Goal: Task Accomplishment & Management: Manage account settings

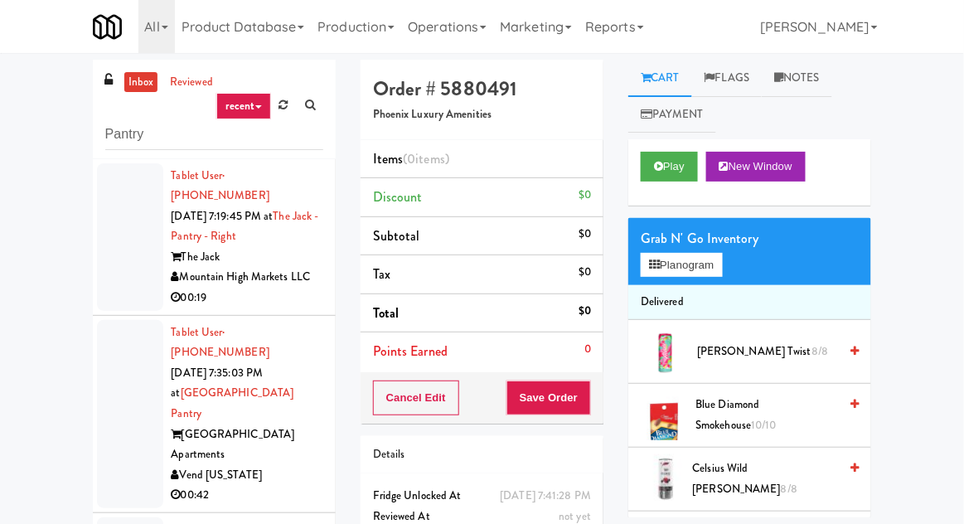
click at [133, 246] on div at bounding box center [130, 237] width 66 height 148
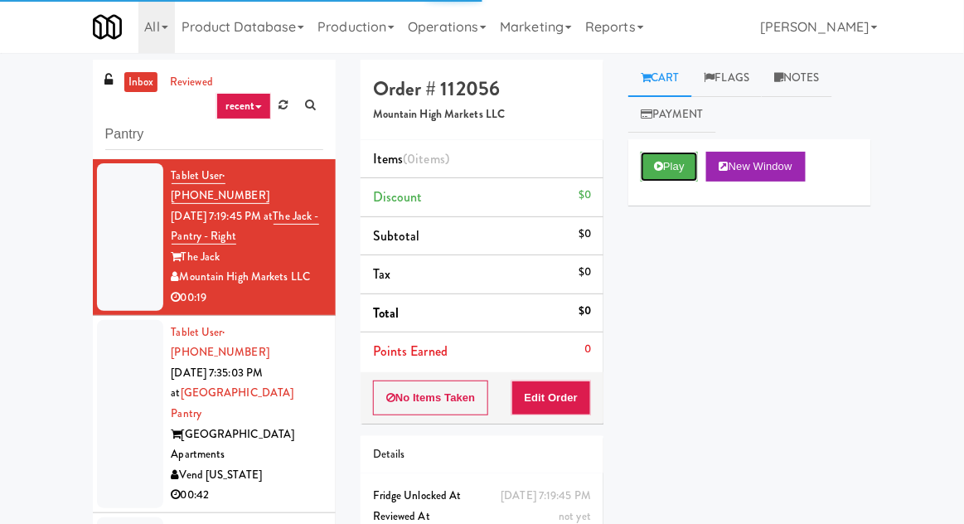
click at [683, 176] on button "Play" at bounding box center [669, 167] width 57 height 30
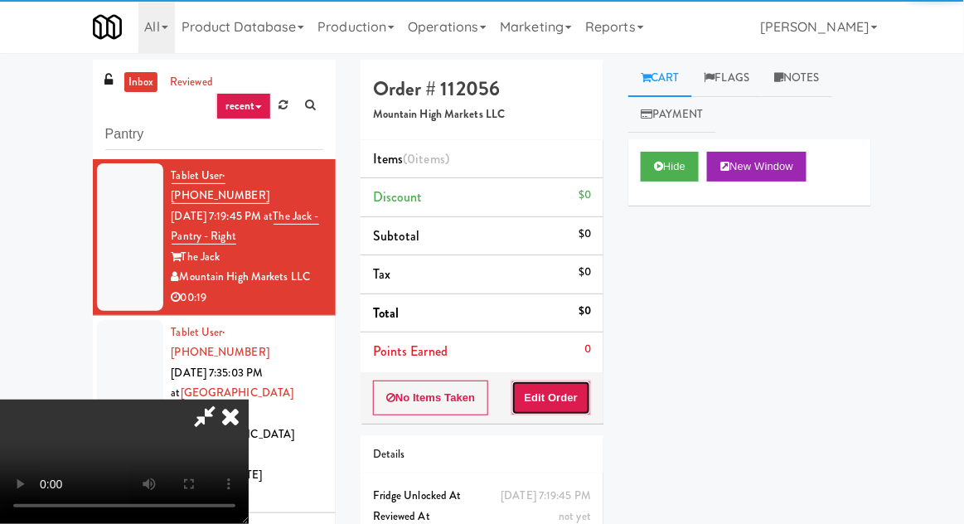
click at [527, 395] on button "Edit Order" at bounding box center [551, 397] width 80 height 35
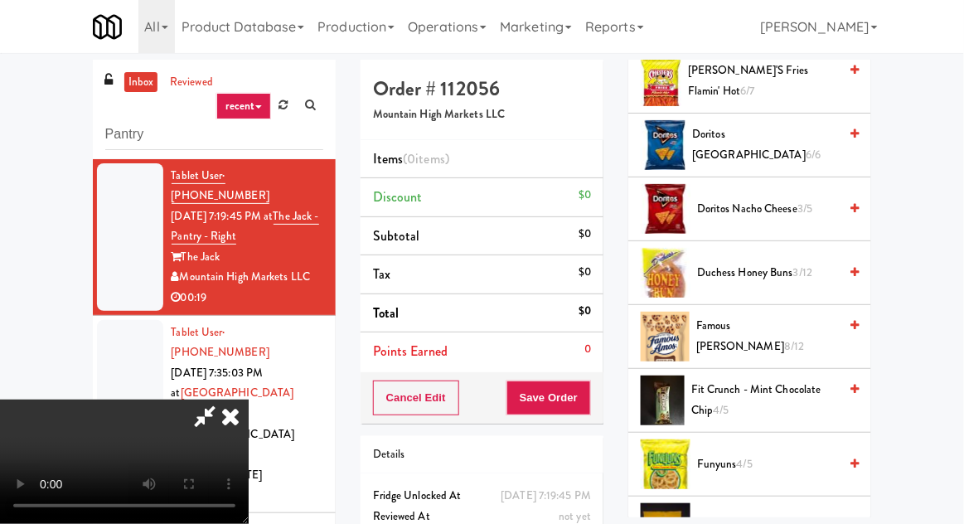
scroll to position [340, 0]
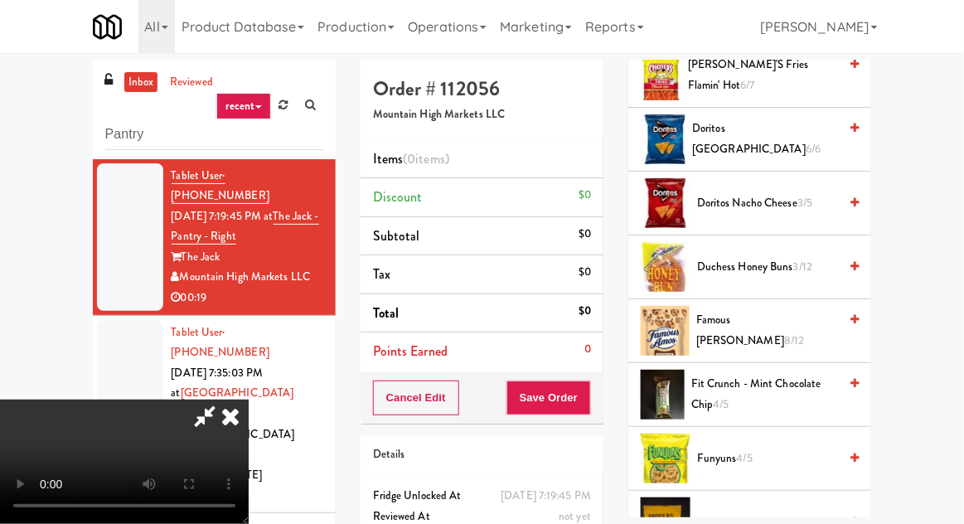
click at [789, 200] on span "Doritos Nacho Cheese 3/5" at bounding box center [767, 203] width 141 height 21
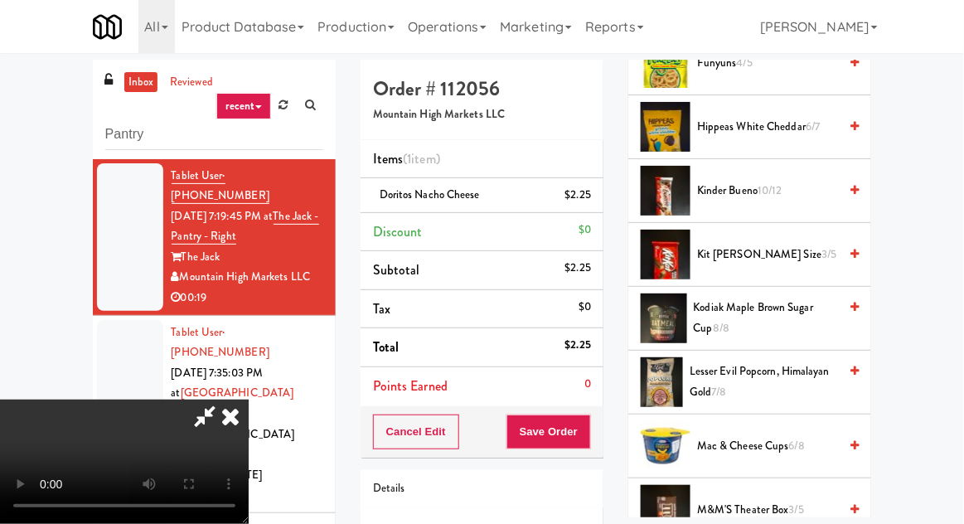
scroll to position [728, 0]
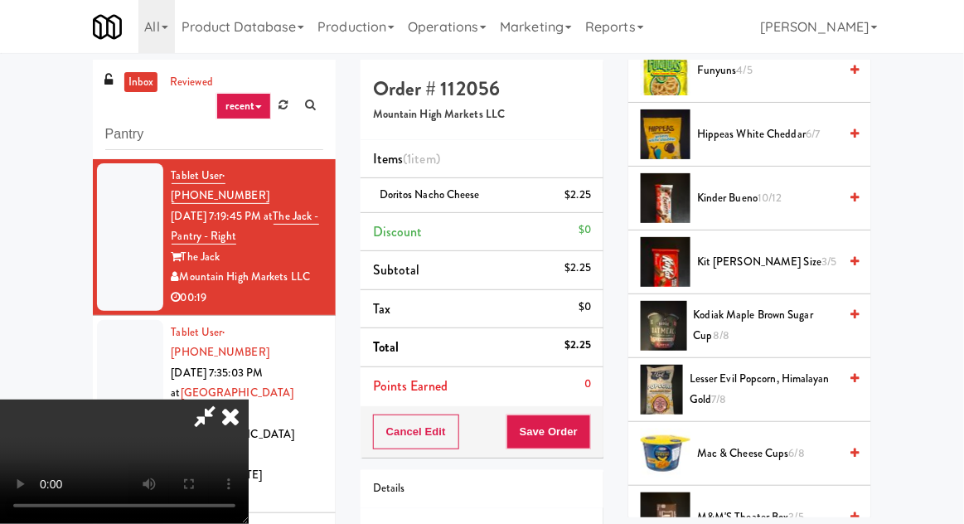
click at [764, 252] on span "Kit [PERSON_NAME] Size 3/5" at bounding box center [767, 262] width 141 height 21
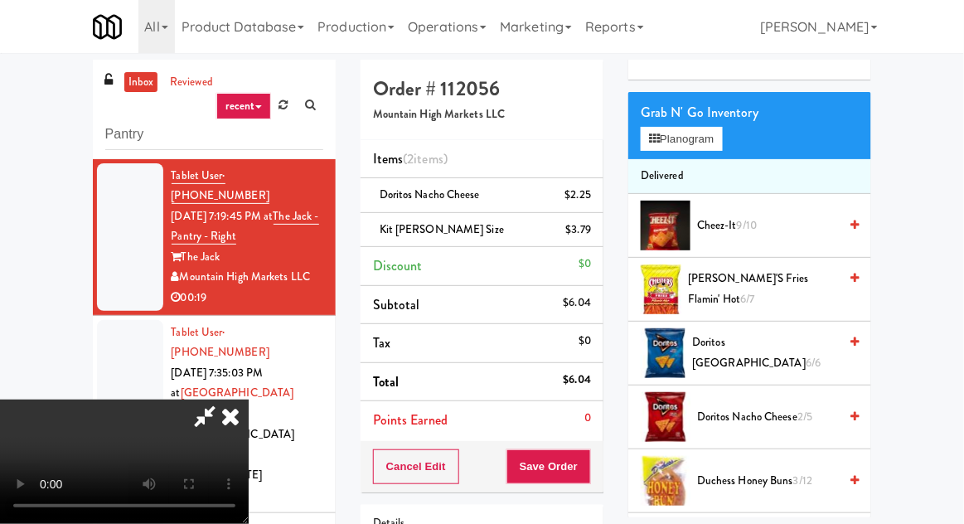
scroll to position [128, 0]
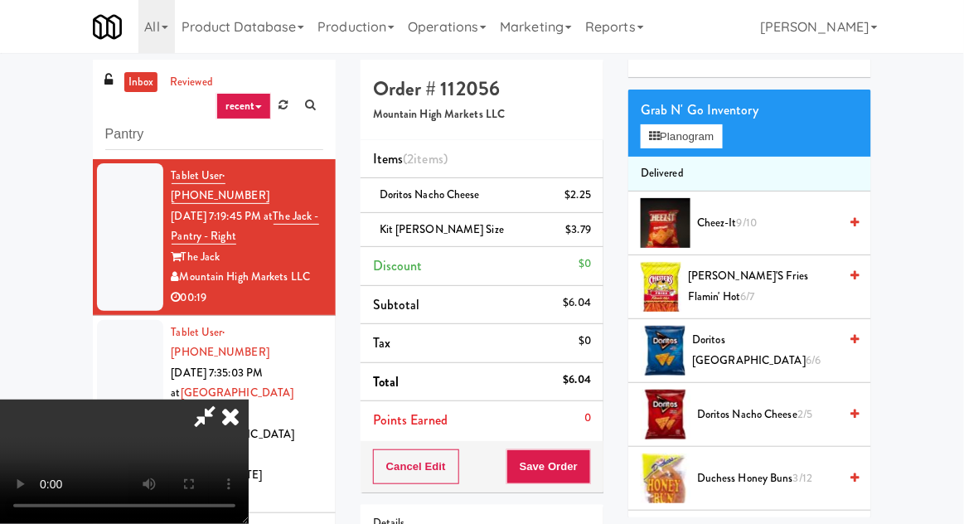
click at [748, 221] on span "9/10" at bounding box center [747, 223] width 20 height 16
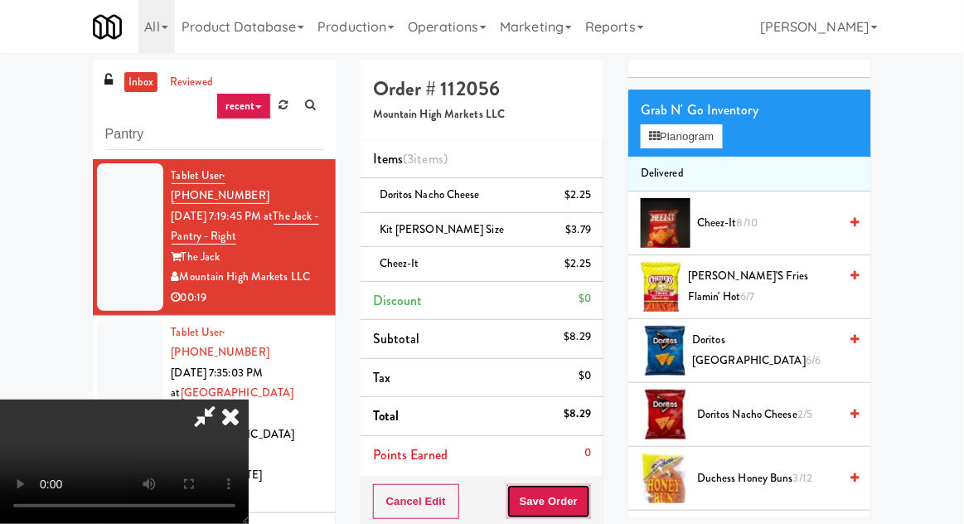
click at [583, 492] on button "Save Order" at bounding box center [548, 501] width 85 height 35
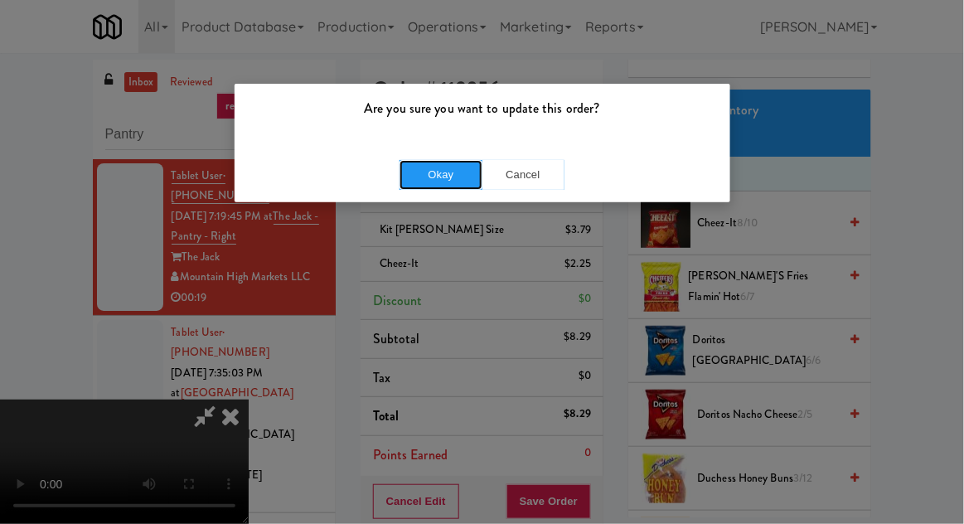
click at [441, 177] on button "Okay" at bounding box center [440, 175] width 83 height 30
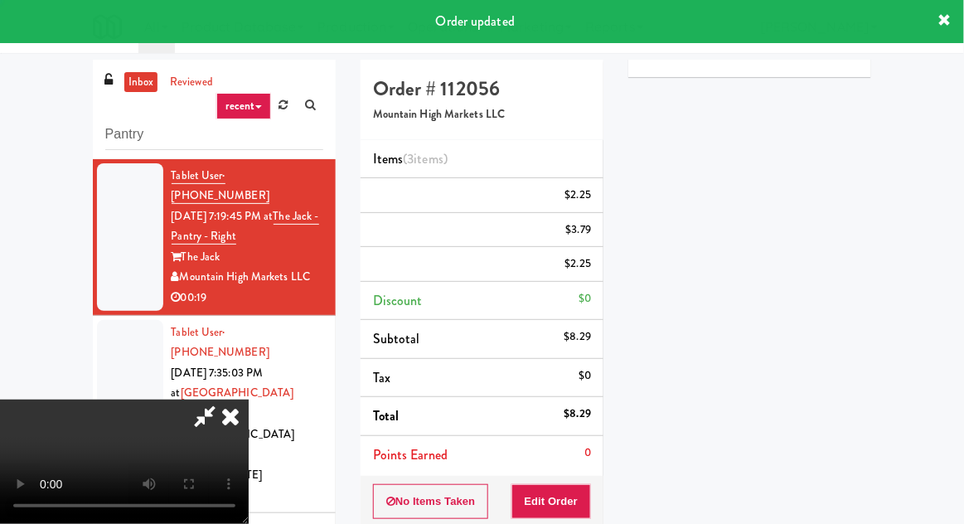
scroll to position [0, 0]
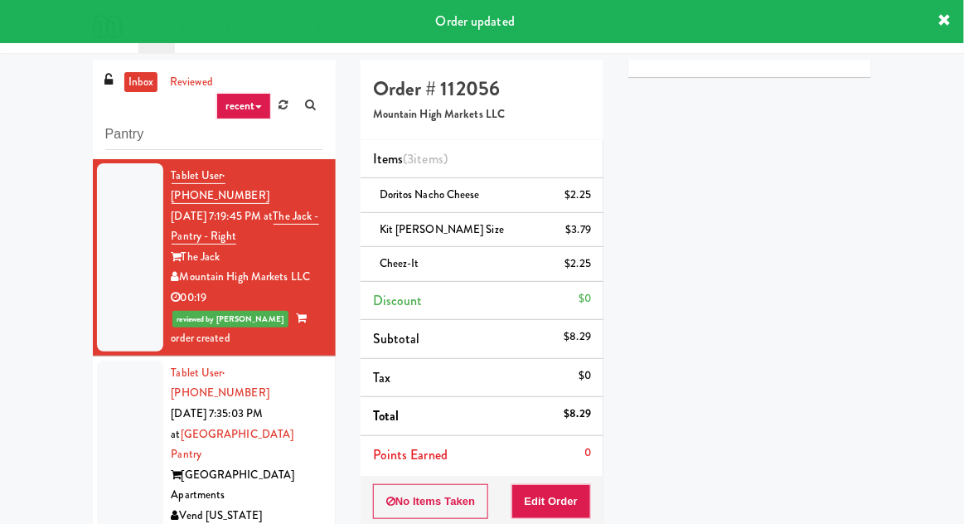
click at [149, 423] on div at bounding box center [130, 454] width 66 height 188
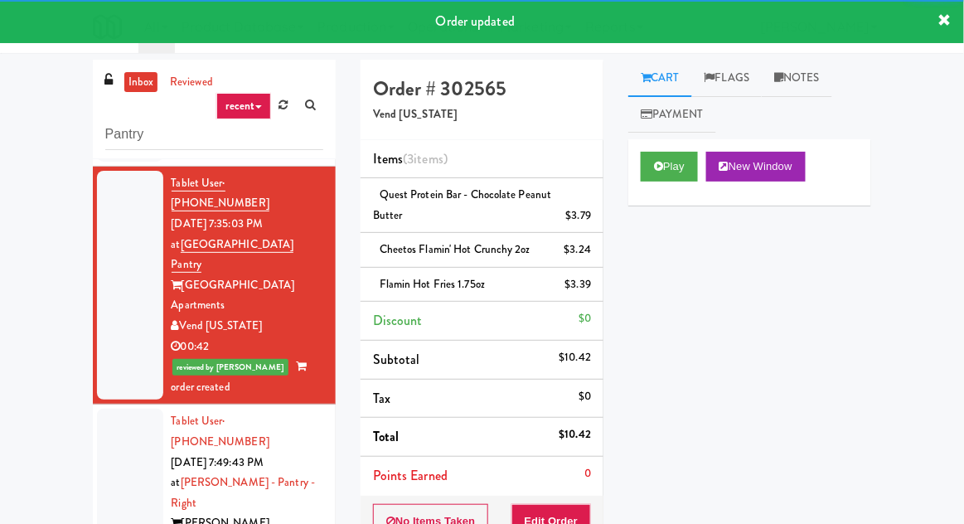
click at [118, 409] on div at bounding box center [130, 493] width 66 height 168
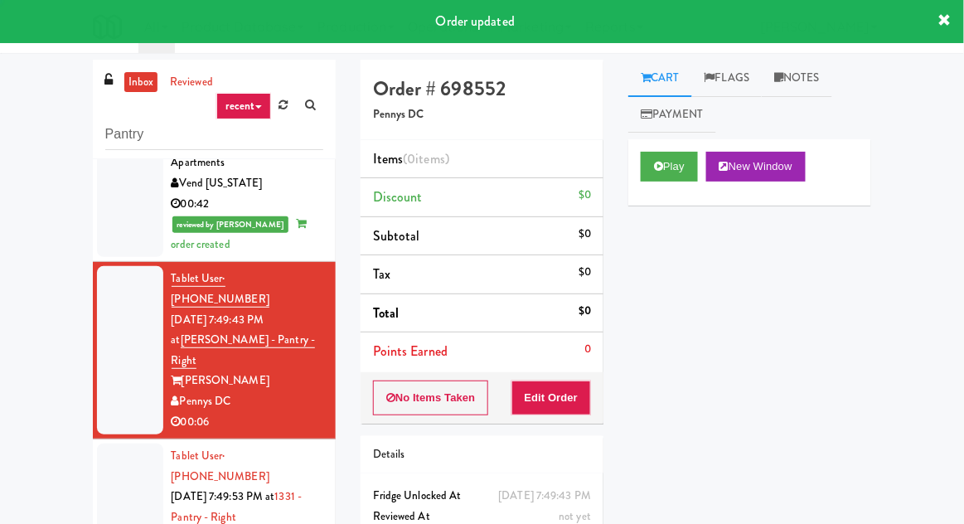
scroll to position [338, 0]
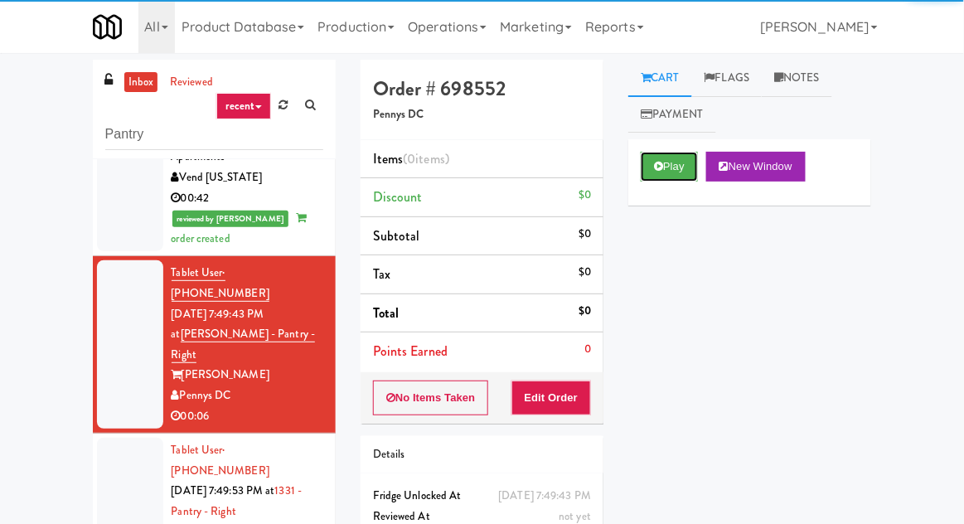
click at [670, 161] on button "Play" at bounding box center [669, 167] width 57 height 30
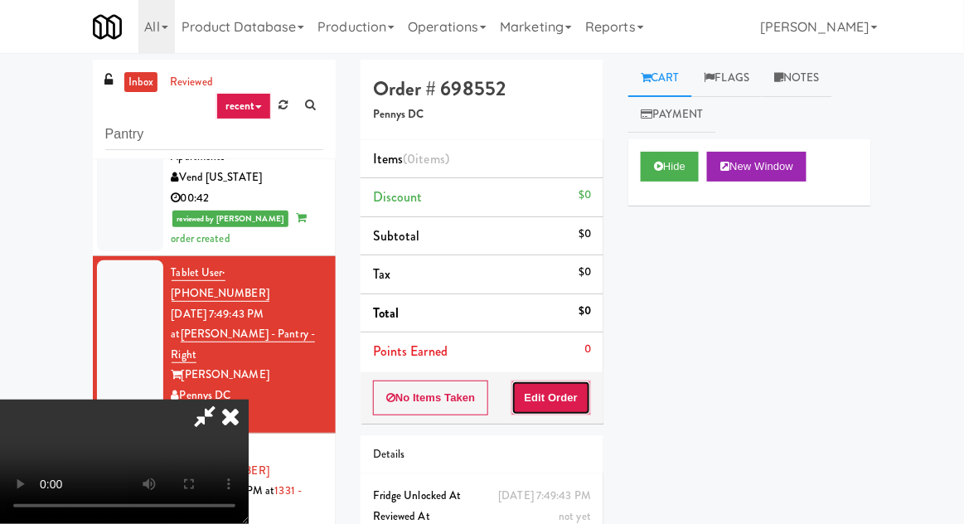
click at [578, 400] on button "Edit Order" at bounding box center [551, 397] width 80 height 35
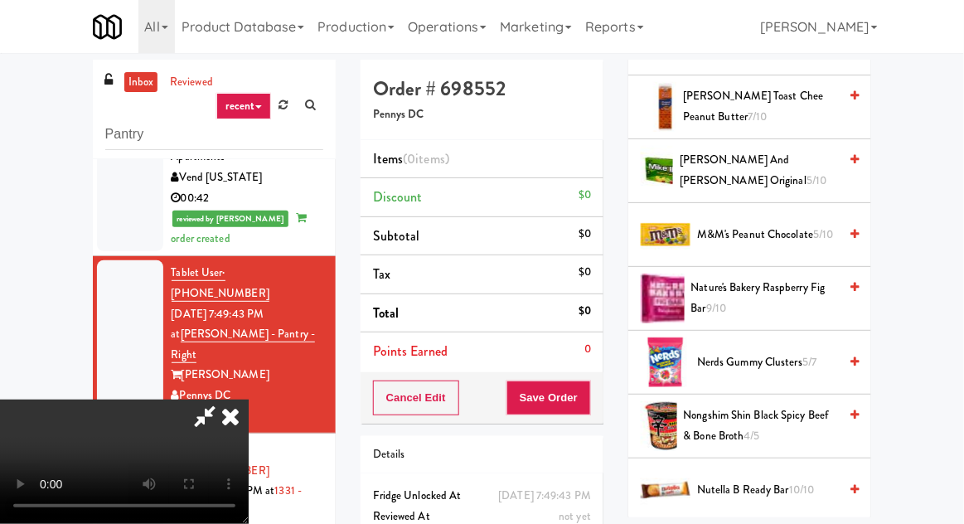
scroll to position [820, 0]
click at [769, 224] on span "M&M's Peanut Chocolate 5/10" at bounding box center [767, 234] width 141 height 21
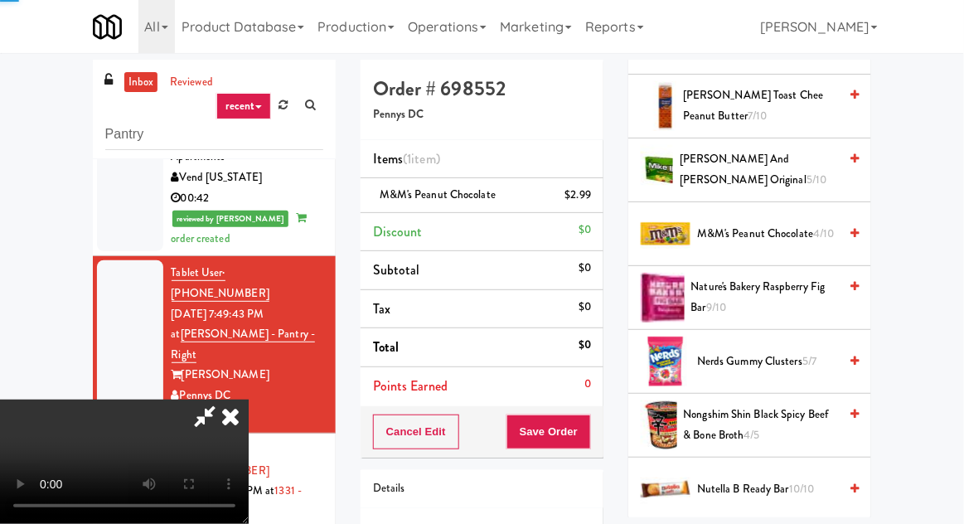
click at [764, 226] on span "M&M's Peanut Chocolate 4/10" at bounding box center [767, 234] width 141 height 21
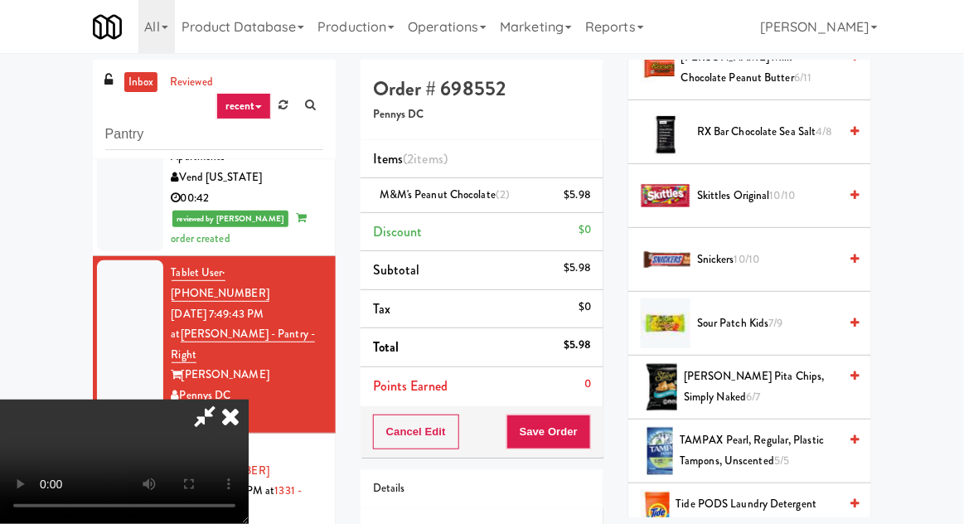
scroll to position [1687, 0]
click at [762, 130] on span "RX Bar Chocolate Sea Salt 4/8" at bounding box center [767, 132] width 141 height 21
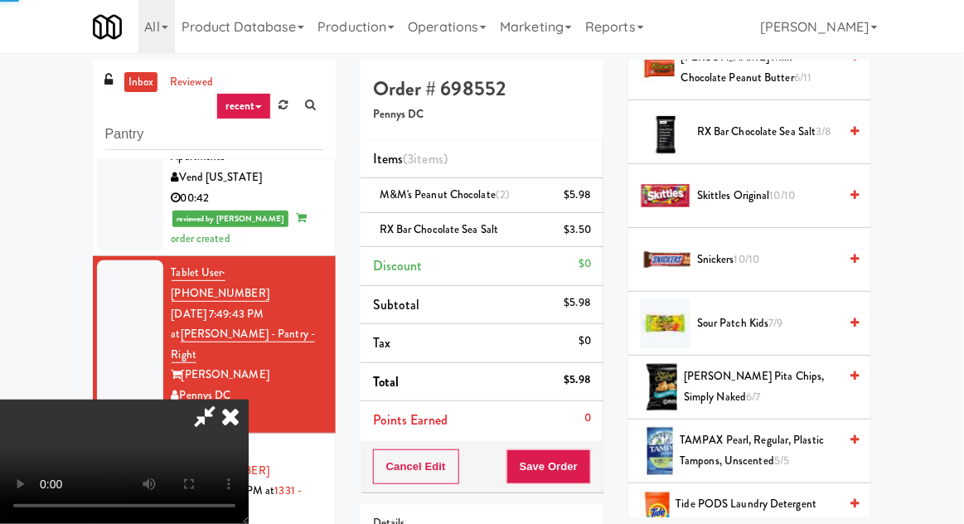
click at [760, 122] on span "RX Bar Chocolate Sea Salt 3/8" at bounding box center [767, 132] width 141 height 21
click at [759, 122] on span "RX Bar Chocolate Sea Salt 2/8" at bounding box center [767, 132] width 141 height 21
click at [585, 454] on button "Save Order" at bounding box center [548, 466] width 85 height 35
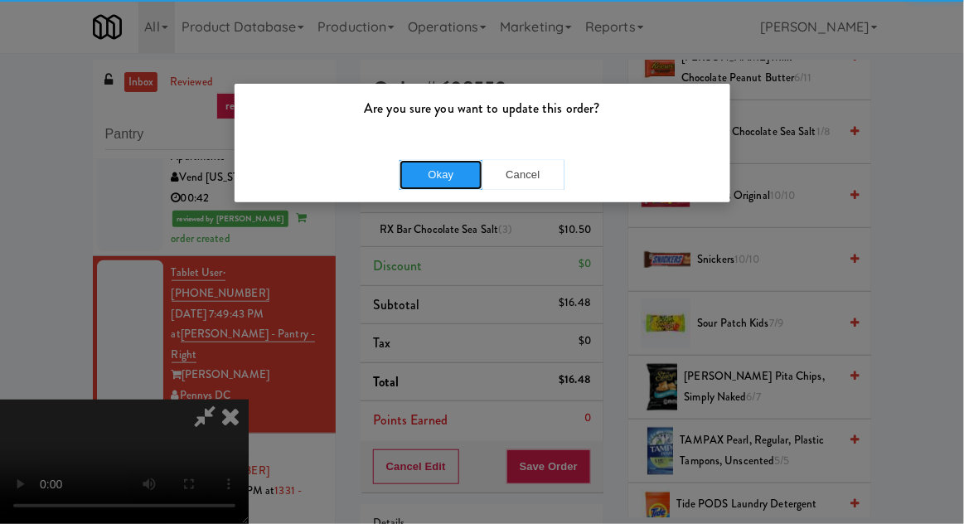
click at [451, 177] on button "Okay" at bounding box center [440, 175] width 83 height 30
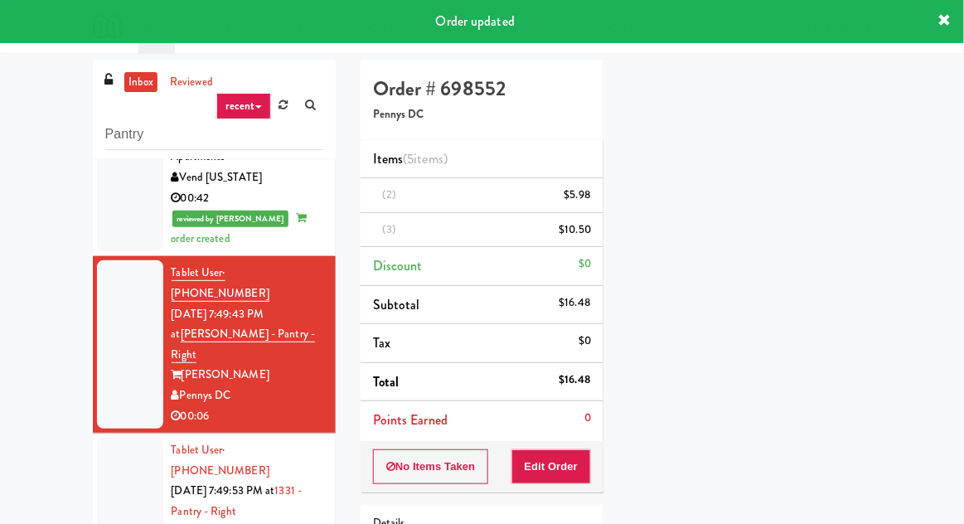
scroll to position [0, 0]
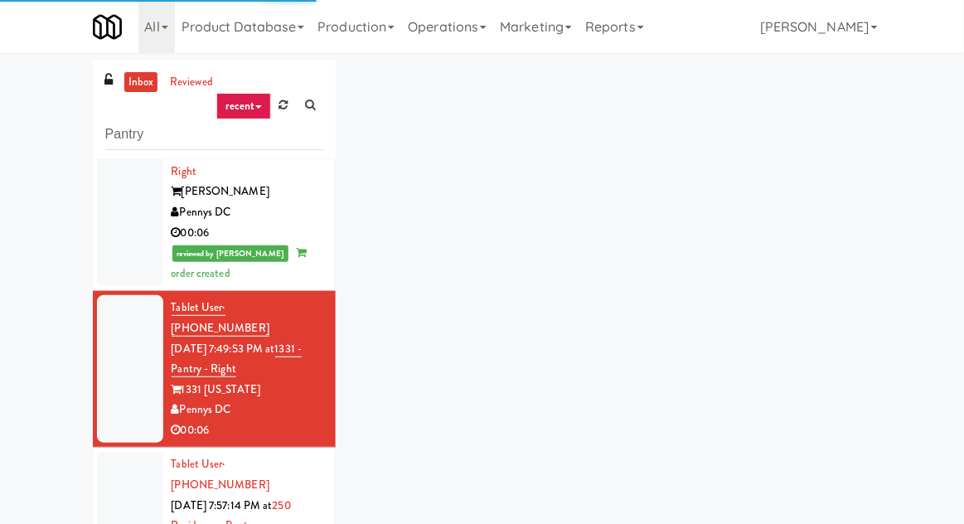
scroll to position [523, 0]
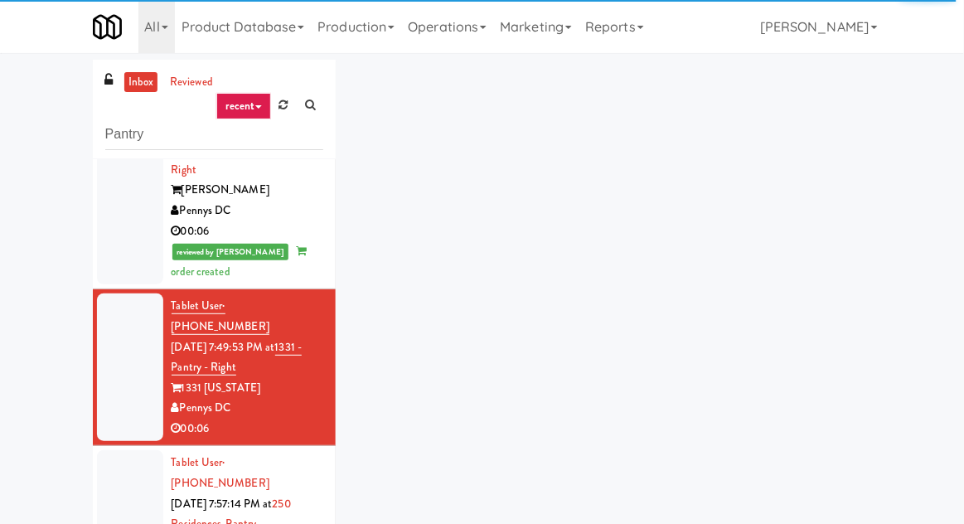
click at [106, 450] on div at bounding box center [130, 524] width 66 height 148
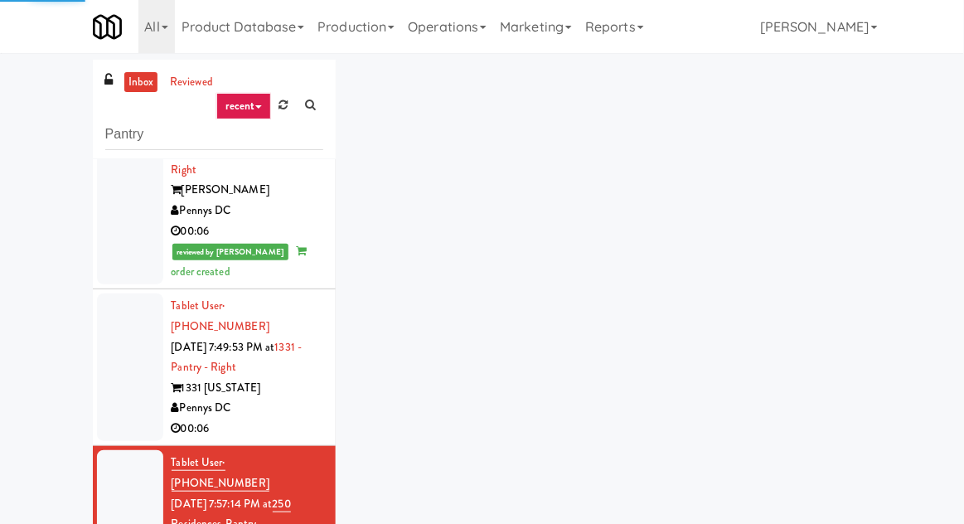
click at [104, 293] on div at bounding box center [130, 367] width 66 height 148
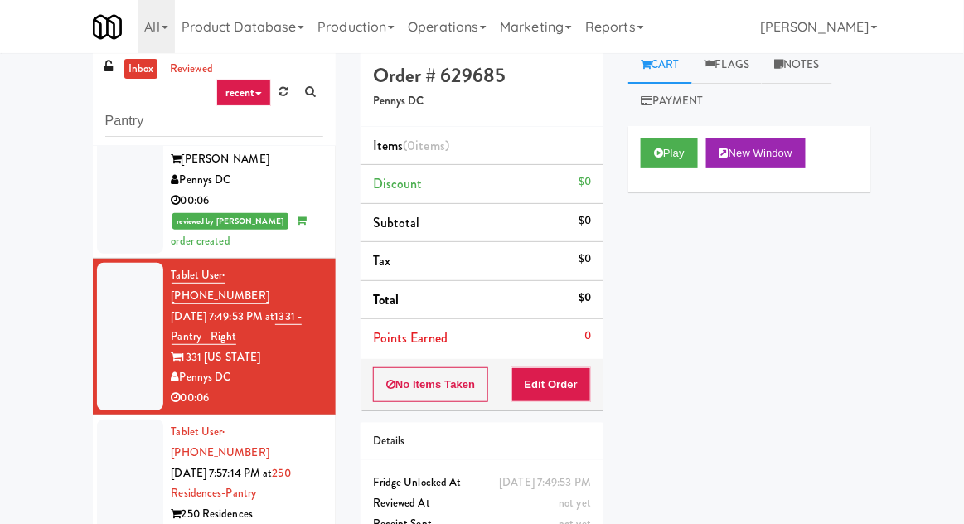
scroll to position [64, 0]
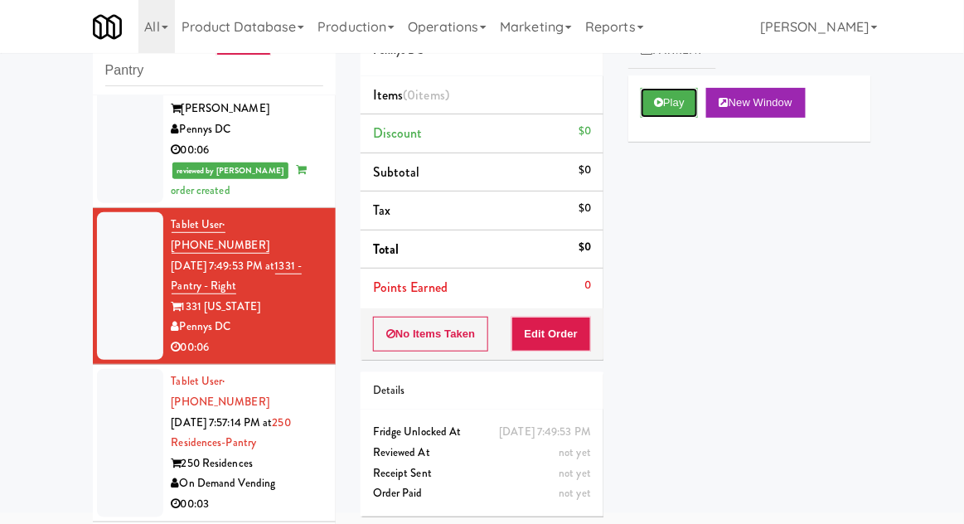
click at [663, 109] on button "Play" at bounding box center [669, 103] width 57 height 30
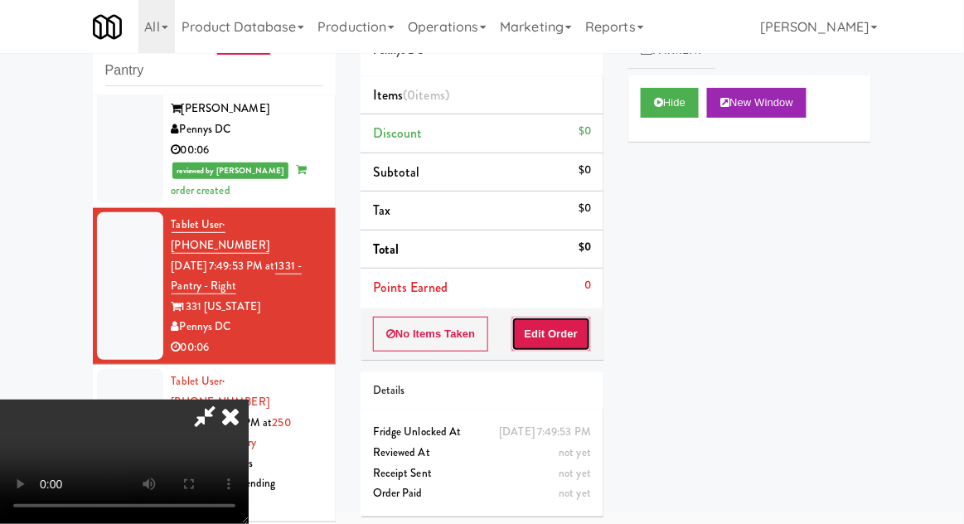
click at [561, 339] on button "Edit Order" at bounding box center [551, 334] width 80 height 35
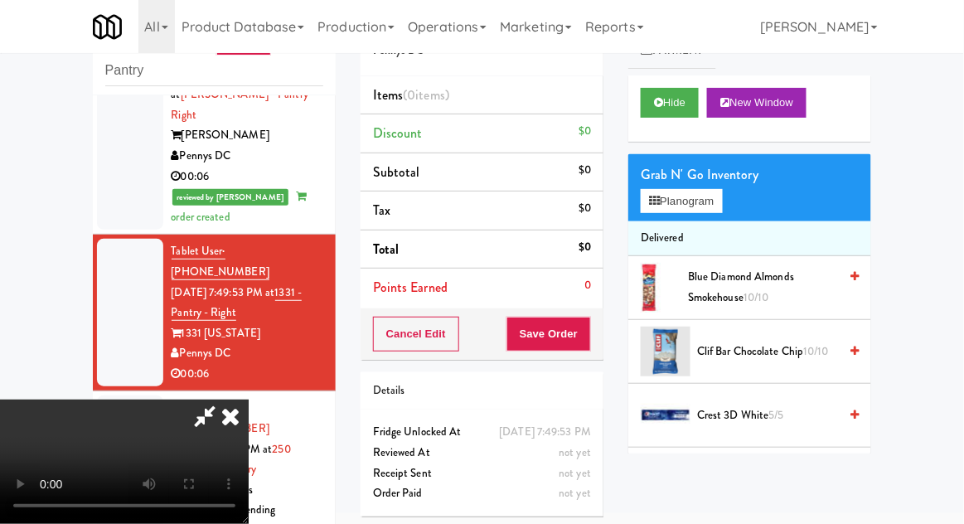
scroll to position [60, 0]
click at [684, 114] on button "Hide" at bounding box center [670, 103] width 58 height 30
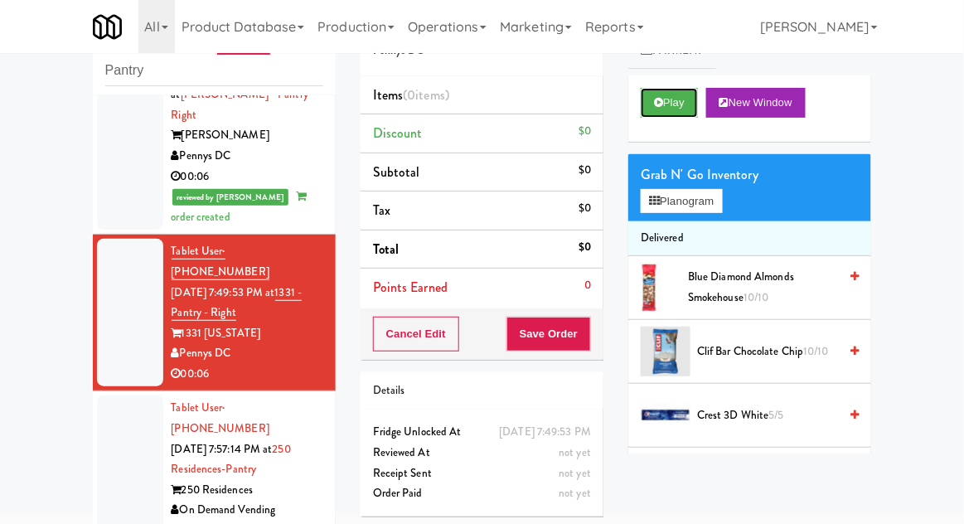
scroll to position [0, 0]
click at [686, 114] on button "Play" at bounding box center [669, 103] width 57 height 30
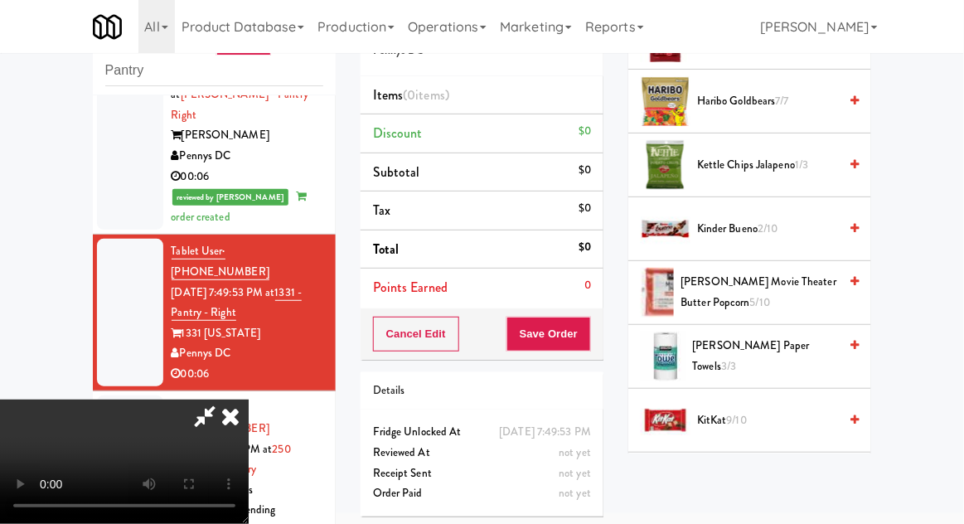
scroll to position [510, 0]
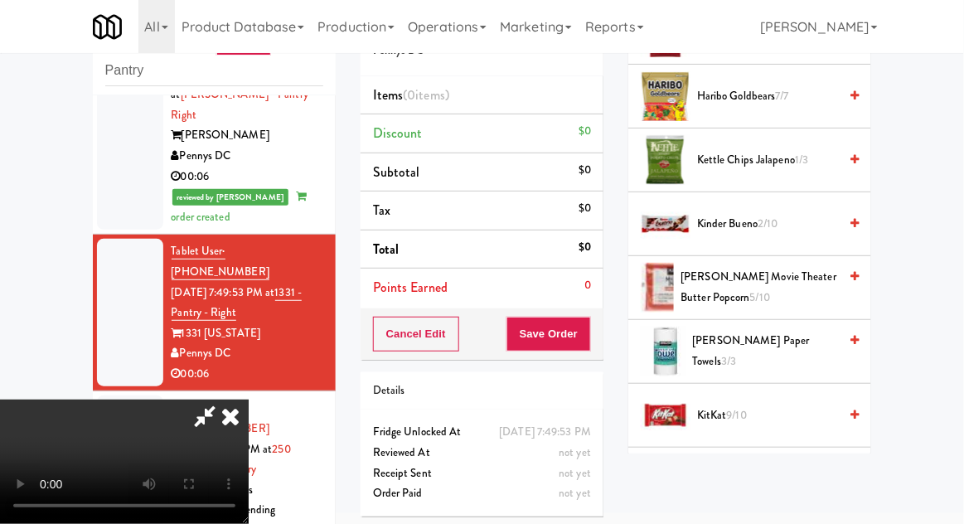
click at [762, 215] on span "2/10" at bounding box center [767, 223] width 20 height 16
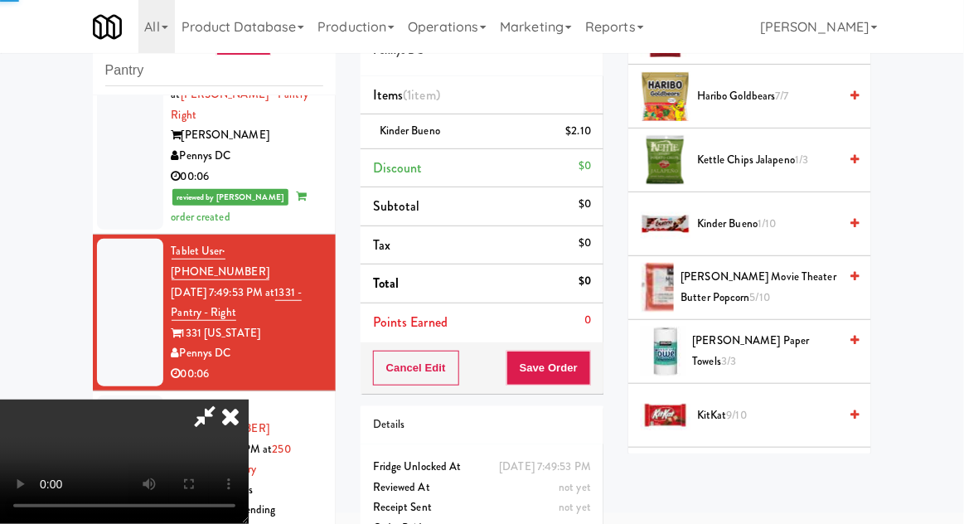
click at [753, 216] on span "Kinder Bueno 1/10" at bounding box center [767, 224] width 141 height 21
click at [599, 385] on div "Cancel Edit Save Order" at bounding box center [481, 367] width 243 height 51
click at [588, 361] on button "Save Order" at bounding box center [548, 368] width 85 height 35
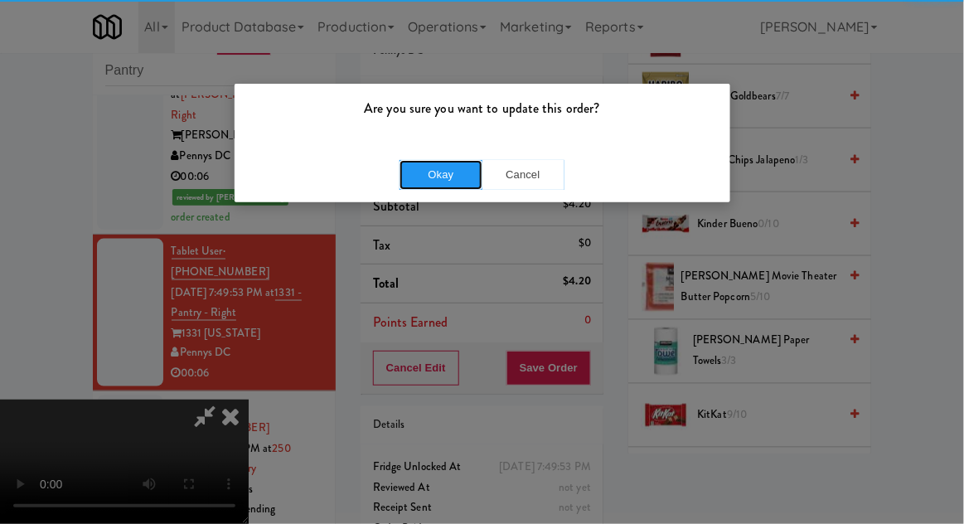
click at [425, 176] on button "Okay" at bounding box center [440, 175] width 83 height 30
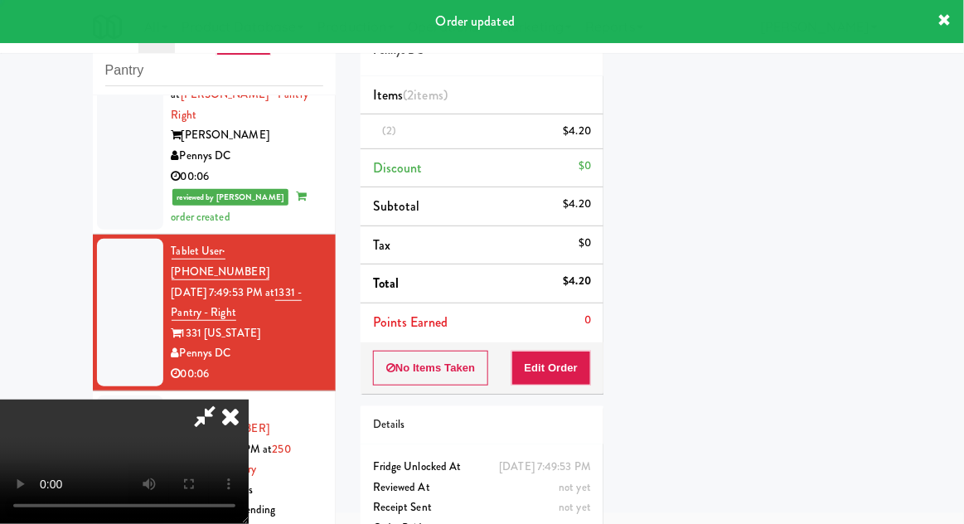
scroll to position [0, 0]
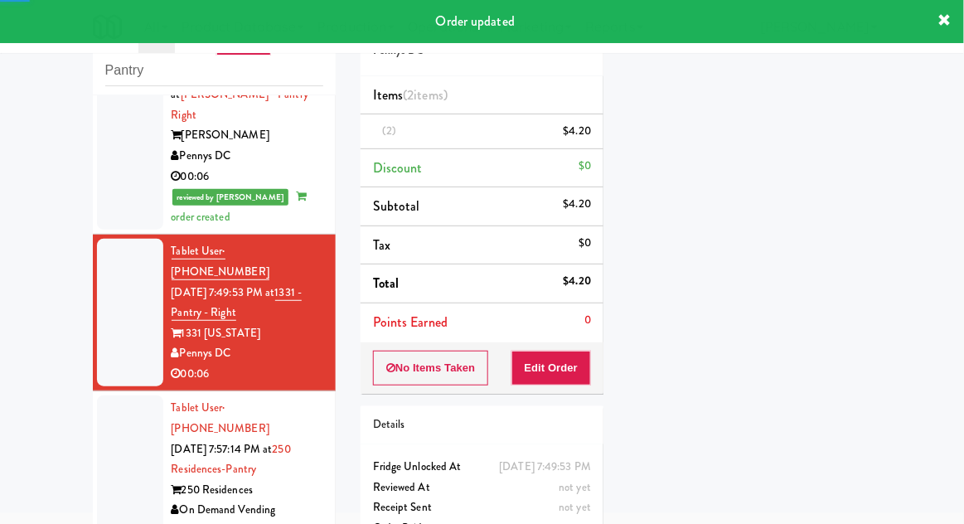
click at [93, 391] on li "Tablet User · (314) 313-1398 [DATE] 7:57:14 PM at 250 Residences-Pantry 250 Res…" at bounding box center [214, 469] width 243 height 157
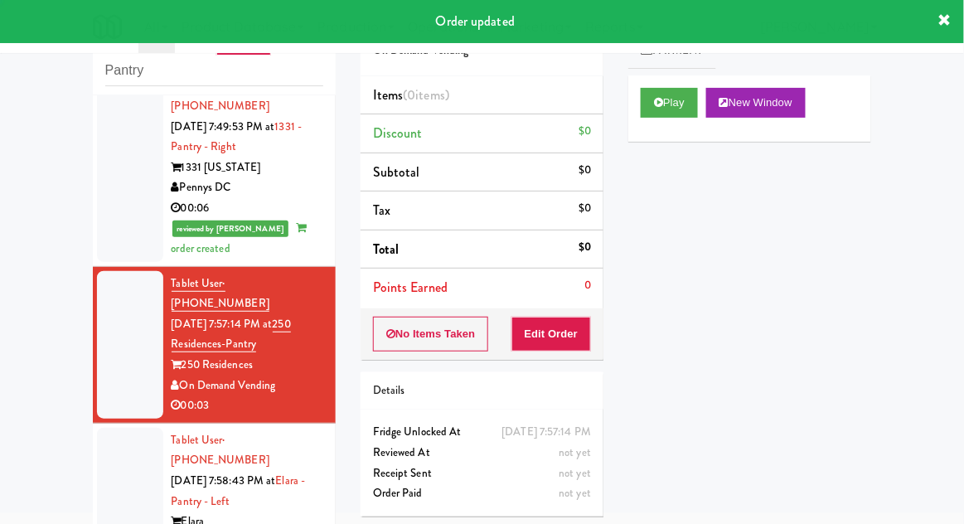
scroll to position [680, 0]
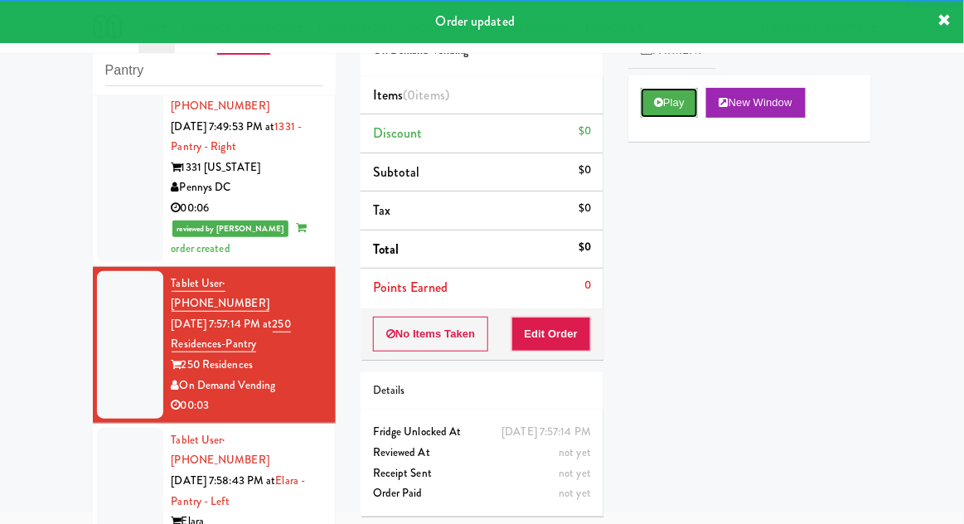
click at [670, 103] on button "Play" at bounding box center [669, 103] width 57 height 30
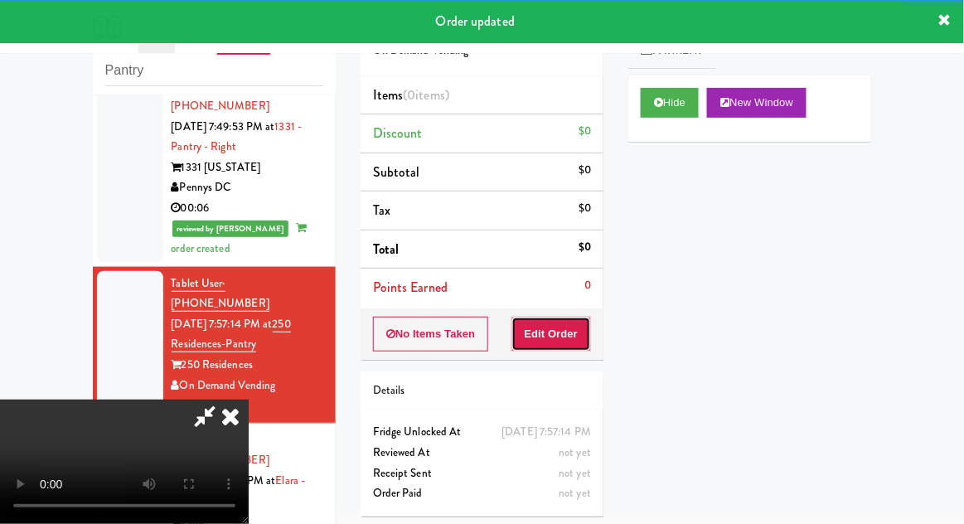
click at [571, 336] on button "Edit Order" at bounding box center [551, 334] width 80 height 35
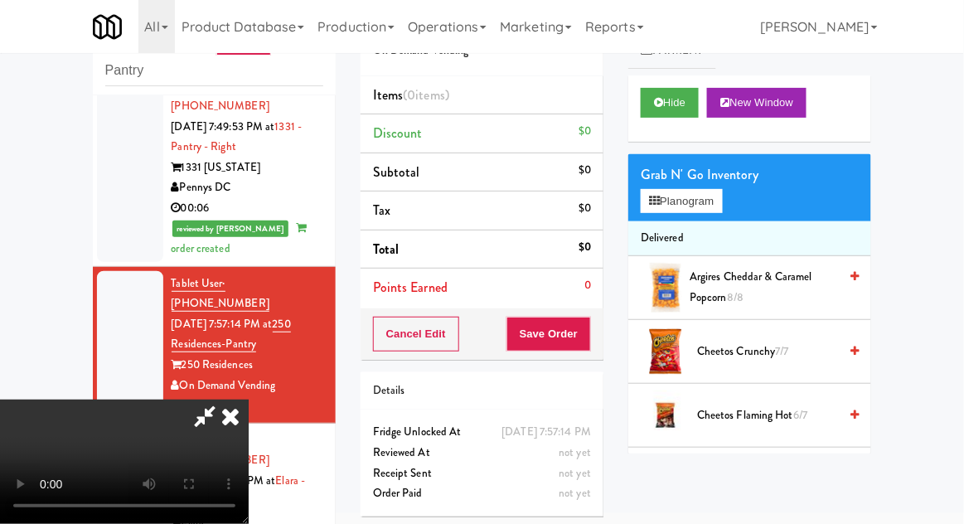
scroll to position [60, 0]
click at [699, 207] on button "Planogram" at bounding box center [681, 201] width 81 height 25
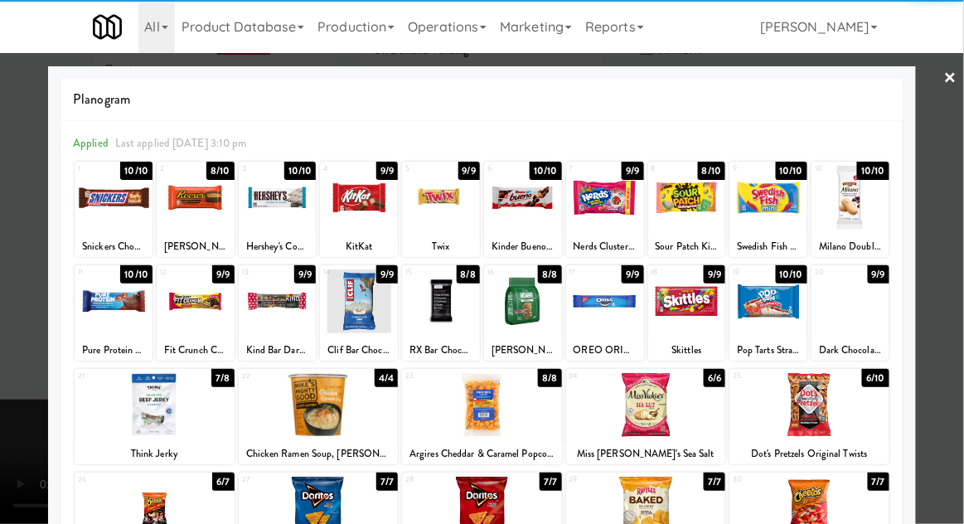
click at [127, 418] on div at bounding box center [155, 405] width 160 height 64
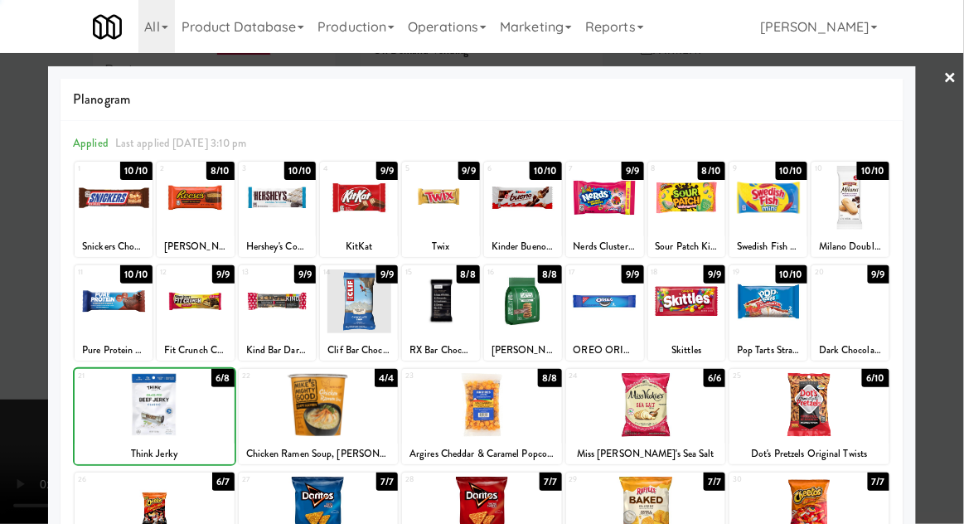
click at [1, 389] on div at bounding box center [482, 262] width 964 height 524
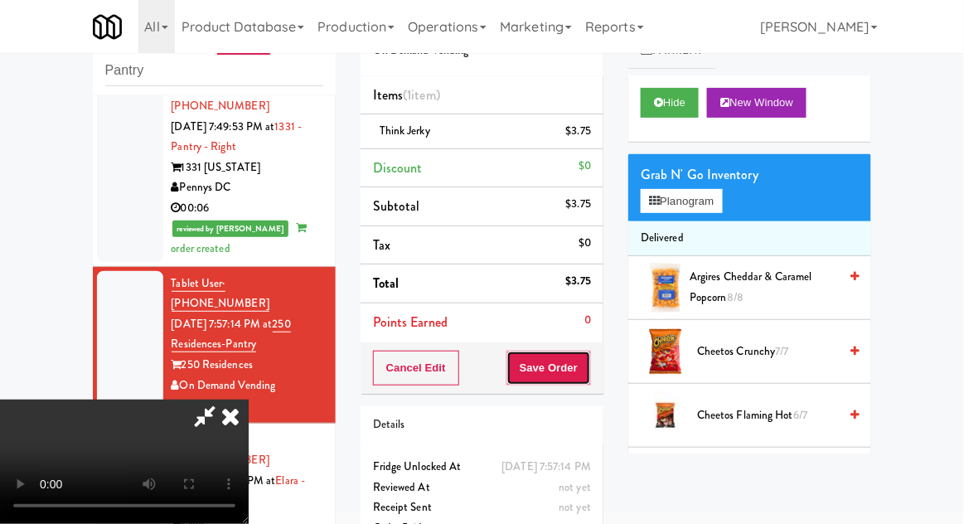
click at [582, 360] on button "Save Order" at bounding box center [548, 368] width 85 height 35
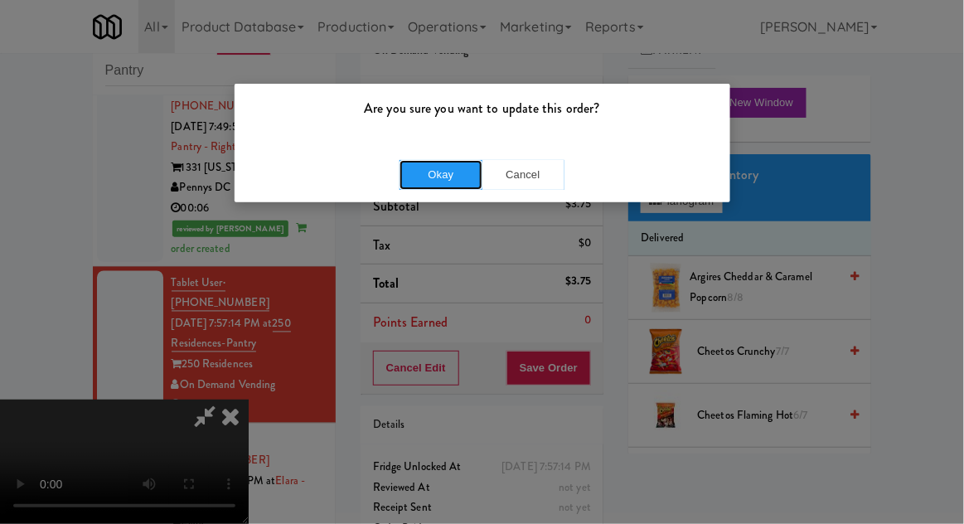
click at [439, 180] on button "Okay" at bounding box center [440, 175] width 83 height 30
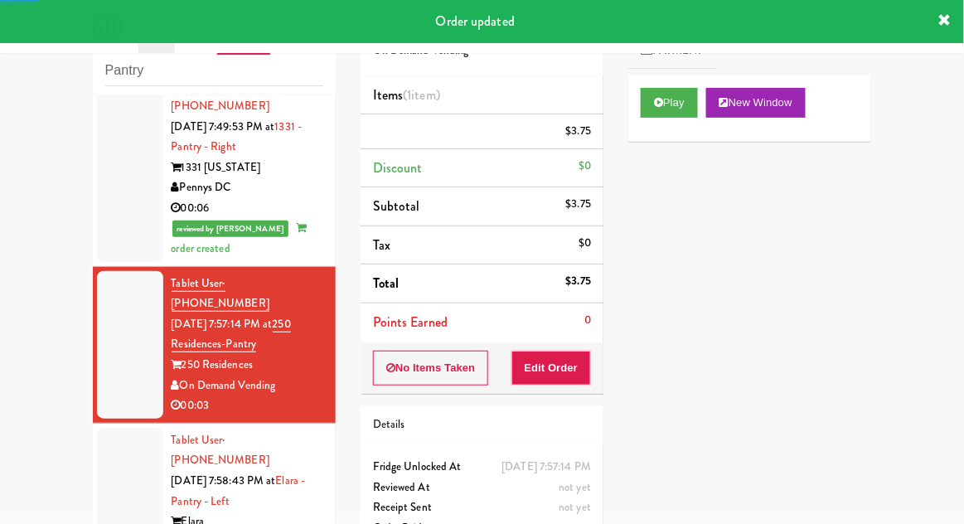
click at [99, 428] on div at bounding box center [130, 502] width 66 height 148
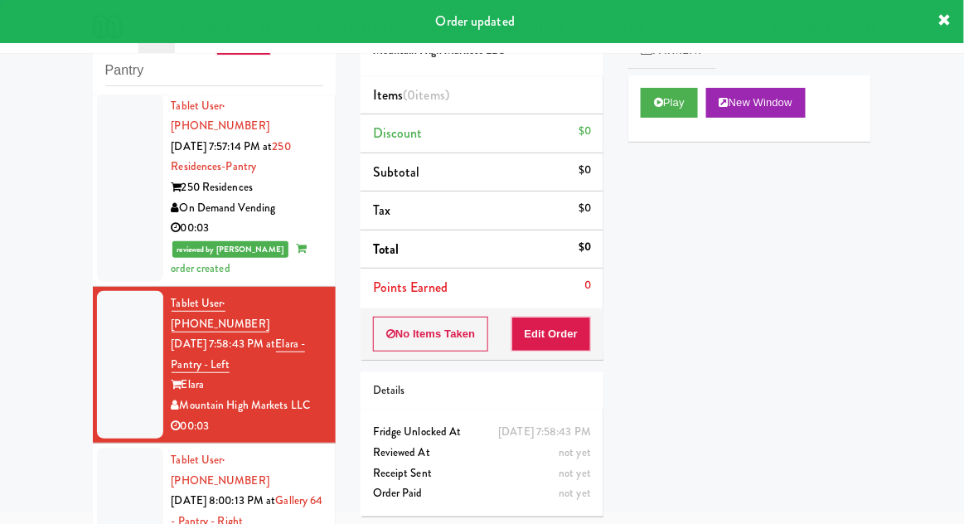
scroll to position [858, 0]
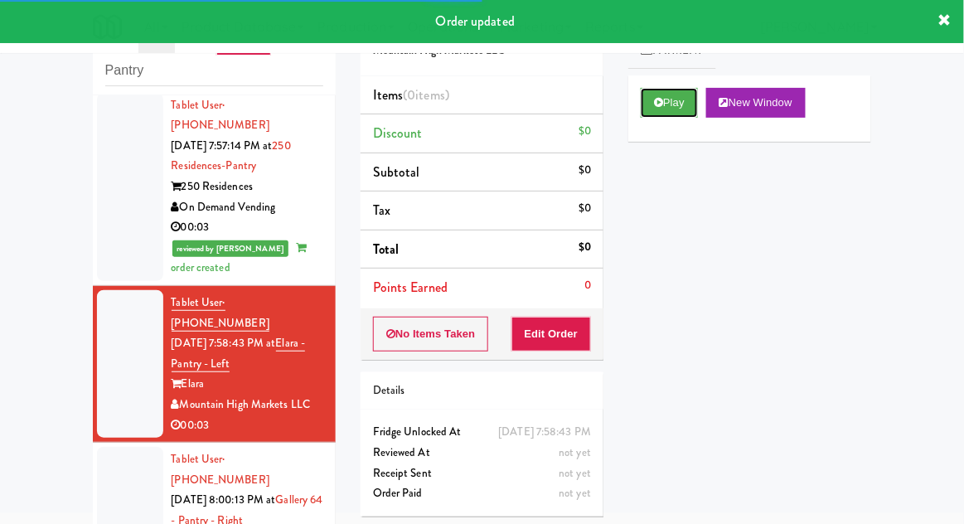
click at [667, 107] on button "Play" at bounding box center [669, 103] width 57 height 30
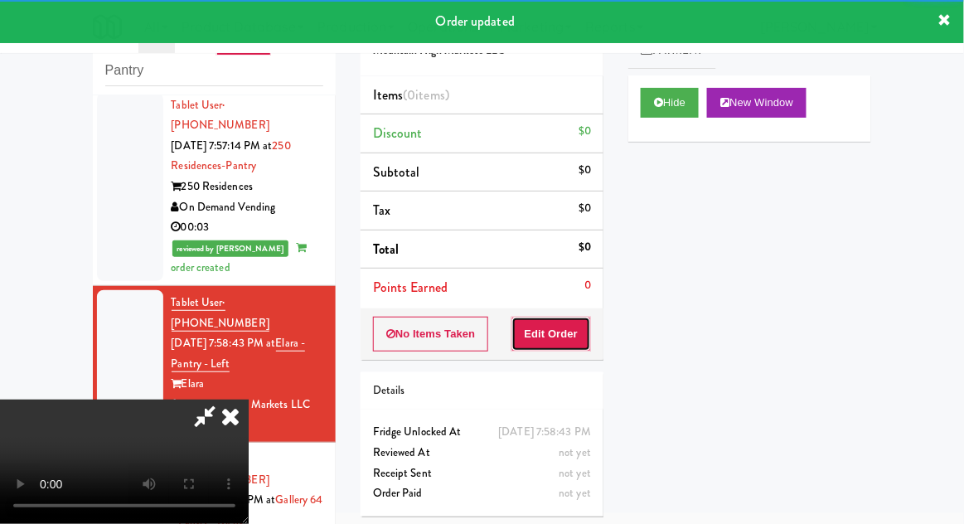
click at [551, 328] on button "Edit Order" at bounding box center [551, 334] width 80 height 35
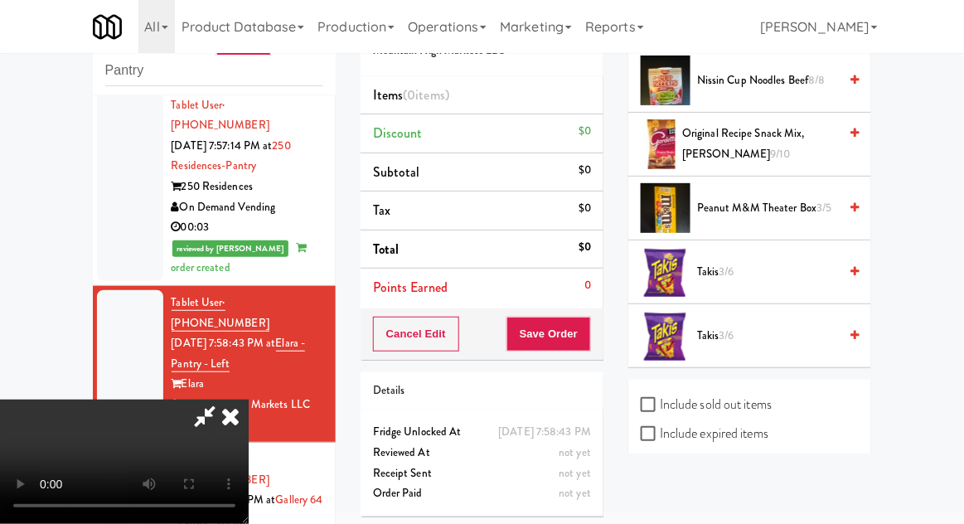
scroll to position [1629, 0]
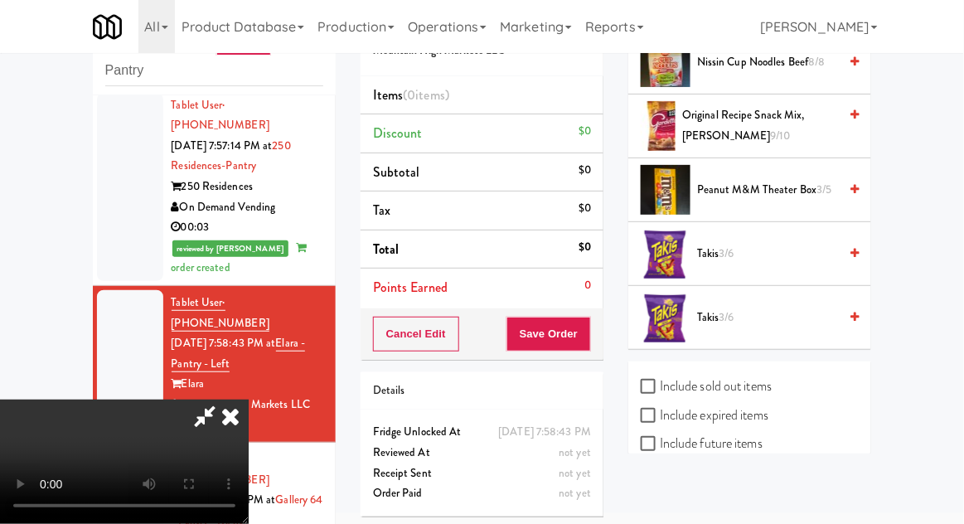
click at [731, 316] on span "3/6" at bounding box center [726, 317] width 15 height 16
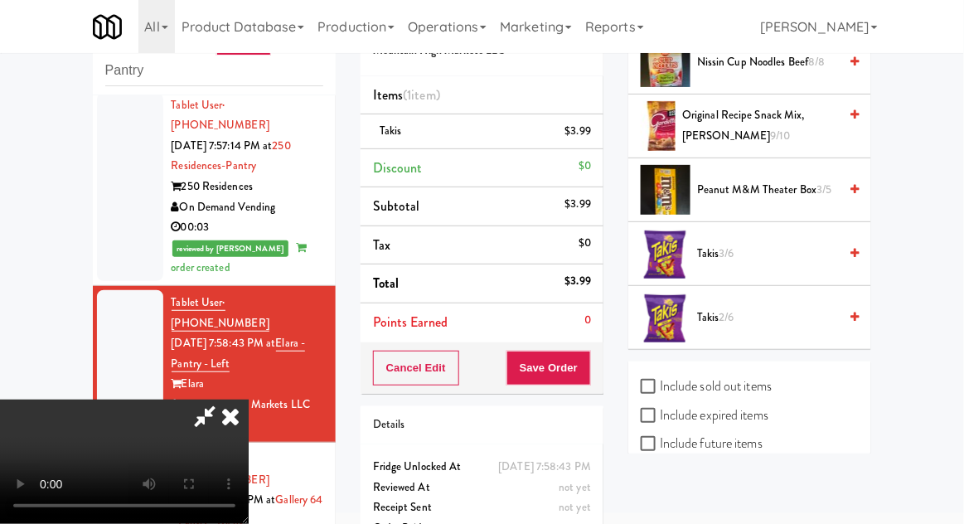
click at [603, 368] on div "Cancel Edit Save Order" at bounding box center [481, 367] width 243 height 51
click at [587, 368] on button "Save Order" at bounding box center [548, 368] width 85 height 35
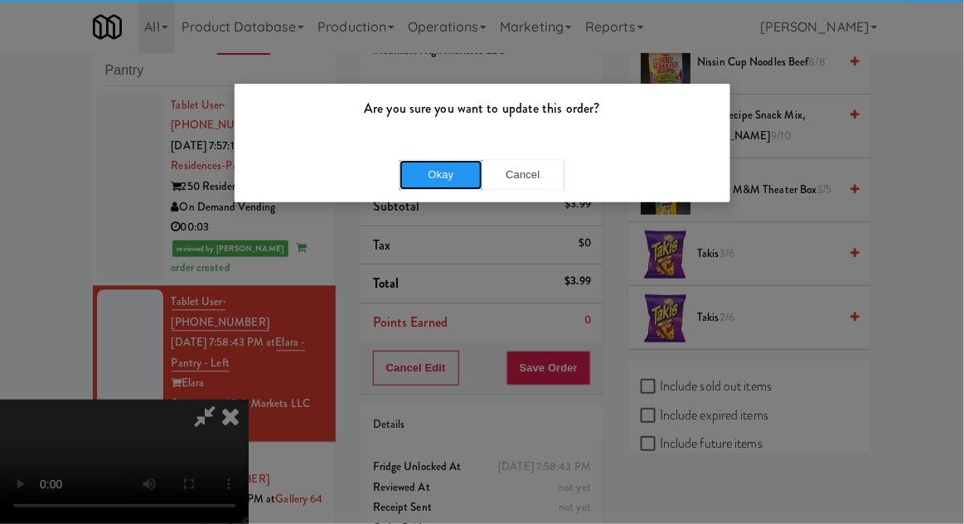
click at [401, 186] on button "Okay" at bounding box center [440, 175] width 83 height 30
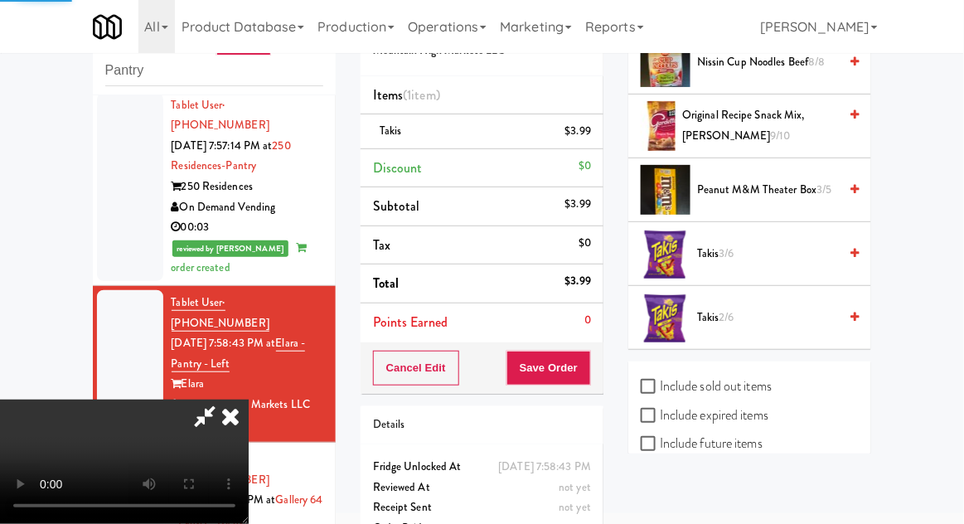
scroll to position [163, 0]
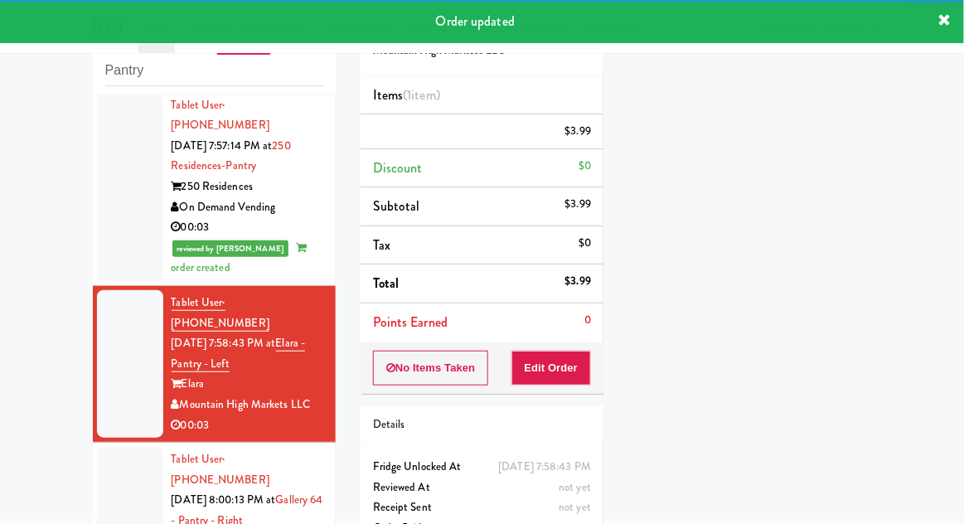
click at [111, 447] on div at bounding box center [130, 521] width 66 height 148
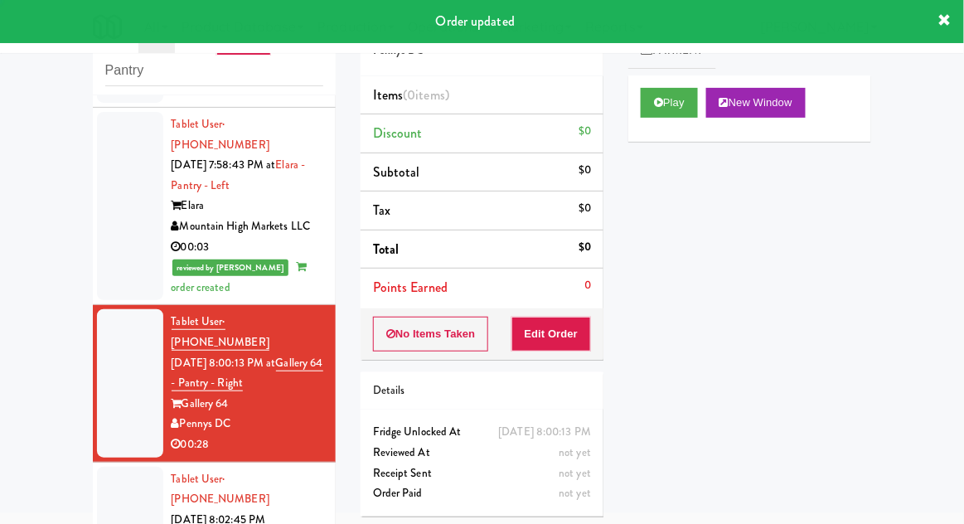
scroll to position [1038, 0]
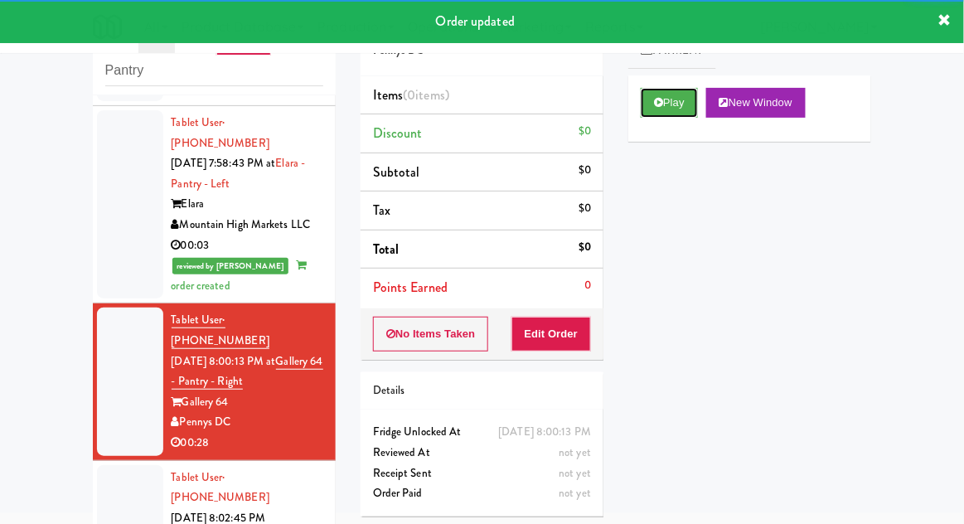
click at [641, 112] on button "Play" at bounding box center [669, 103] width 57 height 30
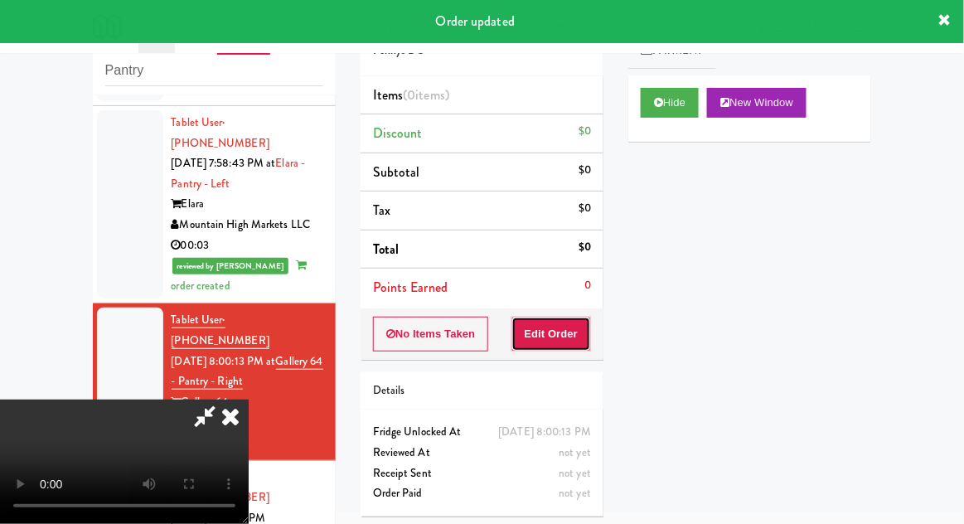
click at [554, 346] on button "Edit Order" at bounding box center [551, 334] width 80 height 35
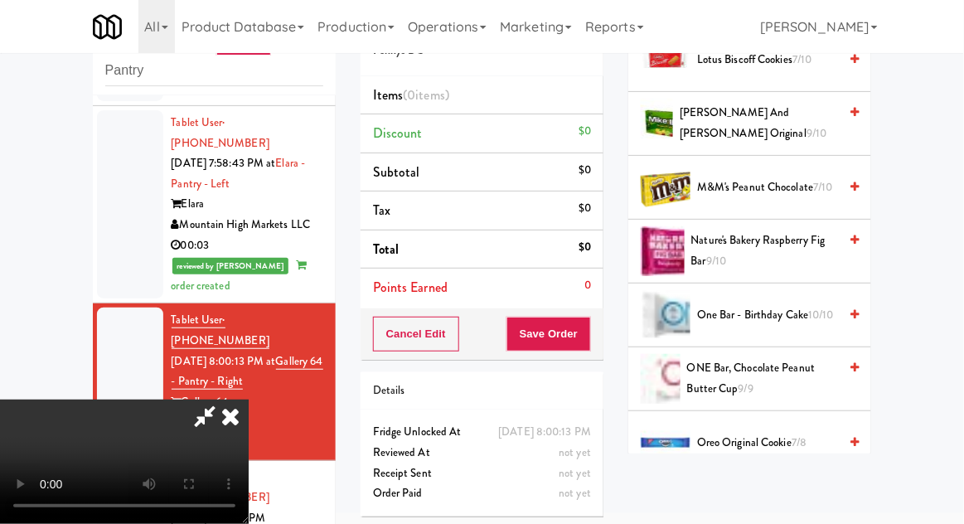
scroll to position [1186, 0]
click at [762, 306] on span "One Bar - Birthday Cake 10/10" at bounding box center [767, 314] width 141 height 21
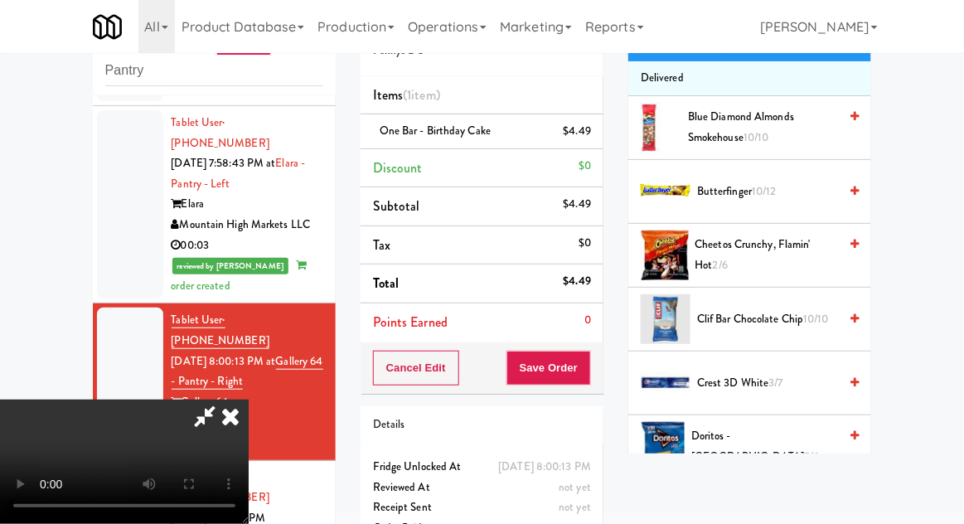
scroll to position [174, 0]
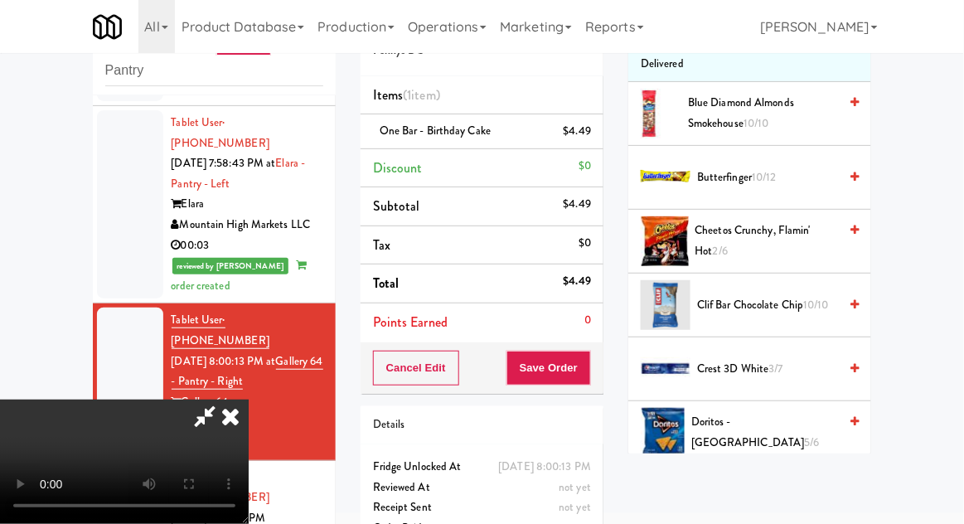
click at [767, 309] on span "Clif Bar Chocolate Chip 10/10" at bounding box center [767, 305] width 141 height 21
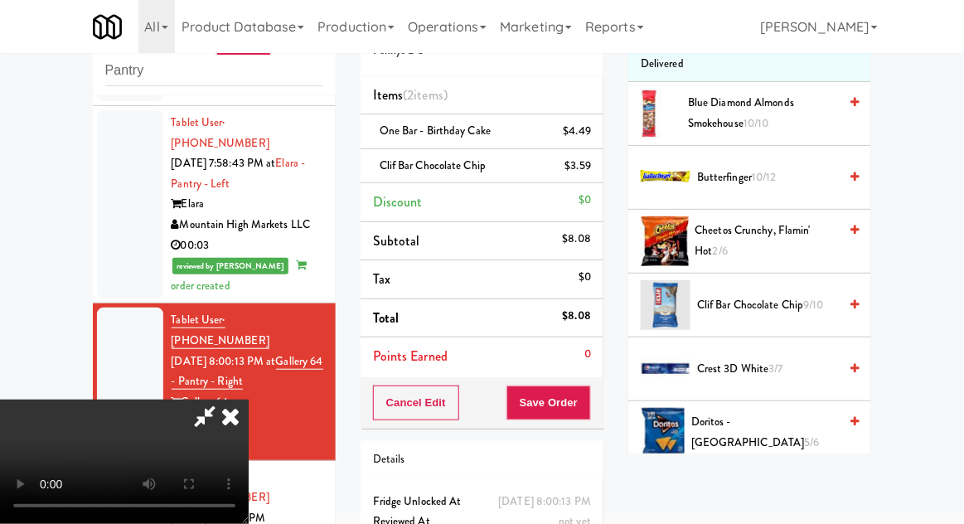
click at [580, 170] on div "$3.59" at bounding box center [578, 166] width 27 height 21
click at [588, 180] on link at bounding box center [589, 172] width 15 height 21
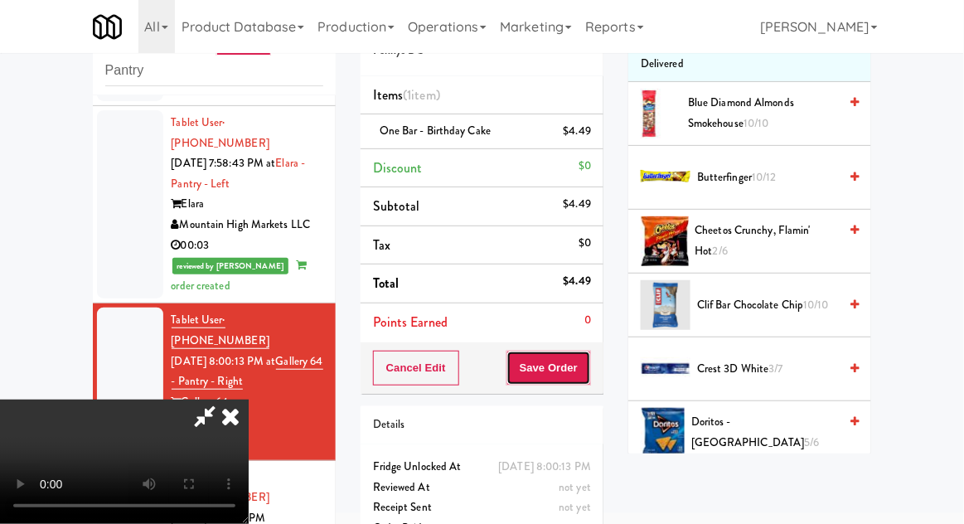
click at [590, 367] on button "Save Order" at bounding box center [548, 368] width 85 height 35
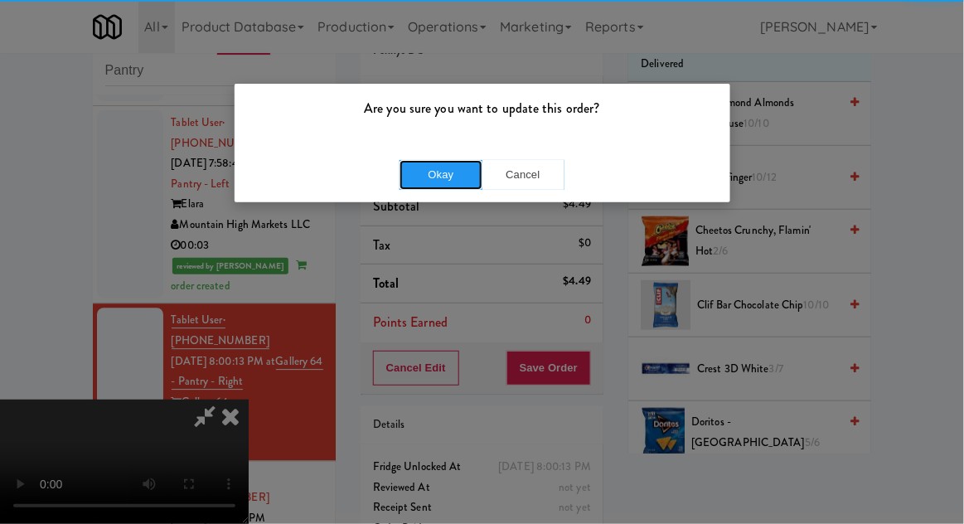
click at [428, 177] on button "Okay" at bounding box center [440, 175] width 83 height 30
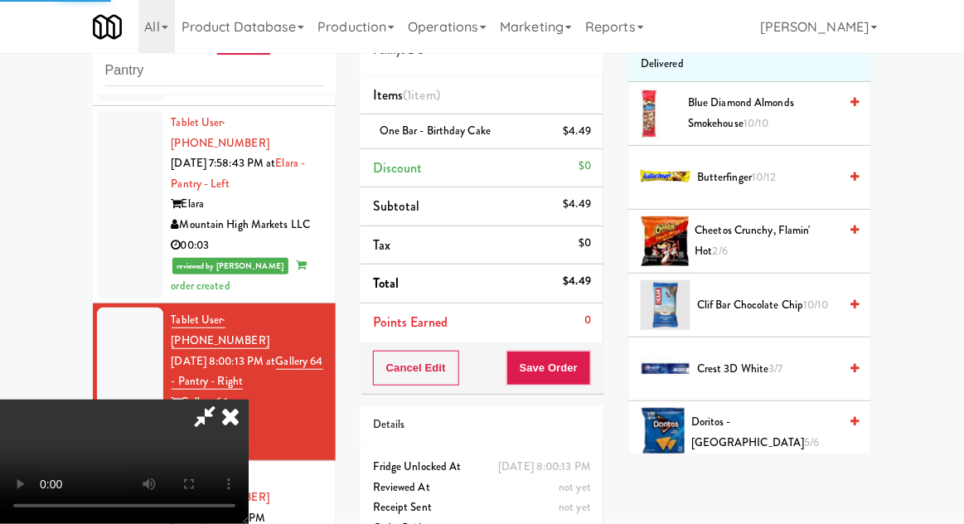
scroll to position [163, 0]
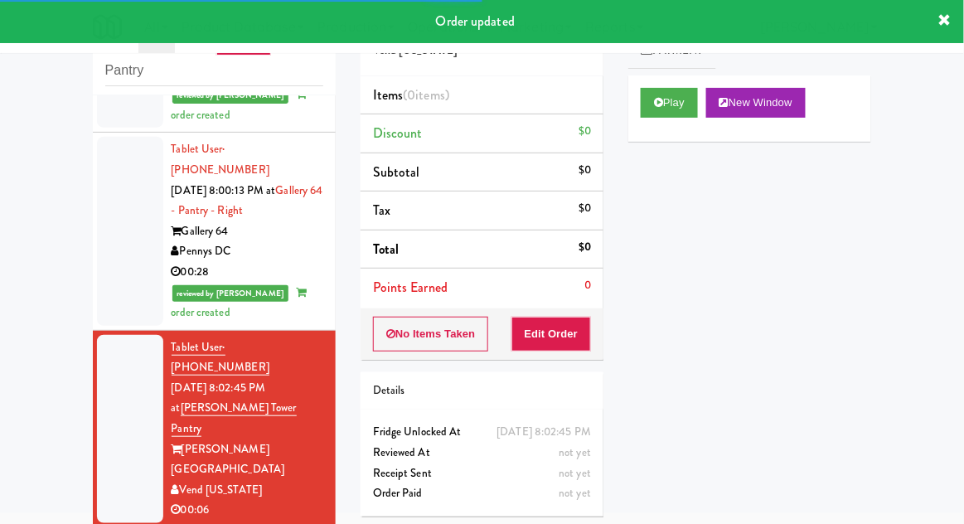
scroll to position [1209, 0]
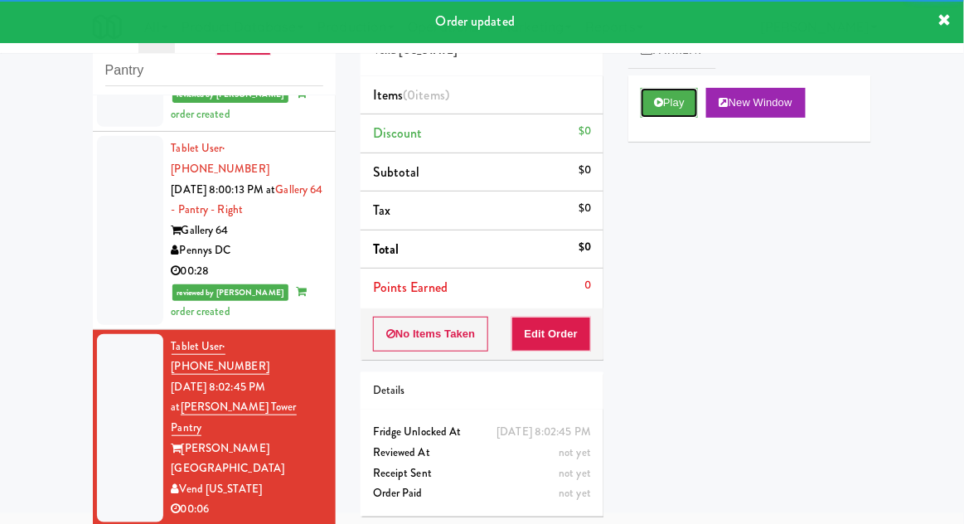
click at [677, 100] on button "Play" at bounding box center [669, 103] width 57 height 30
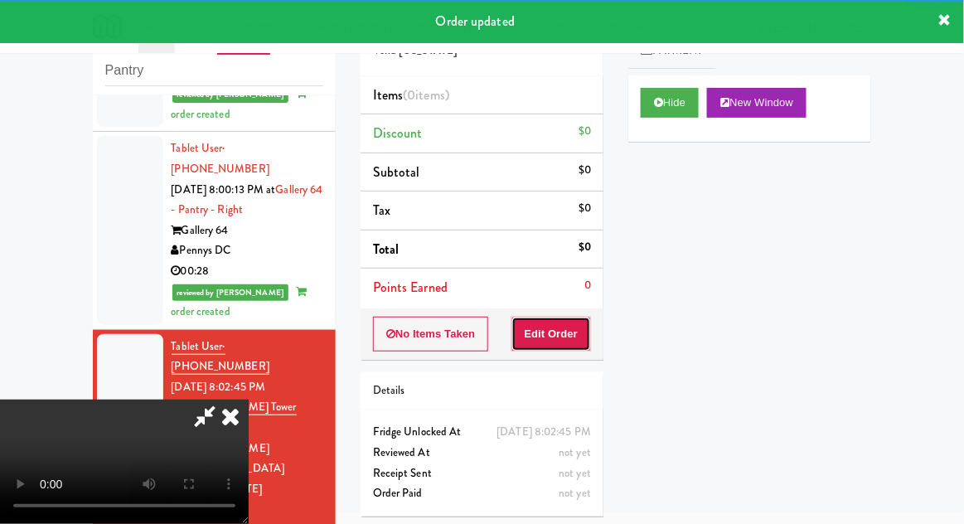
click at [563, 327] on button "Edit Order" at bounding box center [551, 334] width 80 height 35
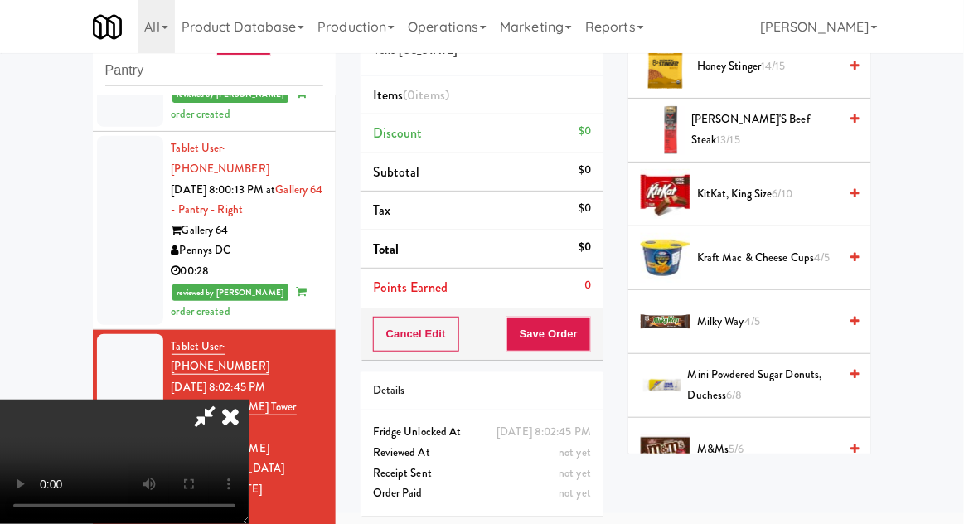
scroll to position [799, 0]
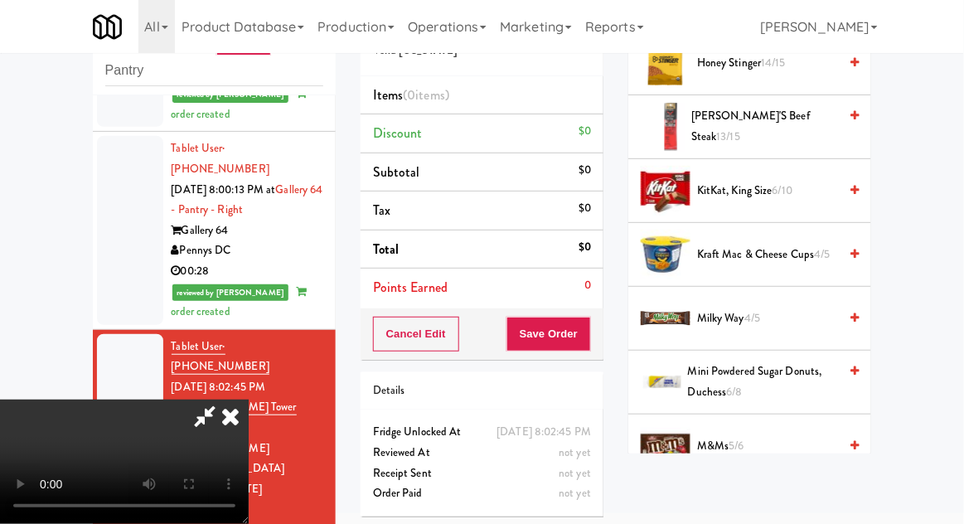
click at [753, 193] on span "KitKat, King Size 6/10" at bounding box center [767, 191] width 141 height 21
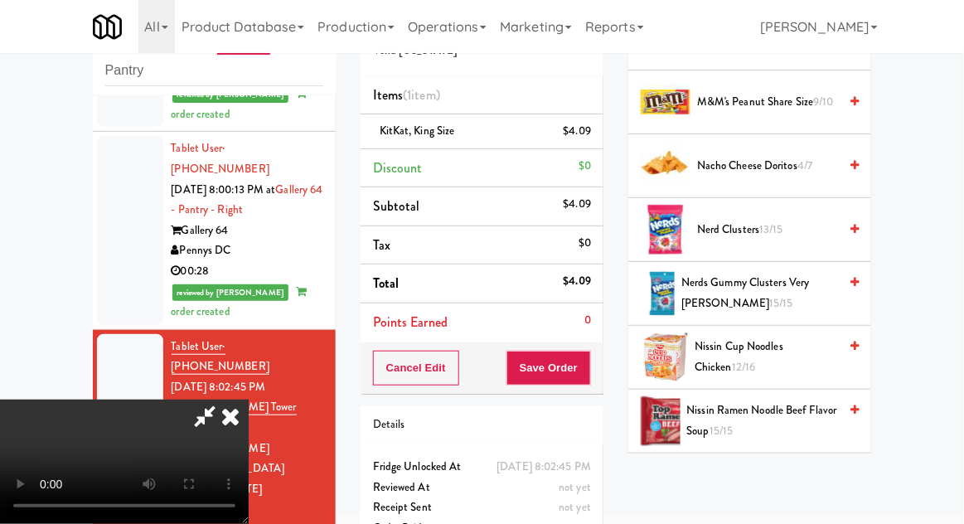
scroll to position [1272, 0]
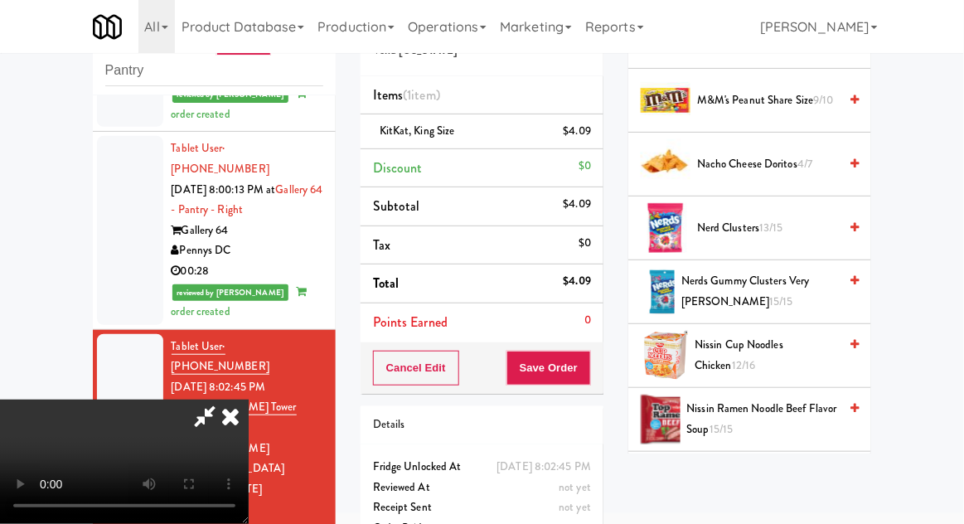
click at [788, 154] on span "Nacho Cheese Doritos 4/7" at bounding box center [767, 164] width 141 height 21
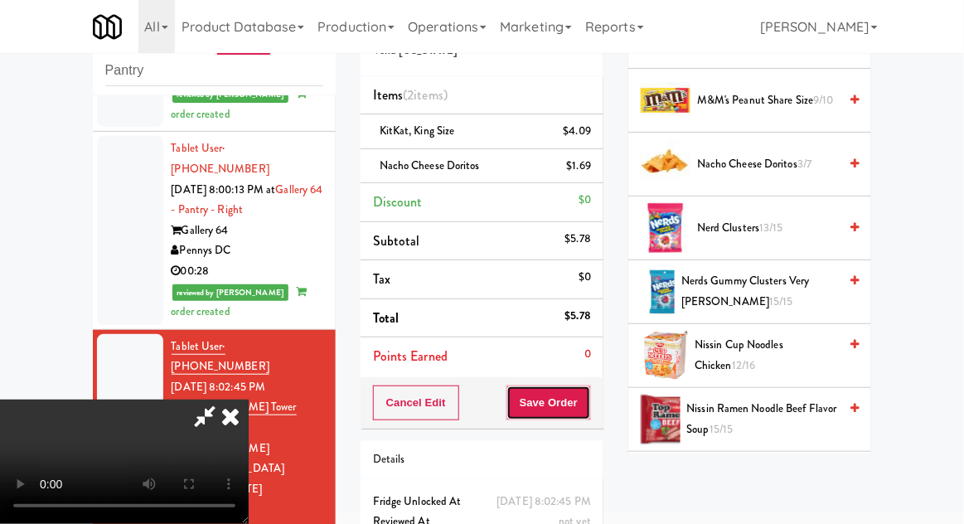
click at [588, 404] on button "Save Order" at bounding box center [548, 402] width 85 height 35
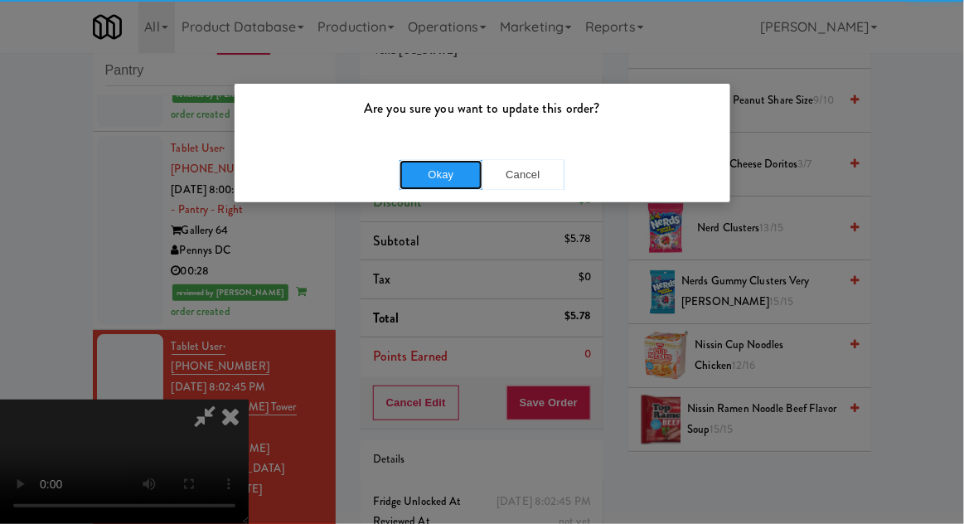
click at [421, 171] on button "Okay" at bounding box center [440, 175] width 83 height 30
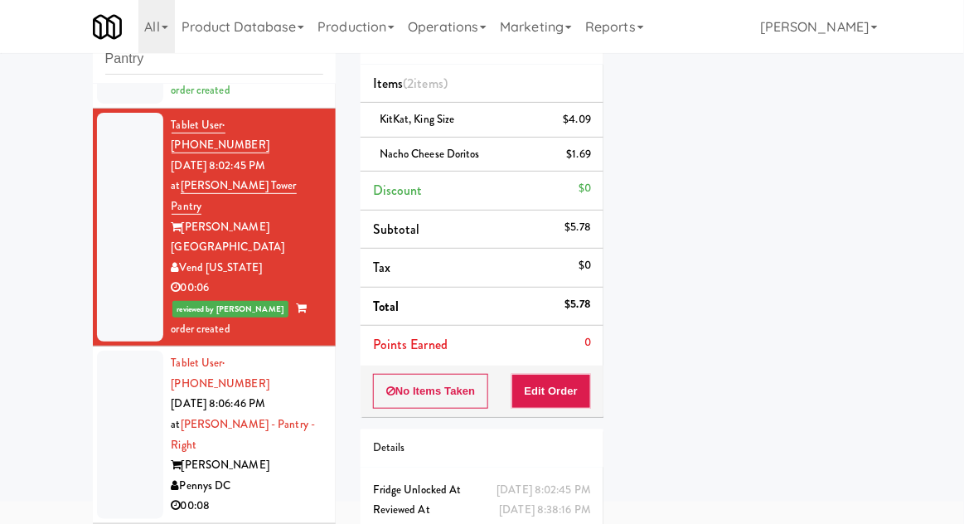
scroll to position [1420, 0]
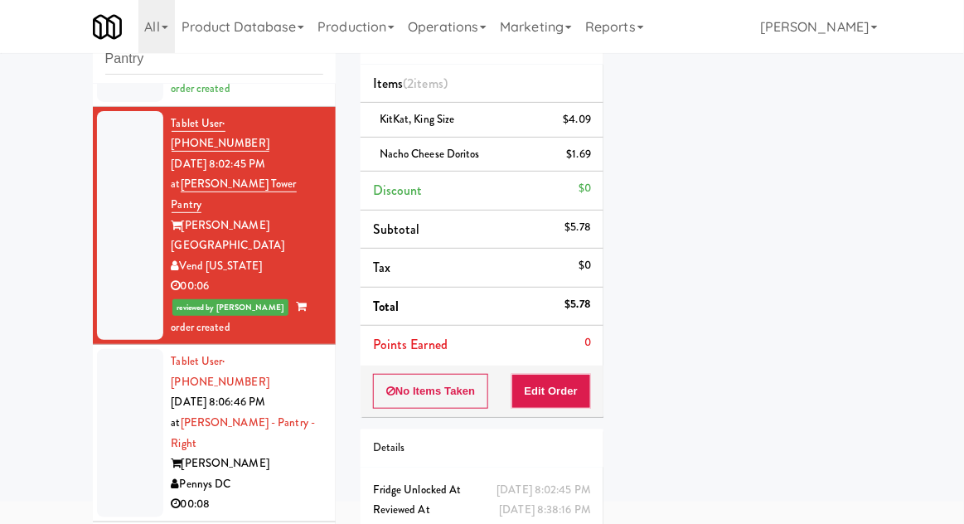
click at [106, 349] on div at bounding box center [130, 433] width 66 height 168
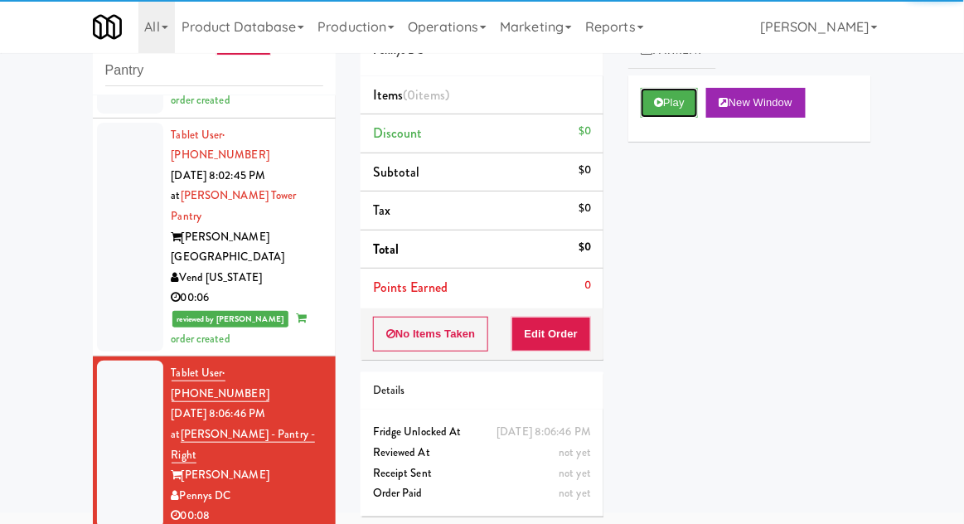
click at [696, 109] on button "Play" at bounding box center [669, 103] width 57 height 30
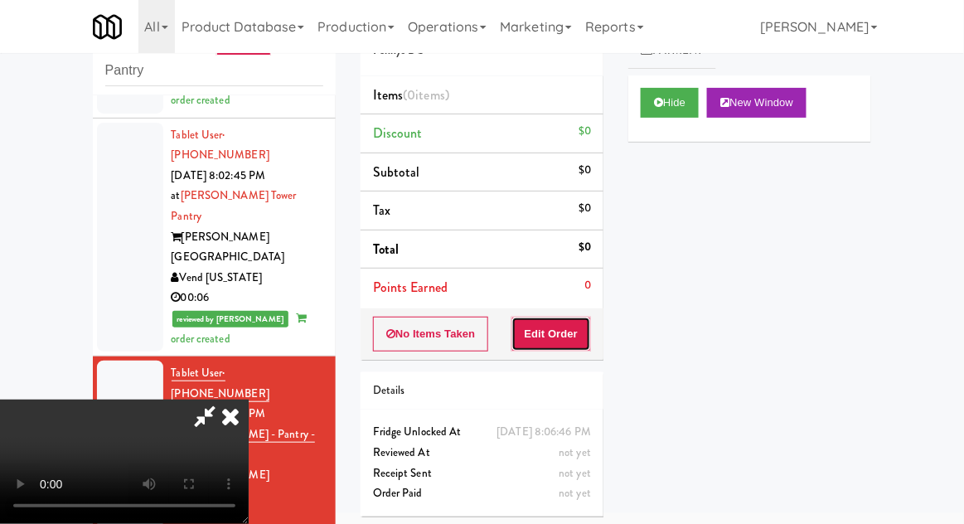
click at [535, 339] on button "Edit Order" at bounding box center [551, 334] width 80 height 35
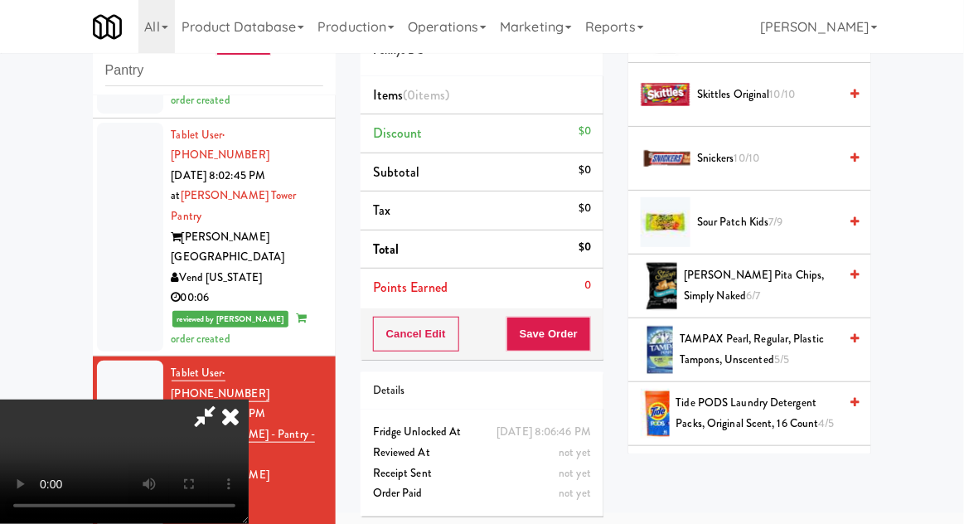
scroll to position [1725, 0]
click at [781, 398] on span "Tide PODS Laundry Detergent Packs, Original Scent, 16 Count 4/5" at bounding box center [757, 412] width 162 height 41
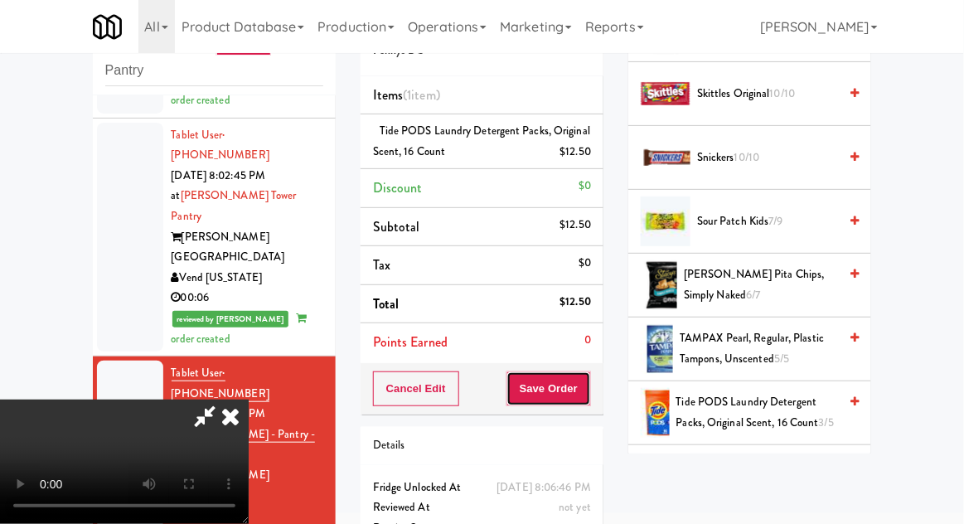
click at [591, 387] on button "Save Order" at bounding box center [548, 388] width 85 height 35
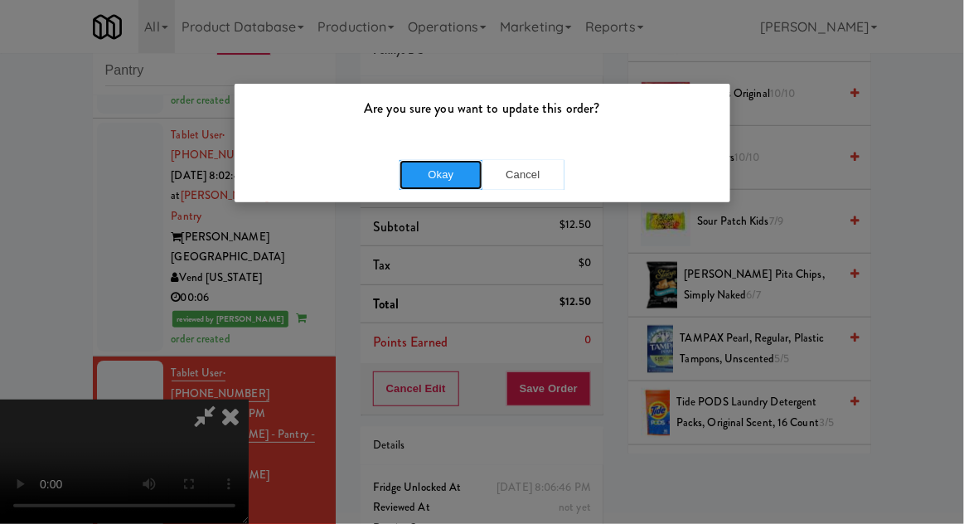
click at [440, 187] on button "Okay" at bounding box center [440, 175] width 83 height 30
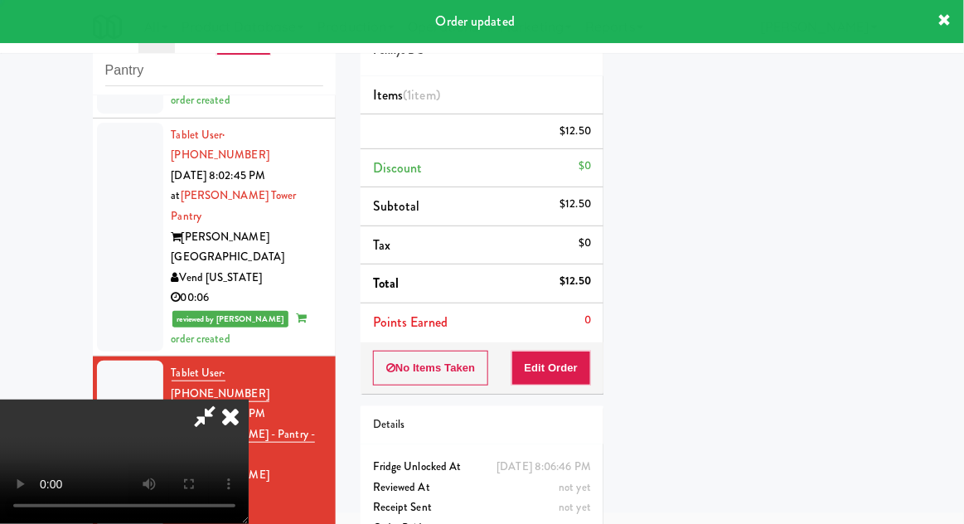
scroll to position [0, 0]
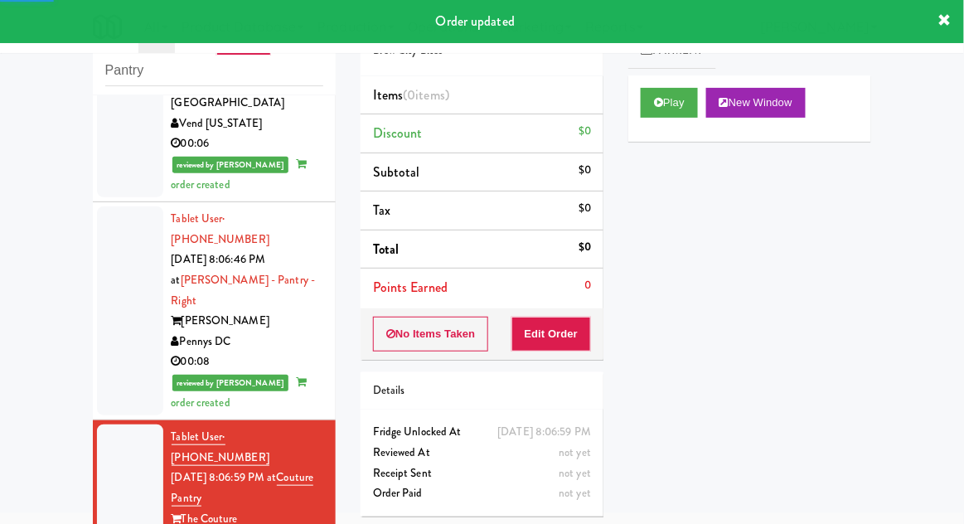
scroll to position [1575, 0]
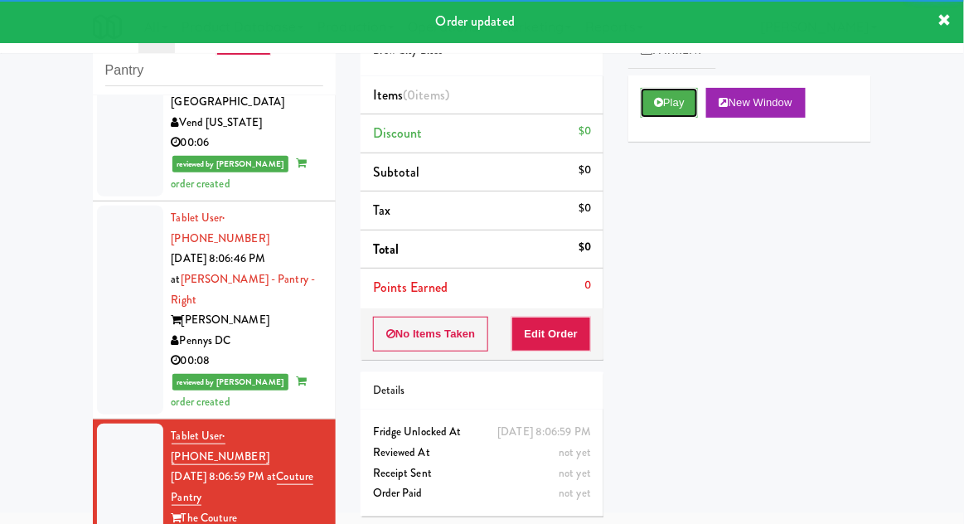
click at [666, 102] on button "Play" at bounding box center [669, 103] width 57 height 30
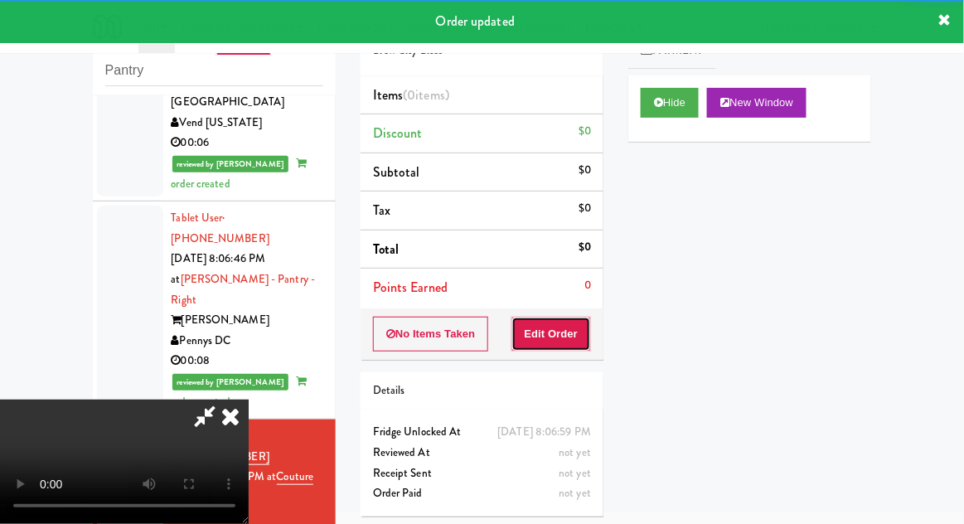
click at [564, 328] on button "Edit Order" at bounding box center [551, 334] width 80 height 35
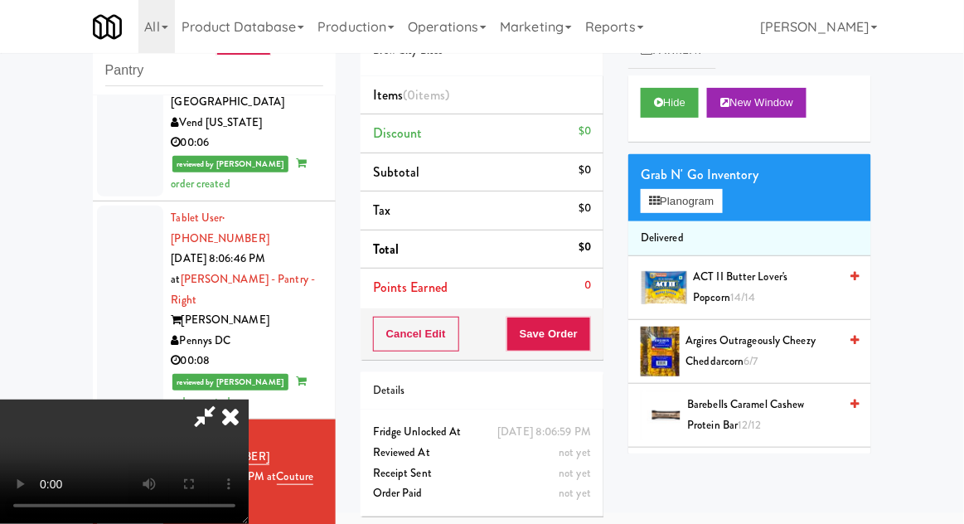
scroll to position [0, 0]
click at [713, 179] on div "Grab N' Go Inventory" at bounding box center [750, 174] width 218 height 25
click at [714, 200] on button "Planogram" at bounding box center [681, 201] width 81 height 25
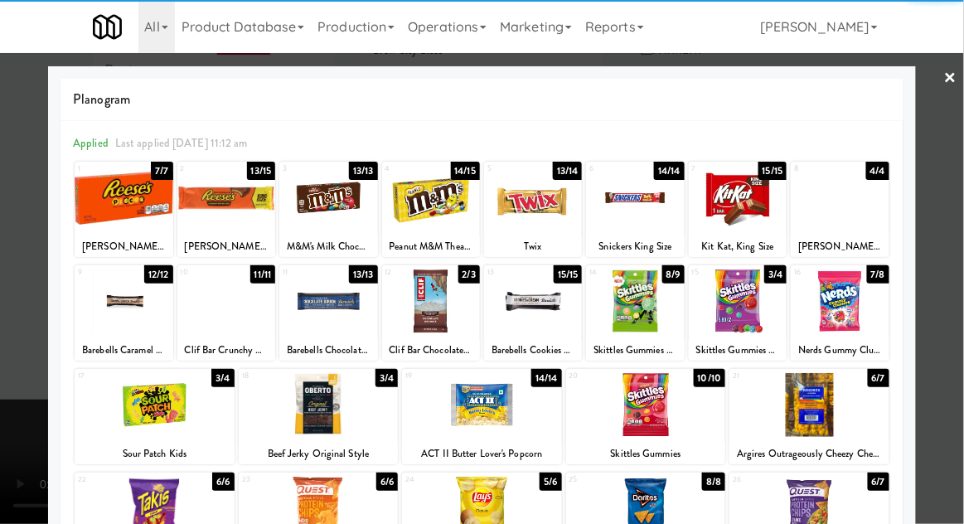
click at [857, 193] on div at bounding box center [840, 198] width 98 height 64
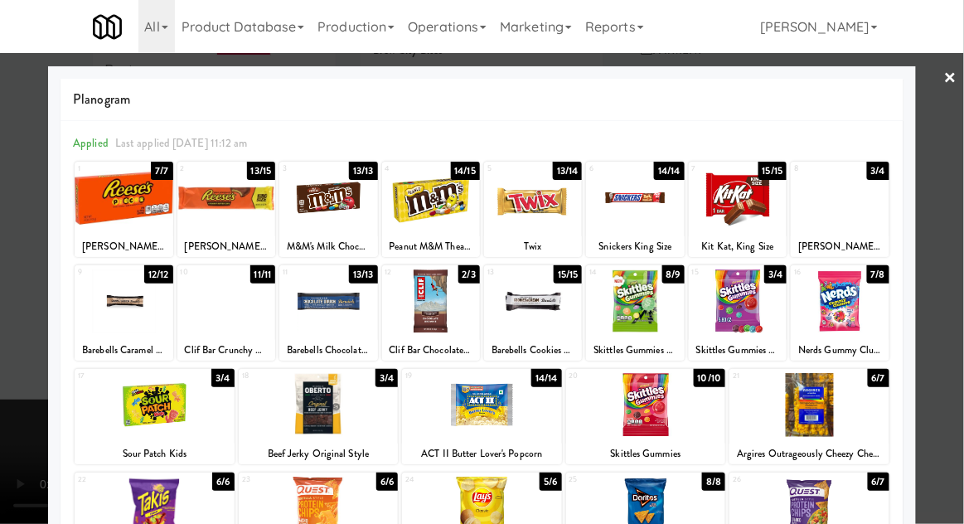
click at [943, 172] on div at bounding box center [482, 262] width 964 height 524
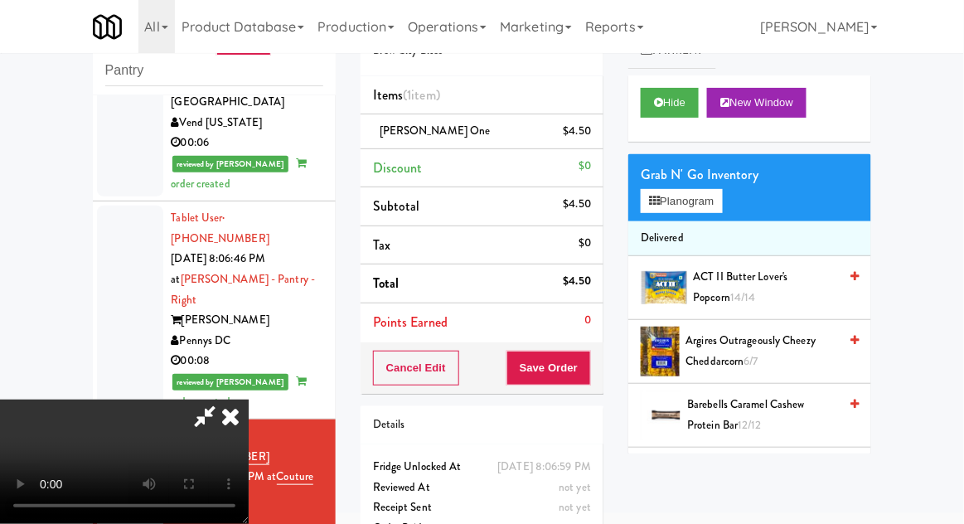
scroll to position [60, 0]
click at [588, 366] on button "Save Order" at bounding box center [548, 368] width 85 height 35
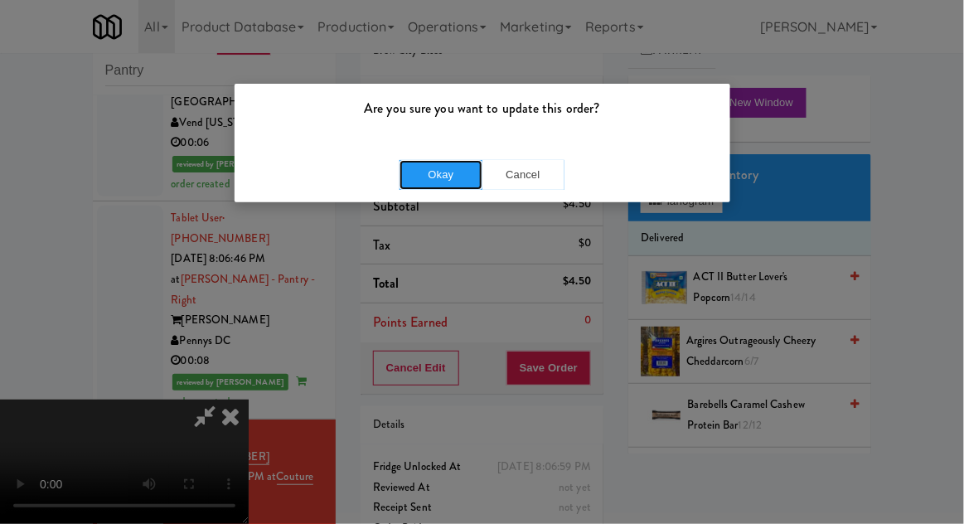
click at [424, 174] on button "Okay" at bounding box center [440, 175] width 83 height 30
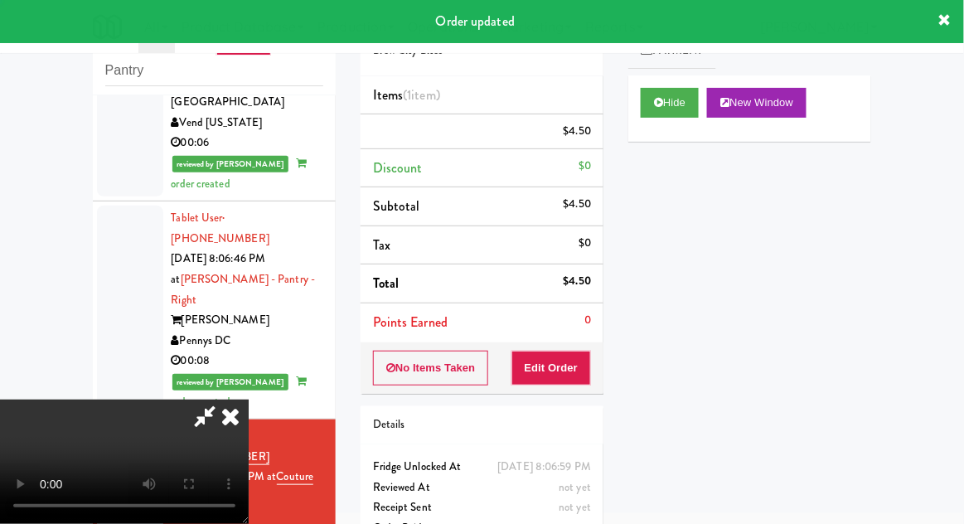
scroll to position [0, 0]
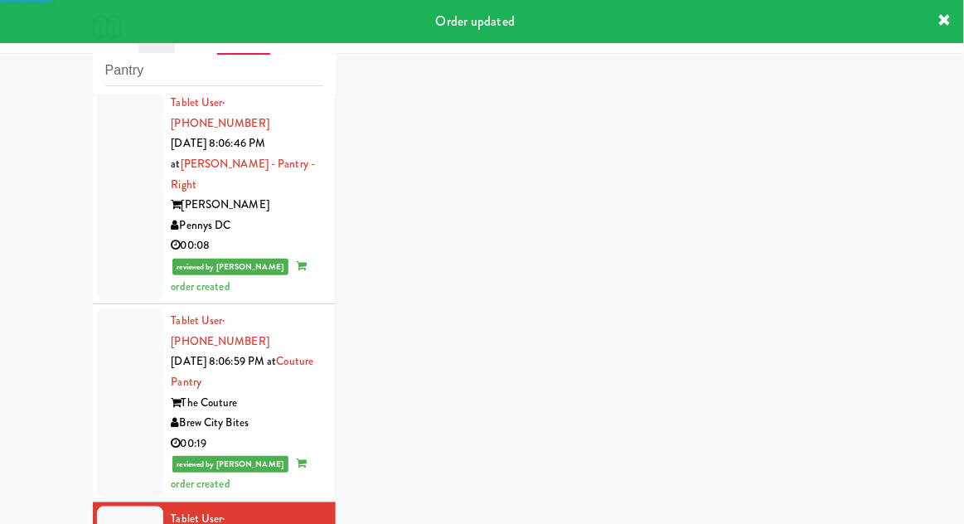
scroll to position [1733, 0]
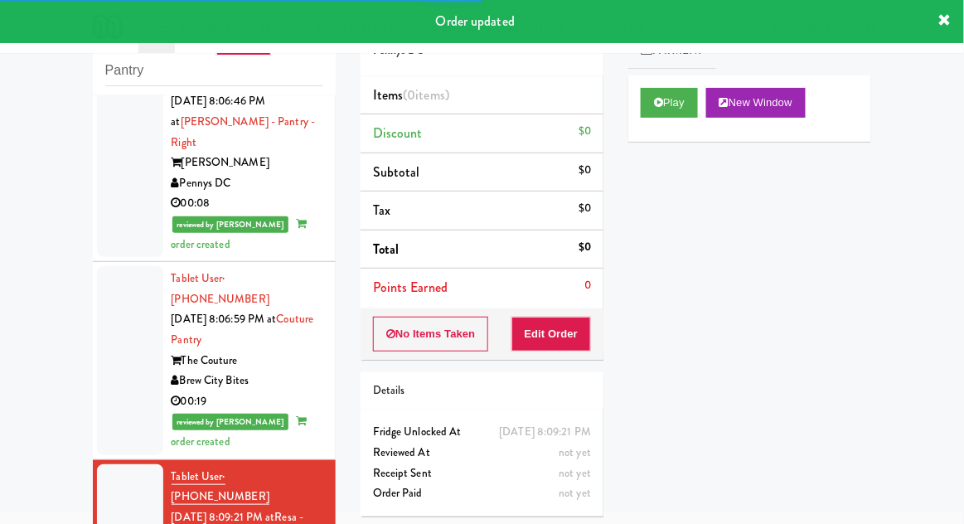
click at [673, 113] on button "Play" at bounding box center [669, 103] width 57 height 30
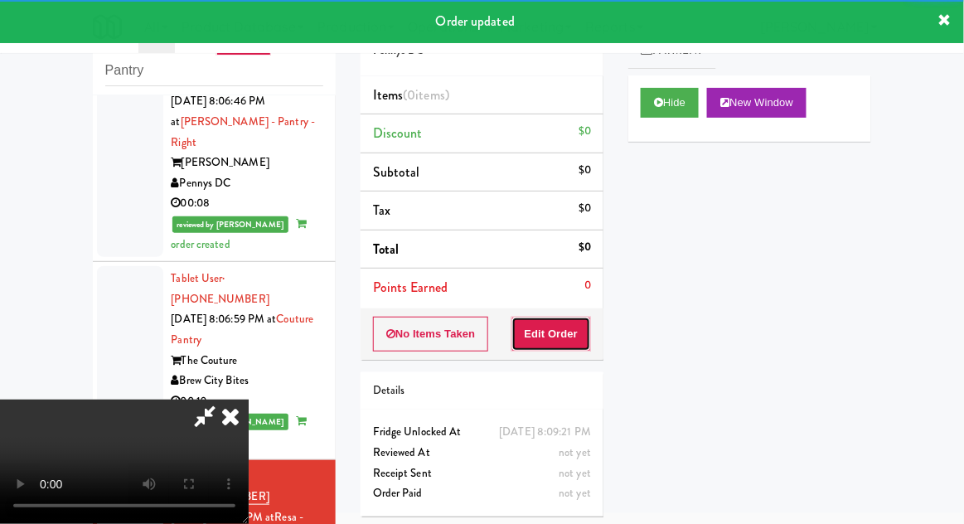
click at [554, 325] on button "Edit Order" at bounding box center [551, 334] width 80 height 35
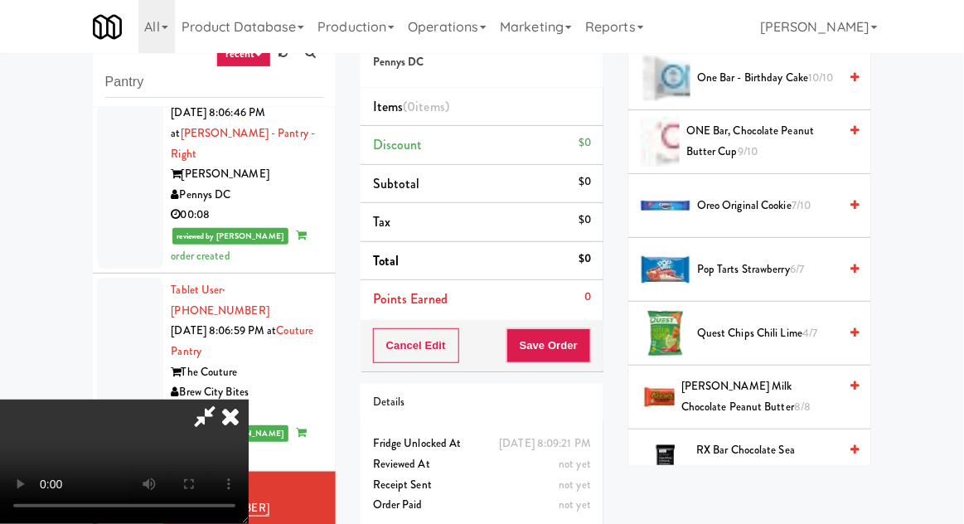
scroll to position [1399, 0]
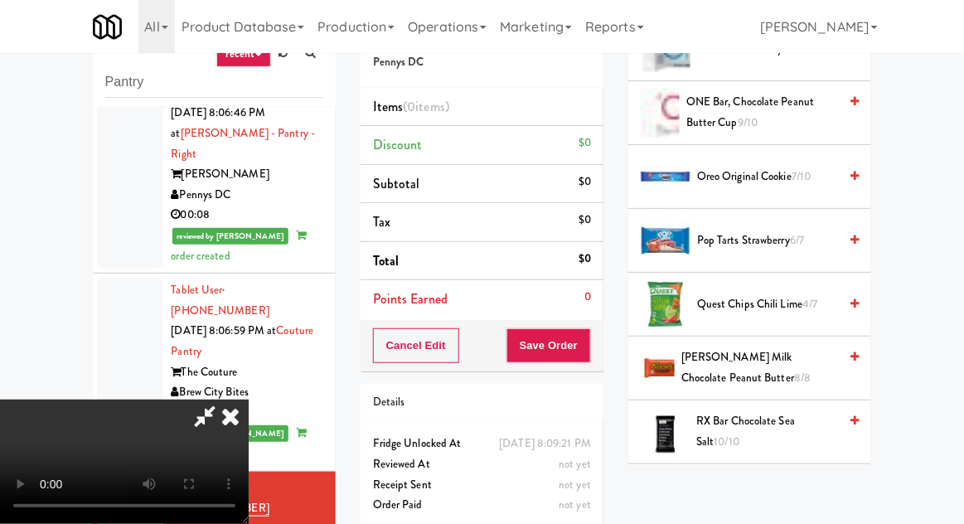
click at [787, 167] on span "Oreo Original Cookie 7/10" at bounding box center [767, 177] width 141 height 21
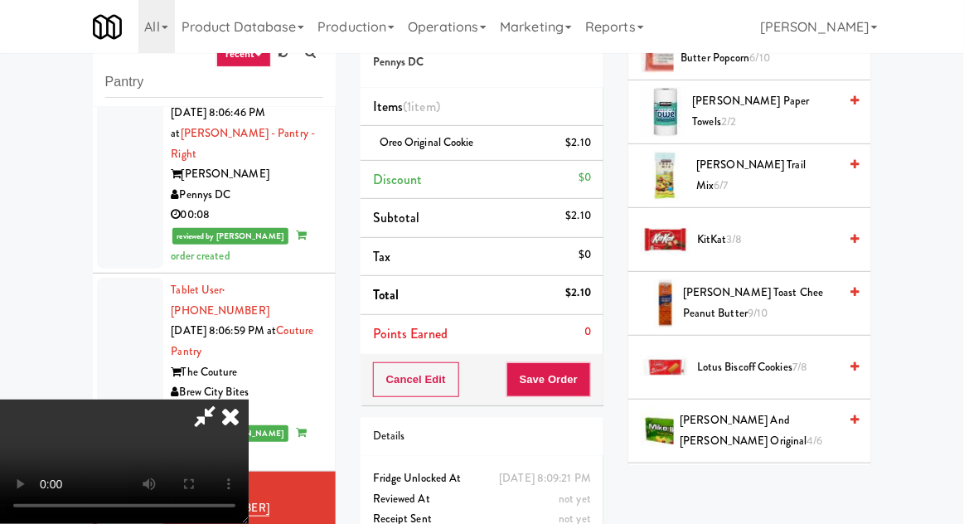
scroll to position [756, 0]
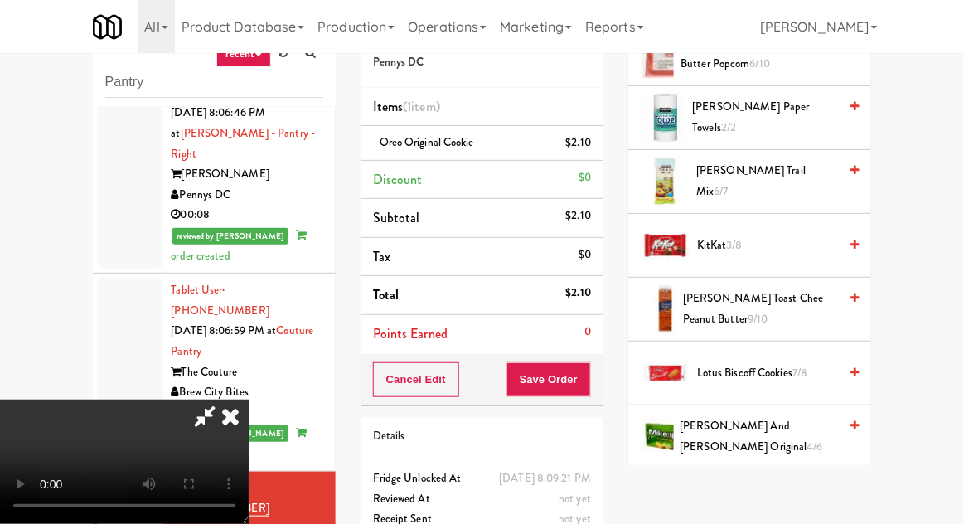
click at [764, 244] on span "KitKat 3/8" at bounding box center [767, 245] width 141 height 21
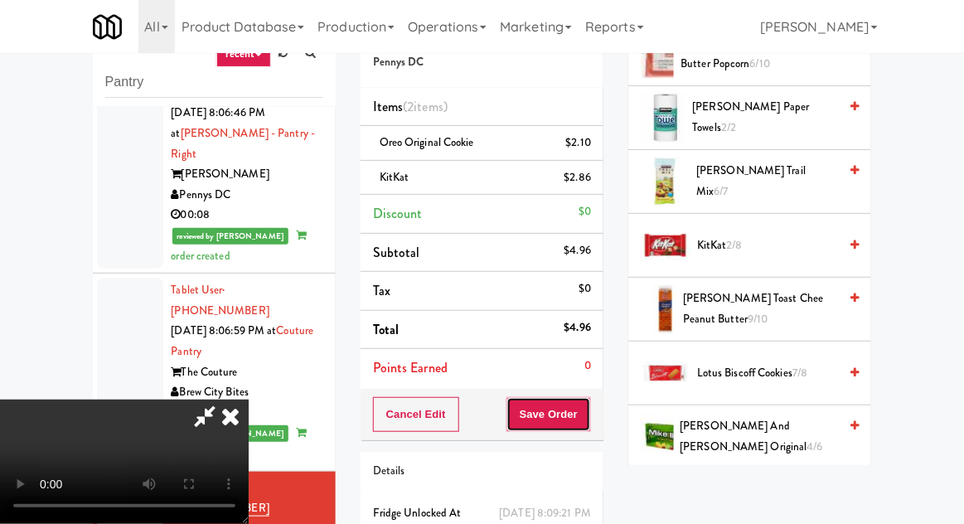
click at [588, 414] on button "Save Order" at bounding box center [548, 414] width 85 height 35
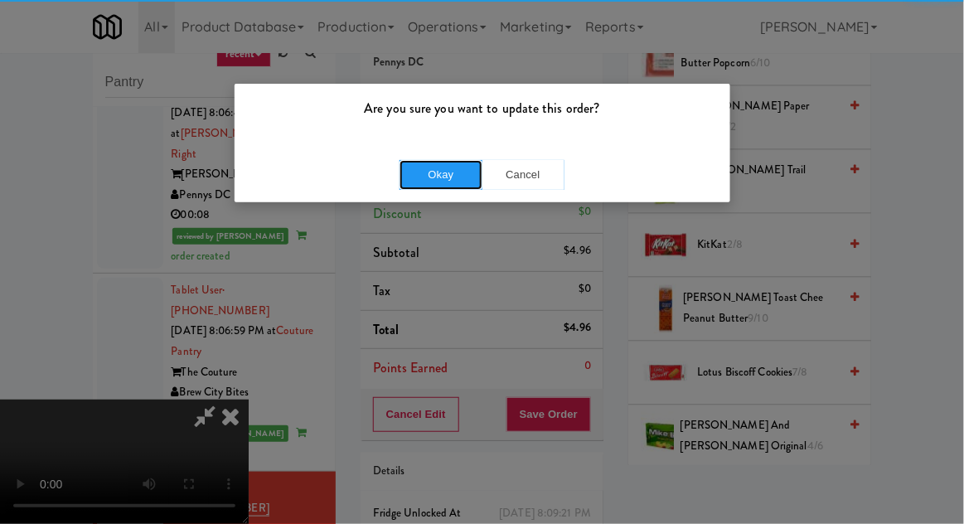
click at [448, 173] on button "Okay" at bounding box center [440, 175] width 83 height 30
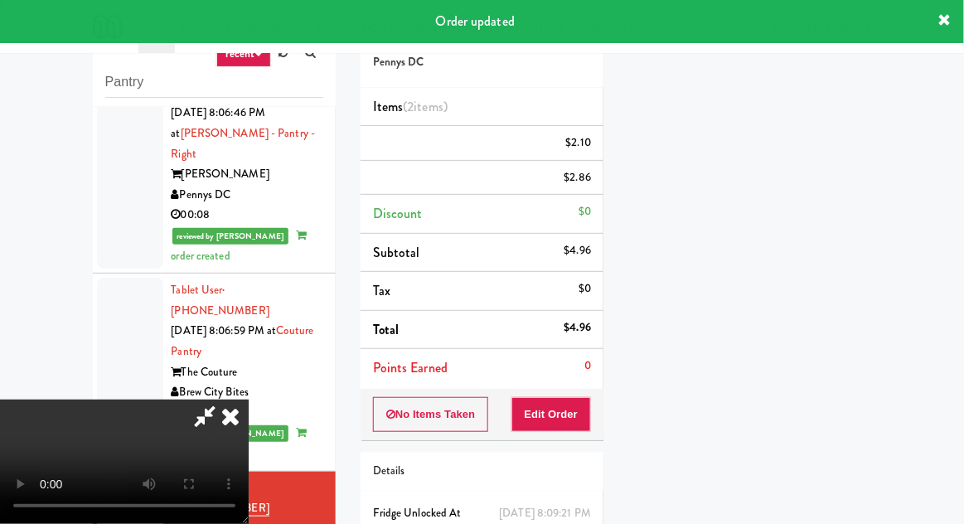
scroll to position [0, 0]
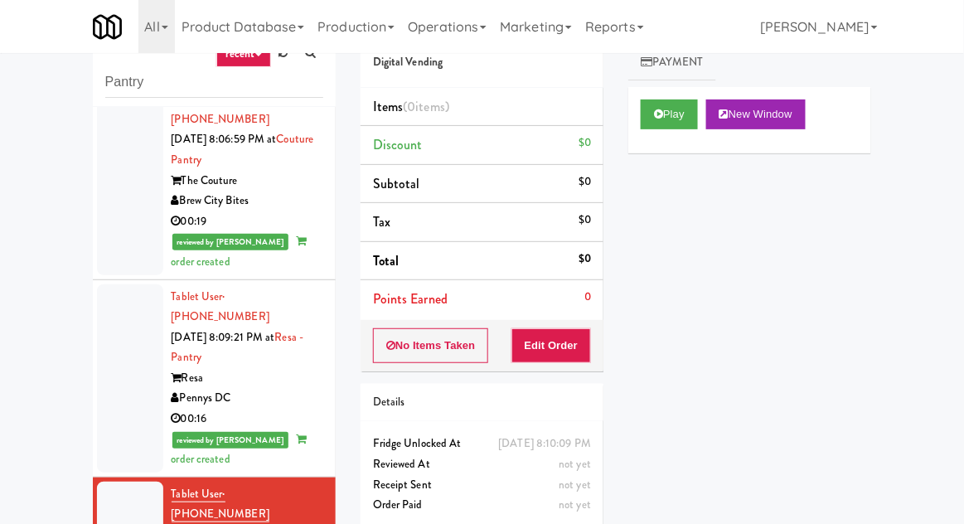
scroll to position [1928, 0]
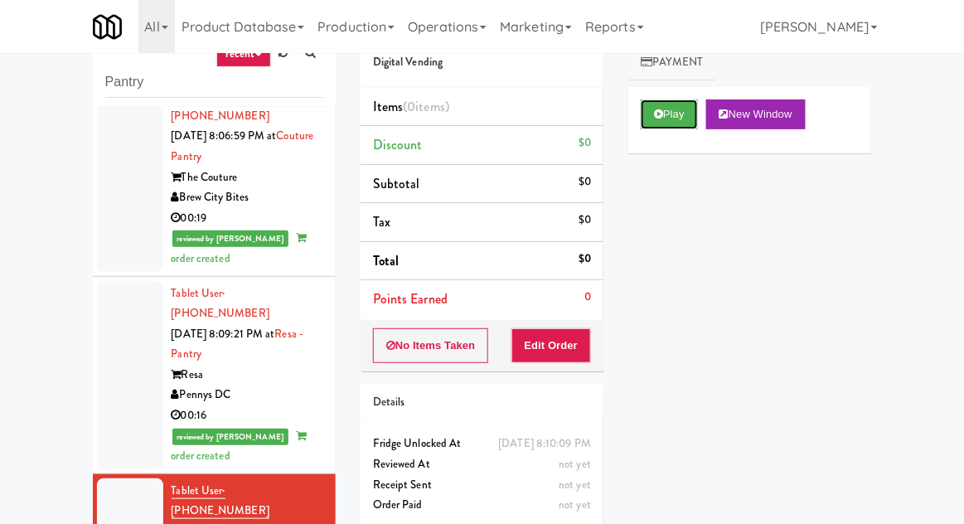
click at [674, 111] on button "Play" at bounding box center [669, 114] width 57 height 30
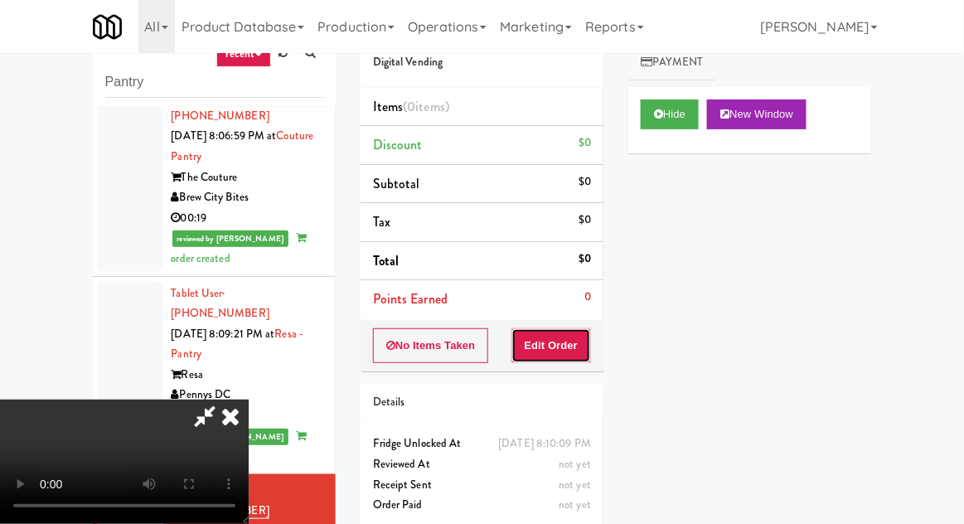
click at [567, 328] on button "Edit Order" at bounding box center [551, 345] width 80 height 35
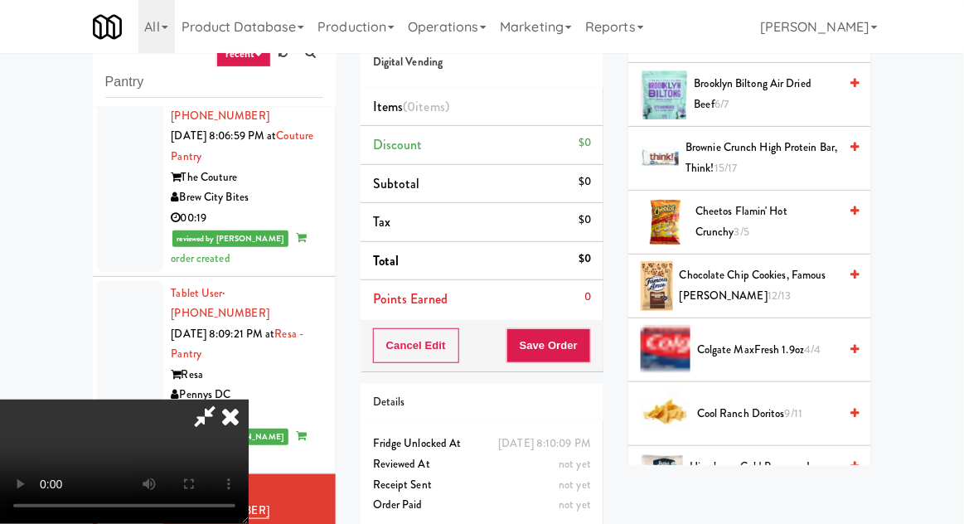
scroll to position [0, 0]
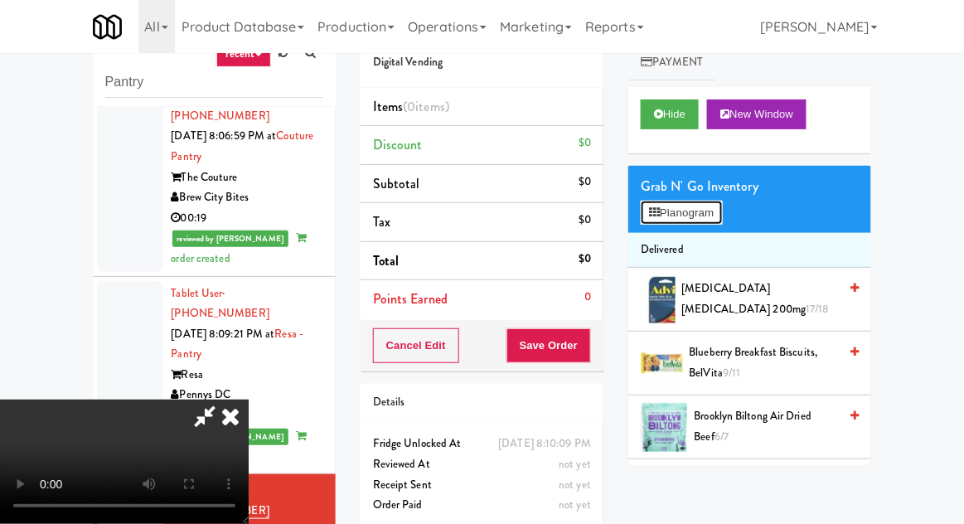
click at [722, 208] on button "Planogram" at bounding box center [681, 213] width 81 height 25
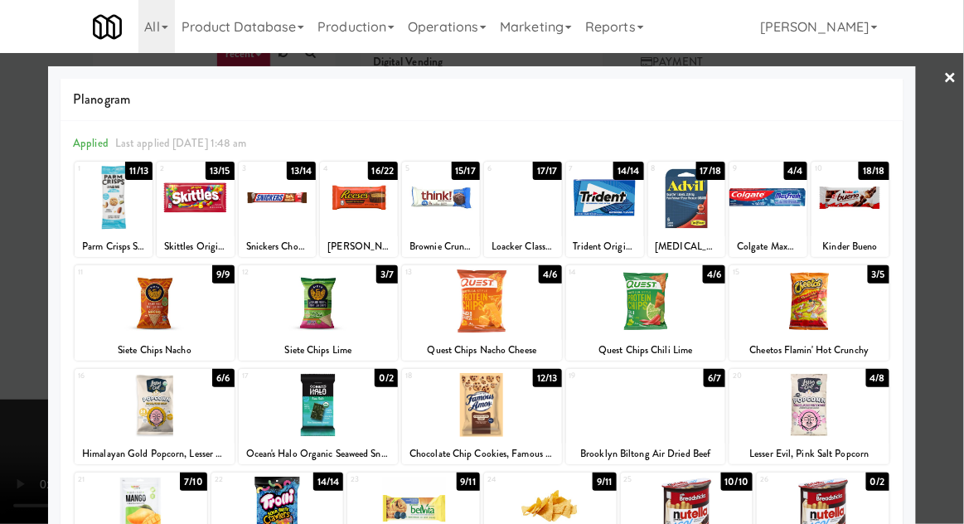
click at [138, 417] on div at bounding box center [155, 405] width 160 height 64
click at [1, 382] on div at bounding box center [482, 262] width 964 height 524
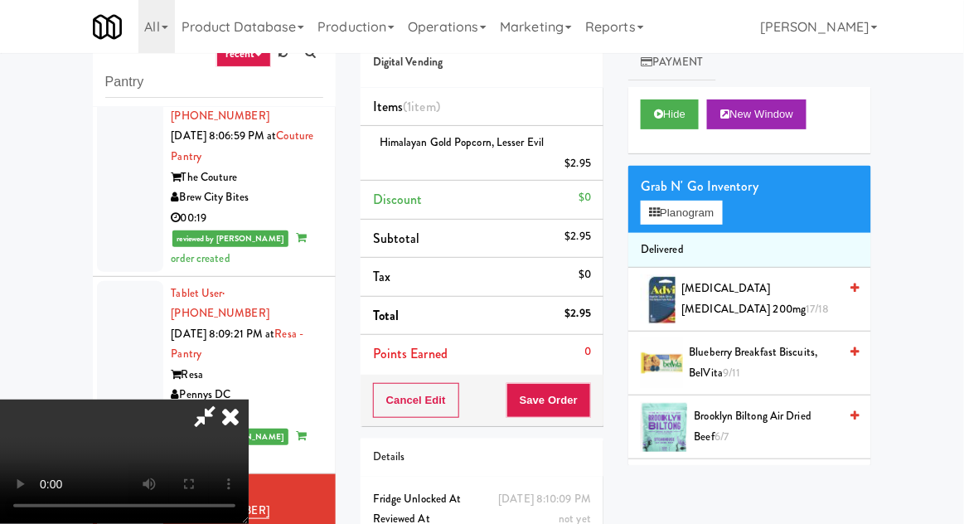
scroll to position [60, 0]
click at [583, 398] on button "Save Order" at bounding box center [548, 400] width 85 height 35
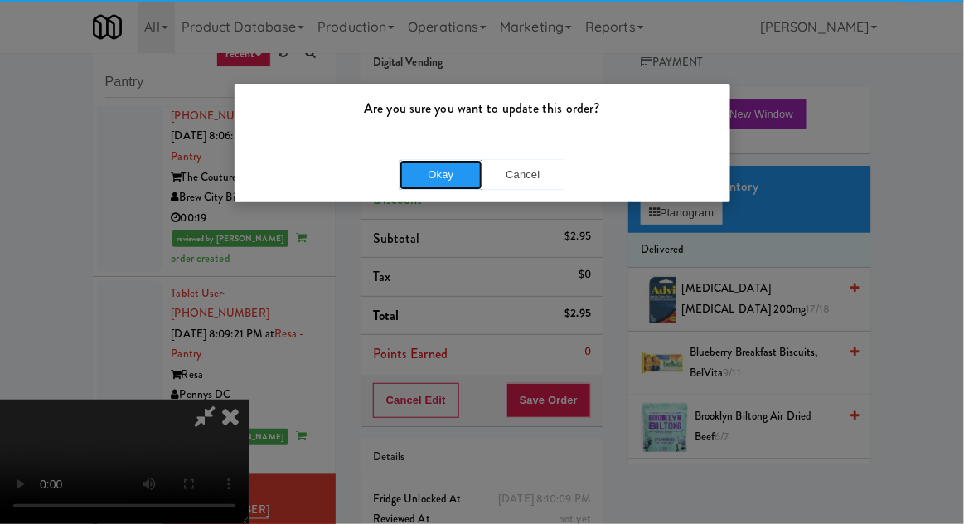
click at [451, 186] on button "Okay" at bounding box center [440, 175] width 83 height 30
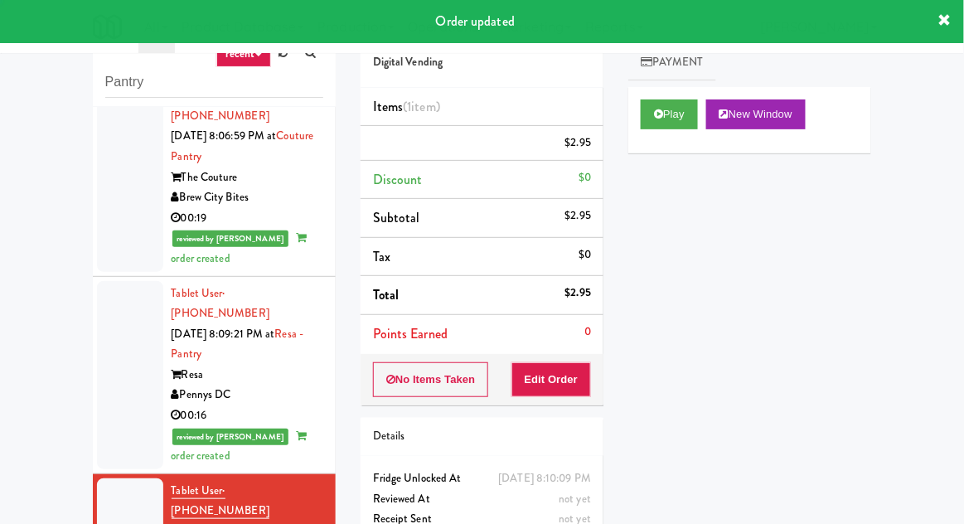
scroll to position [0, 0]
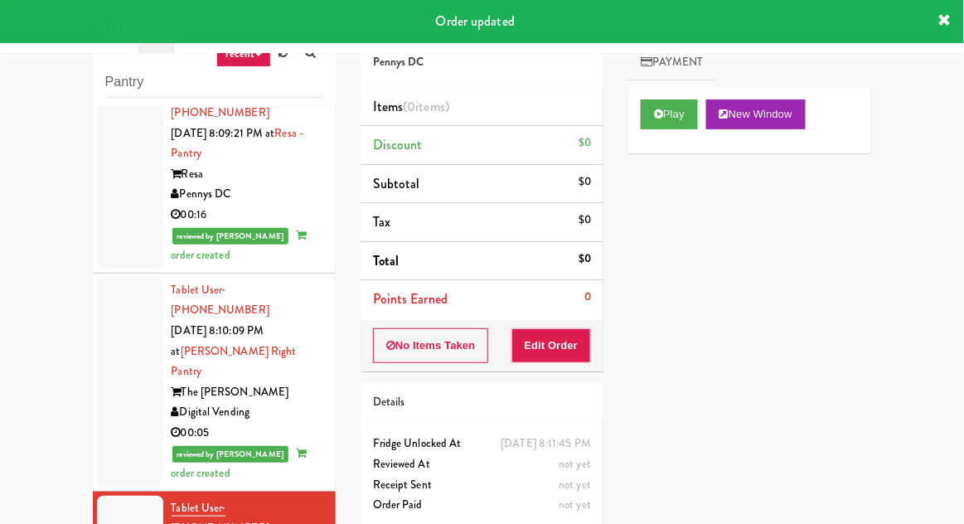
scroll to position [2129, 0]
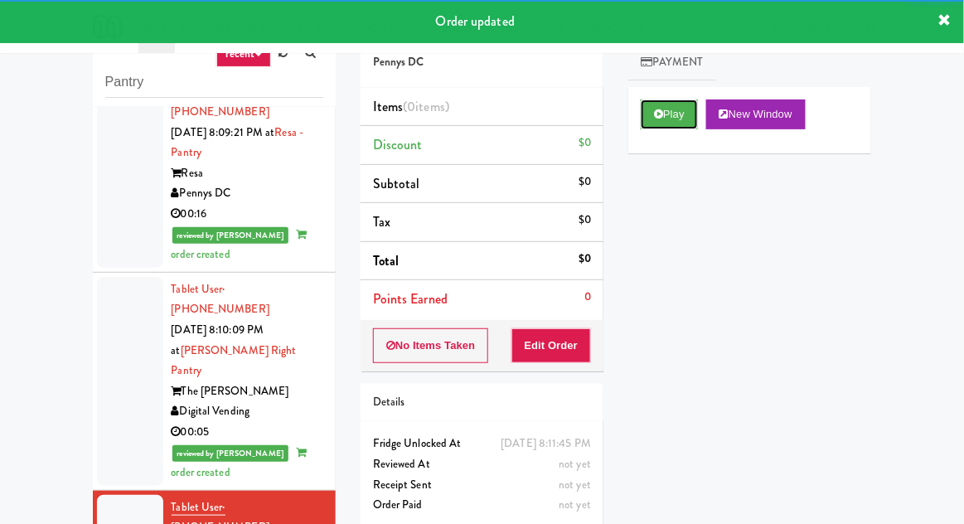
click at [658, 114] on icon at bounding box center [658, 114] width 9 height 11
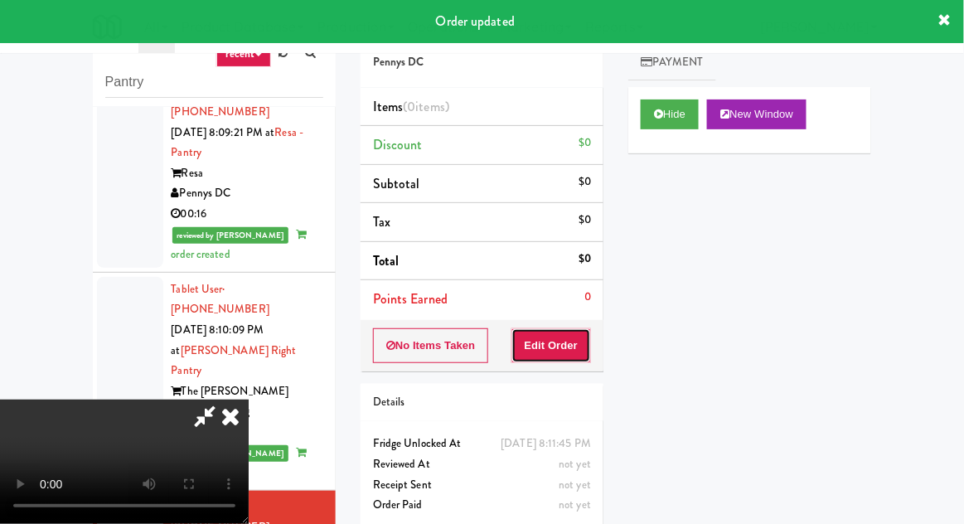
click at [564, 348] on button "Edit Order" at bounding box center [551, 345] width 80 height 35
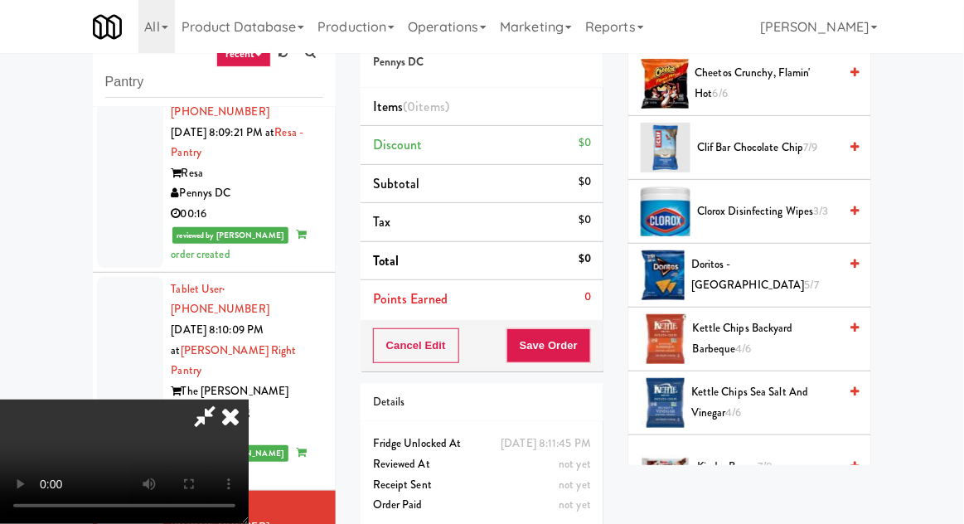
scroll to position [279, 0]
click at [807, 145] on span "7/9" at bounding box center [810, 147] width 14 height 16
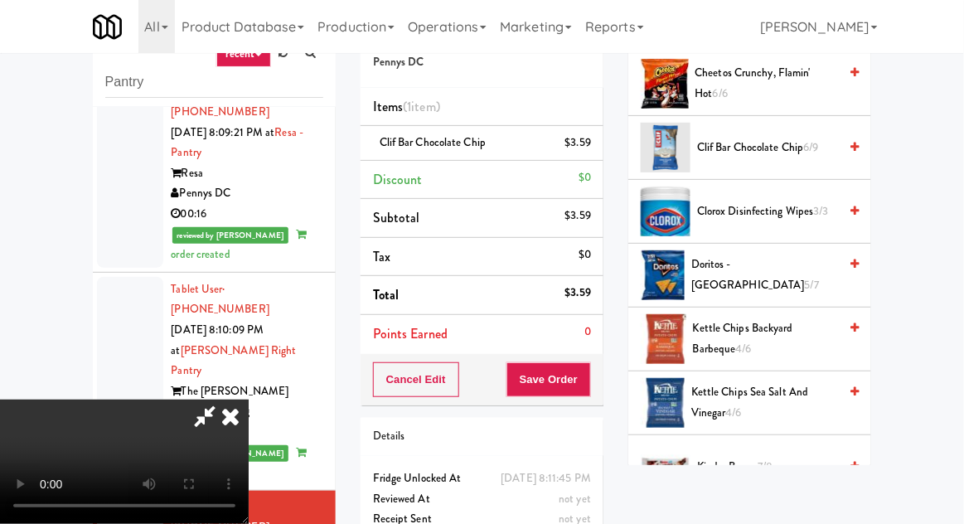
click at [607, 378] on div "Order # 421911 Pennys DC Items (1 item ) Clif Bar Chocolate Chip $3.59 Discount…" at bounding box center [482, 290] width 268 height 567
click at [589, 375] on button "Save Order" at bounding box center [548, 379] width 85 height 35
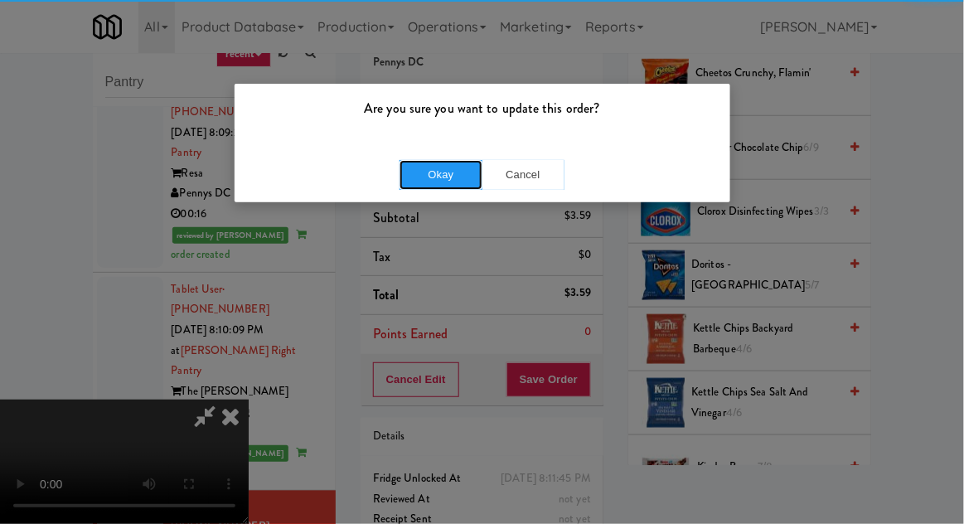
click at [455, 160] on button "Okay" at bounding box center [440, 175] width 83 height 30
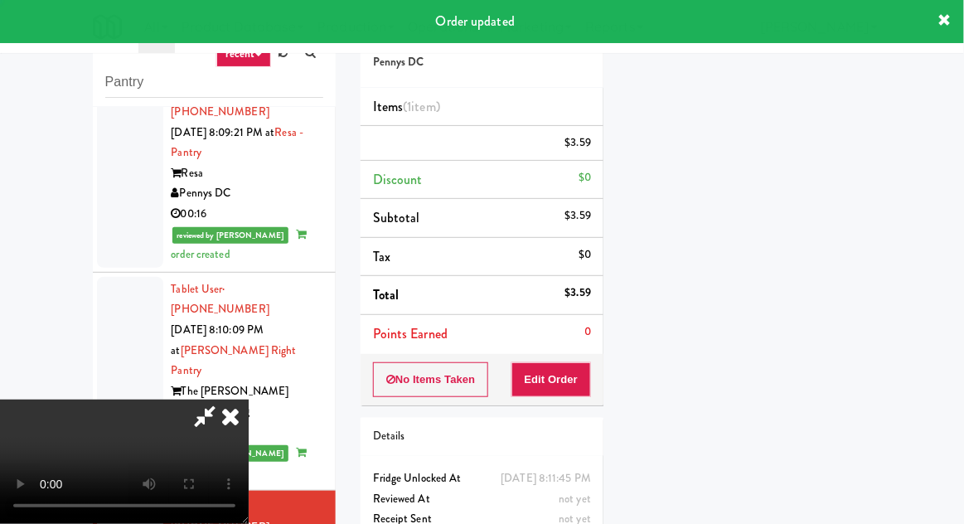
scroll to position [163, 0]
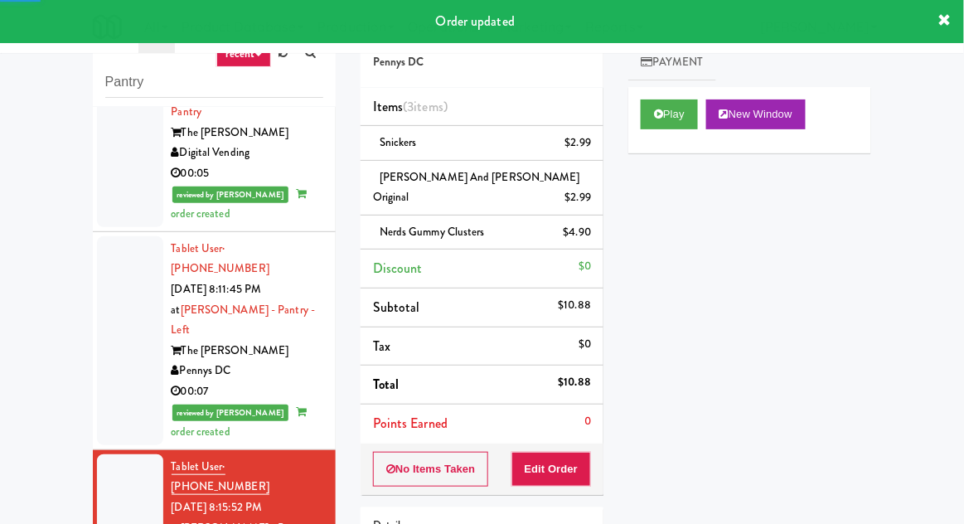
scroll to position [2526, 0]
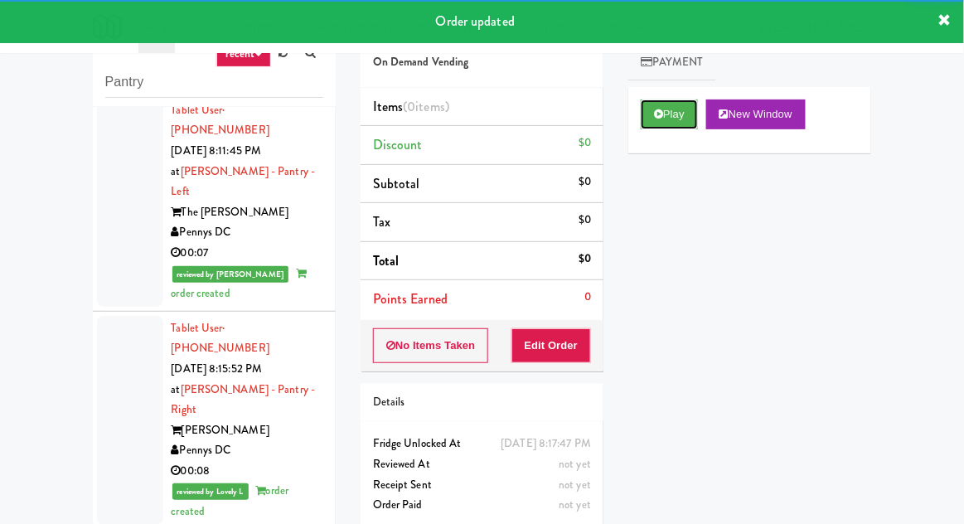
click at [651, 121] on button "Play" at bounding box center [669, 114] width 57 height 30
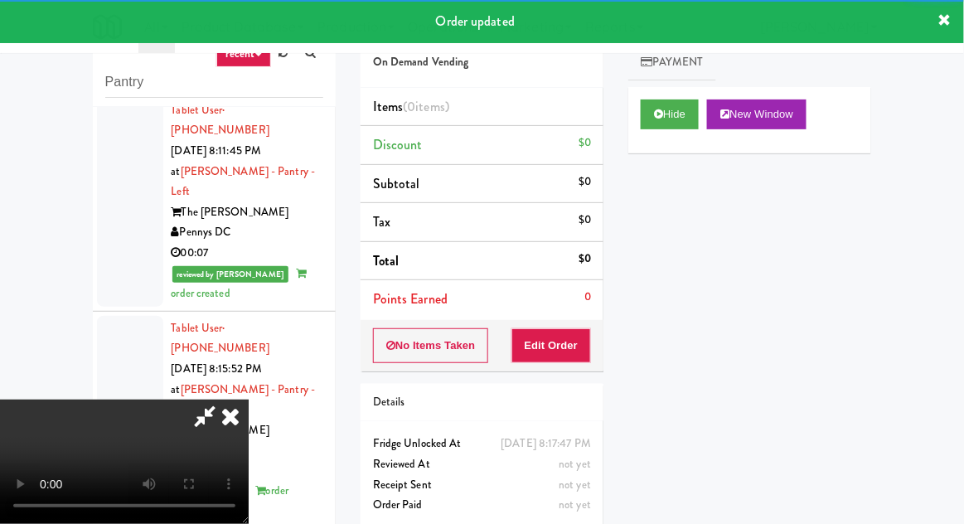
click at [549, 352] on button "Edit Order" at bounding box center [551, 345] width 80 height 35
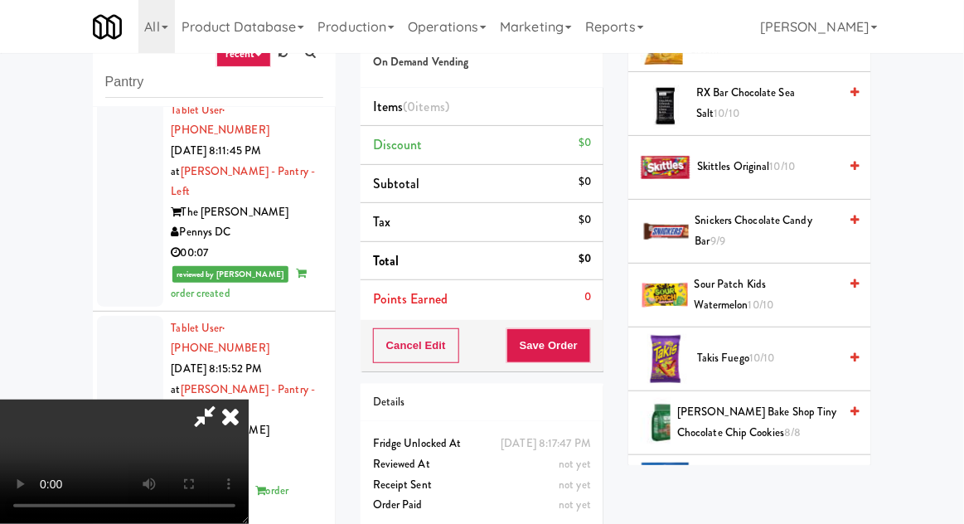
scroll to position [1819, 0]
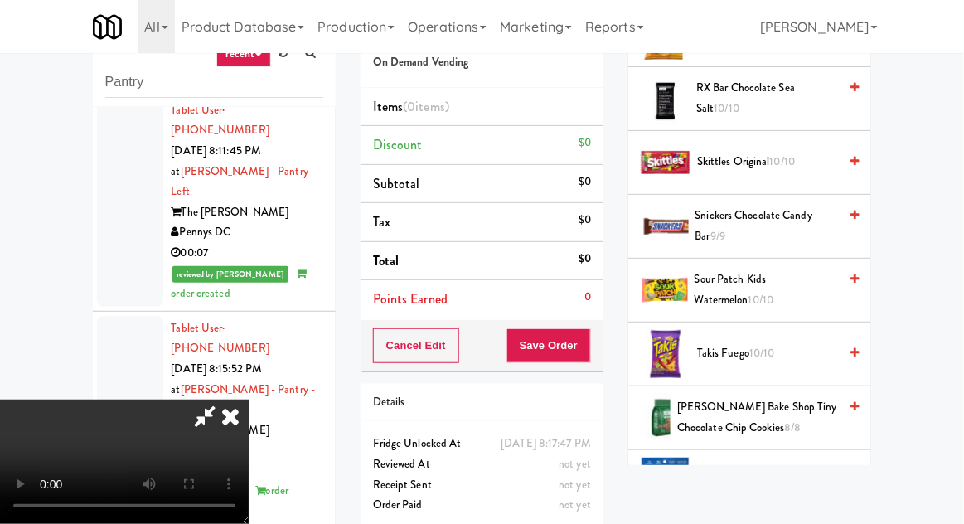
click at [796, 153] on span "10/10" at bounding box center [783, 161] width 26 height 16
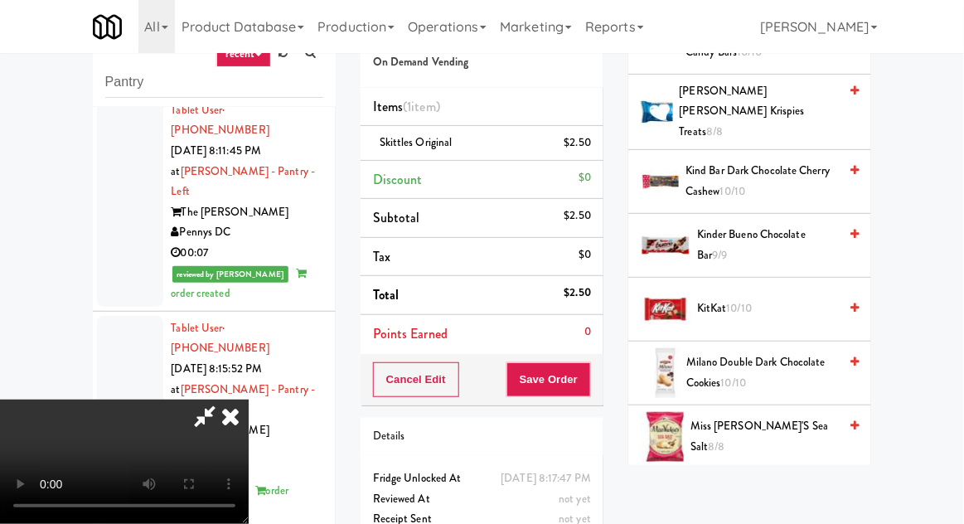
scroll to position [972, 0]
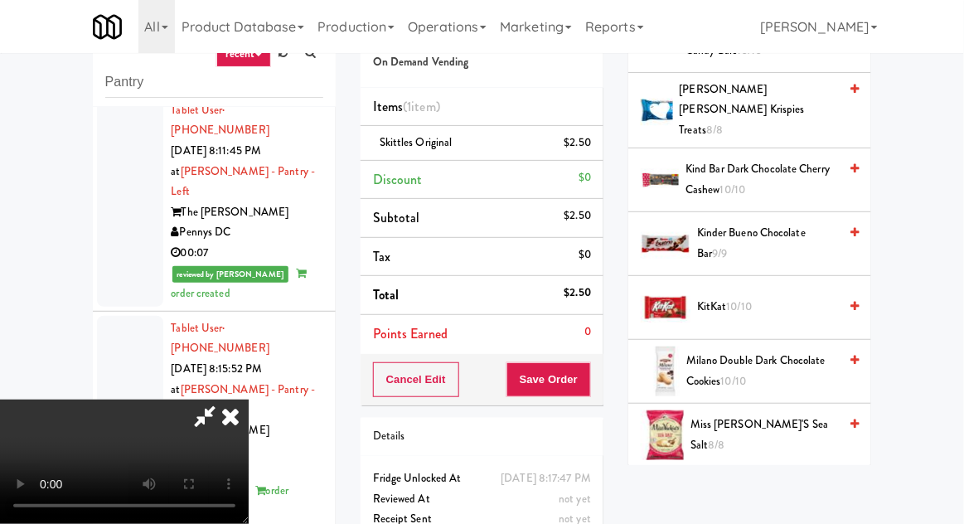
click at [789, 297] on span "KitKat 10/10" at bounding box center [767, 307] width 141 height 21
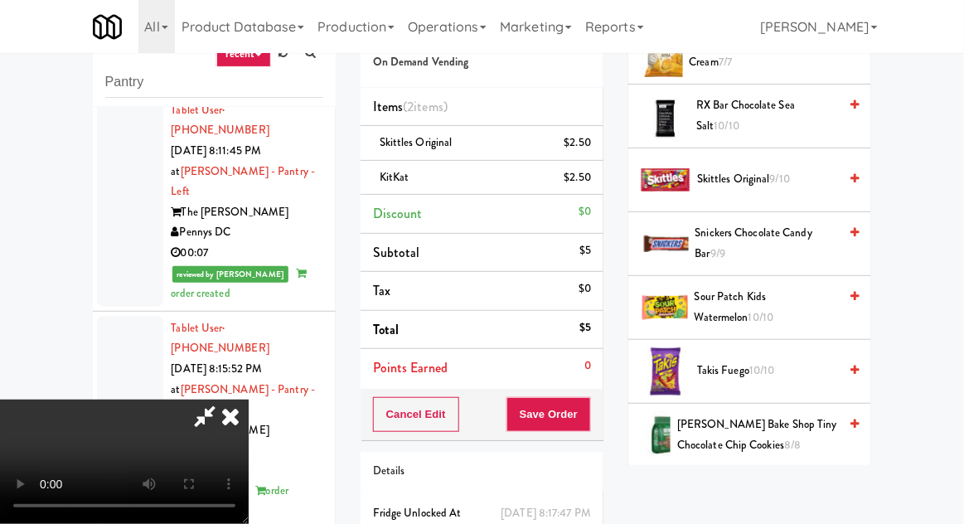
scroll to position [1817, 0]
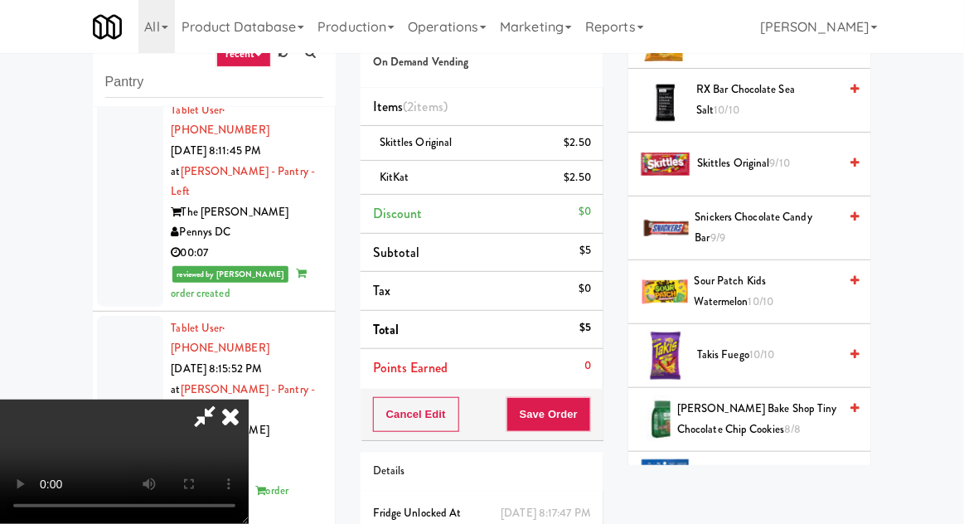
click at [801, 207] on span "Snickers Chocolate Candy Bar 9/9" at bounding box center [766, 227] width 143 height 41
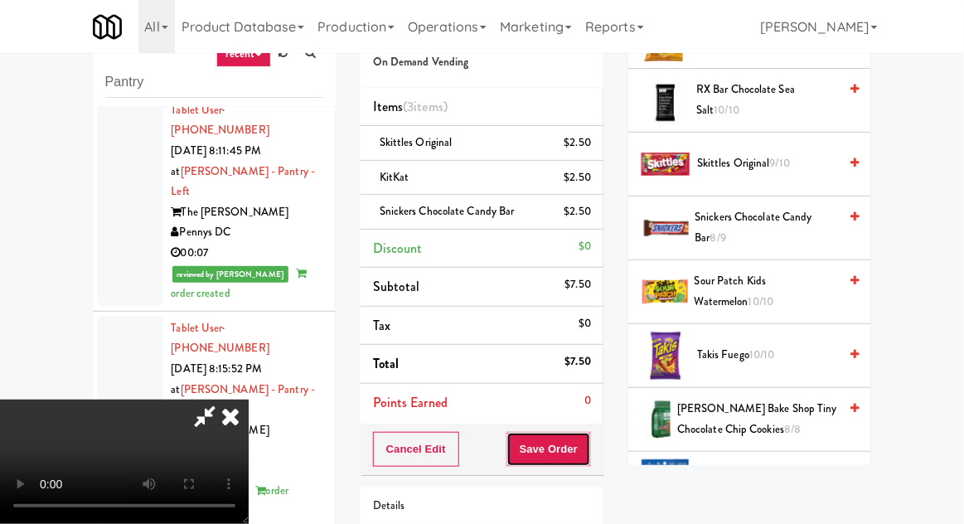
click at [589, 443] on button "Save Order" at bounding box center [548, 449] width 85 height 35
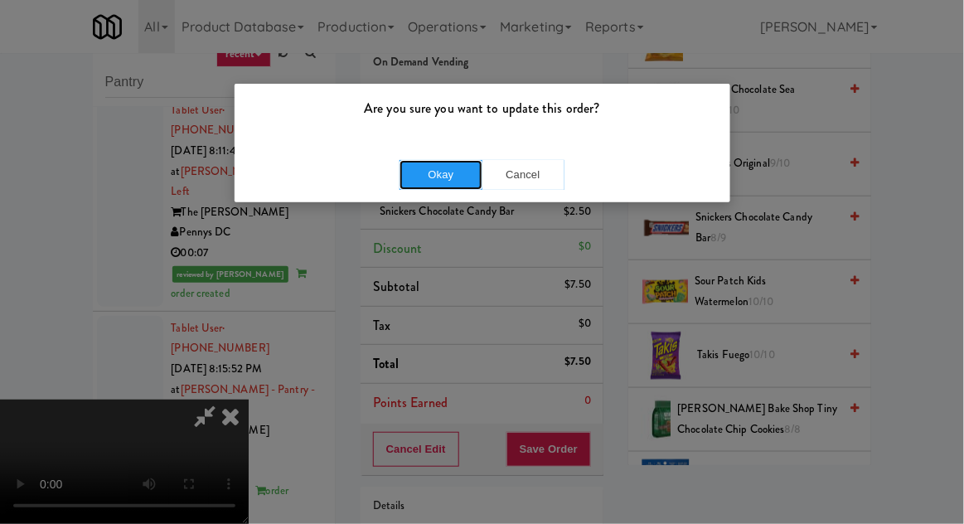
click at [433, 172] on button "Okay" at bounding box center [440, 175] width 83 height 30
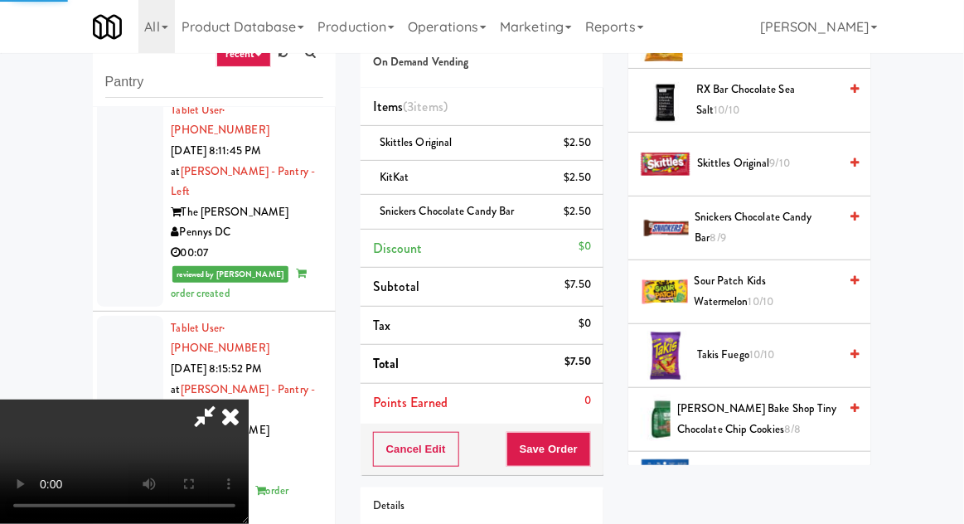
scroll to position [163, 0]
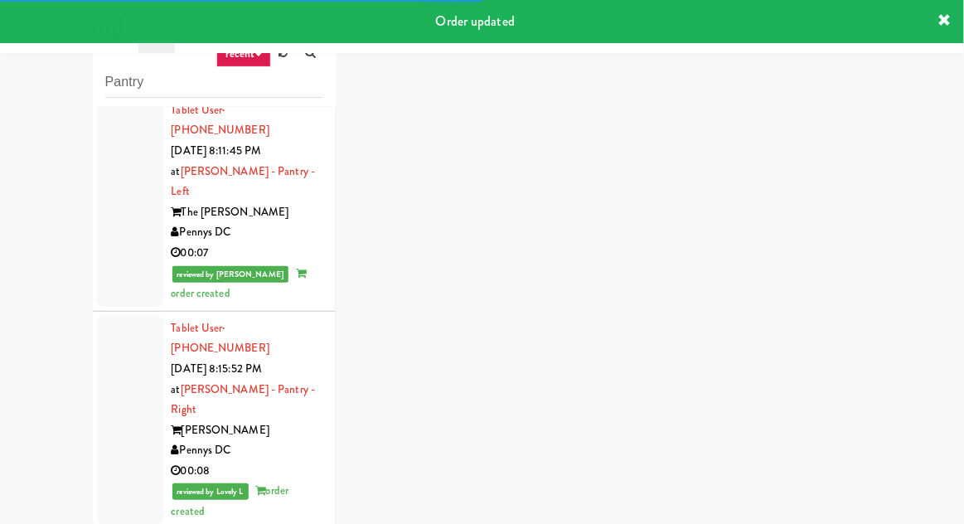
scroll to position [2567, 0]
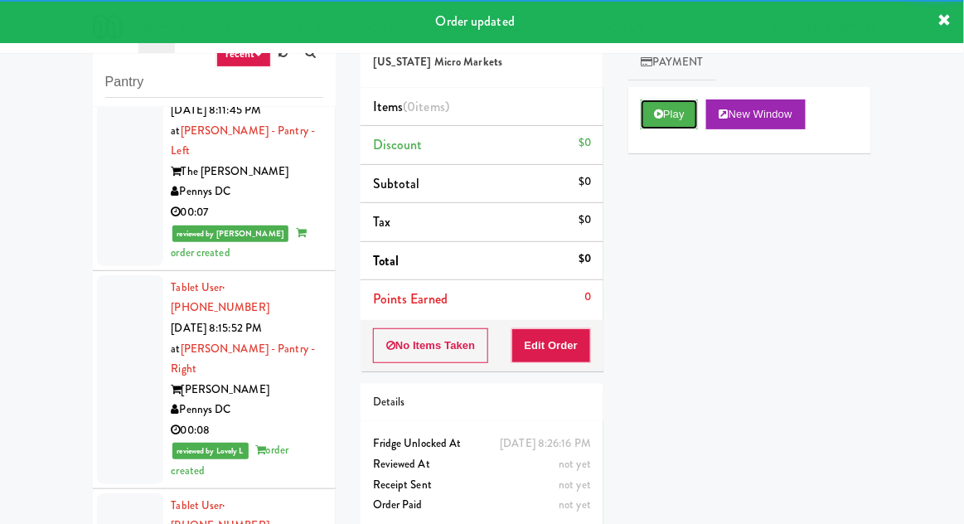
click at [659, 122] on button "Play" at bounding box center [669, 114] width 57 height 30
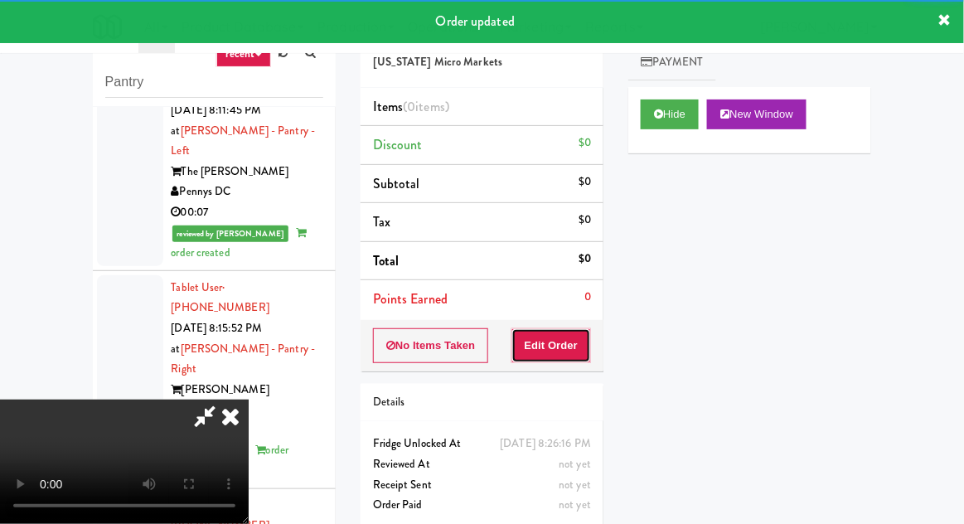
click at [554, 346] on button "Edit Order" at bounding box center [551, 345] width 80 height 35
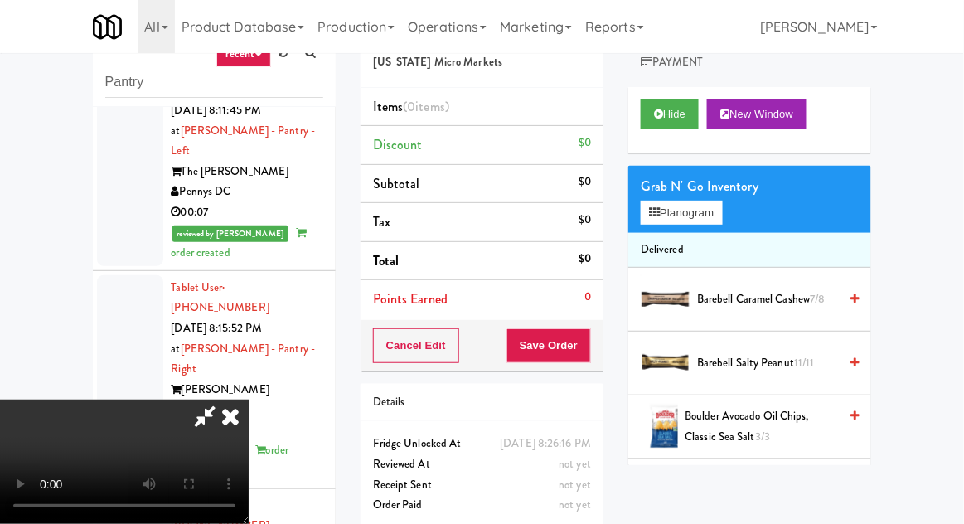
scroll to position [0, 0]
click at [747, 208] on div "Grab N' Go Inventory Planogram" at bounding box center [749, 199] width 243 height 67
click at [722, 206] on button "Planogram" at bounding box center [681, 213] width 81 height 25
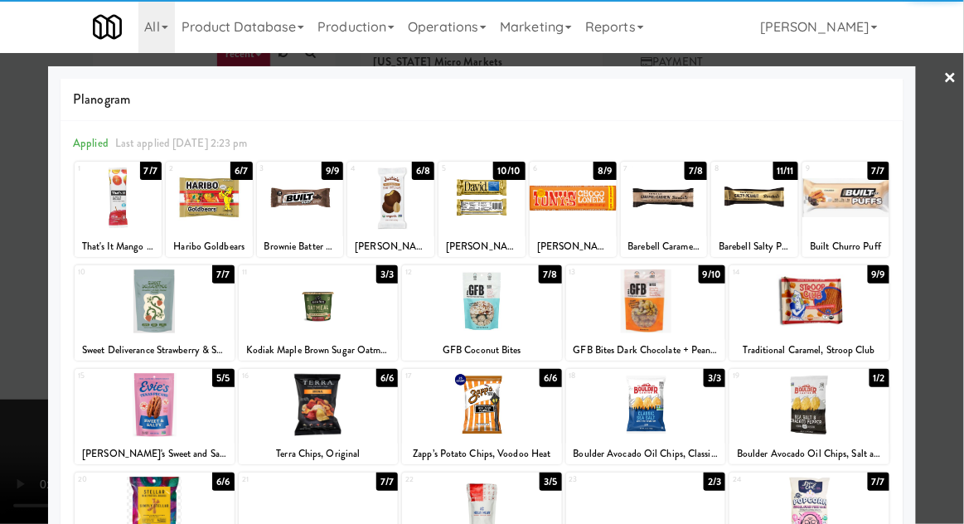
click at [206, 205] on div at bounding box center [209, 198] width 87 height 64
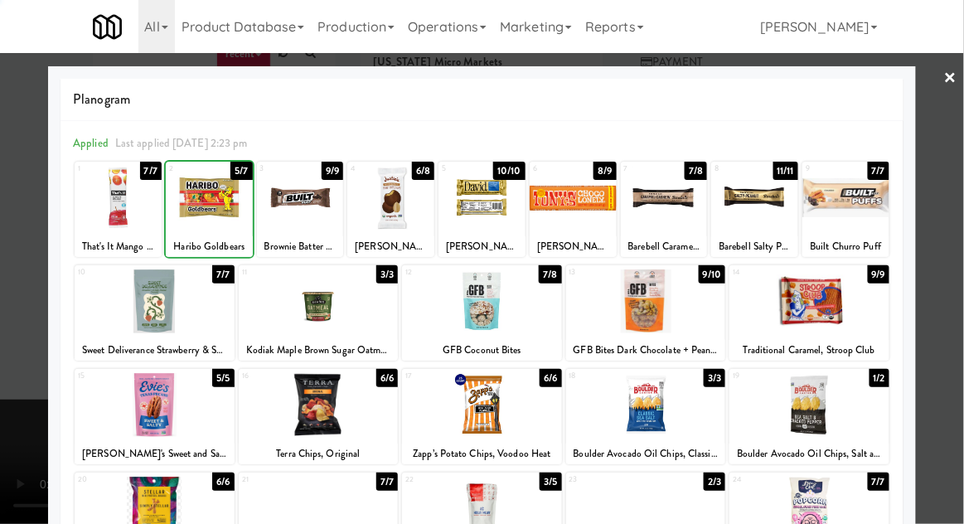
click at [948, 127] on div at bounding box center [482, 262] width 964 height 524
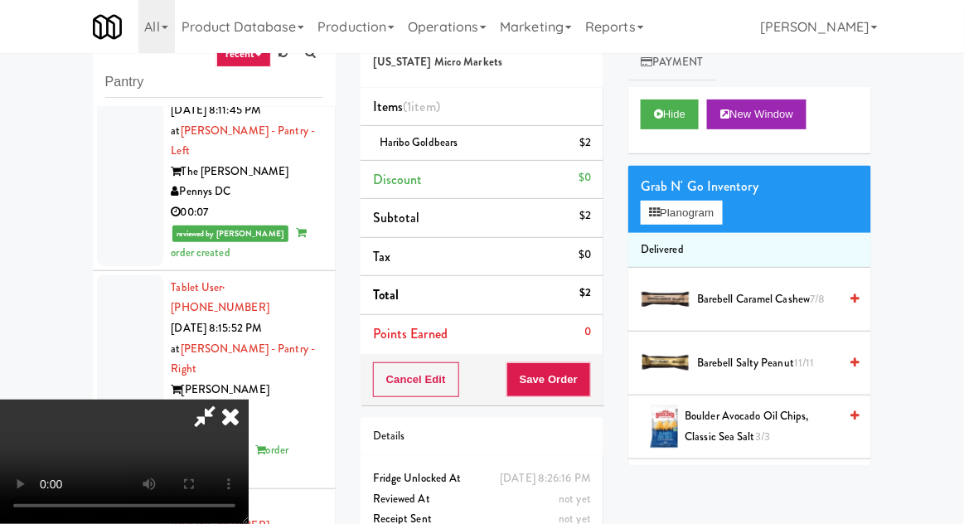
scroll to position [60, 0]
click at [589, 377] on button "Save Order" at bounding box center [548, 379] width 85 height 35
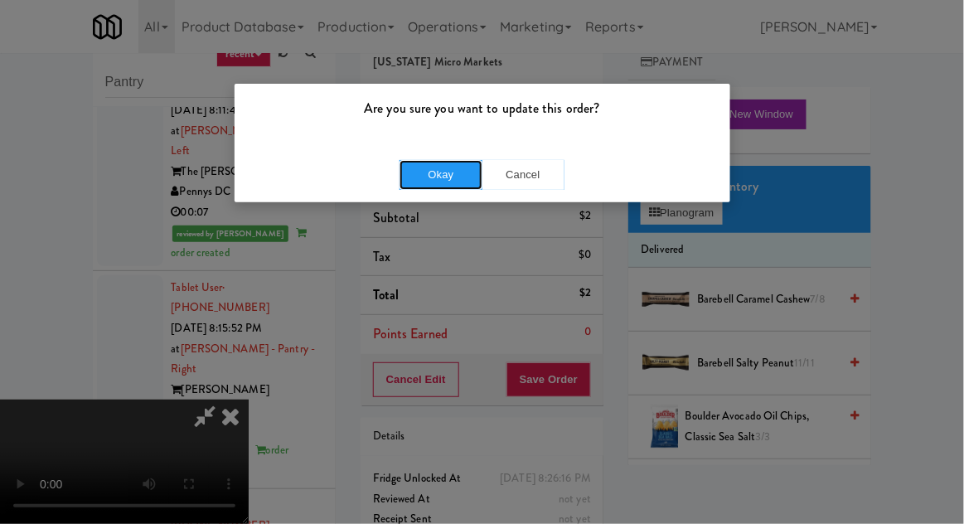
click at [449, 173] on button "Okay" at bounding box center [440, 175] width 83 height 30
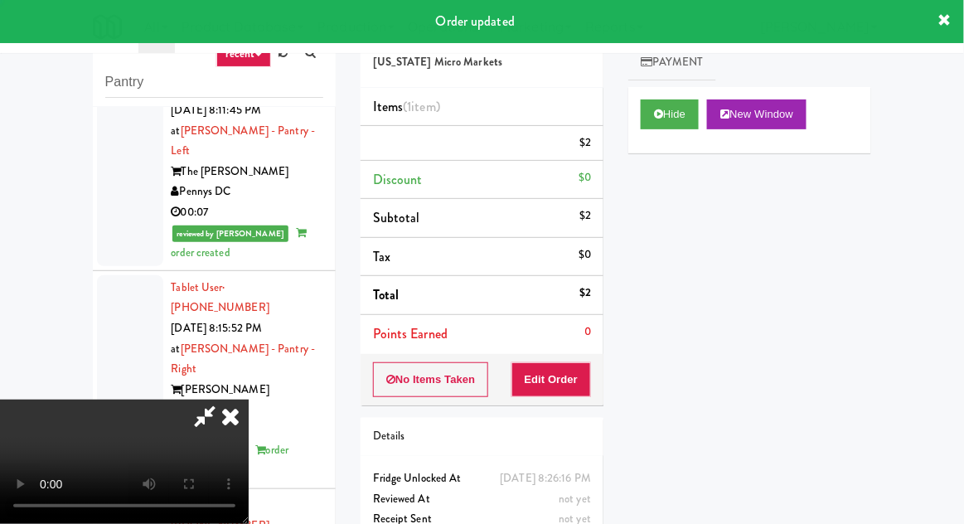
scroll to position [0, 0]
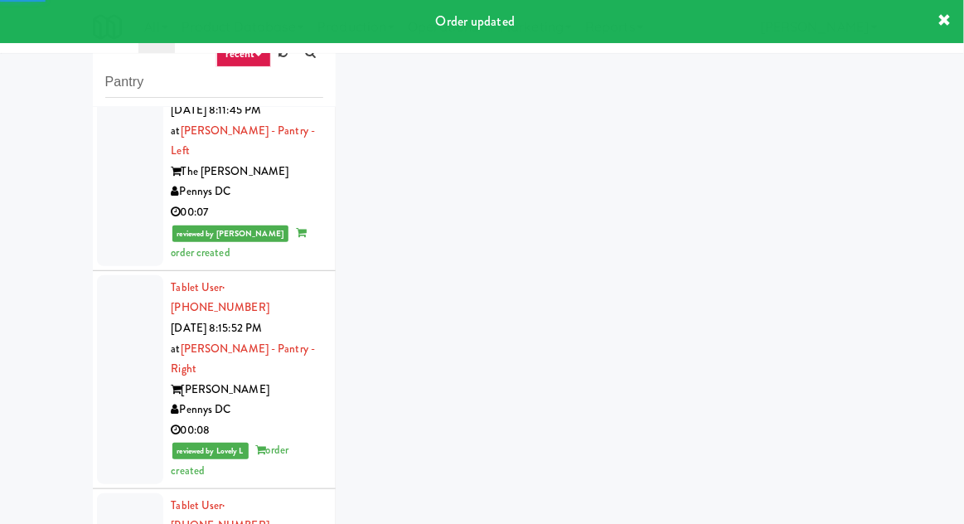
scroll to position [64, 0]
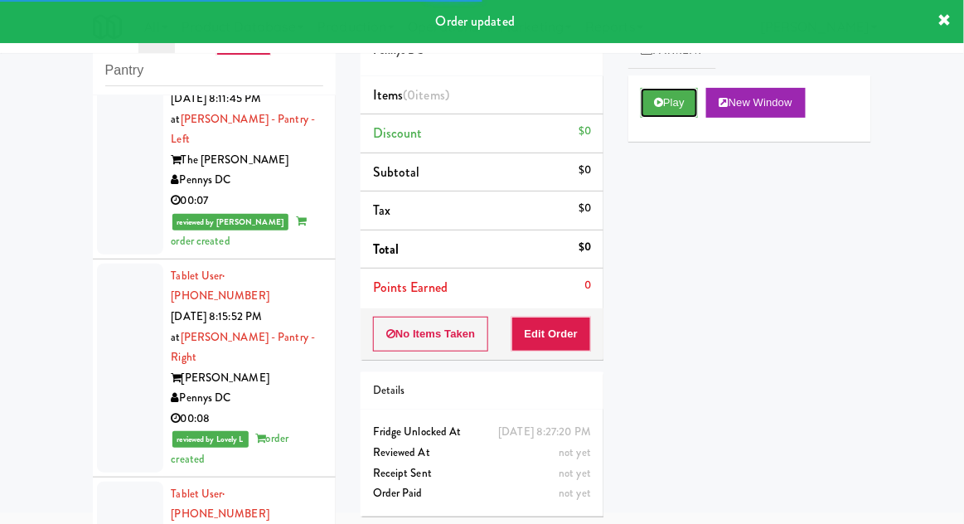
click at [653, 113] on button "Play" at bounding box center [669, 103] width 57 height 30
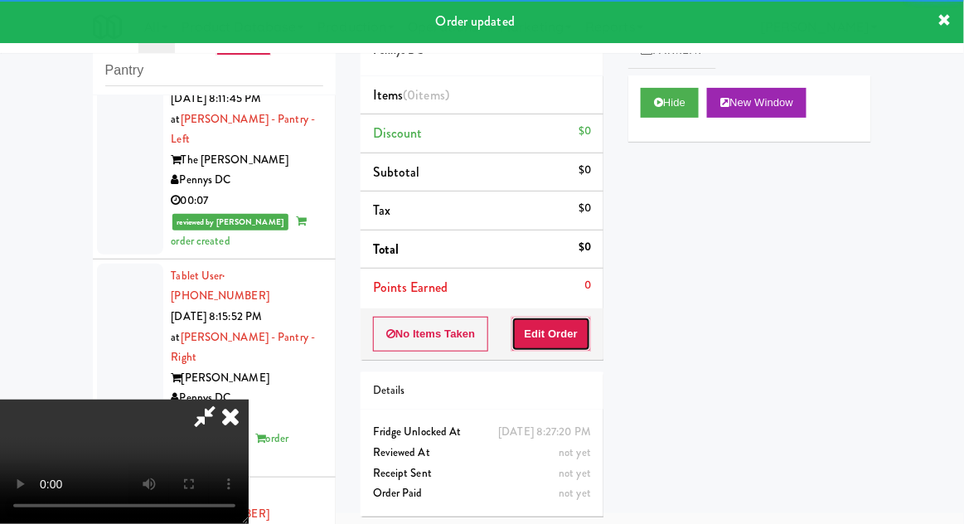
click at [559, 344] on button "Edit Order" at bounding box center [551, 334] width 80 height 35
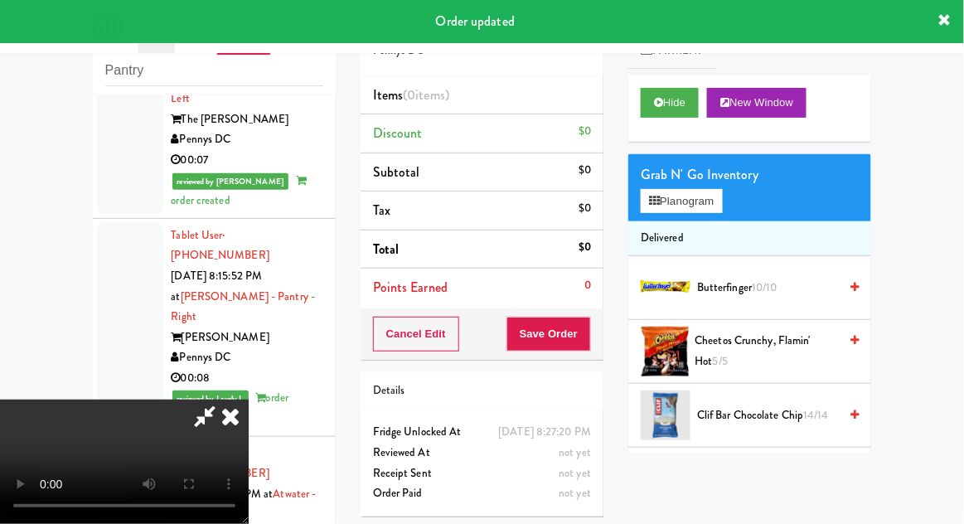
scroll to position [60, 0]
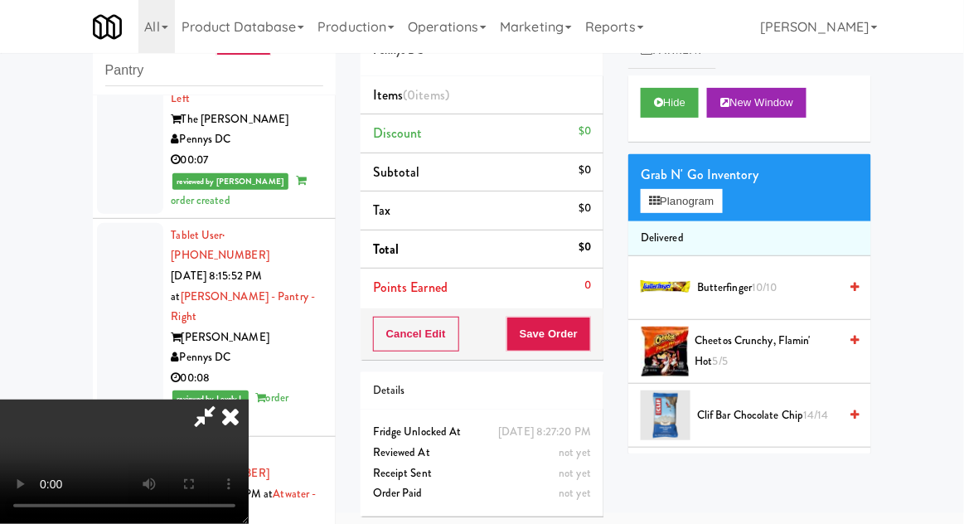
click at [763, 278] on span "Butterfinger 10/10" at bounding box center [767, 288] width 141 height 21
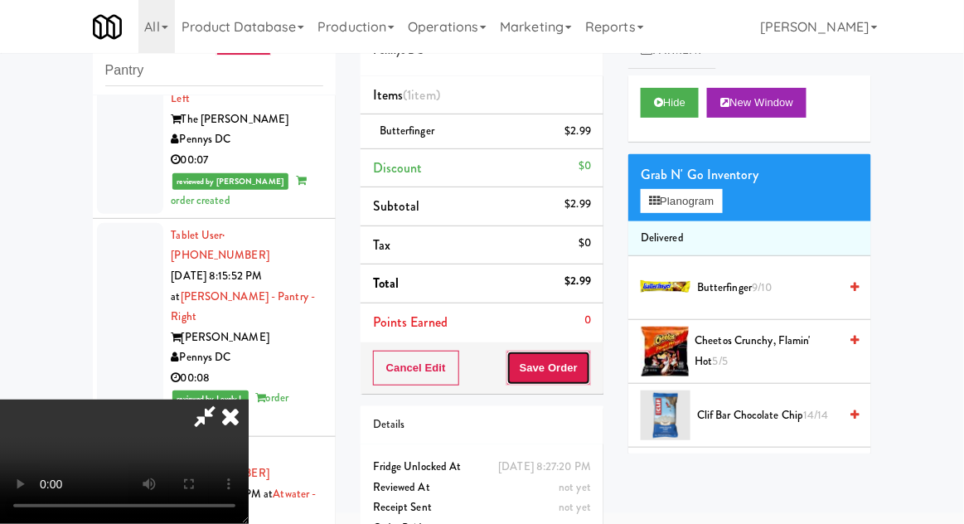
click at [590, 367] on button "Save Order" at bounding box center [548, 368] width 85 height 35
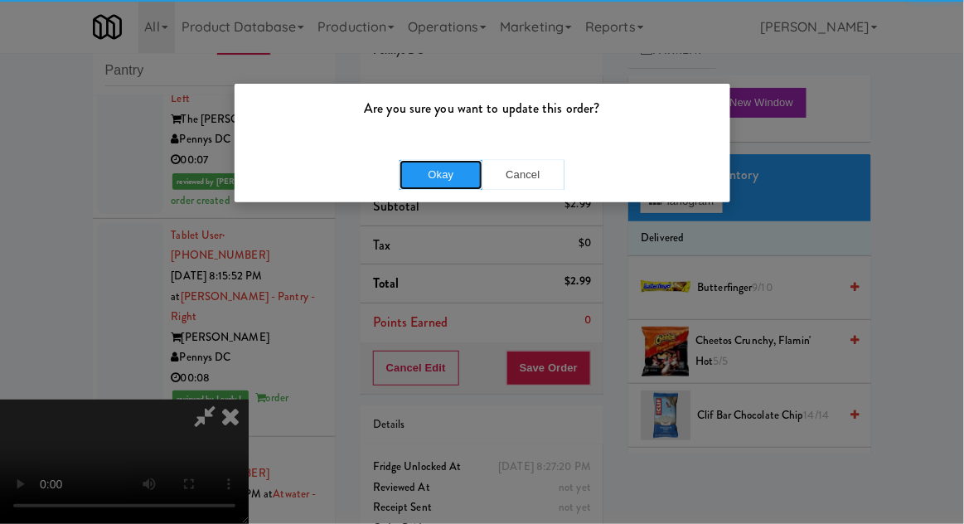
click at [455, 169] on button "Okay" at bounding box center [440, 175] width 83 height 30
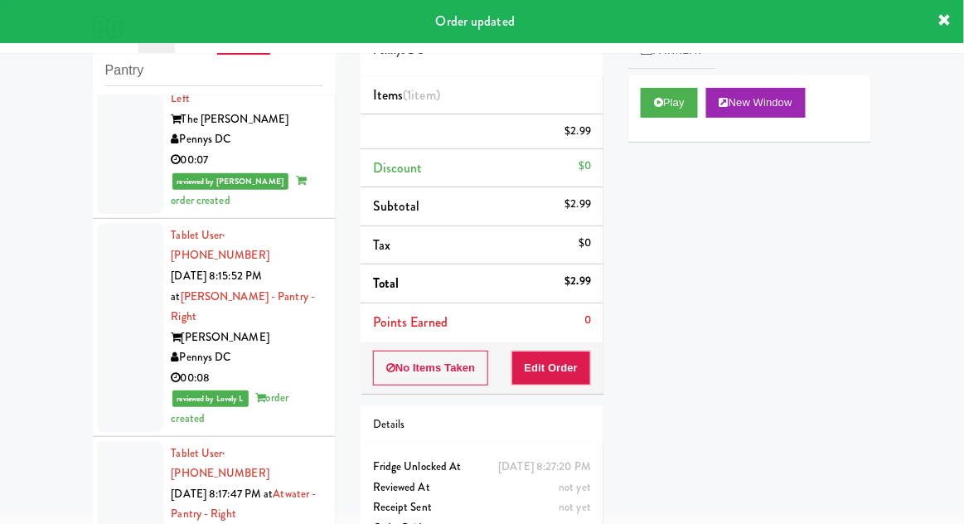
scroll to position [0, 0]
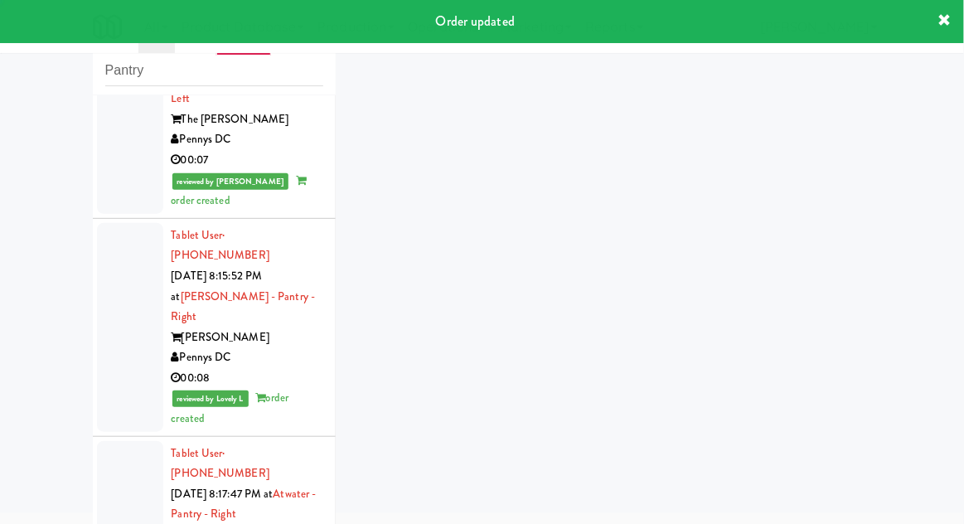
scroll to position [2648, 0]
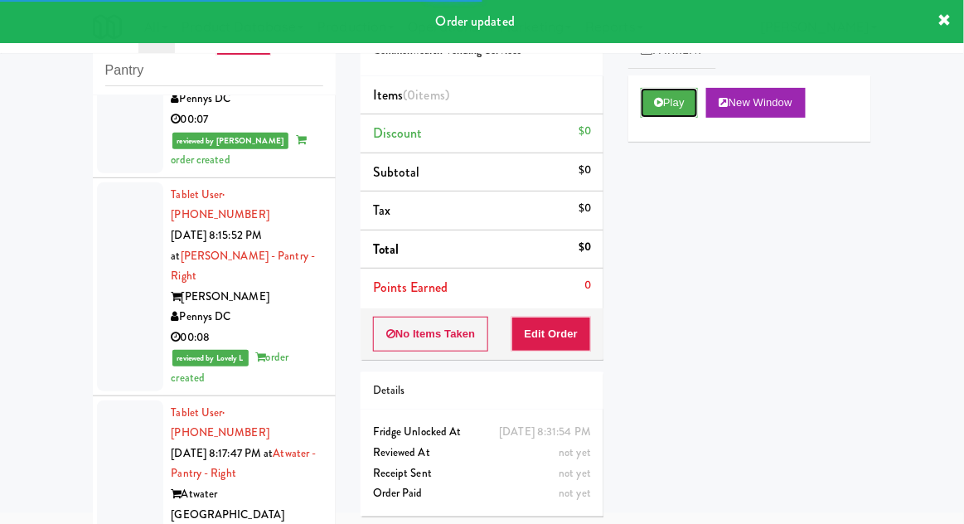
click at [670, 108] on button "Play" at bounding box center [669, 103] width 57 height 30
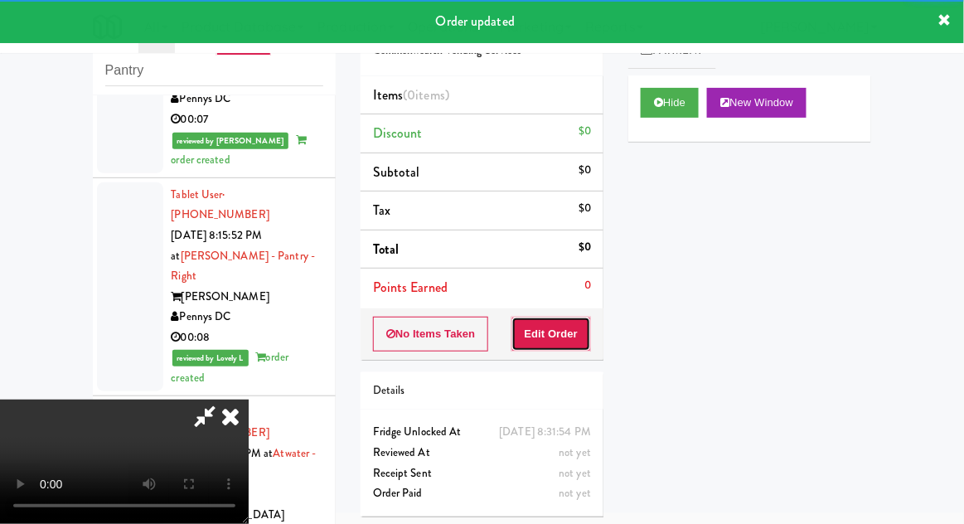
click at [584, 333] on button "Edit Order" at bounding box center [551, 334] width 80 height 35
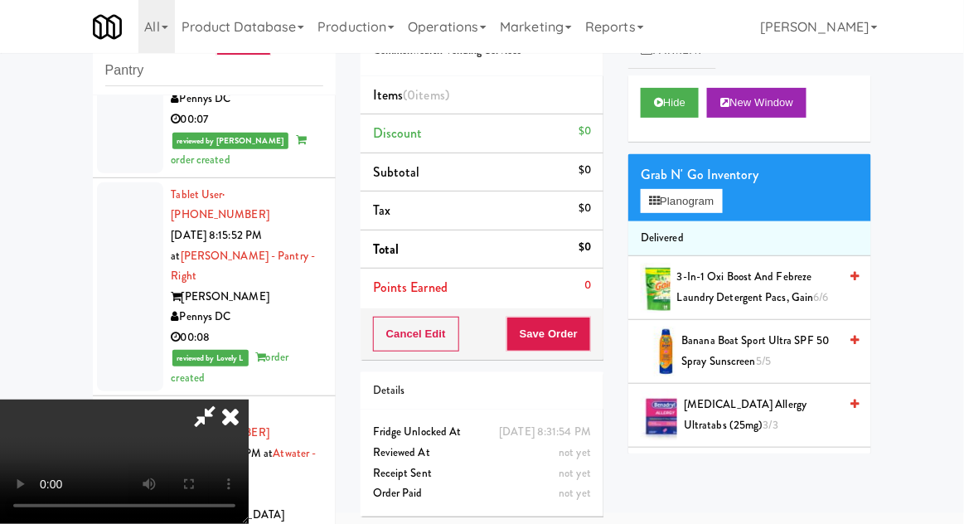
scroll to position [0, 0]
click at [722, 209] on button "Planogram" at bounding box center [681, 201] width 81 height 25
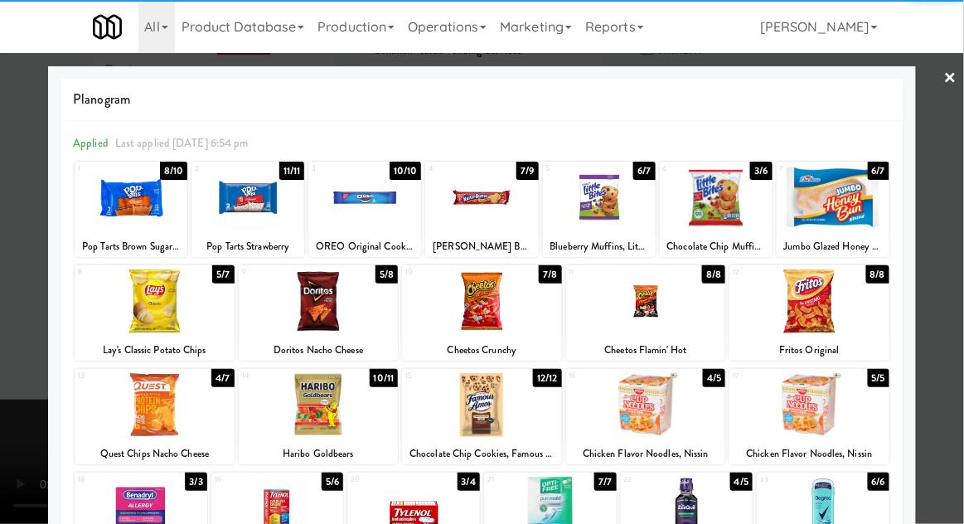
click at [130, 206] on div at bounding box center [131, 198] width 113 height 64
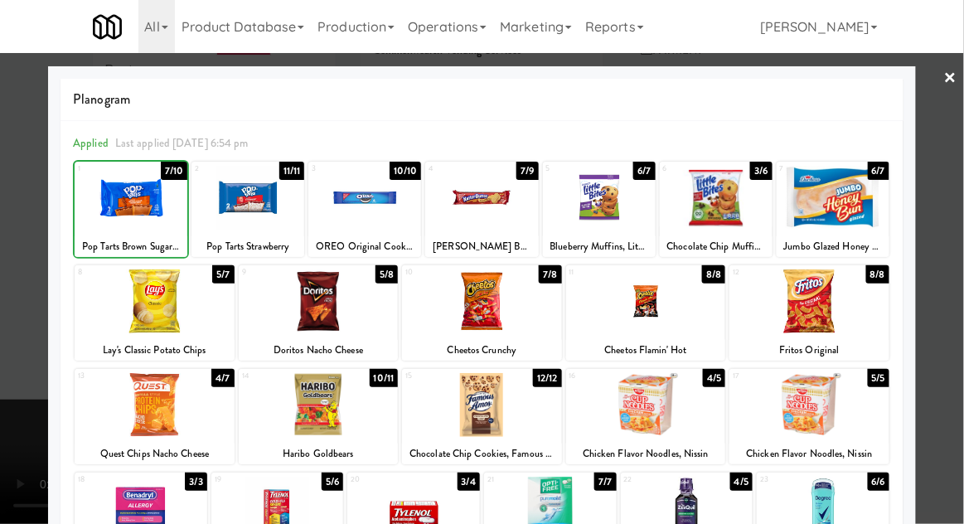
click at [950, 122] on div at bounding box center [482, 262] width 964 height 524
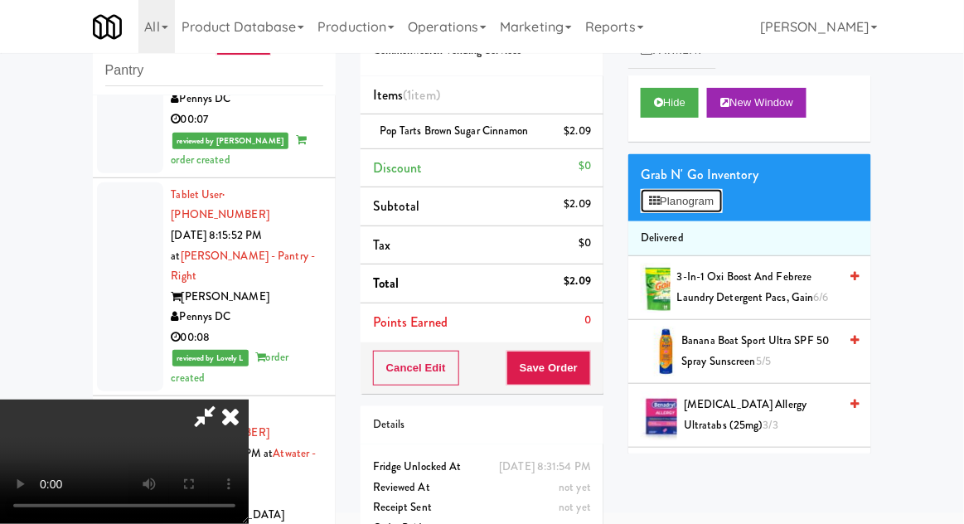
click at [722, 210] on button "Planogram" at bounding box center [681, 201] width 81 height 25
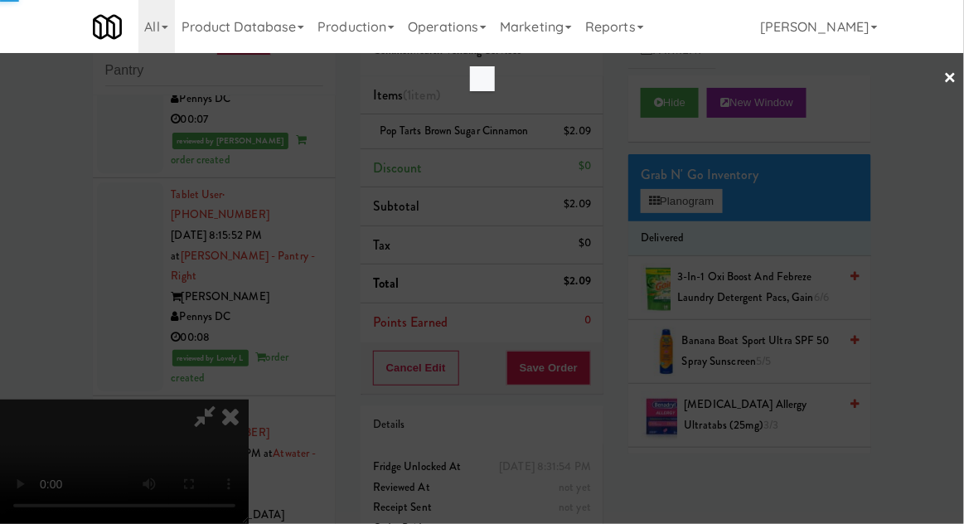
click at [719, 199] on div at bounding box center [482, 262] width 964 height 524
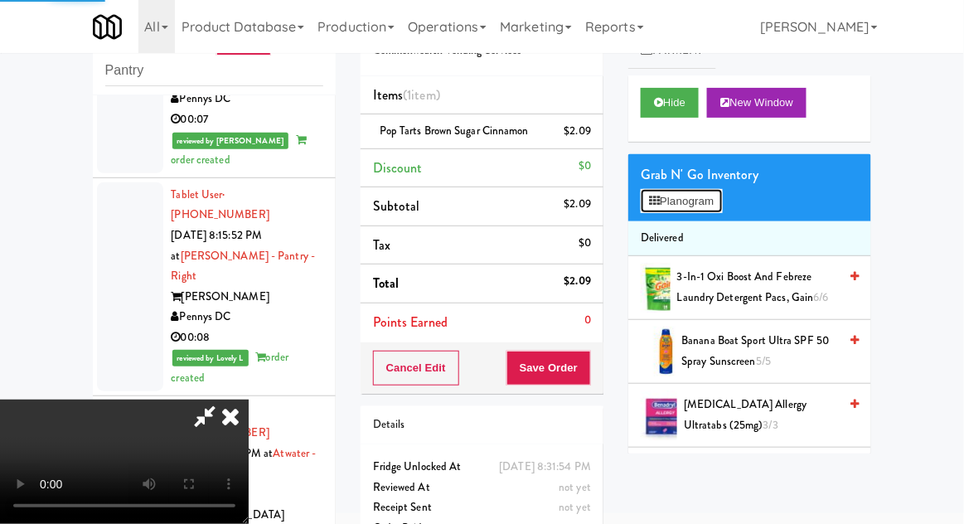
click at [721, 198] on button "Planogram" at bounding box center [681, 201] width 81 height 25
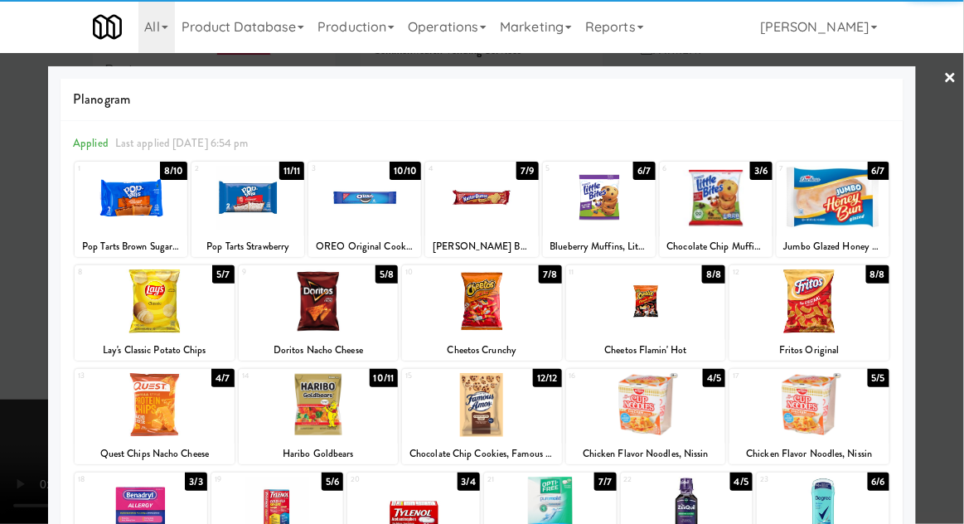
click at [588, 206] on div at bounding box center [599, 198] width 113 height 64
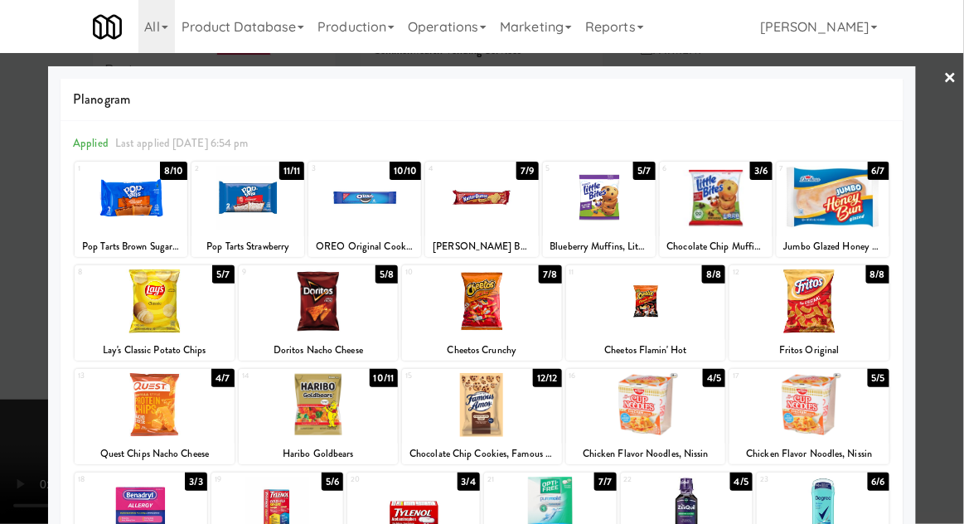
click at [950, 146] on div at bounding box center [482, 262] width 964 height 524
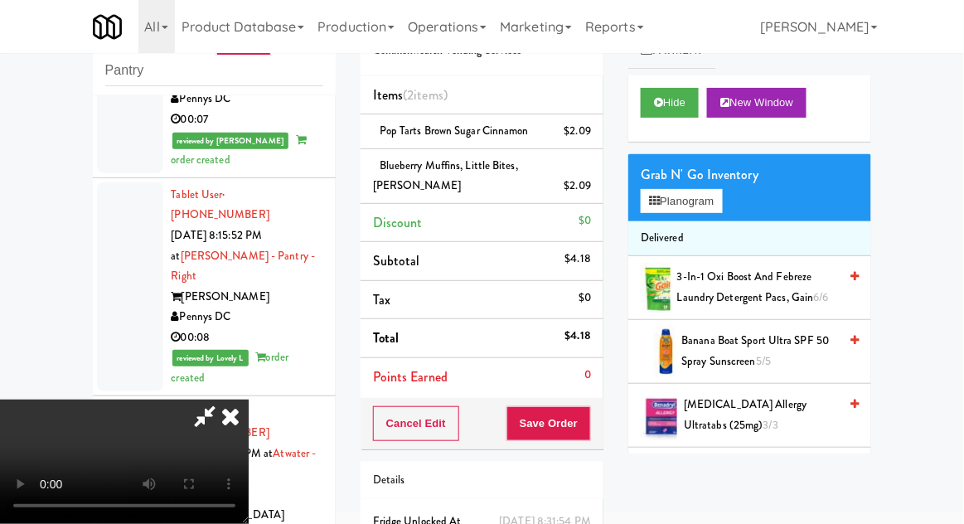
click at [598, 195] on li "Blueberry Muffins, Little Bites, [PERSON_NAME] $2.09" at bounding box center [481, 176] width 243 height 55
click at [595, 196] on icon at bounding box center [592, 191] width 8 height 11
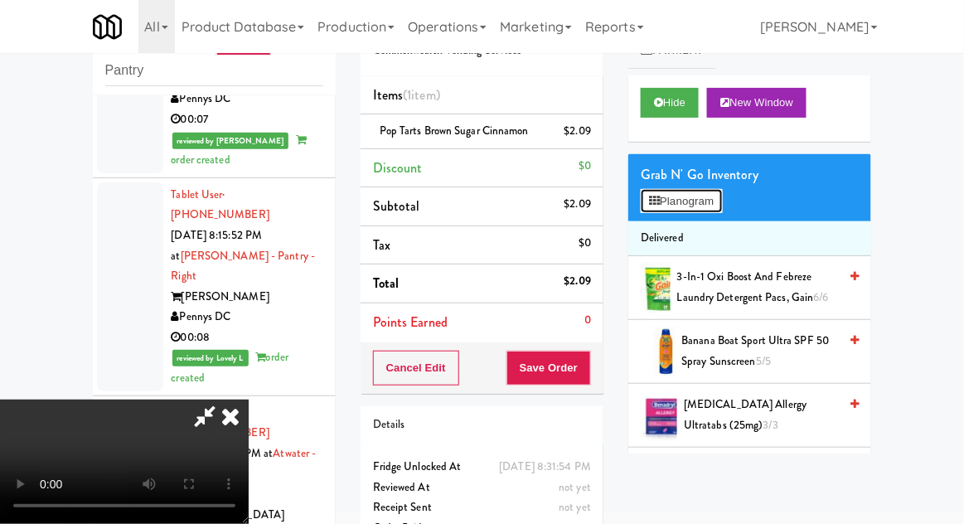
click at [676, 199] on button "Planogram" at bounding box center [681, 201] width 81 height 25
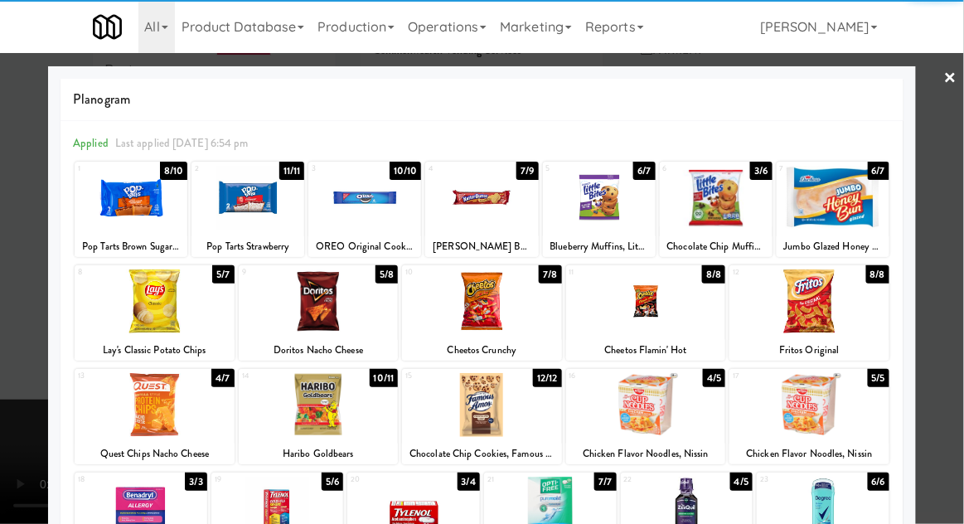
click at [713, 207] on div at bounding box center [716, 198] width 113 height 64
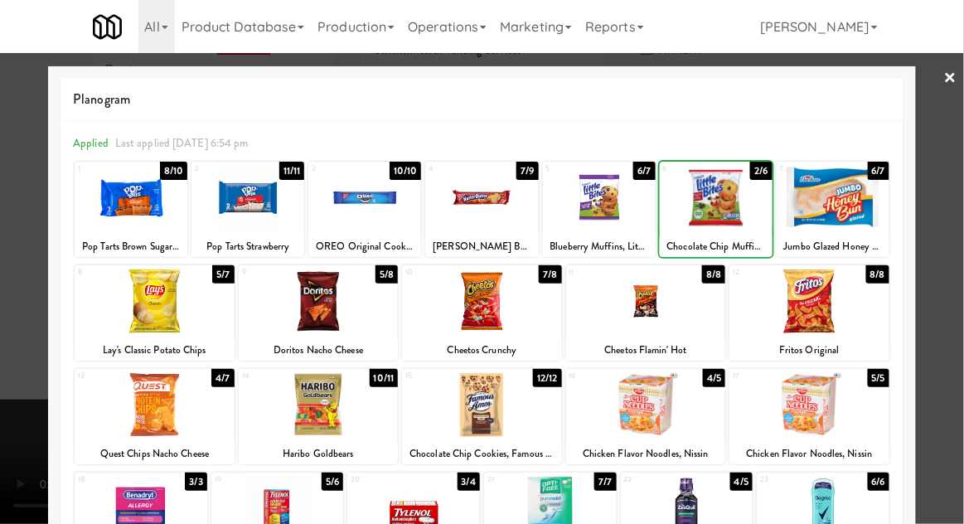
click at [617, 213] on div at bounding box center [599, 198] width 113 height 64
click at [951, 177] on div at bounding box center [482, 262] width 964 height 524
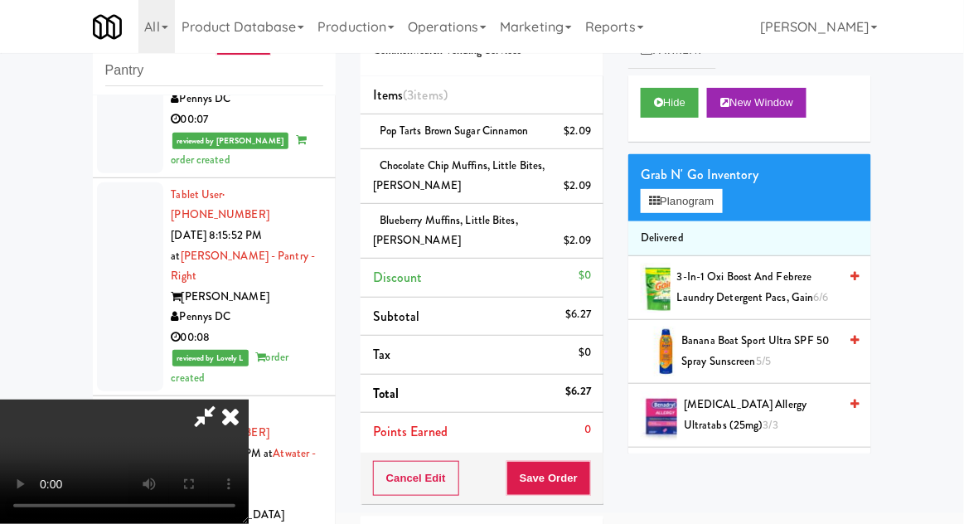
scroll to position [60, 0]
click at [586, 491] on button "Save Order" at bounding box center [548, 478] width 85 height 35
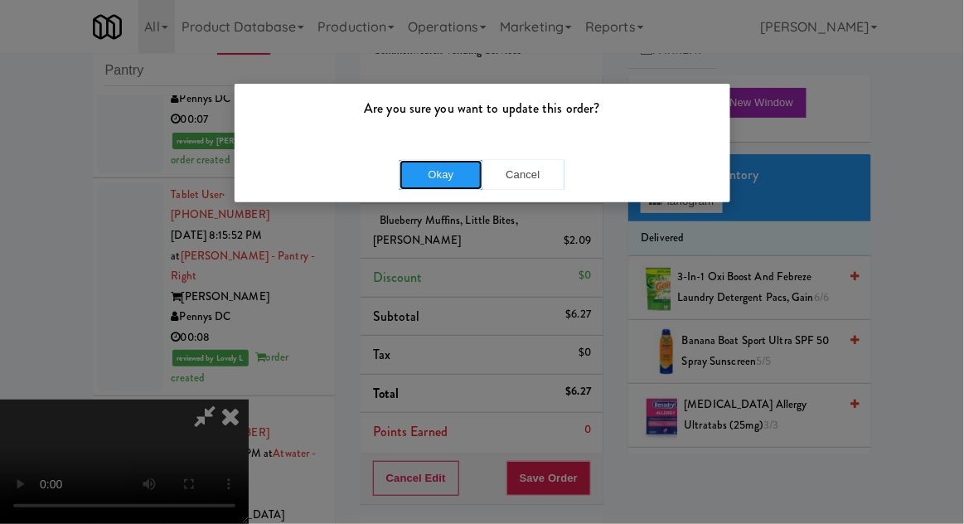
click at [455, 171] on button "Okay" at bounding box center [440, 175] width 83 height 30
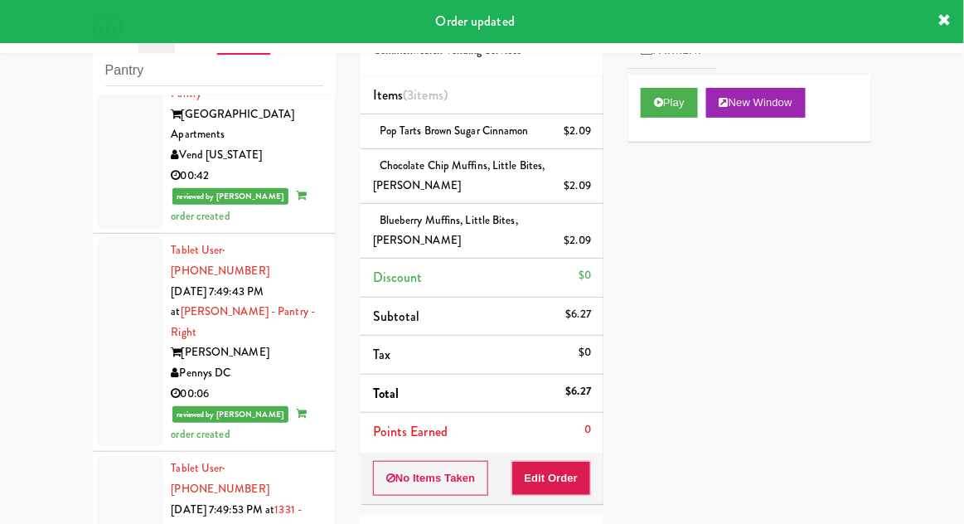
scroll to position [0, 0]
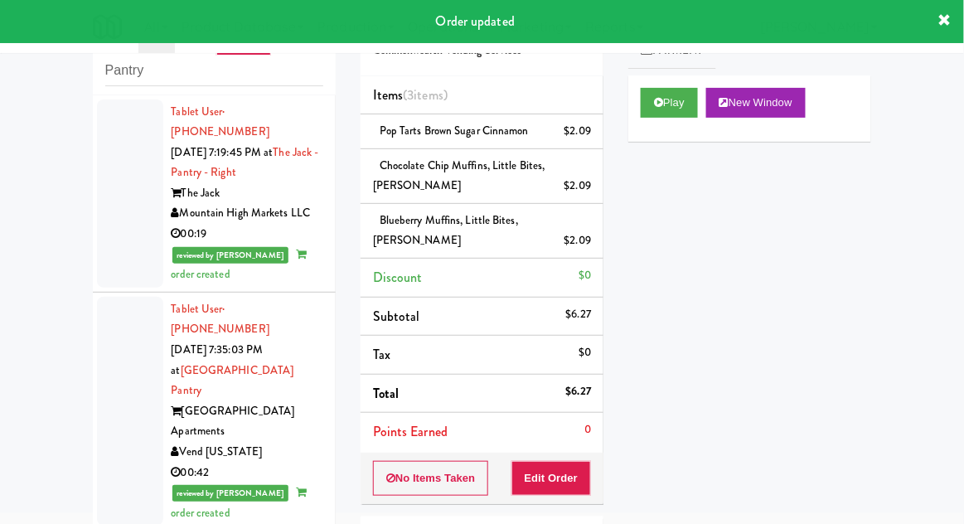
click at [131, 205] on div at bounding box center [130, 193] width 66 height 188
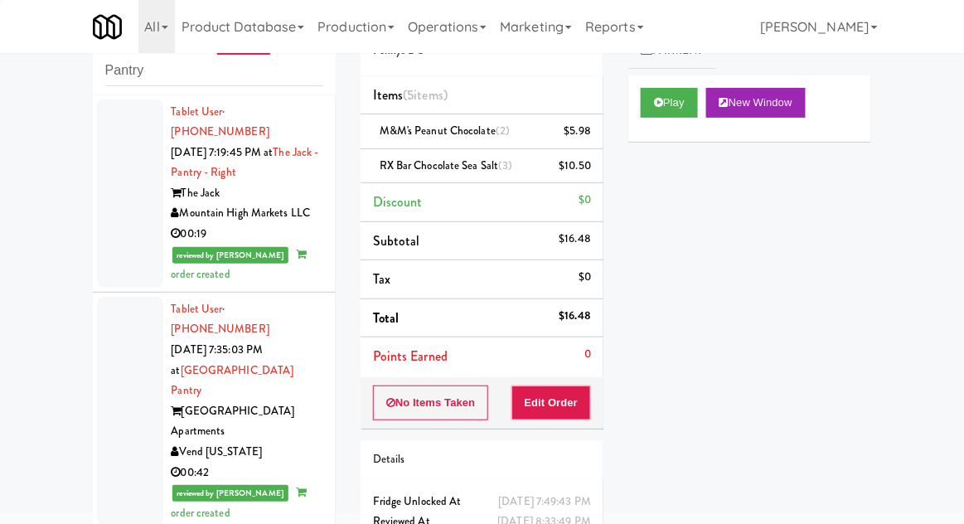
click at [127, 199] on div at bounding box center [130, 193] width 66 height 188
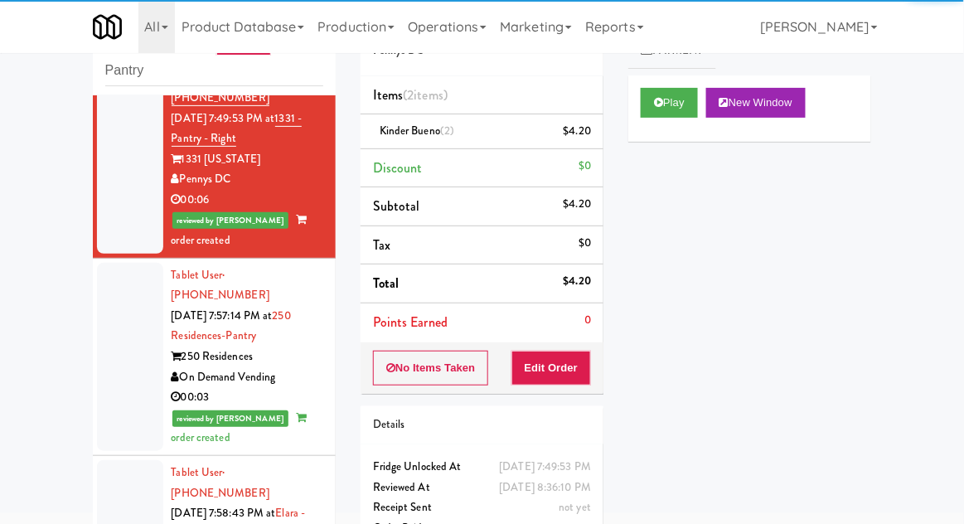
click at [137, 263] on div at bounding box center [130, 357] width 66 height 188
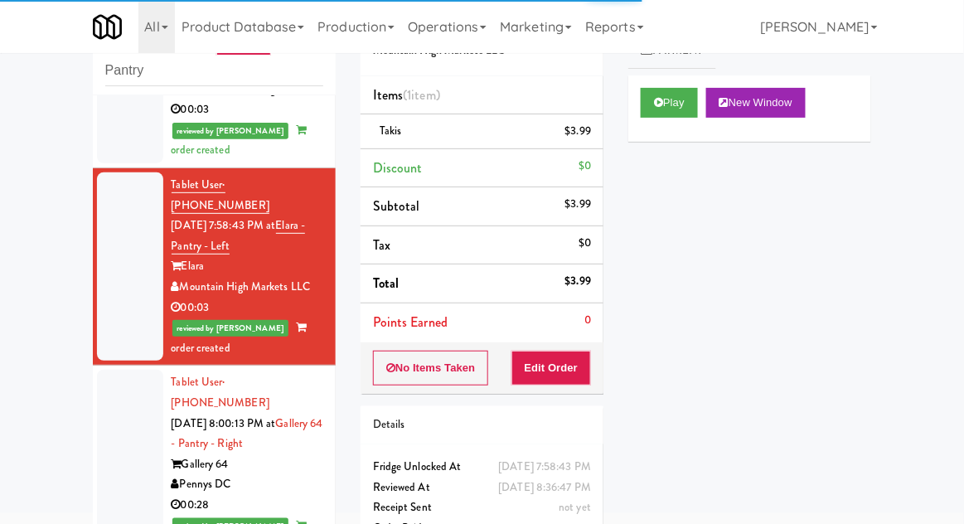
click at [117, 370] on div at bounding box center [130, 464] width 66 height 188
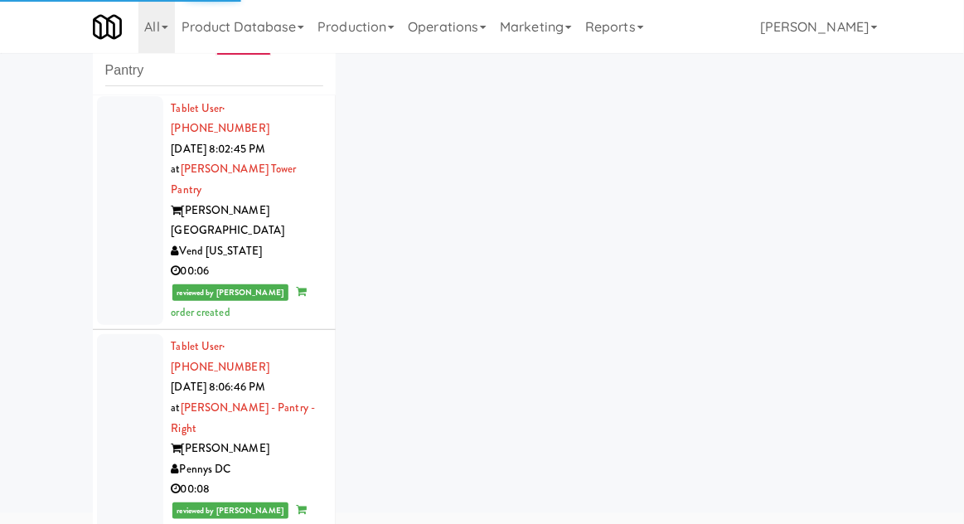
scroll to position [1613, 0]
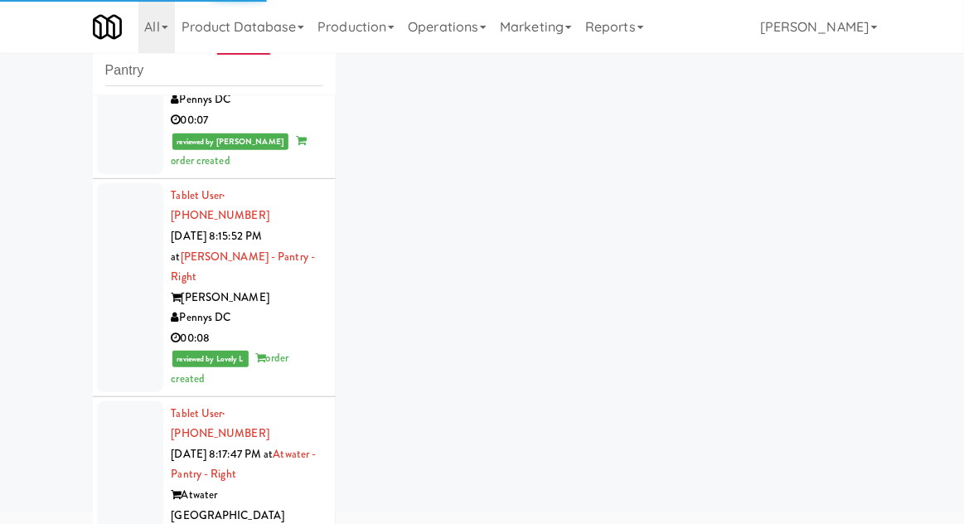
scroll to position [2688, 0]
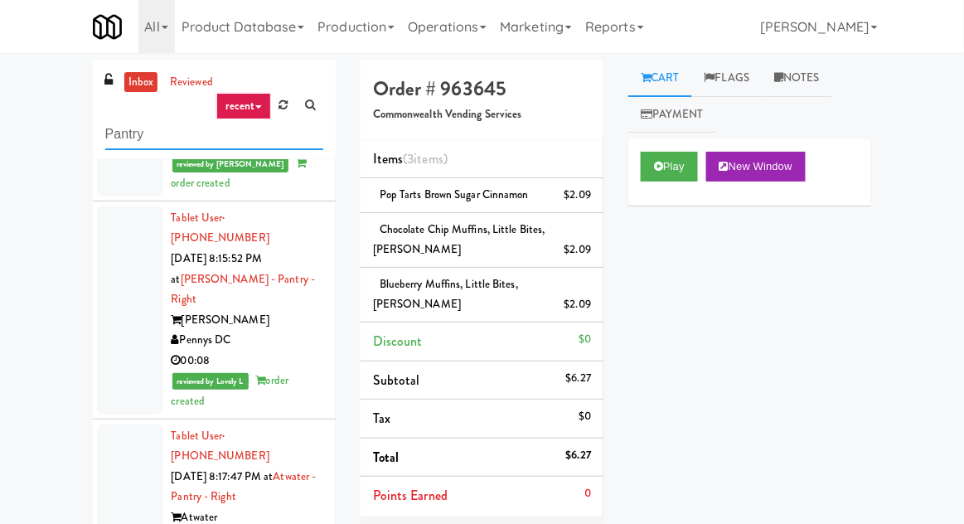
click at [114, 136] on input "Pantry" at bounding box center [214, 134] width 218 height 31
click at [109, 138] on input "Pantry" at bounding box center [214, 134] width 218 height 31
type input "Ambient"
click at [11, 122] on div "inbox reviewed recent all unclear take inventory issue suspicious failed recent…" at bounding box center [482, 398] width 964 height 677
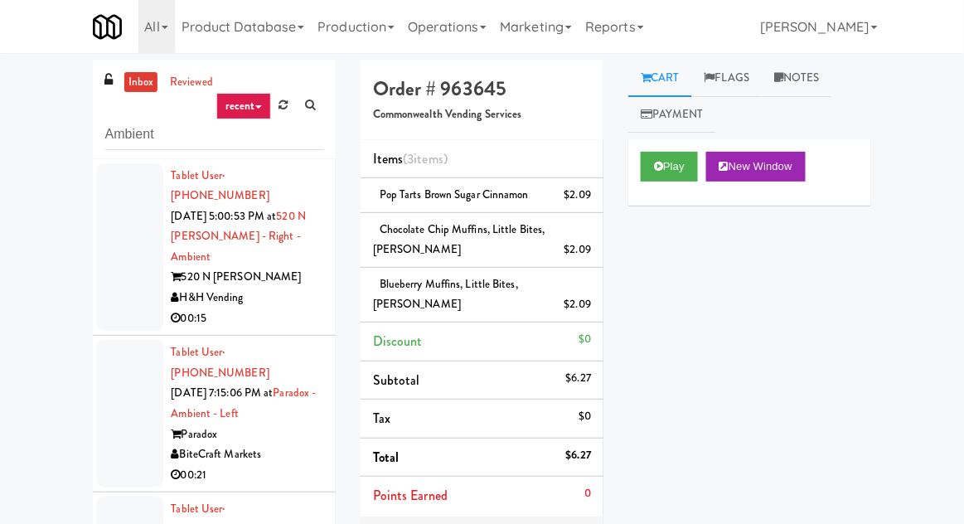
click at [130, 234] on div at bounding box center [130, 247] width 66 height 168
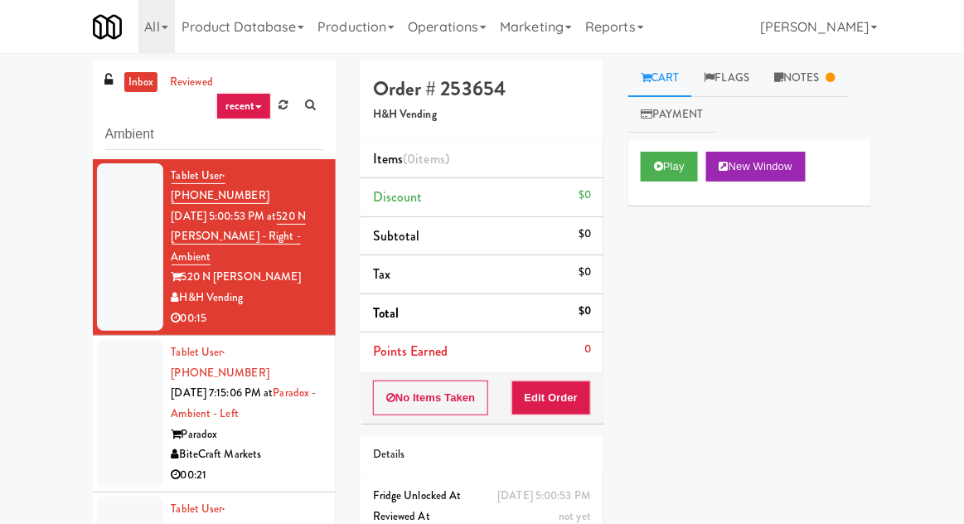
click at [164, 422] on li "Tablet User · (+96) 654-8777768 [DATE] 7:15:06 PM at Paradox - Ambient - Left P…" at bounding box center [214, 414] width 243 height 157
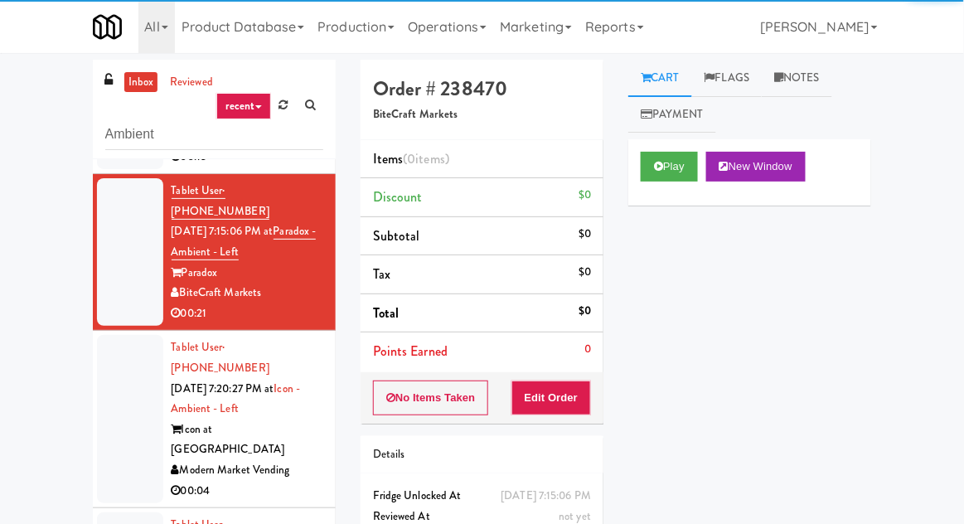
scroll to position [64, 0]
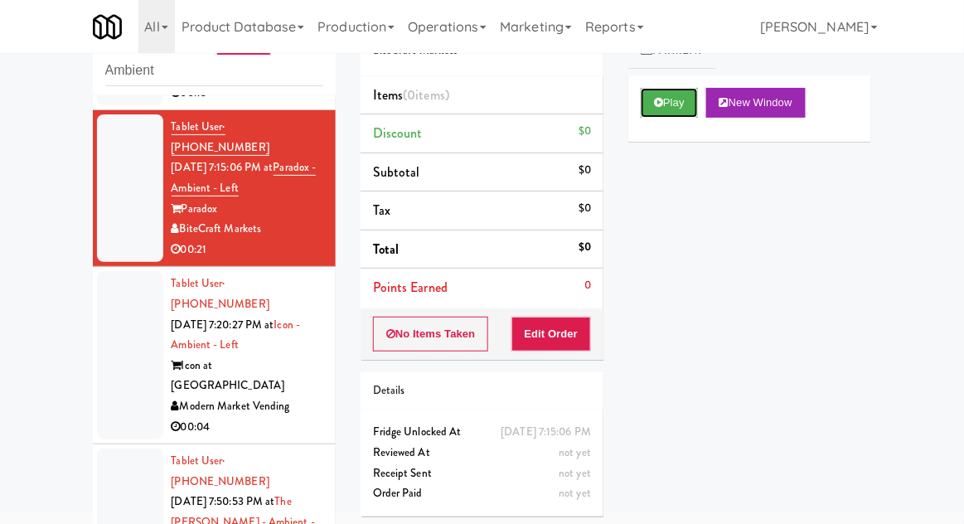
click at [674, 117] on button "Play" at bounding box center [669, 103] width 57 height 30
click at [549, 342] on button "Edit Order" at bounding box center [551, 334] width 80 height 35
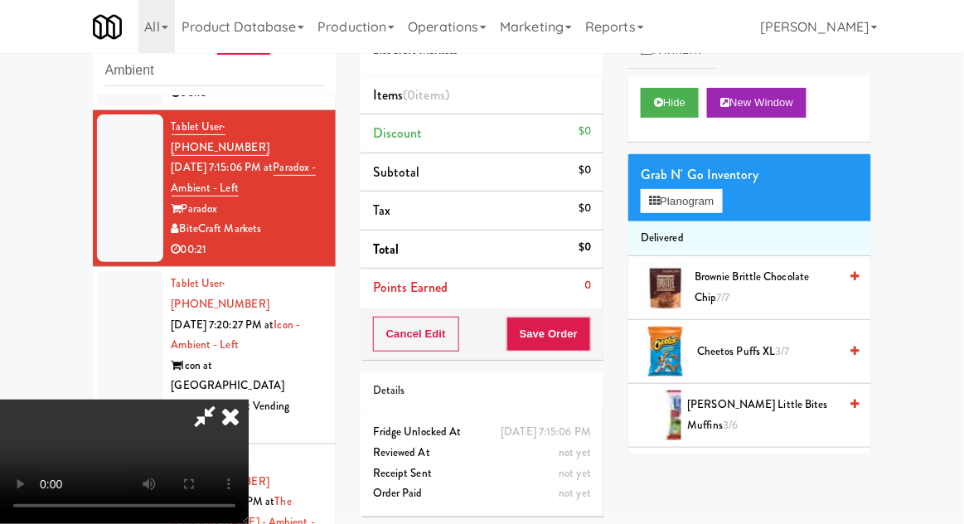
scroll to position [0, 0]
click at [719, 210] on button "Planogram" at bounding box center [681, 201] width 81 height 25
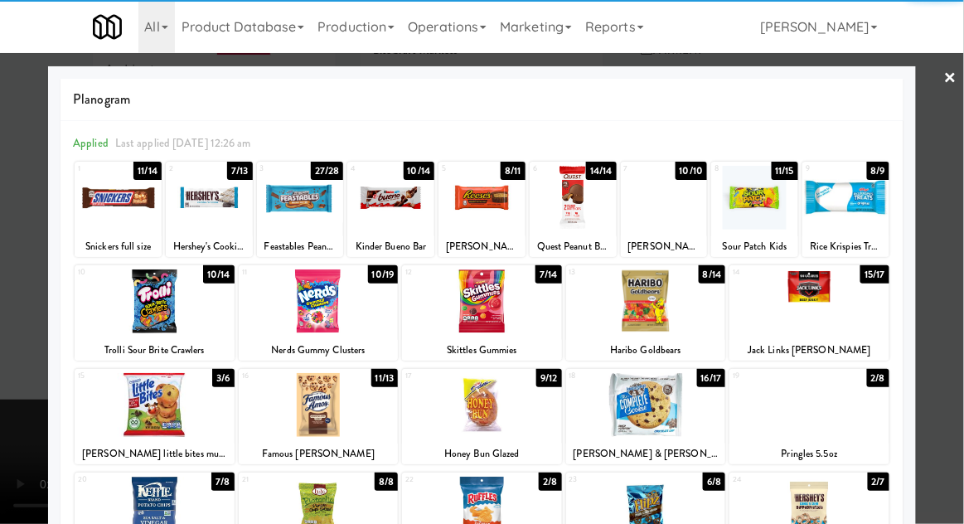
click at [382, 214] on div at bounding box center [390, 198] width 87 height 64
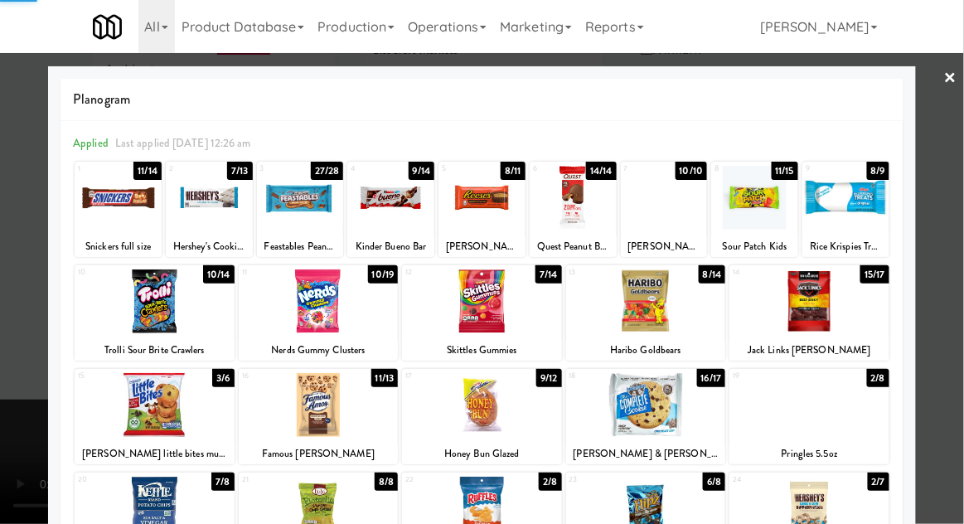
click at [956, 125] on div at bounding box center [482, 262] width 964 height 524
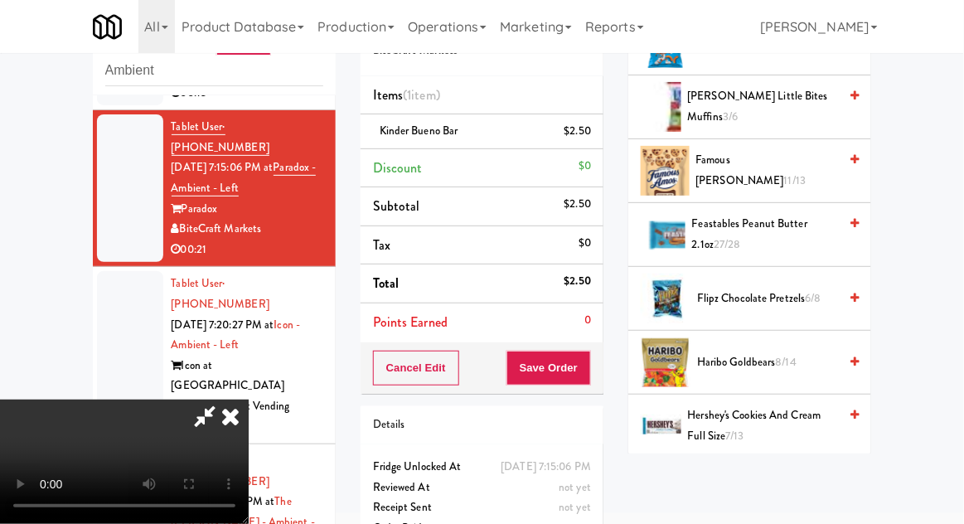
scroll to position [303, 0]
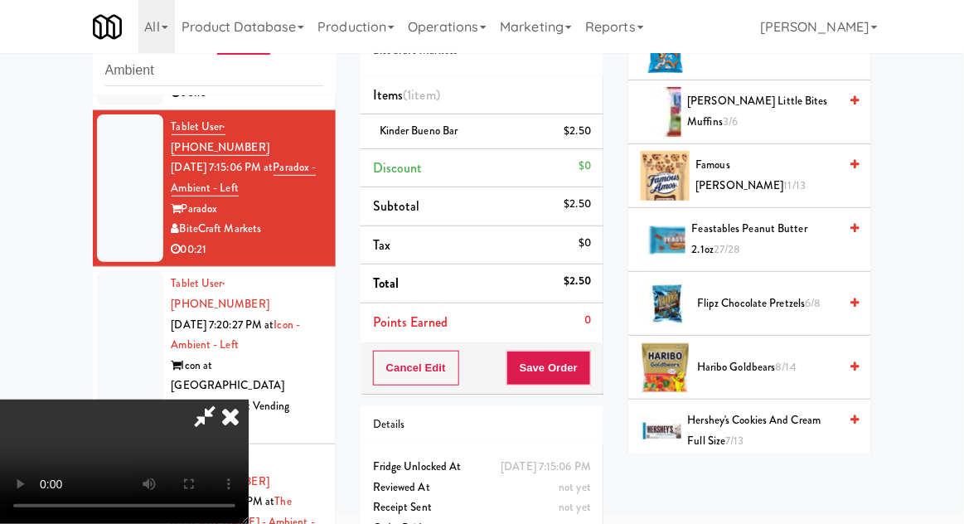
click at [806, 177] on span "11/13" at bounding box center [795, 185] width 22 height 16
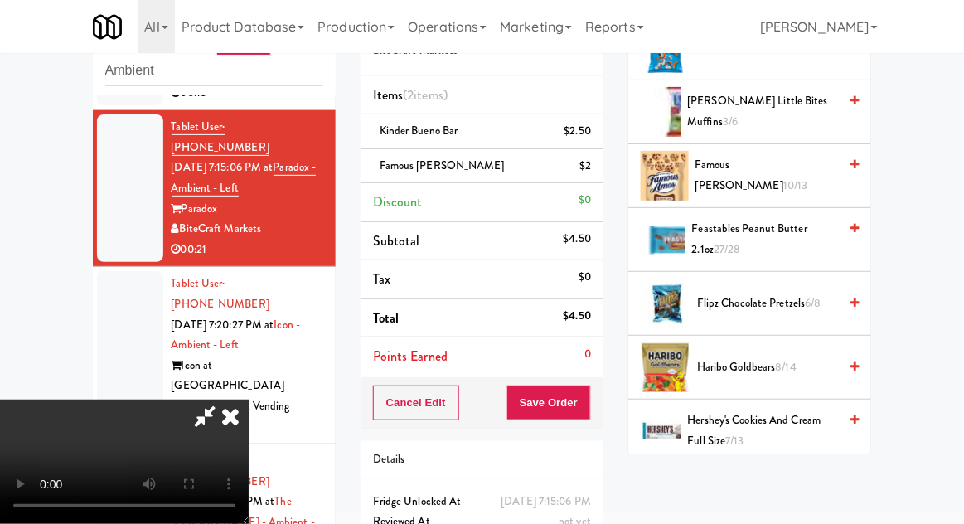
scroll to position [60, 0]
click at [588, 398] on button "Save Order" at bounding box center [548, 402] width 85 height 35
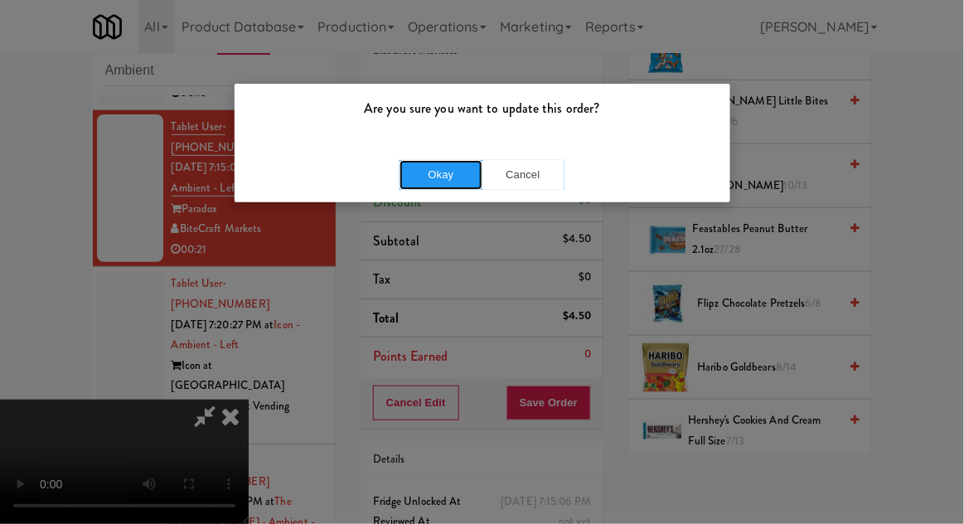
click at [425, 166] on button "Okay" at bounding box center [440, 175] width 83 height 30
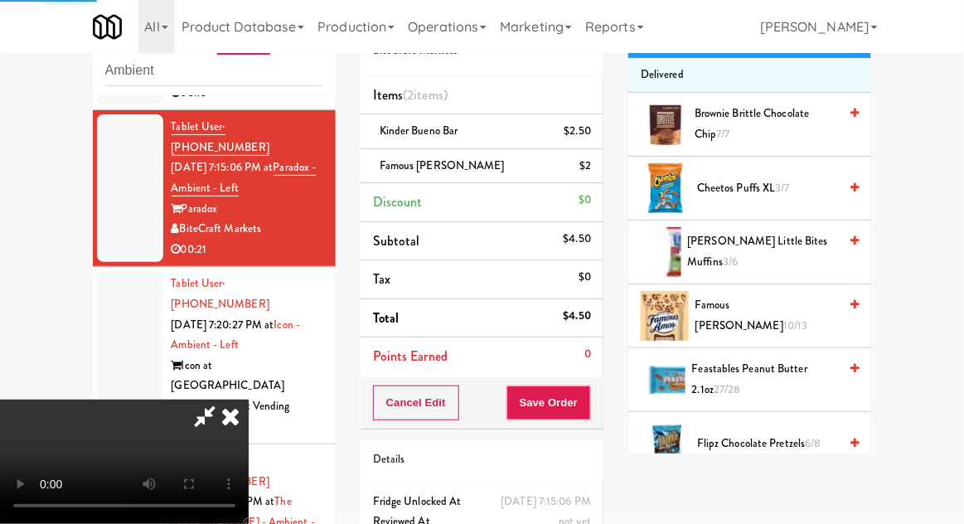
scroll to position [0, 0]
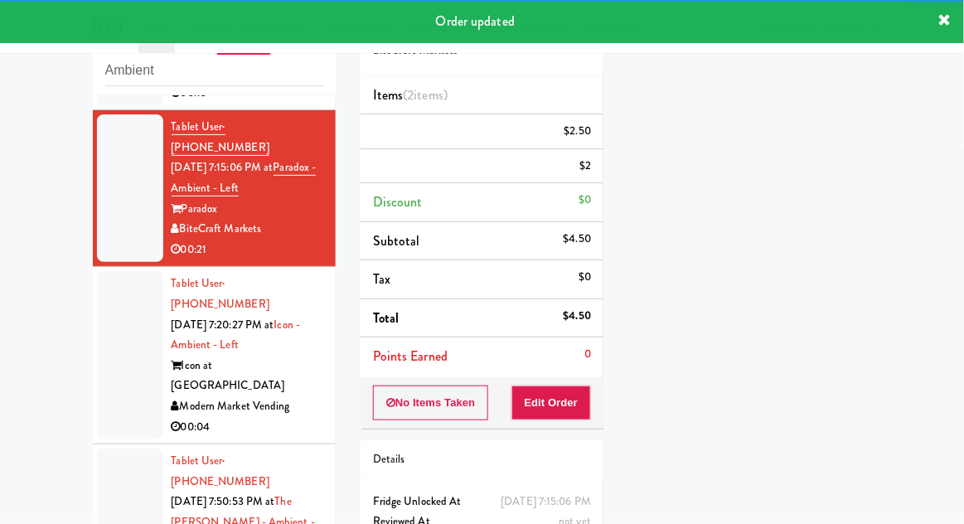
click at [112, 300] on div at bounding box center [130, 355] width 66 height 168
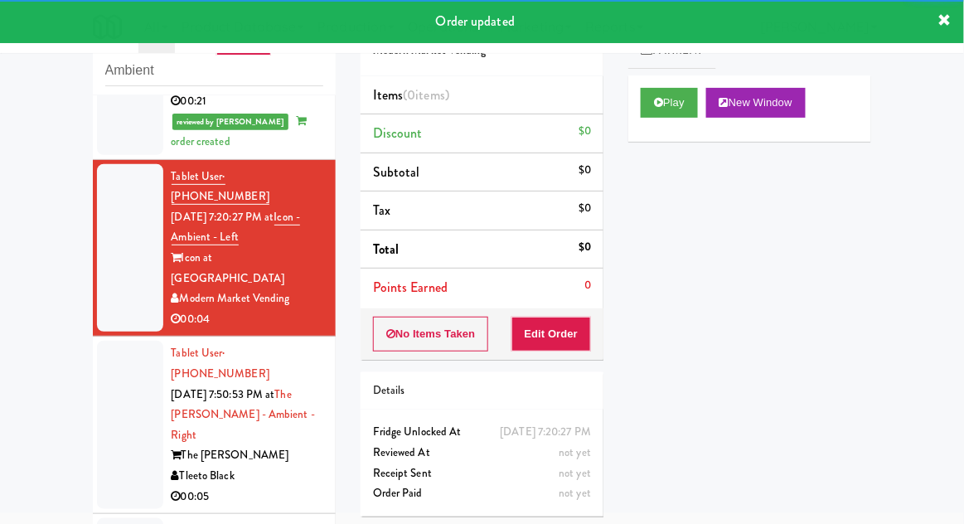
scroll to position [311, 0]
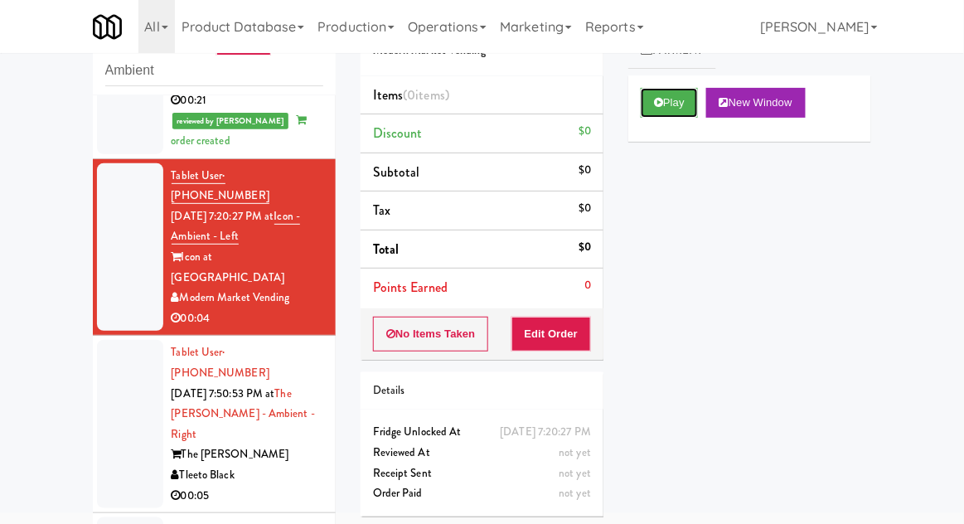
click at [645, 97] on button "Play" at bounding box center [669, 103] width 57 height 30
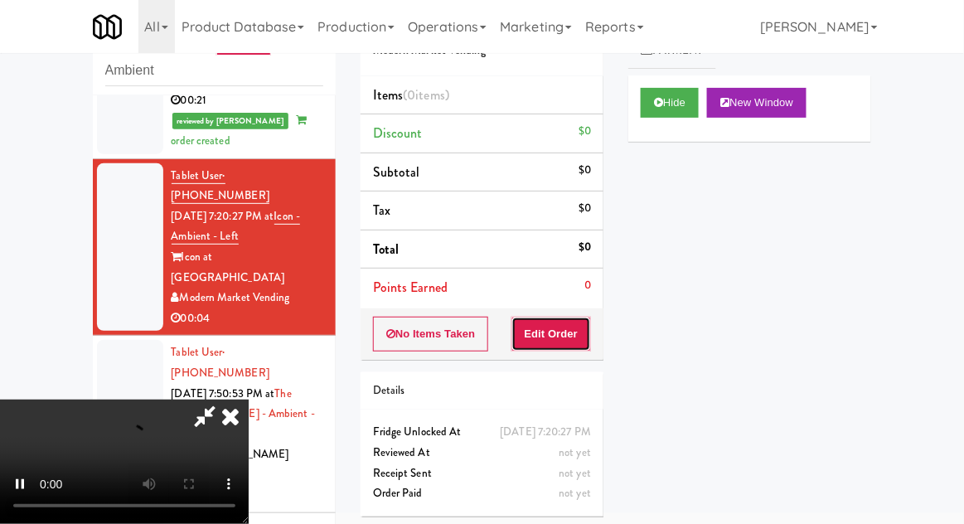
click at [554, 346] on button "Edit Order" at bounding box center [551, 334] width 80 height 35
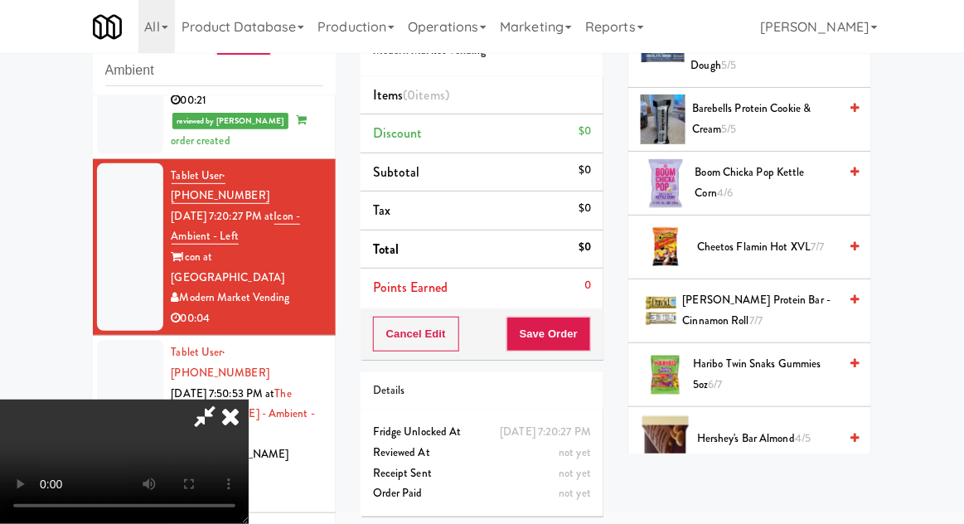
scroll to position [431, 0]
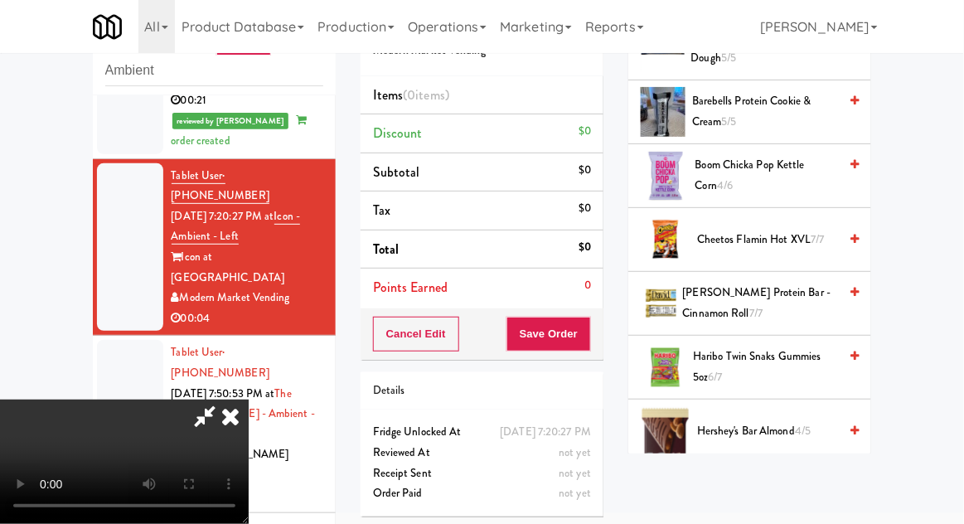
click at [802, 230] on span "Cheetos Flamin Hot XVL 7/7" at bounding box center [767, 240] width 141 height 21
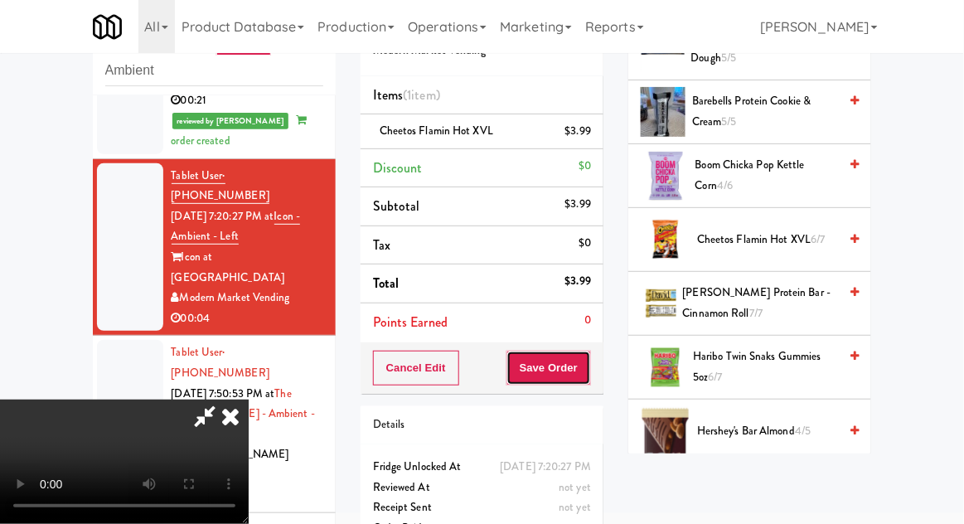
click at [587, 360] on button "Save Order" at bounding box center [548, 368] width 85 height 35
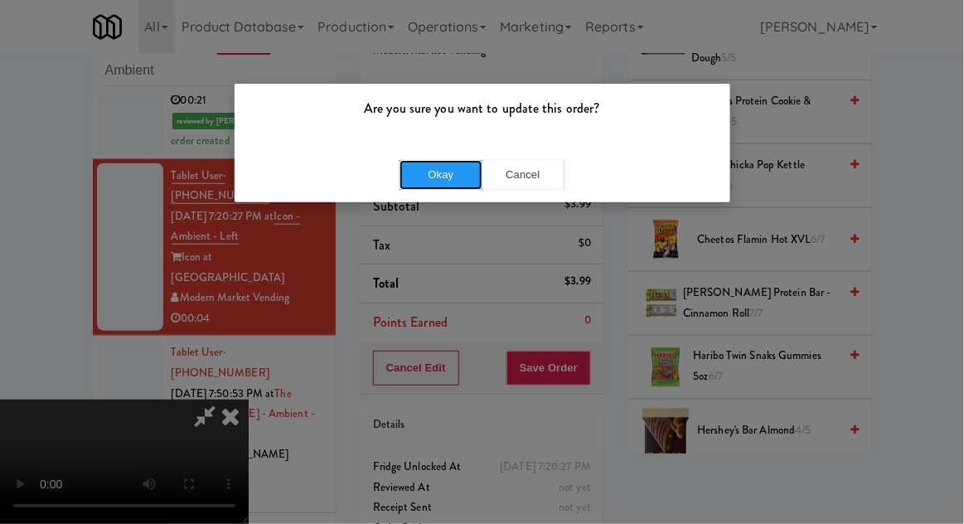
click at [449, 172] on button "Okay" at bounding box center [440, 175] width 83 height 30
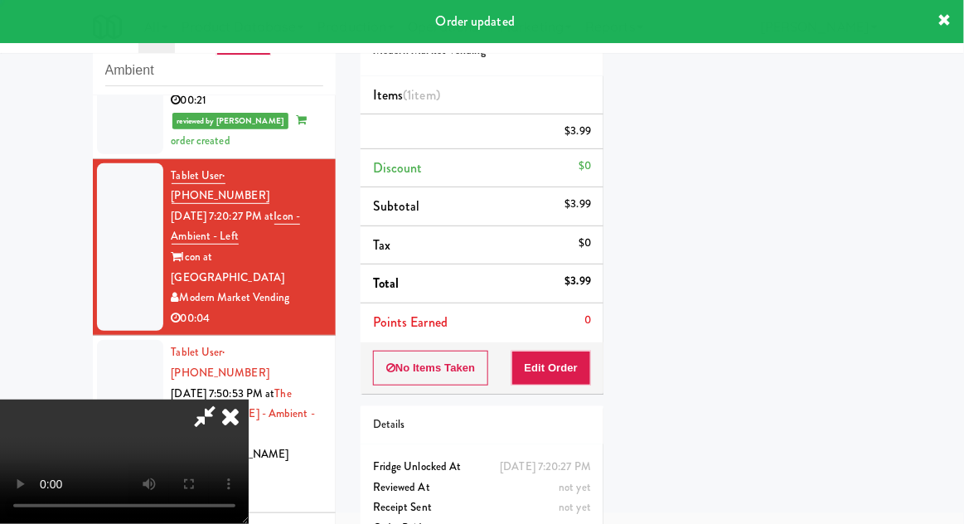
scroll to position [0, 0]
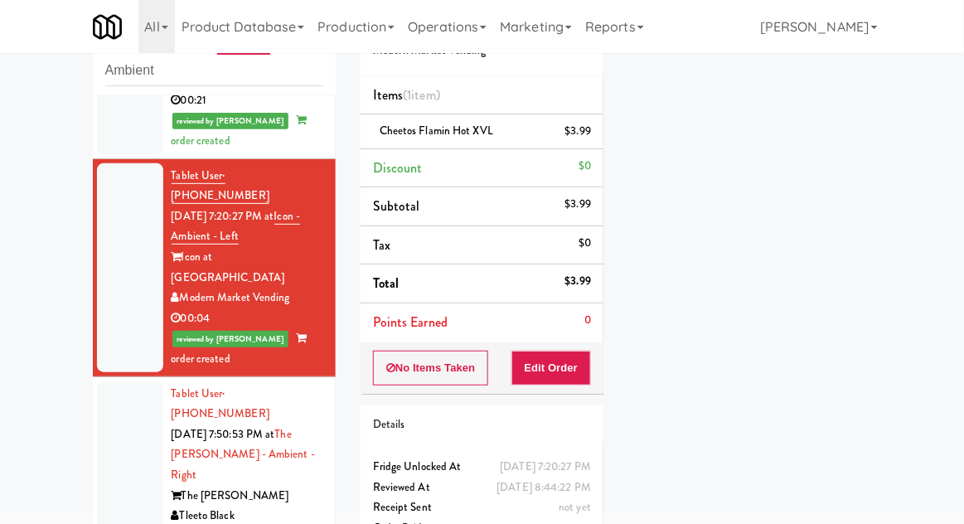
click at [106, 381] on div at bounding box center [130, 465] width 66 height 168
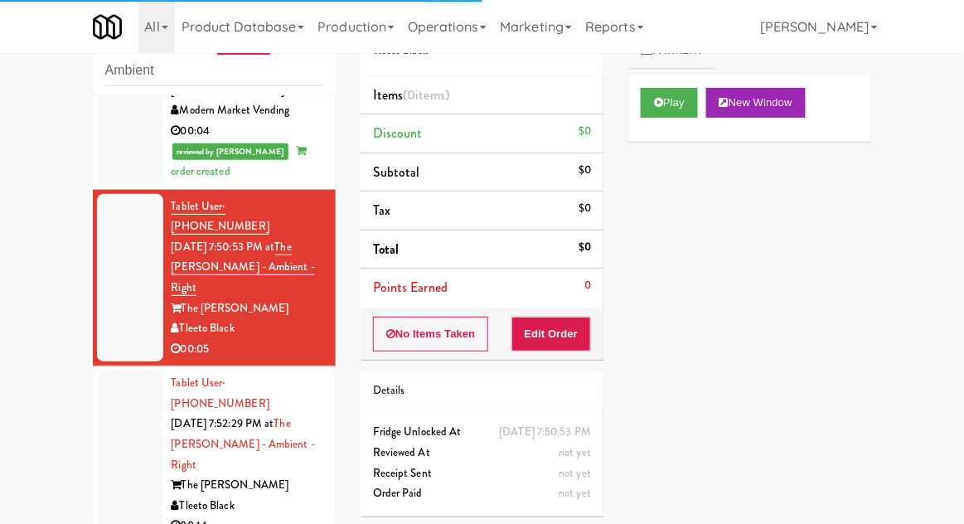
scroll to position [498, 0]
click at [686, 106] on button "Play" at bounding box center [669, 103] width 57 height 30
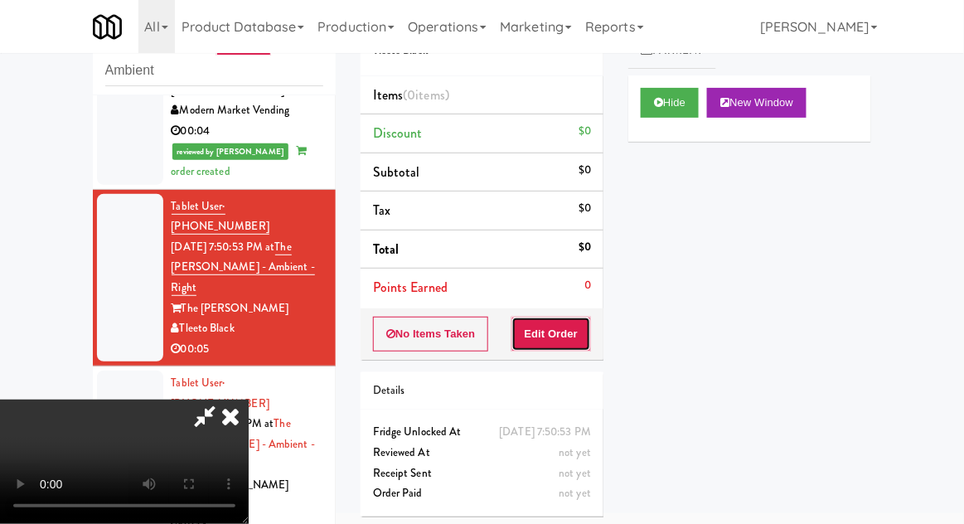
click at [572, 327] on button "Edit Order" at bounding box center [551, 334] width 80 height 35
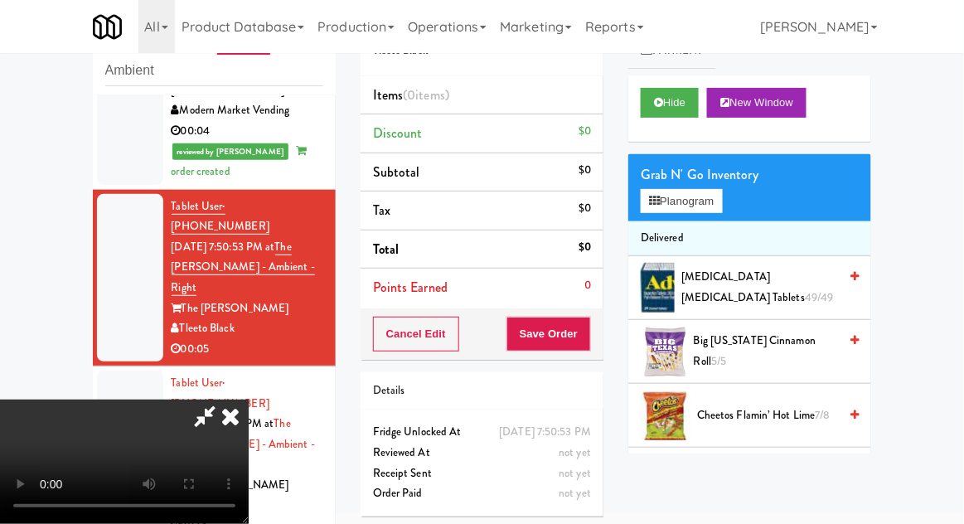
scroll to position [60, 0]
click at [722, 192] on button "Planogram" at bounding box center [681, 201] width 81 height 25
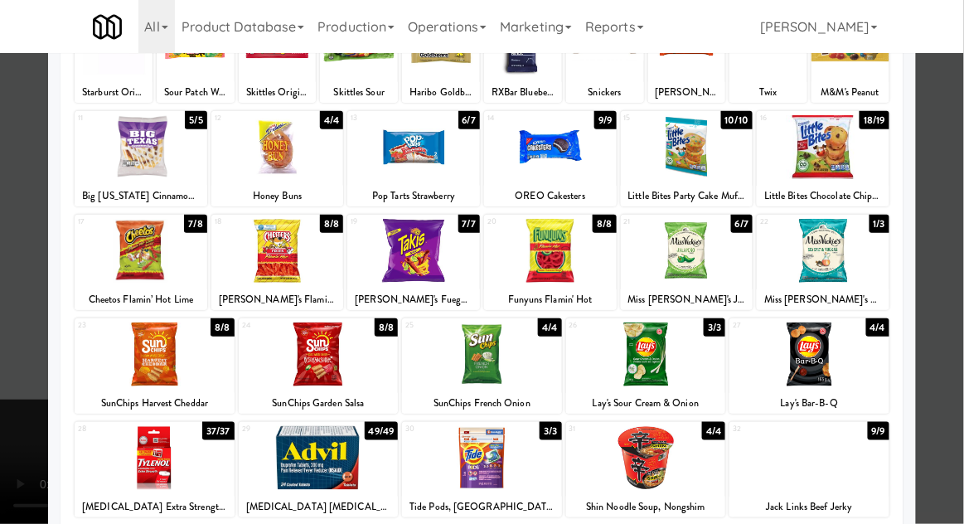
scroll to position [153, 0]
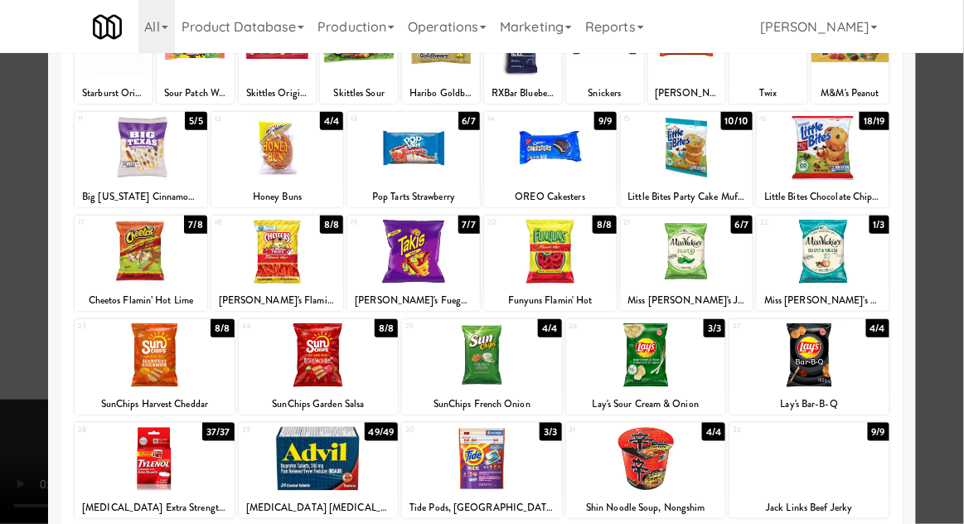
click at [537, 265] on div at bounding box center [550, 252] width 133 height 64
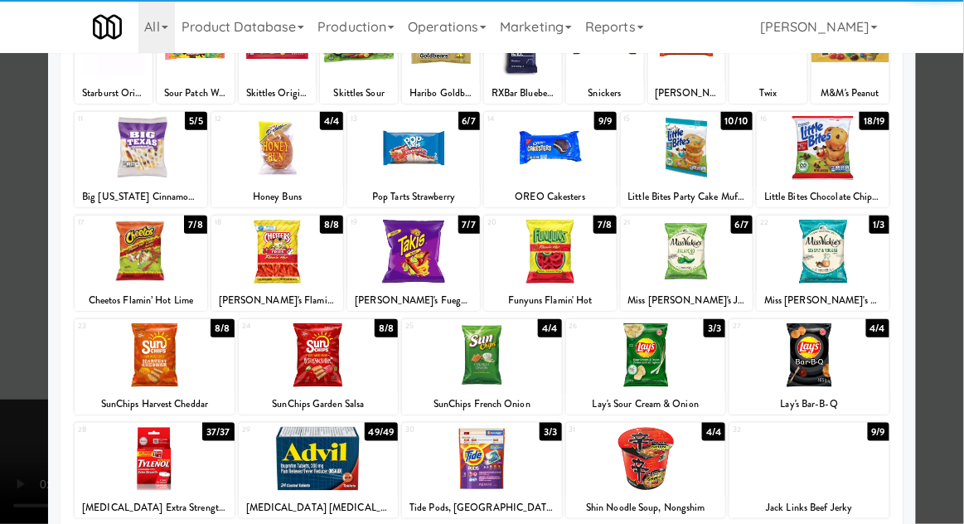
click at [950, 146] on div at bounding box center [482, 262] width 964 height 524
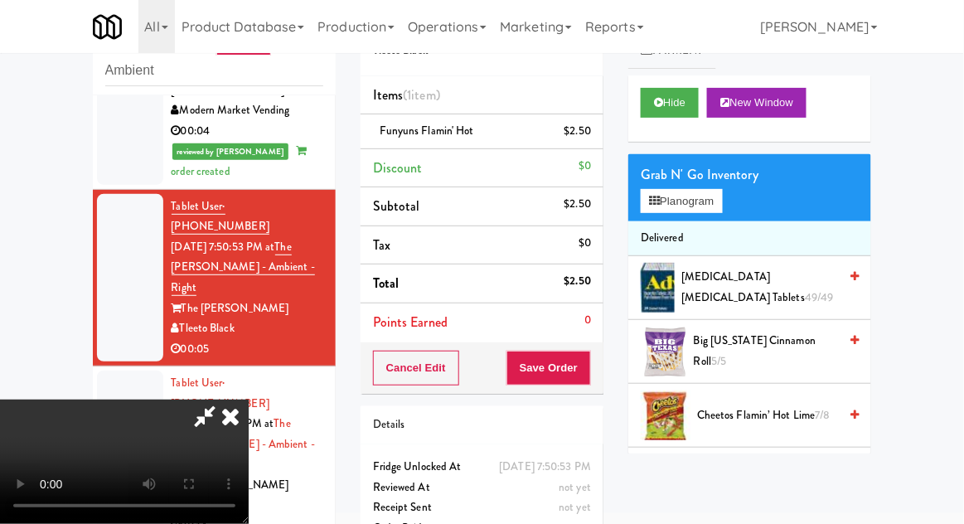
scroll to position [60, 0]
click at [722, 189] on button "Planogram" at bounding box center [681, 201] width 81 height 25
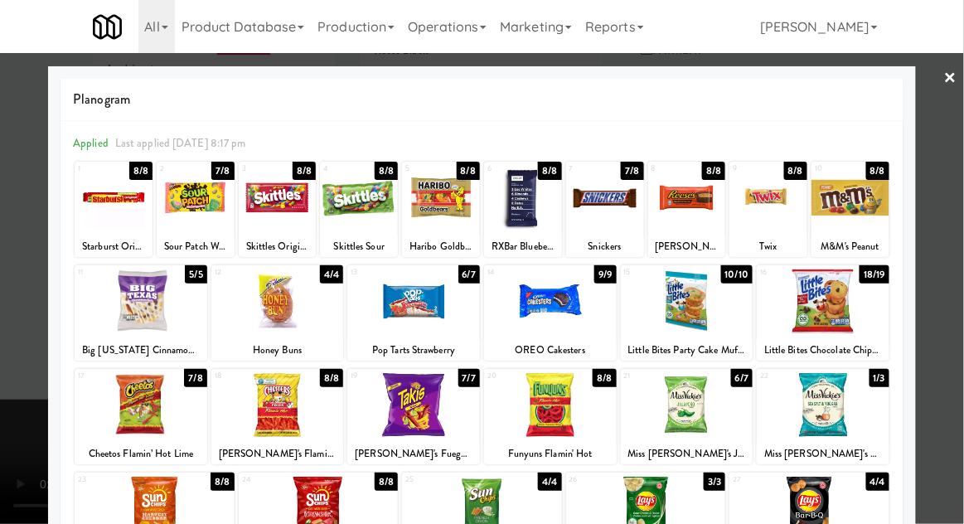
click at [954, 75] on link "×" at bounding box center [950, 78] width 13 height 51
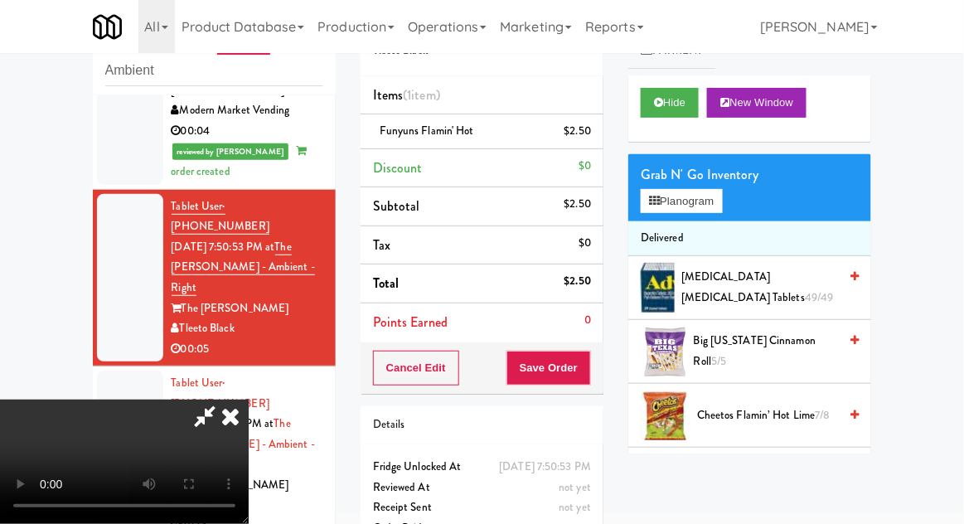
click at [695, 225] on li "Delivered" at bounding box center [749, 238] width 243 height 35
click at [703, 196] on button "Planogram" at bounding box center [681, 201] width 81 height 25
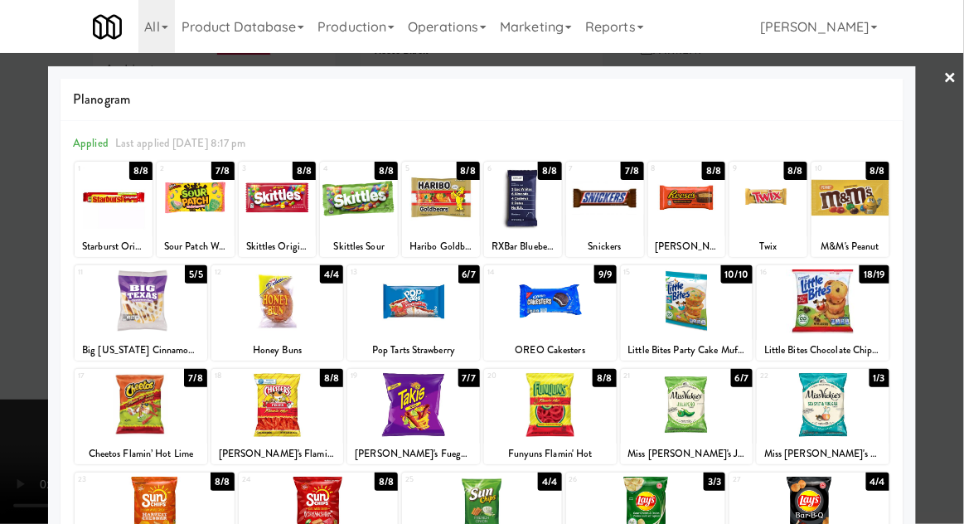
click at [13, 494] on div at bounding box center [482, 262] width 964 height 524
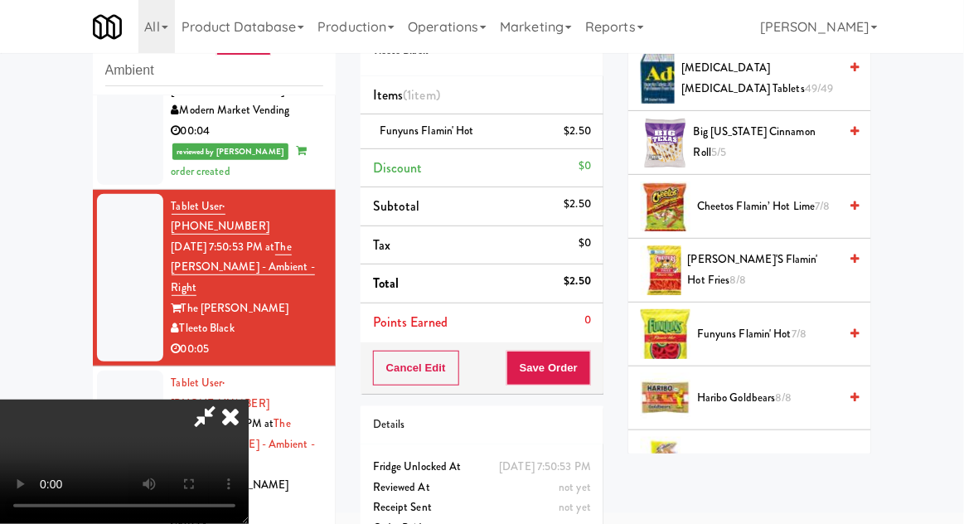
scroll to position [60, 0]
click at [587, 358] on button "Save Order" at bounding box center [548, 368] width 85 height 35
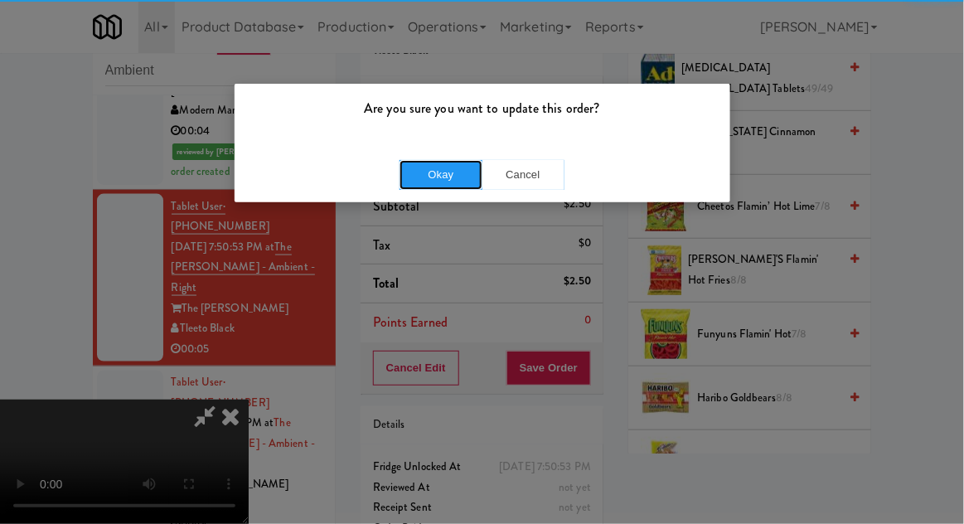
click at [423, 172] on button "Okay" at bounding box center [440, 175] width 83 height 30
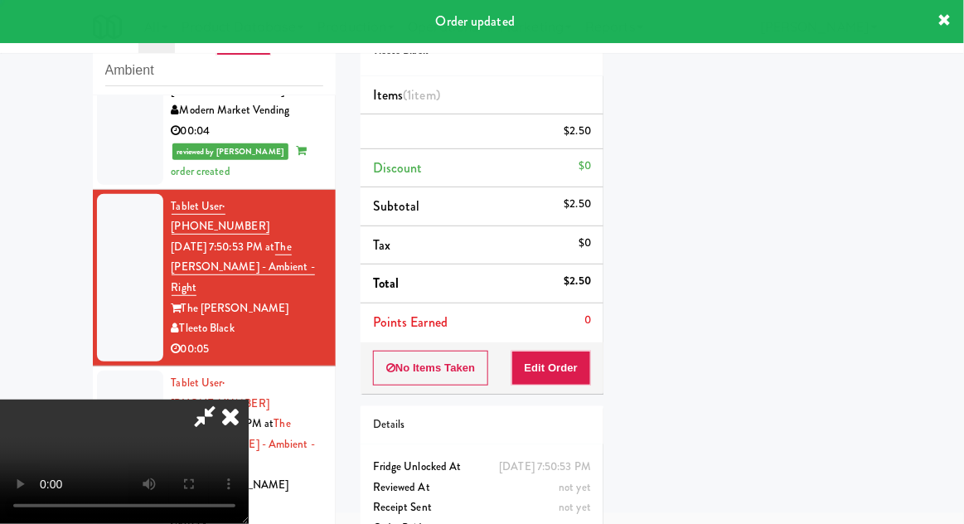
scroll to position [0, 0]
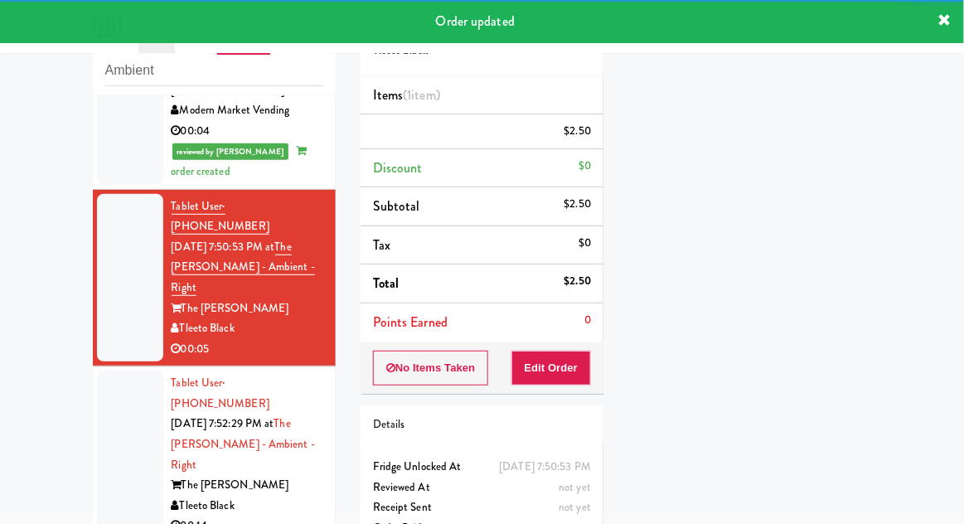
click at [96, 366] on li "Tablet User · (224) 239-7266 [DATE] 7:52:29 PM at The [PERSON_NAME] - Ambient -…" at bounding box center [214, 454] width 243 height 177
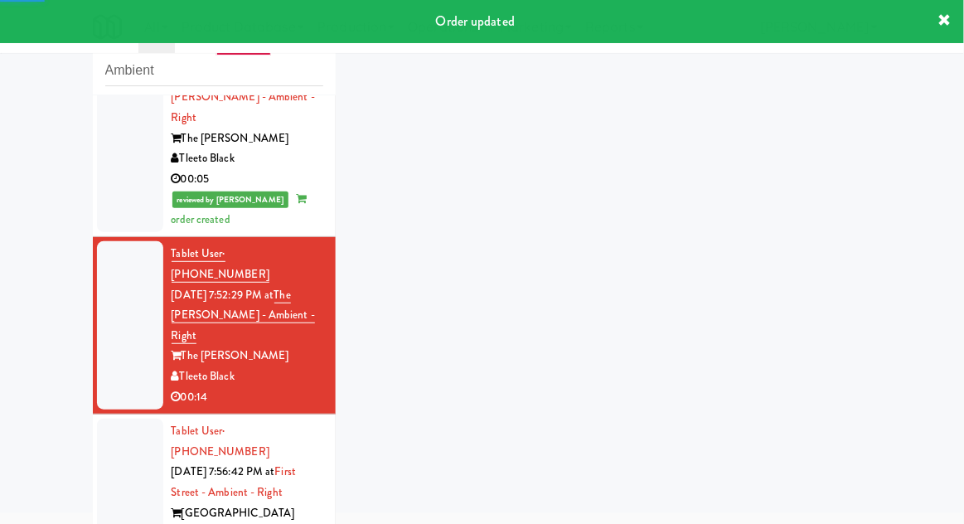
scroll to position [671, 0]
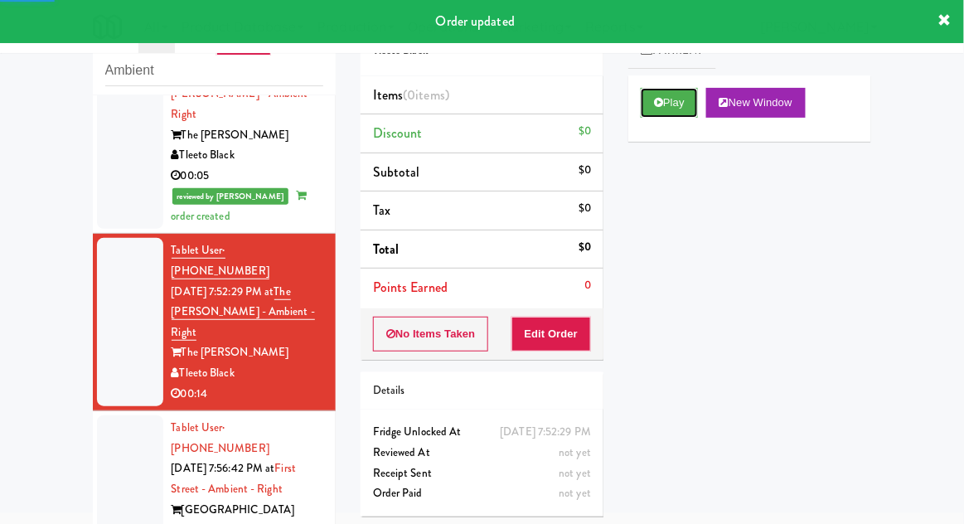
click at [653, 116] on button "Play" at bounding box center [669, 103] width 57 height 30
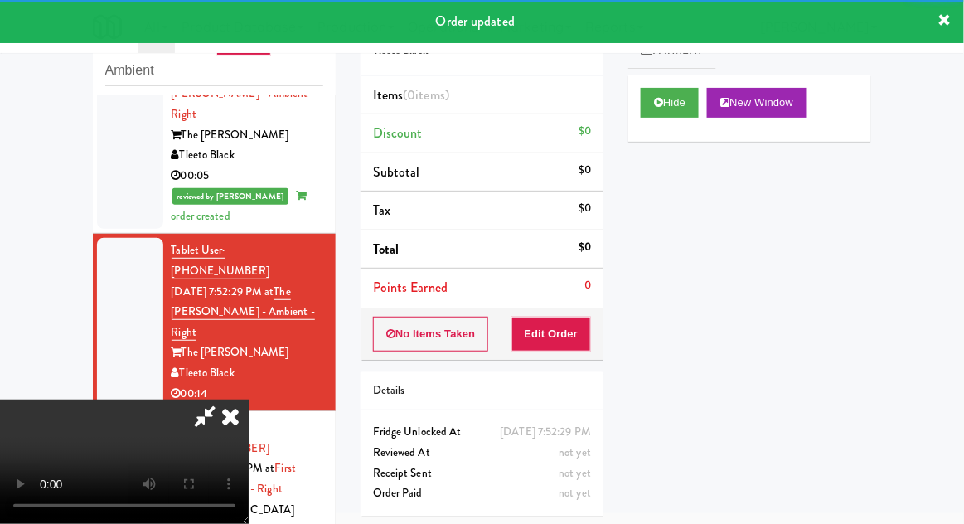
click at [539, 359] on div "Order # 935830 Tleeto Black Items (0 items ) Discount $0 Subtotal $0 Tax $0 Tot…" at bounding box center [482, 262] width 268 height 533
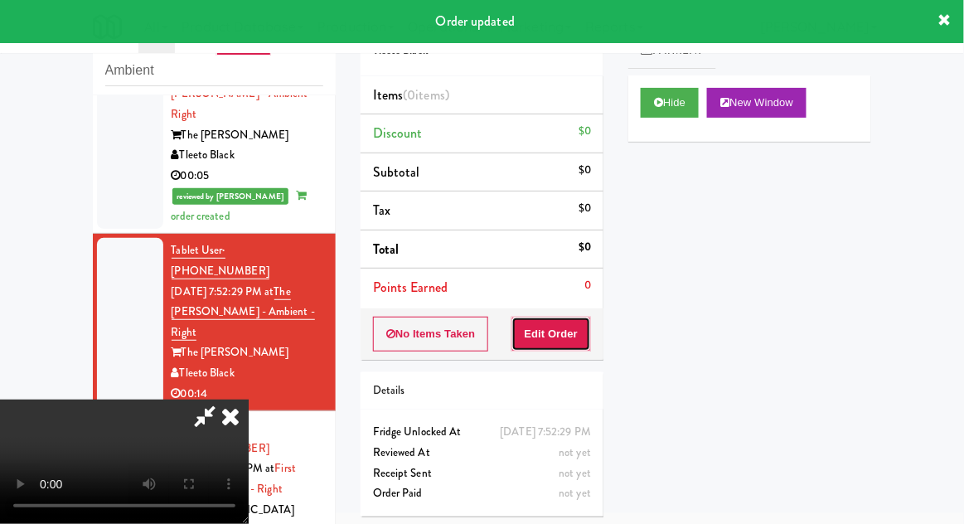
click at [529, 344] on button "Edit Order" at bounding box center [551, 334] width 80 height 35
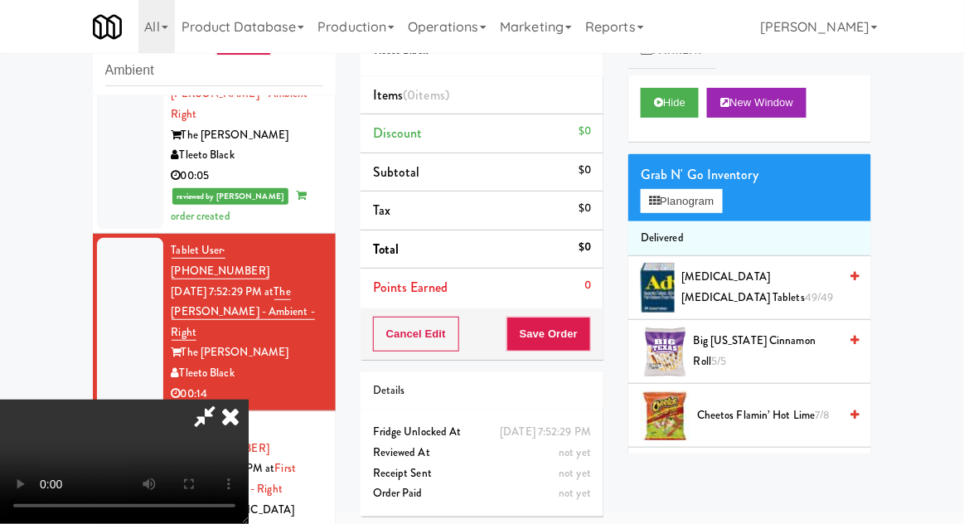
scroll to position [0, 0]
click at [714, 205] on button "Planogram" at bounding box center [681, 201] width 81 height 25
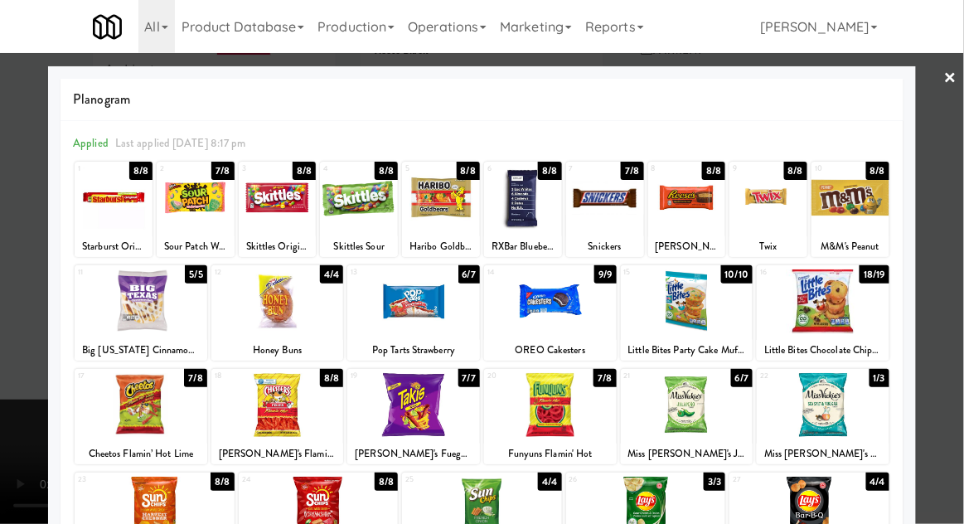
click at [268, 422] on div at bounding box center [277, 405] width 133 height 64
click at [950, 203] on div at bounding box center [482, 262] width 964 height 524
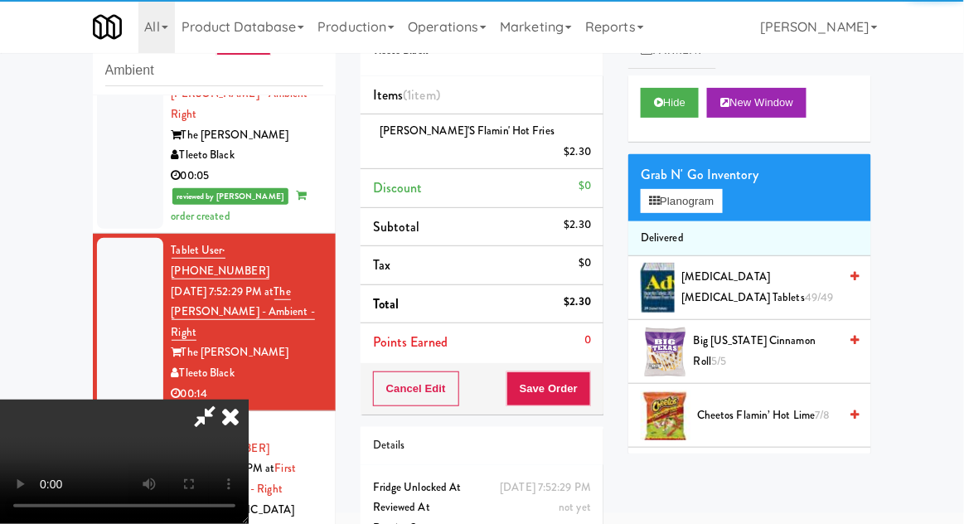
scroll to position [60, 0]
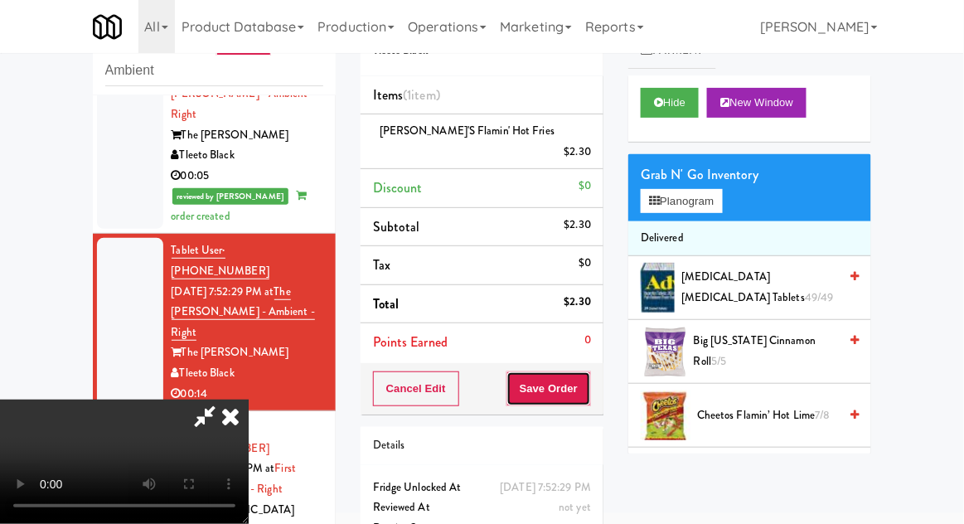
click at [587, 374] on button "Save Order" at bounding box center [548, 388] width 85 height 35
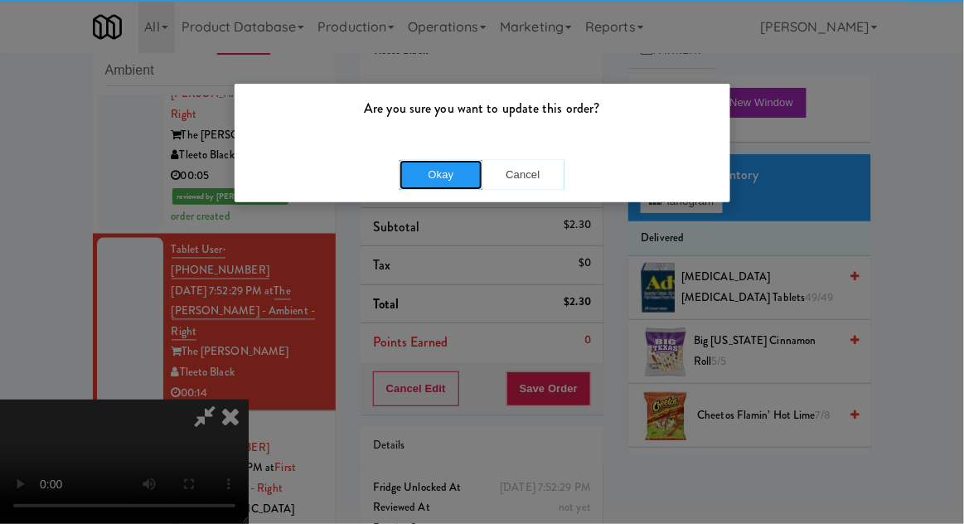
click at [443, 174] on button "Okay" at bounding box center [440, 175] width 83 height 30
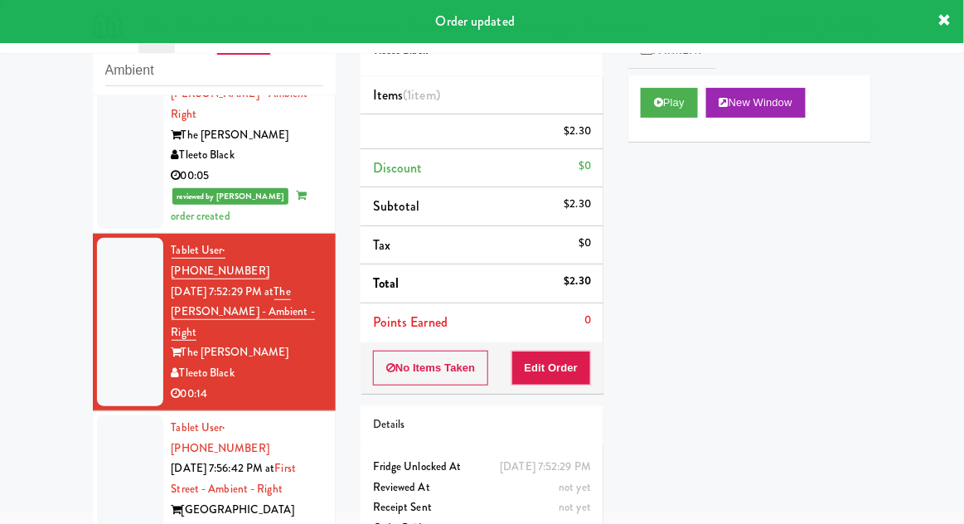
scroll to position [0, 0]
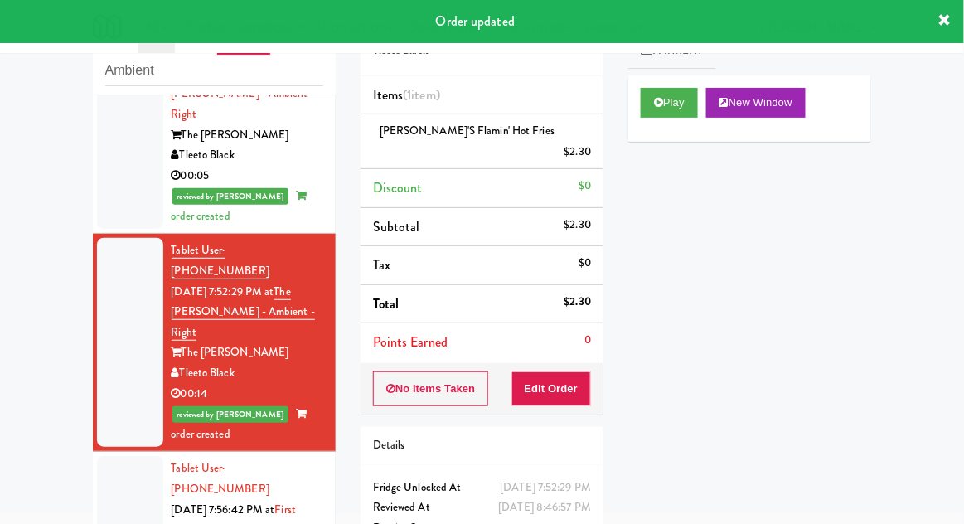
click at [103, 456] on div at bounding box center [130, 530] width 66 height 148
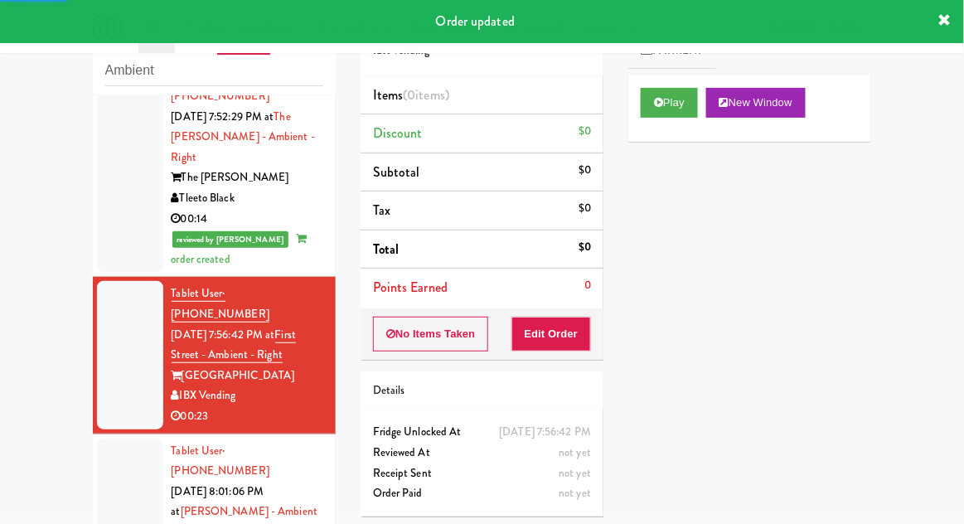
scroll to position [847, 0]
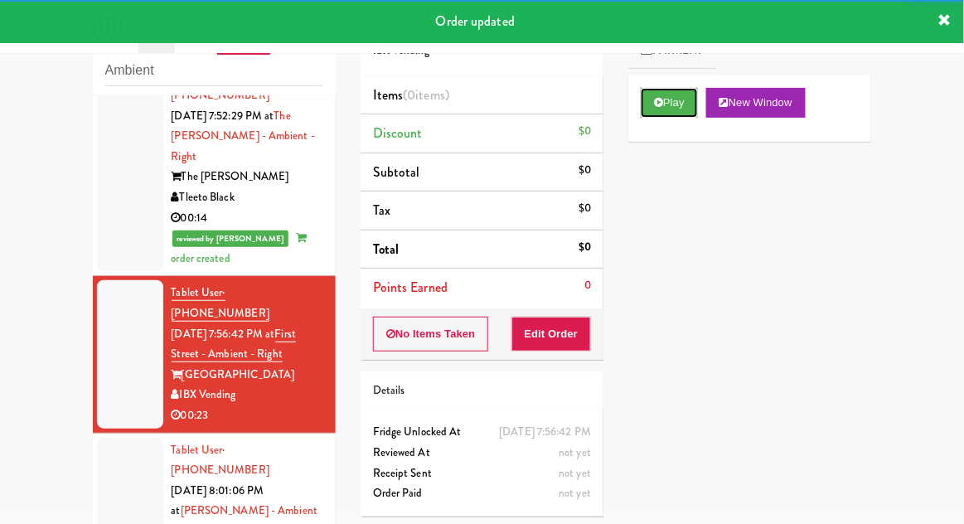
click at [660, 103] on icon at bounding box center [658, 102] width 9 height 11
click at [561, 319] on button "Edit Order" at bounding box center [551, 334] width 80 height 35
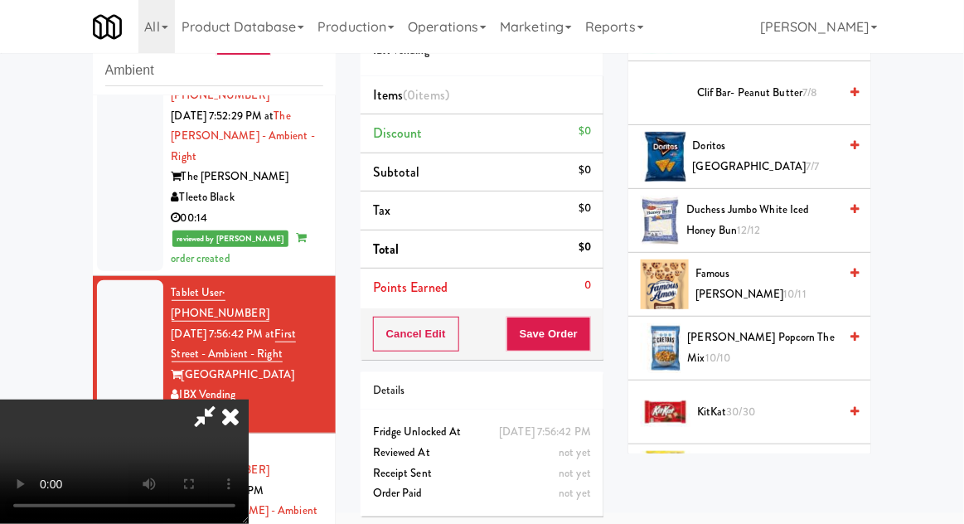
scroll to position [453, 0]
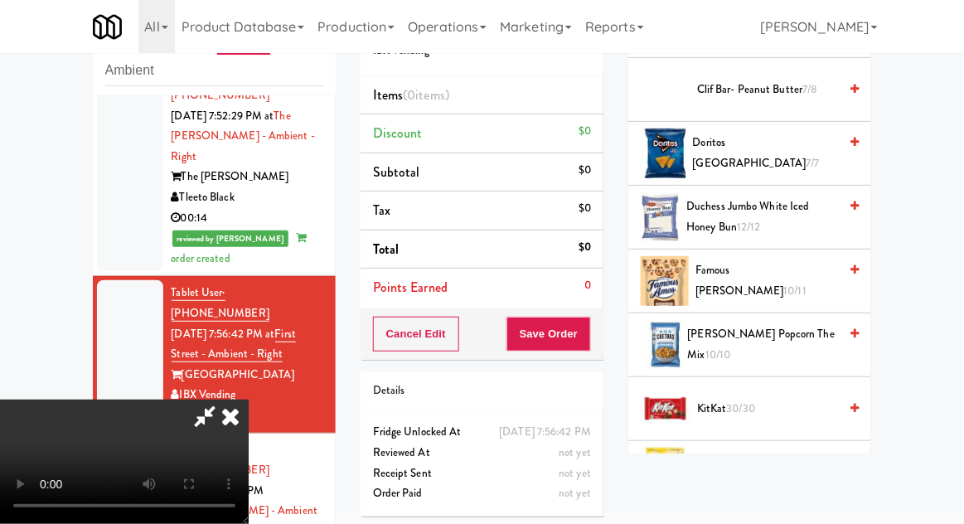
click at [807, 283] on span "10/11" at bounding box center [795, 291] width 23 height 16
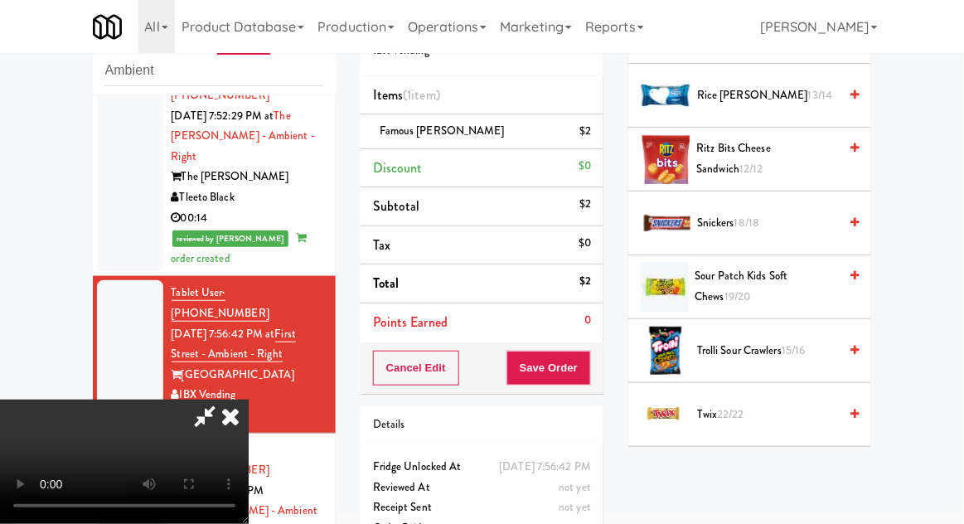
scroll to position [1854, 0]
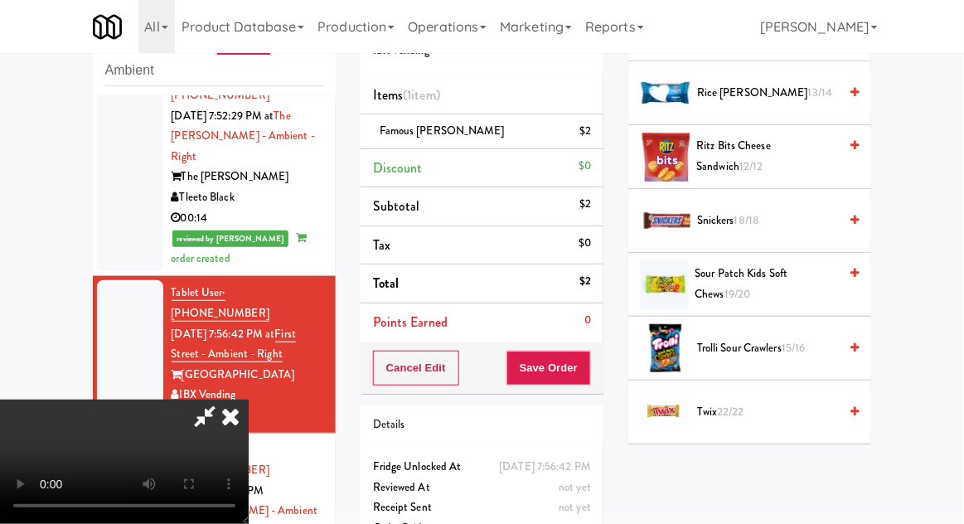
click at [755, 412] on span "Twix 22/22" at bounding box center [767, 412] width 141 height 21
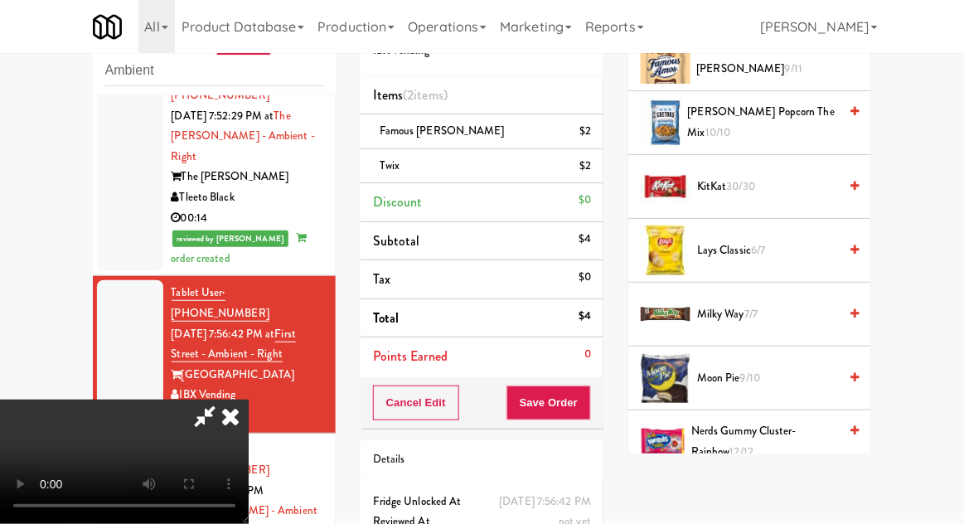
scroll to position [668, 0]
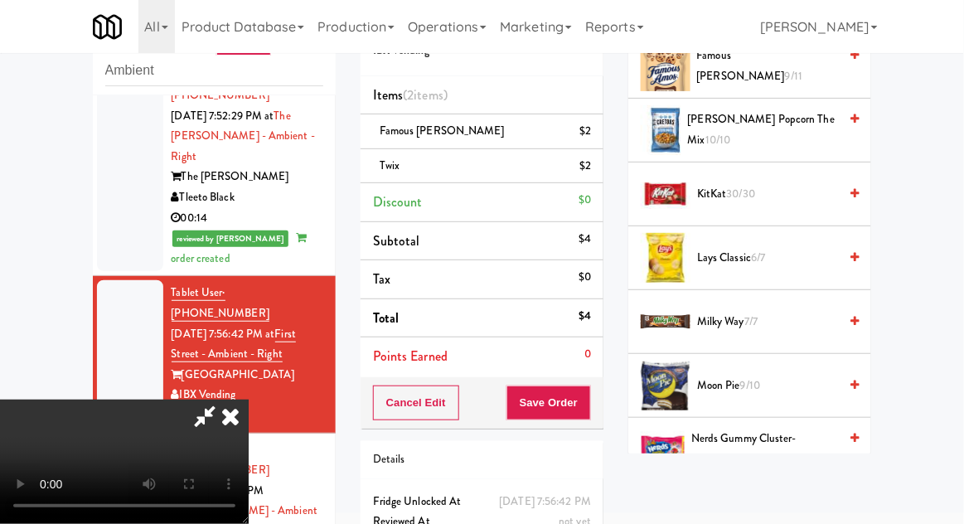
click at [786, 316] on span "Milky Way 7/7" at bounding box center [767, 322] width 141 height 21
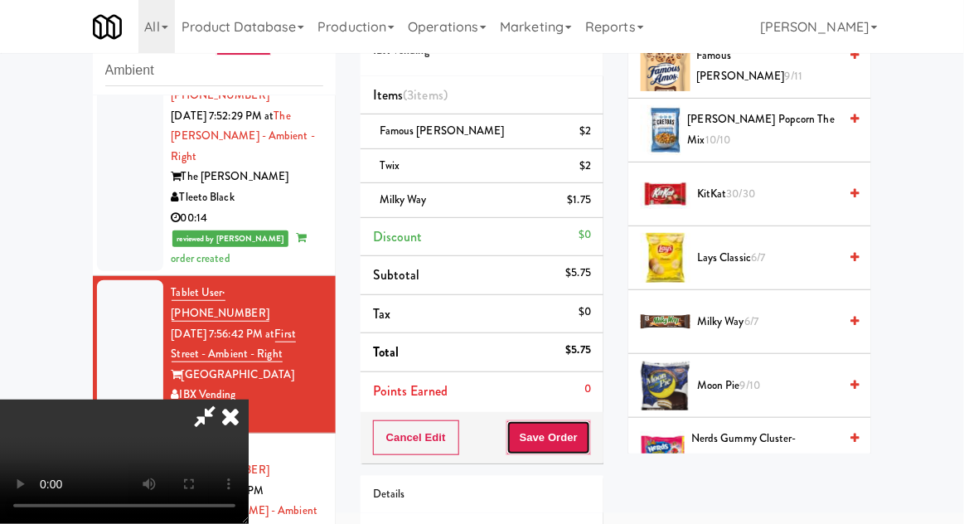
click at [589, 433] on button "Save Order" at bounding box center [548, 437] width 85 height 35
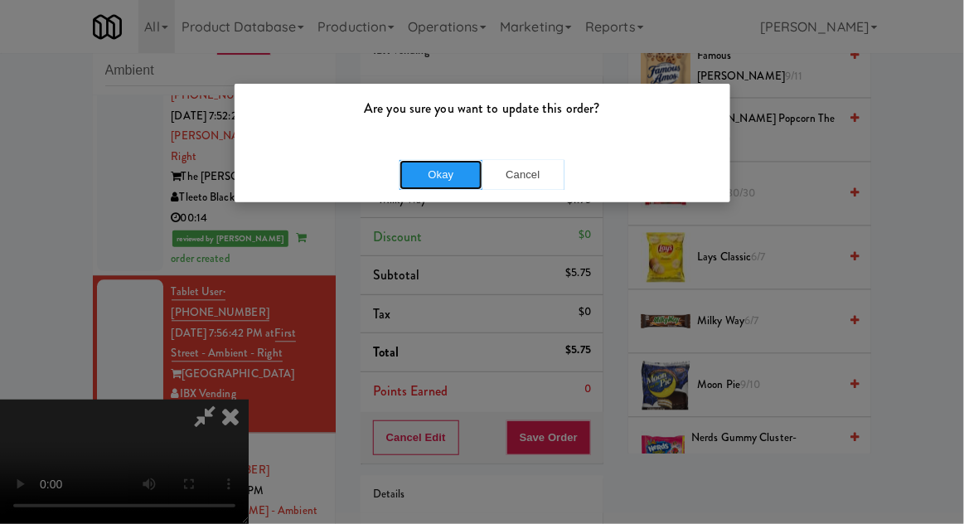
click at [443, 168] on button "Okay" at bounding box center [440, 175] width 83 height 30
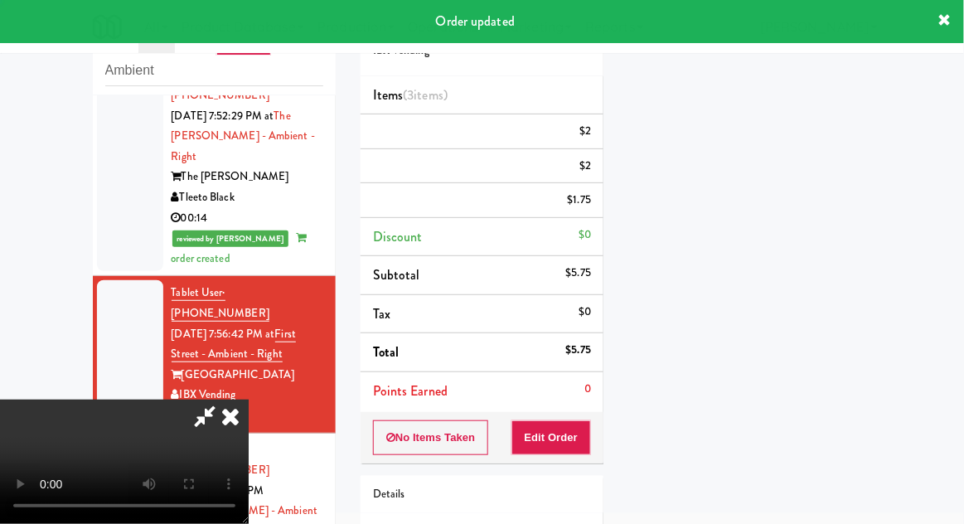
scroll to position [163, 0]
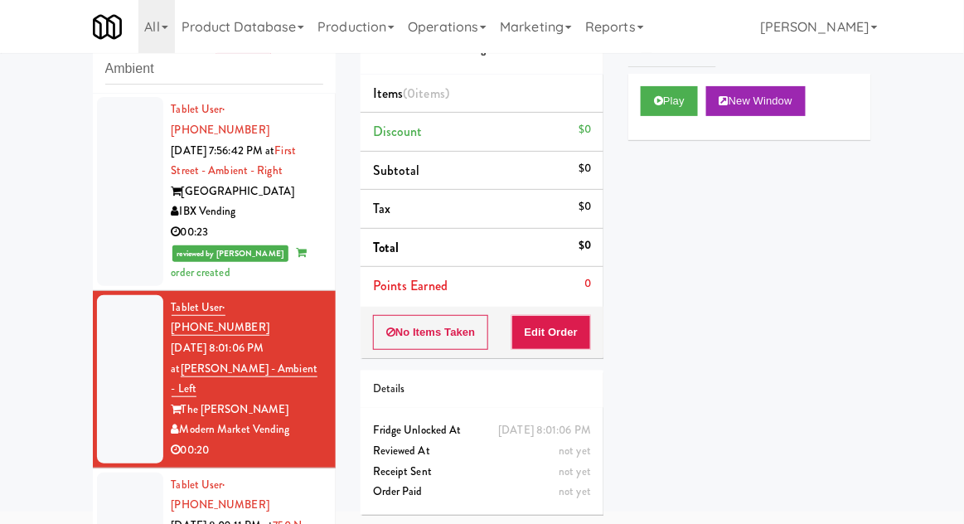
scroll to position [64, 0]
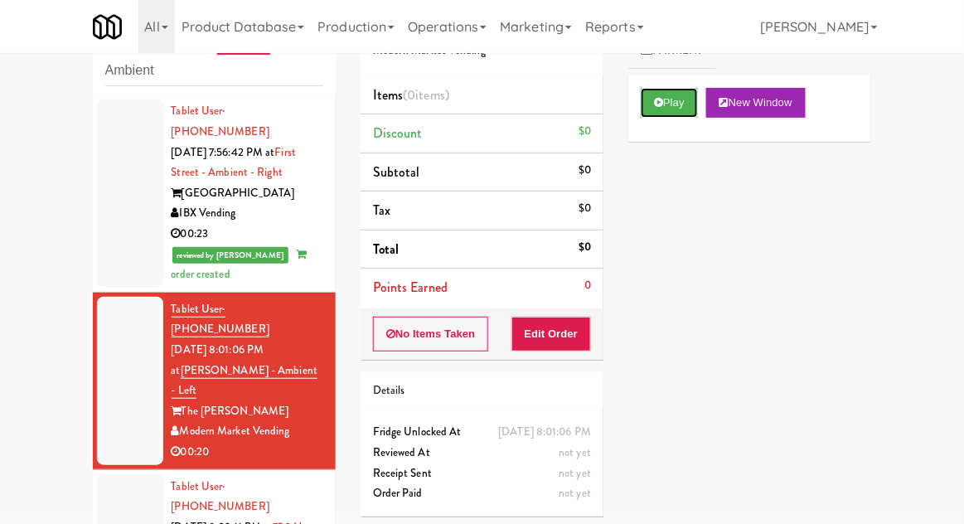
click at [666, 105] on button "Play" at bounding box center [669, 103] width 57 height 30
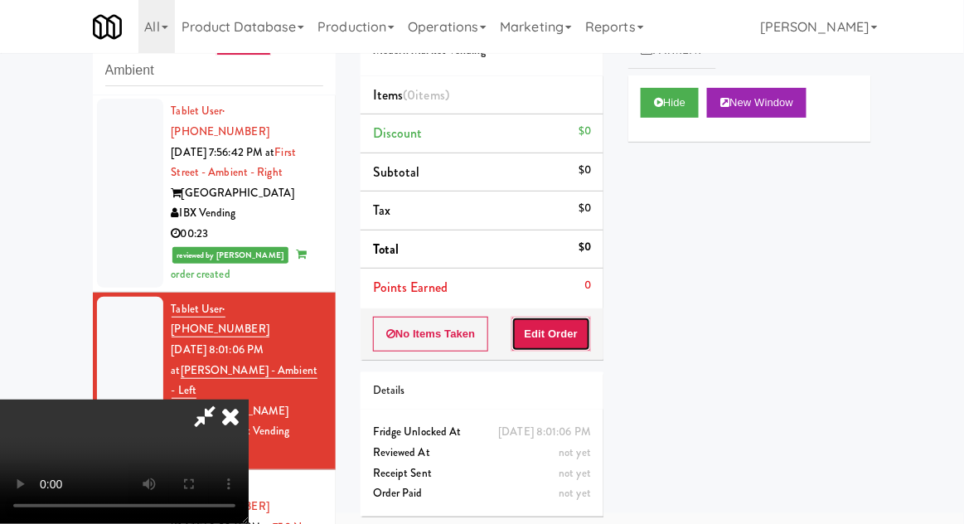
click at [554, 328] on button "Edit Order" at bounding box center [551, 334] width 80 height 35
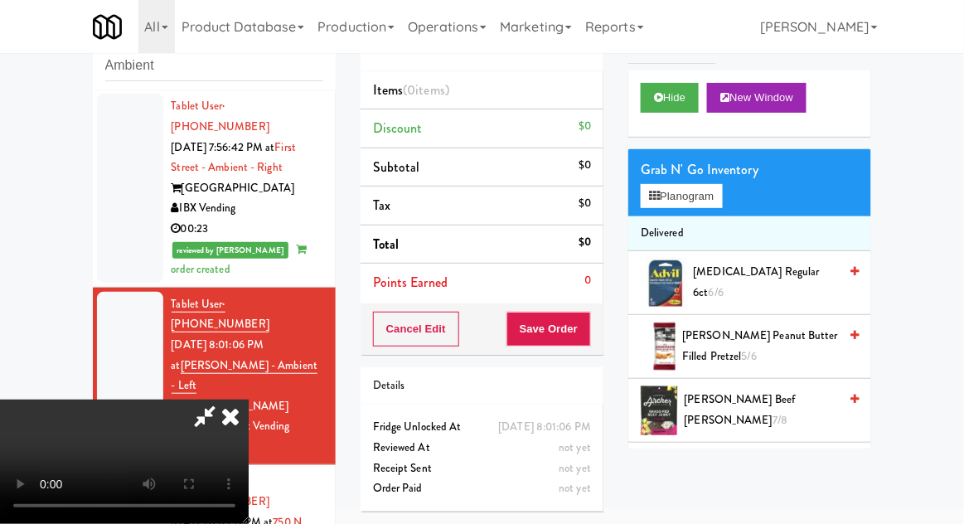
scroll to position [84, 0]
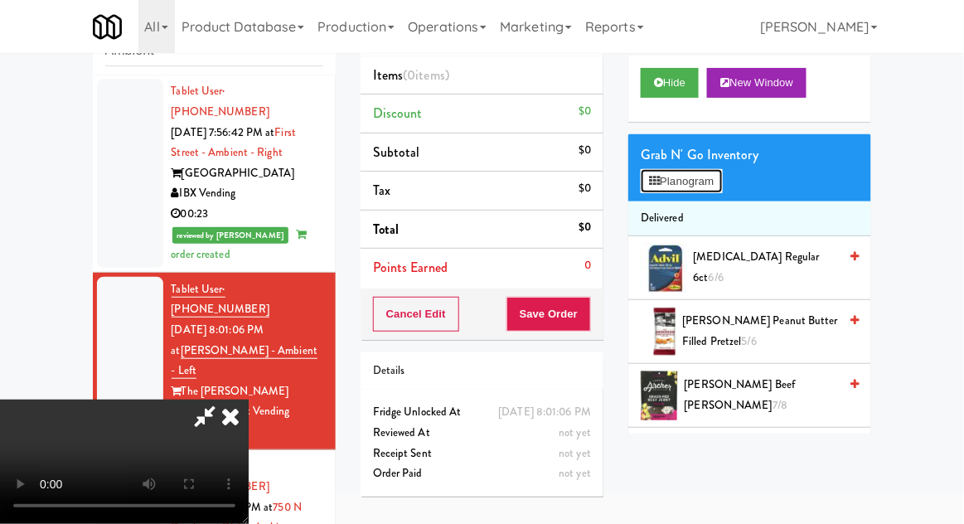
click at [720, 173] on button "Planogram" at bounding box center [681, 181] width 81 height 25
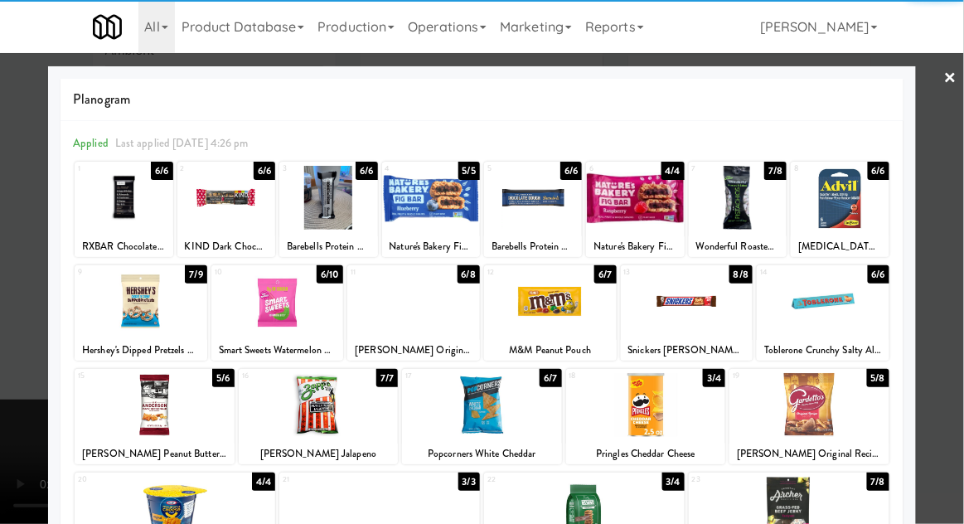
click at [300, 405] on div at bounding box center [319, 405] width 160 height 64
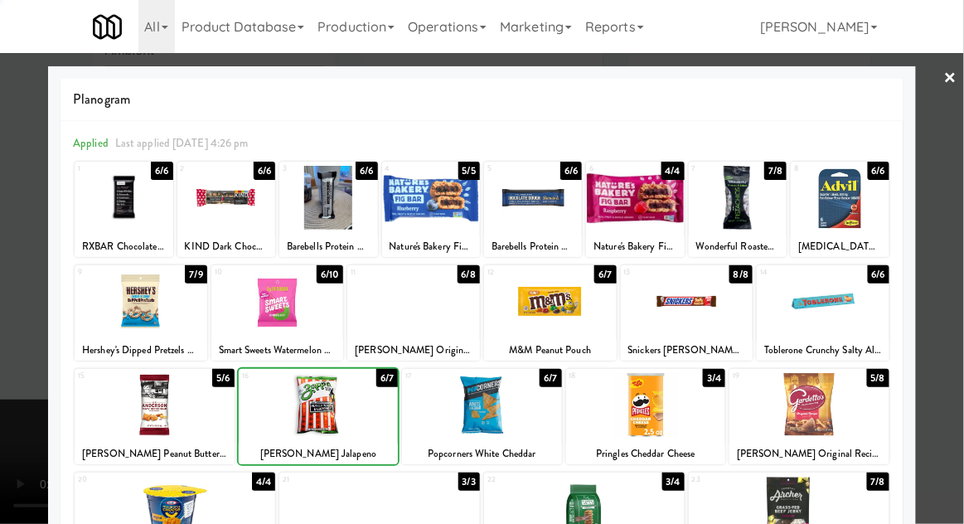
click at [940, 159] on div at bounding box center [482, 262] width 964 height 524
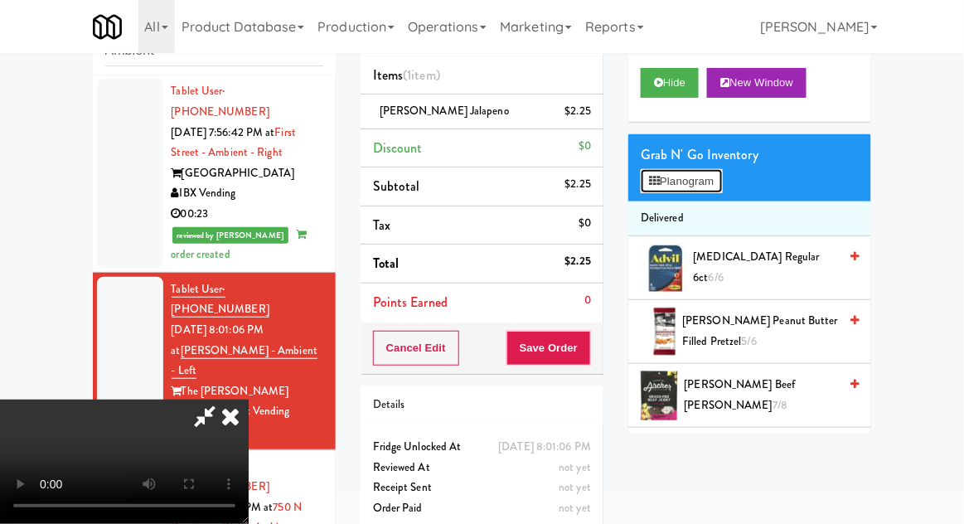
click at [722, 184] on button "Planogram" at bounding box center [681, 181] width 81 height 25
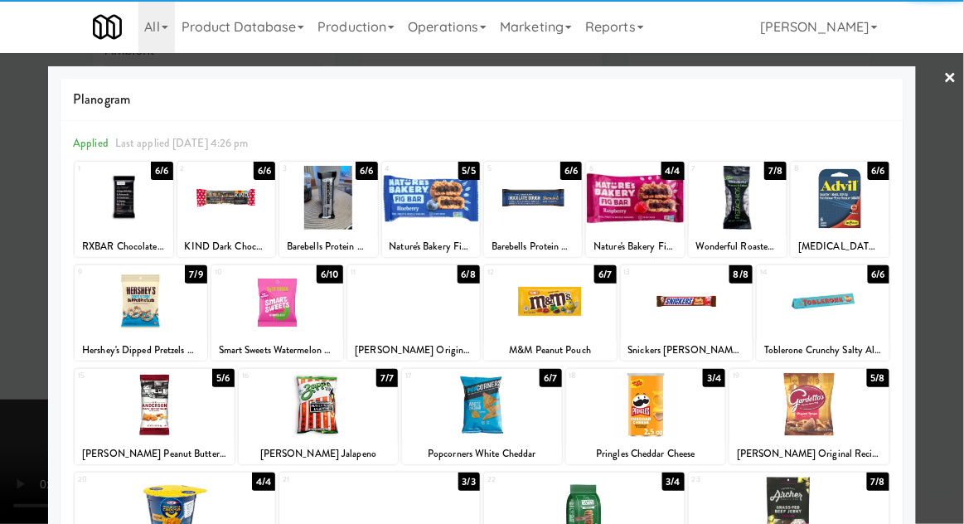
click at [859, 394] on div at bounding box center [809, 405] width 160 height 64
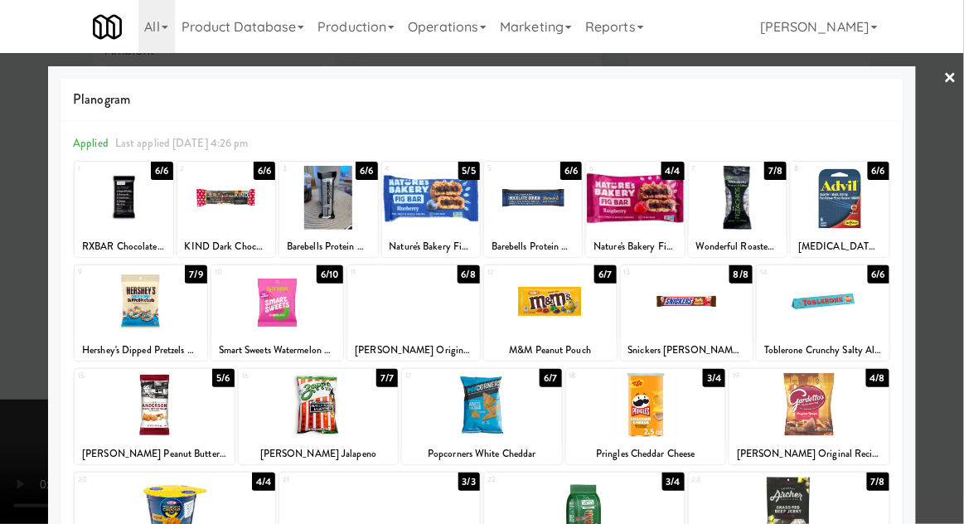
click at [855, 387] on div at bounding box center [809, 405] width 160 height 64
click at [957, 292] on div at bounding box center [482, 262] width 964 height 524
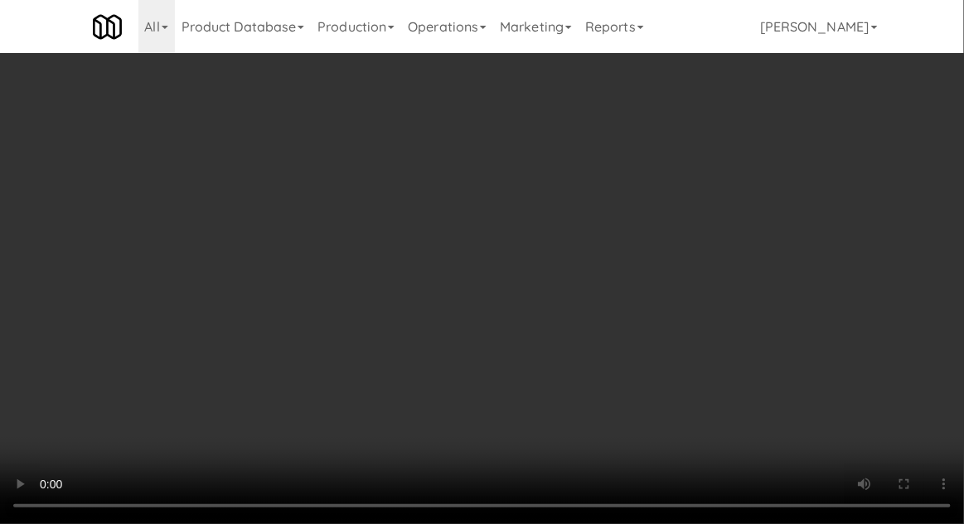
scroll to position [126, 0]
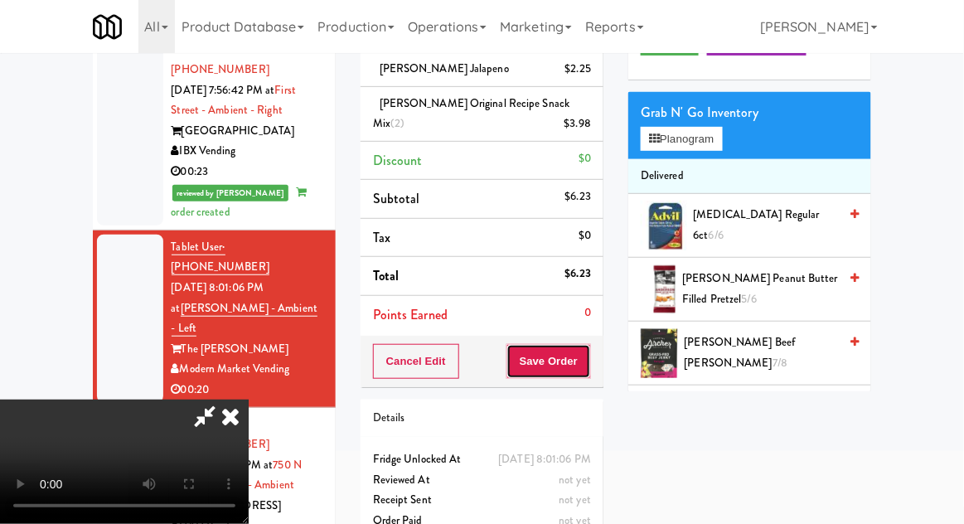
click at [589, 372] on button "Save Order" at bounding box center [548, 361] width 85 height 35
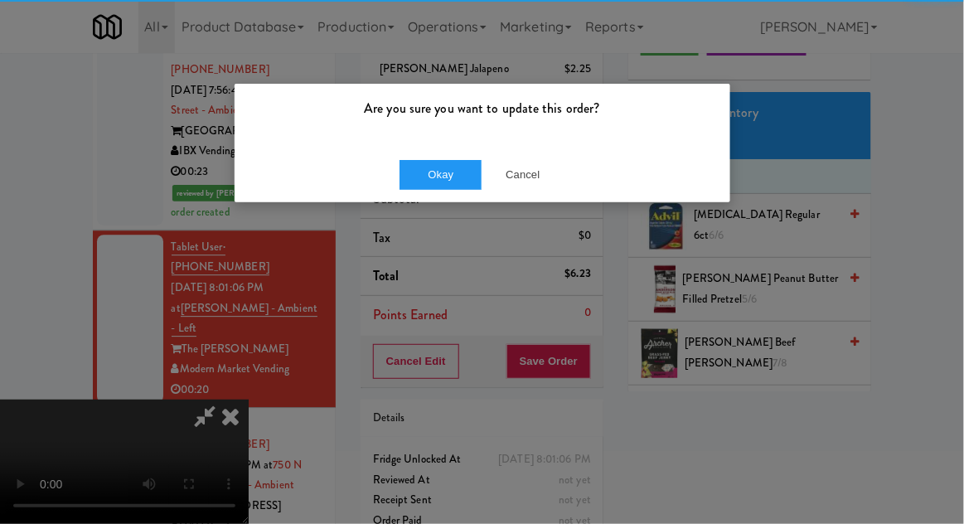
click at [448, 98] on p "Are you sure you want to update this order?" at bounding box center [482, 108] width 471 height 25
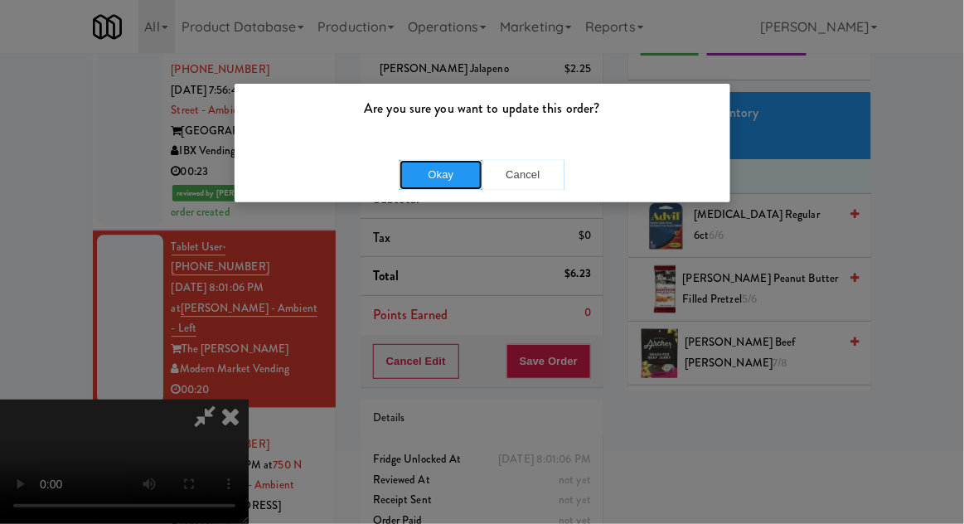
click at [433, 174] on button "Okay" at bounding box center [440, 175] width 83 height 30
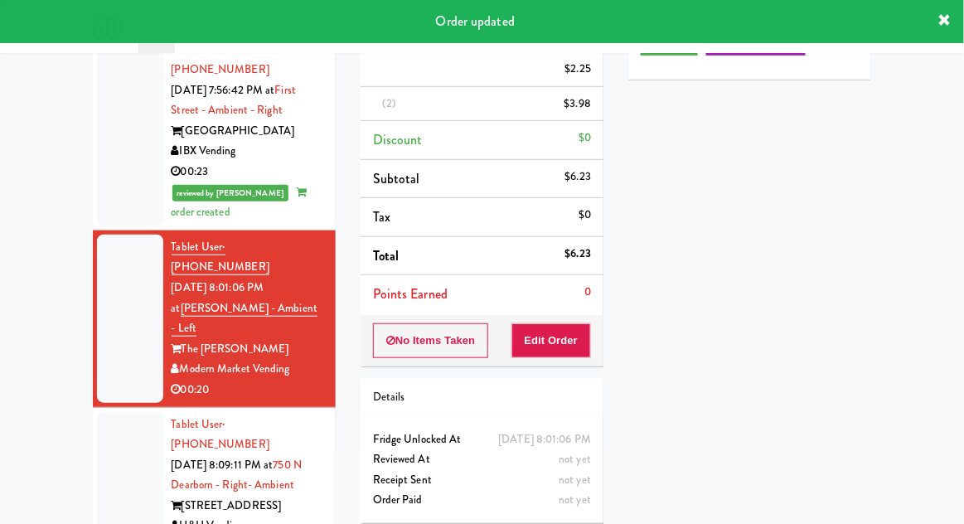
click at [112, 412] on div at bounding box center [130, 486] width 66 height 148
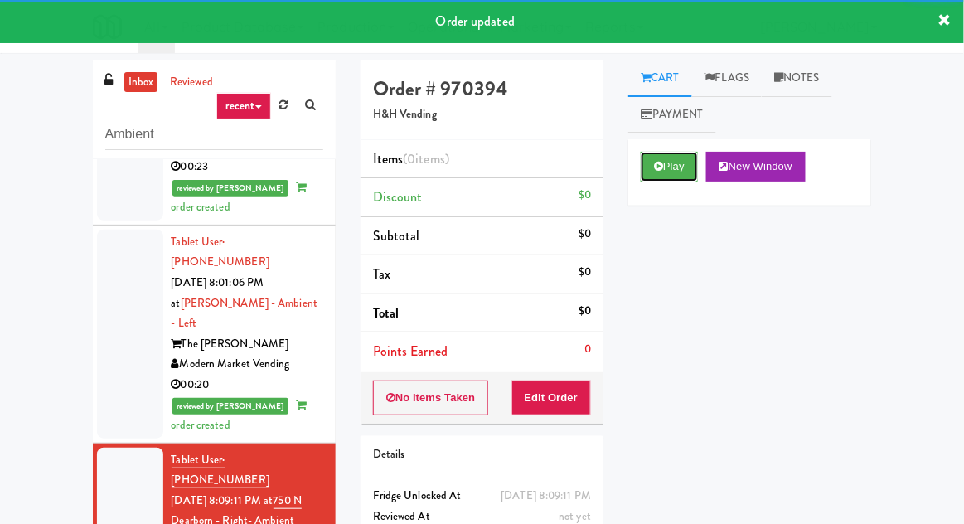
click at [665, 157] on button "Play" at bounding box center [669, 167] width 57 height 30
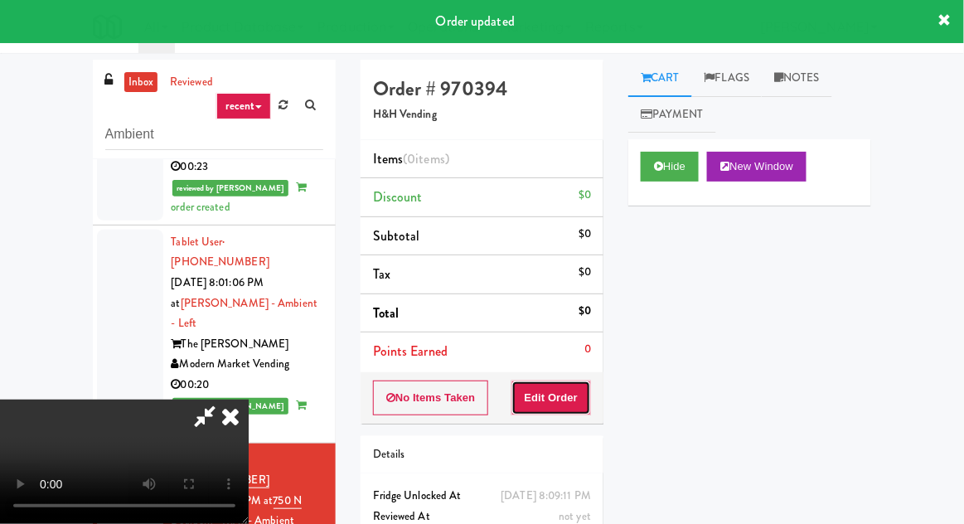
click at [557, 381] on button "Edit Order" at bounding box center [551, 397] width 80 height 35
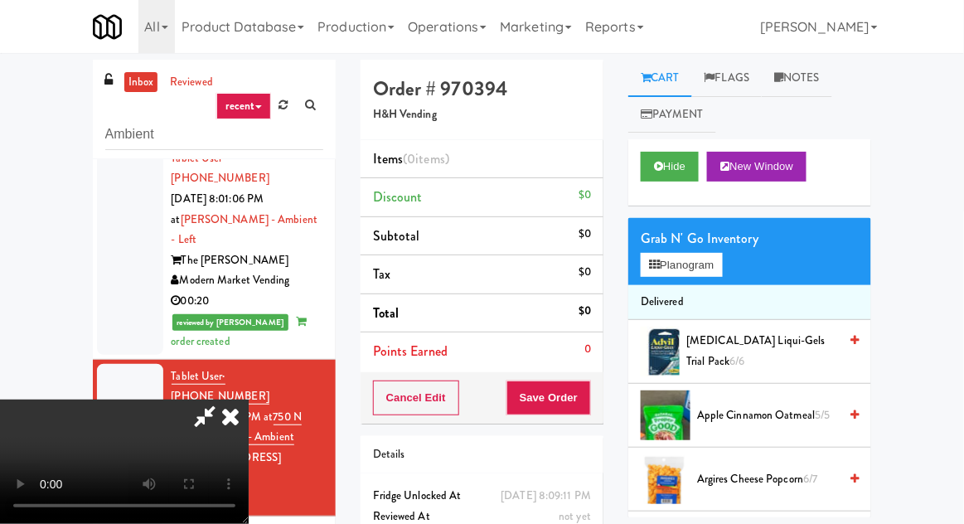
scroll to position [64, 0]
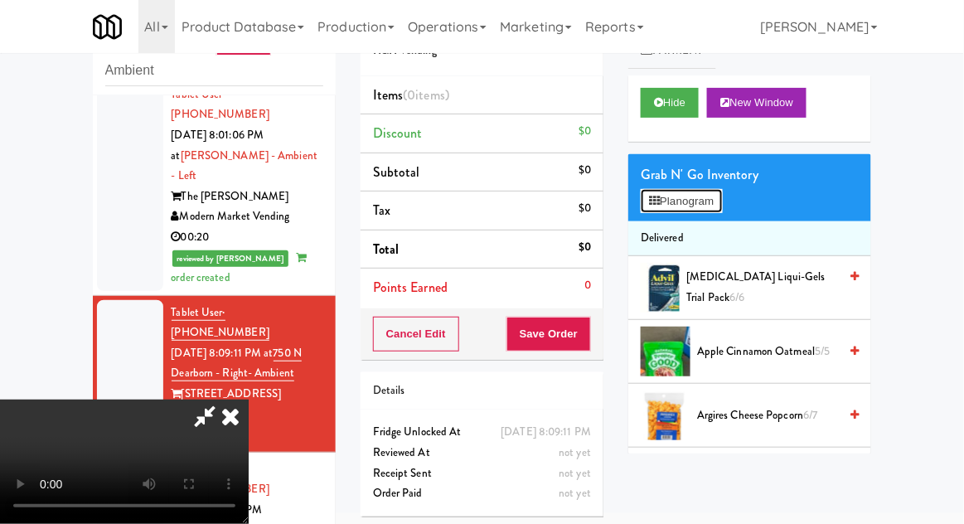
click at [715, 202] on button "Planogram" at bounding box center [681, 201] width 81 height 25
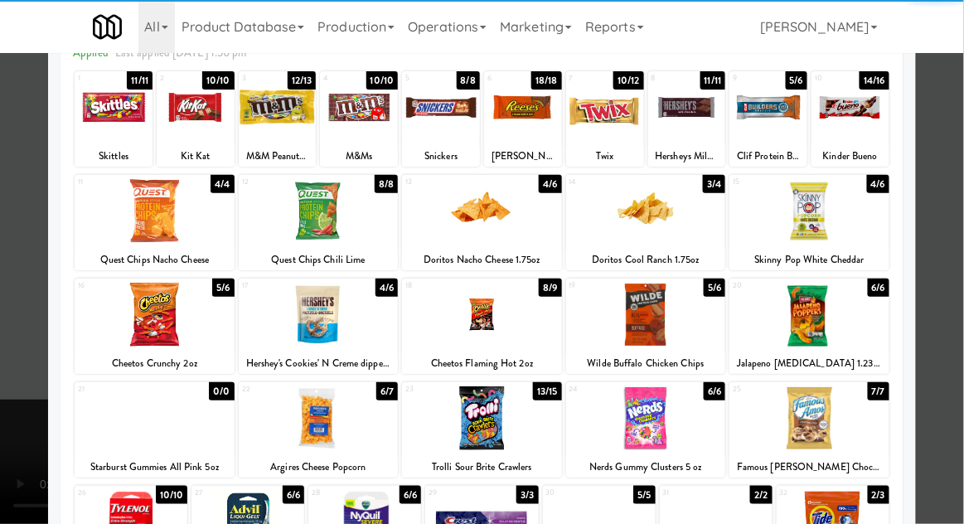
scroll to position [93, 0]
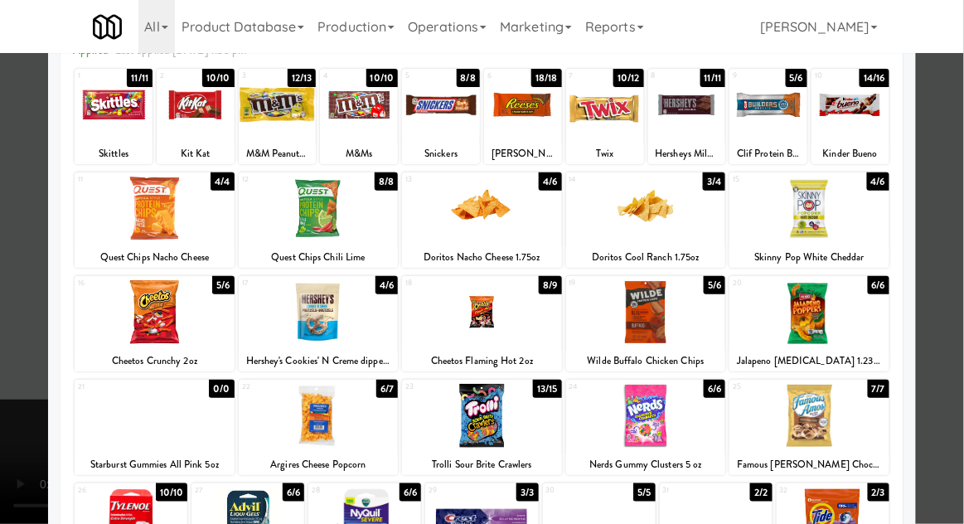
click at [535, 302] on div at bounding box center [482, 312] width 160 height 64
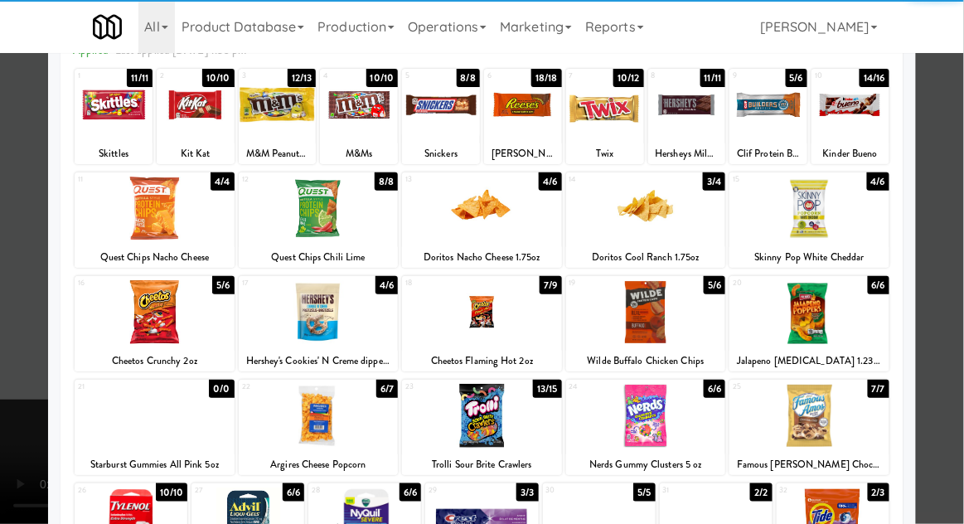
click at [957, 196] on div at bounding box center [482, 262] width 964 height 524
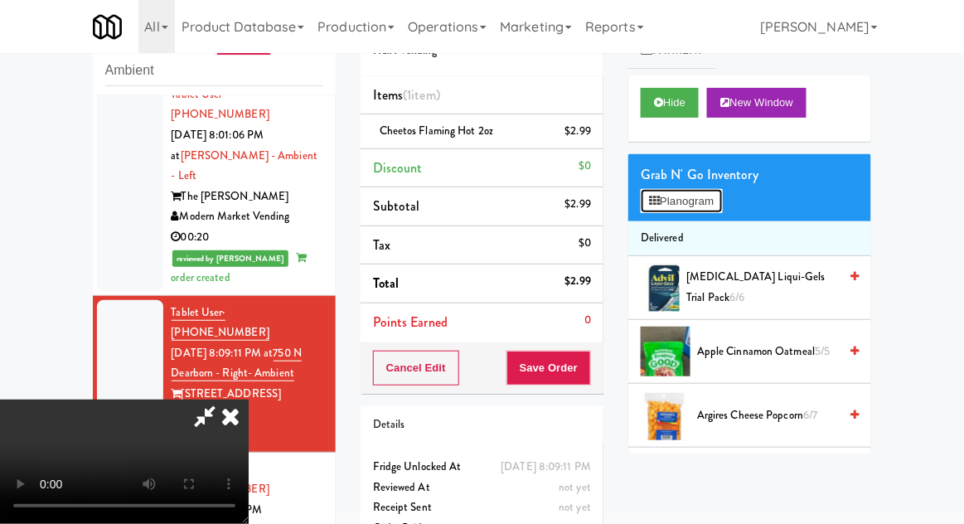
click at [703, 201] on button "Planogram" at bounding box center [681, 201] width 81 height 25
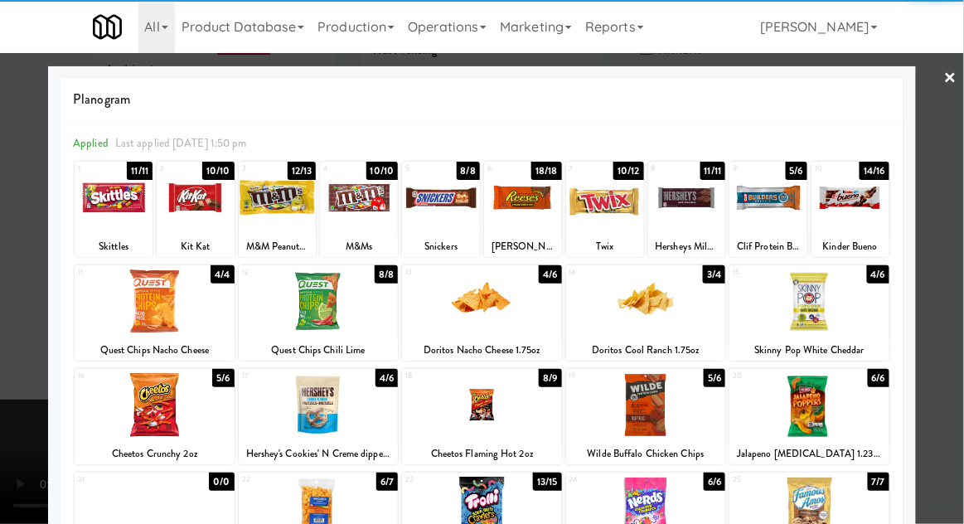
click at [302, 410] on div at bounding box center [319, 405] width 160 height 64
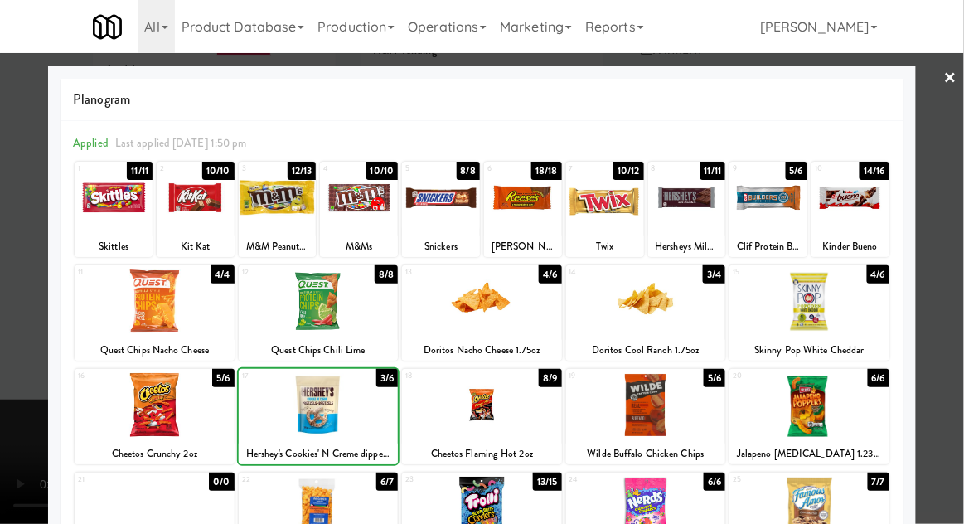
click at [952, 197] on div at bounding box center [482, 262] width 964 height 524
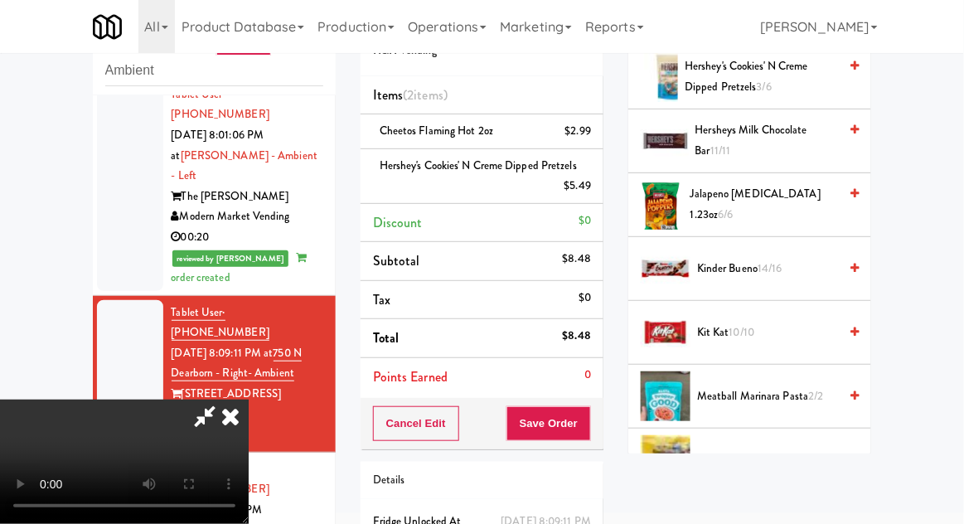
scroll to position [844, 0]
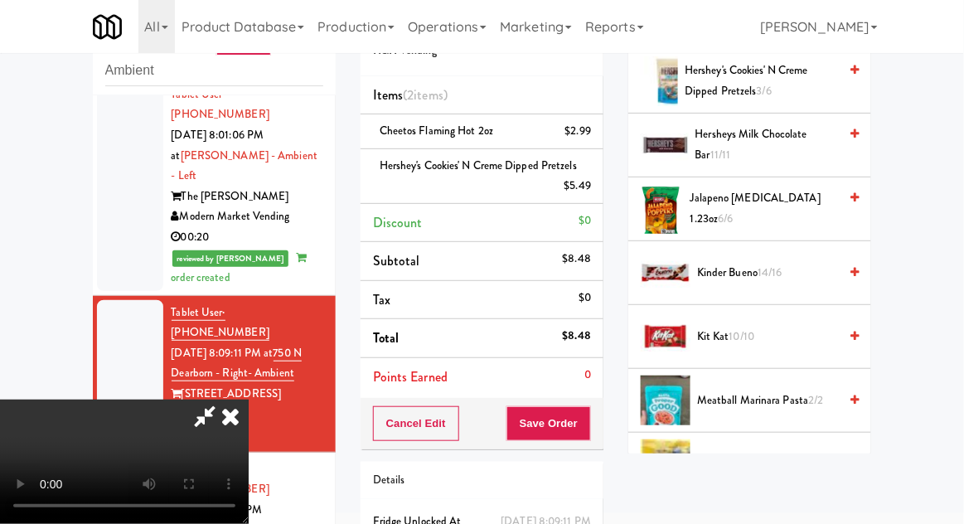
click at [770, 331] on span "Kit Kat 10/10" at bounding box center [767, 337] width 141 height 21
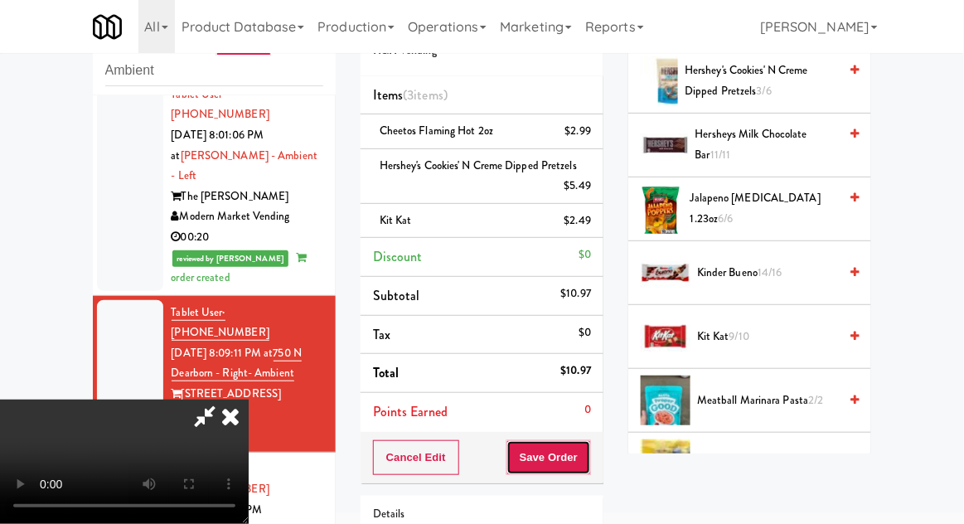
click at [588, 457] on button "Save Order" at bounding box center [548, 457] width 85 height 35
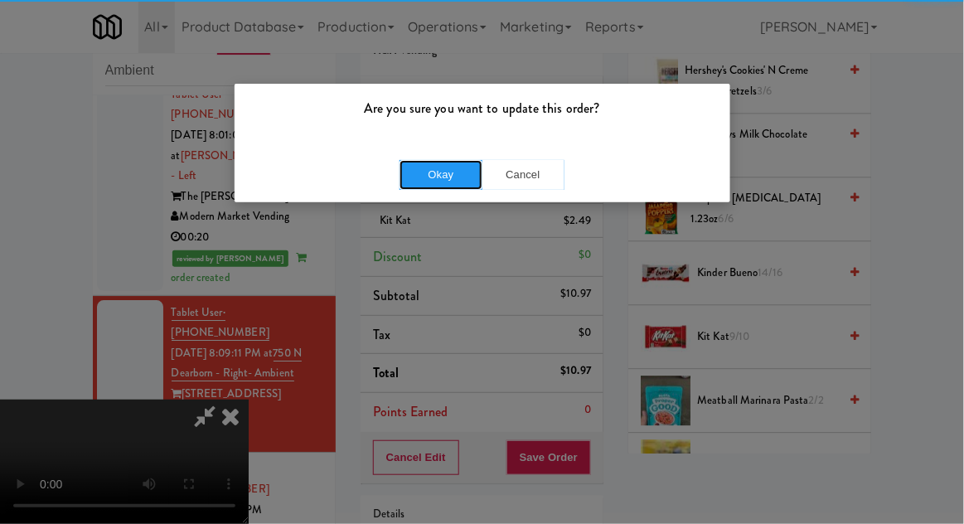
click at [425, 184] on button "Okay" at bounding box center [440, 175] width 83 height 30
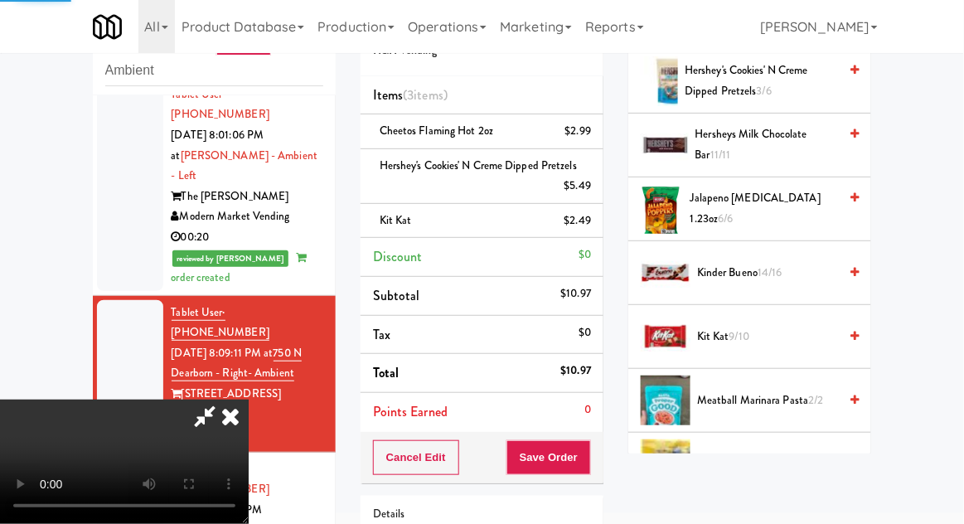
scroll to position [163, 0]
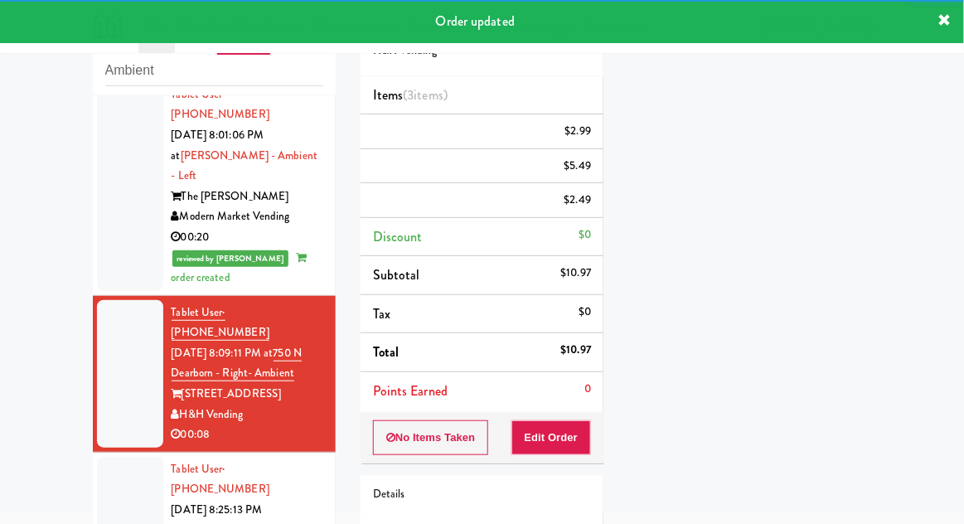
click at [99, 457] on div at bounding box center [130, 531] width 66 height 148
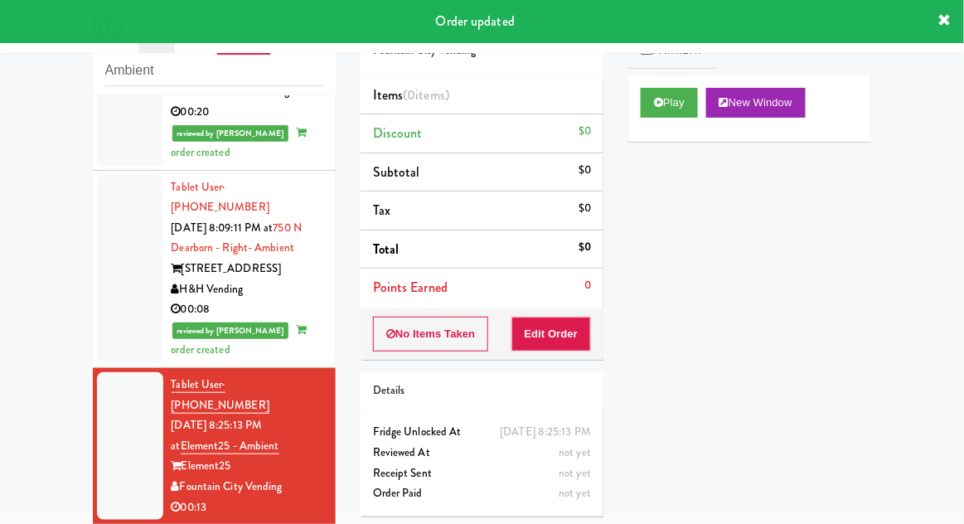
scroll to position [1373, 0]
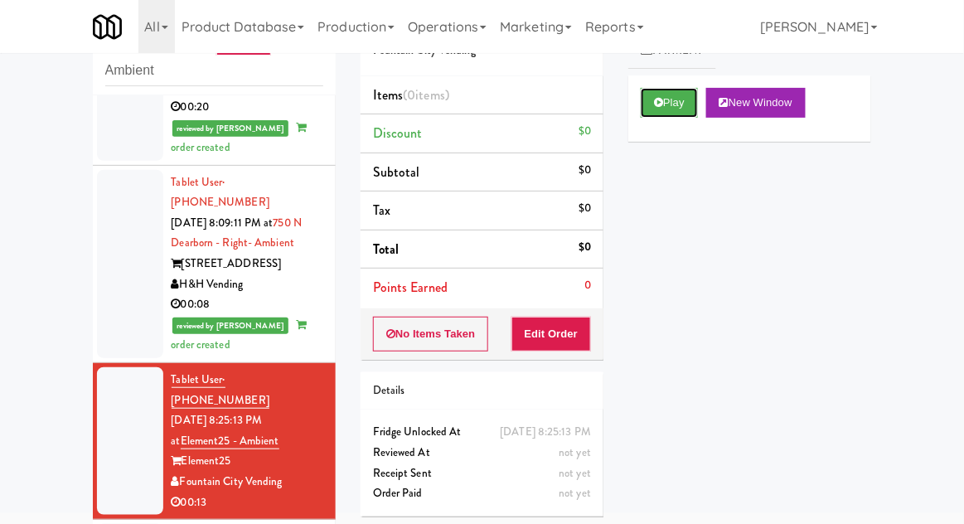
click at [651, 107] on button "Play" at bounding box center [669, 103] width 57 height 30
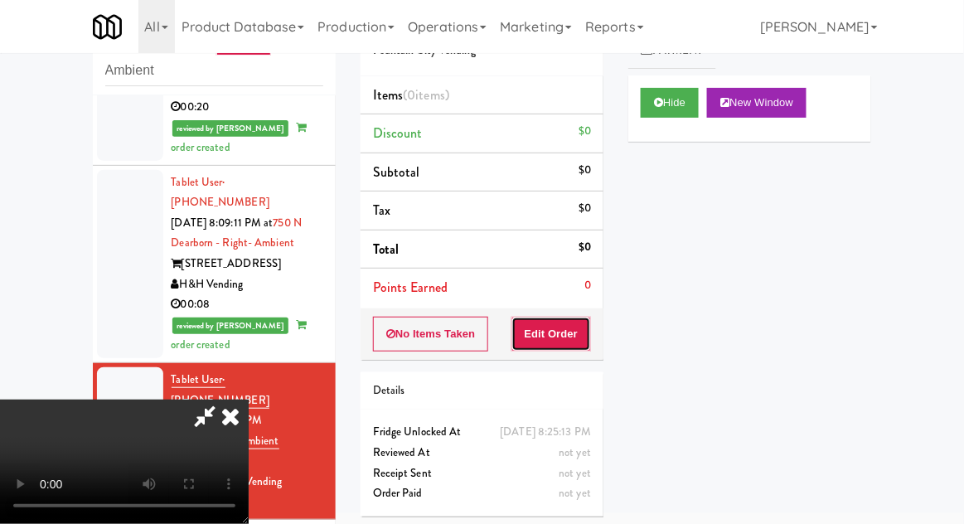
click at [559, 332] on button "Edit Order" at bounding box center [551, 334] width 80 height 35
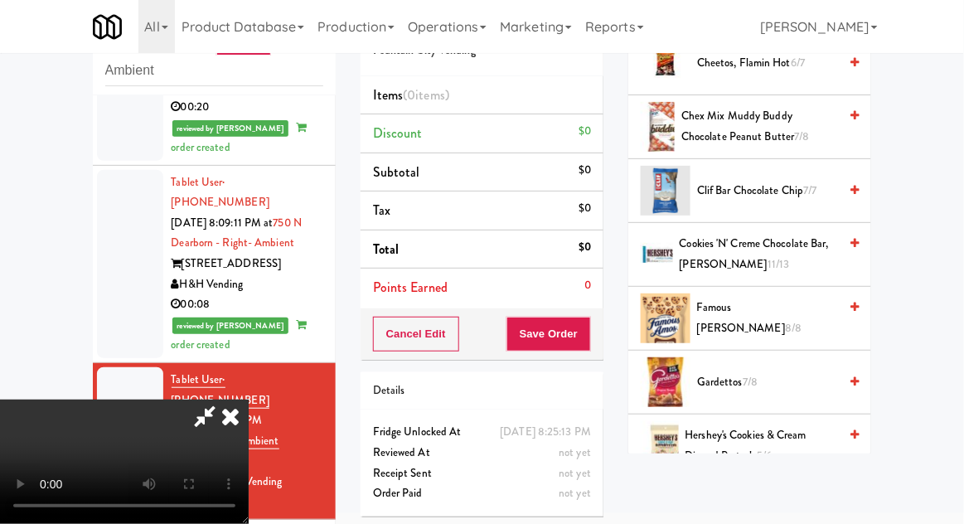
scroll to position [414, 0]
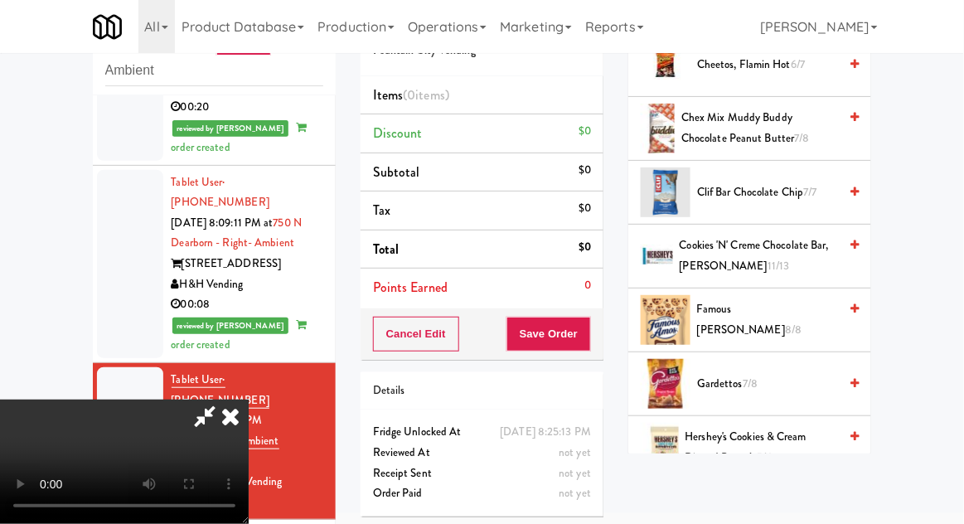
click at [792, 242] on span "Cookies 'n' Creme Chocolate Bar, [PERSON_NAME] 11/13" at bounding box center [759, 255] width 159 height 41
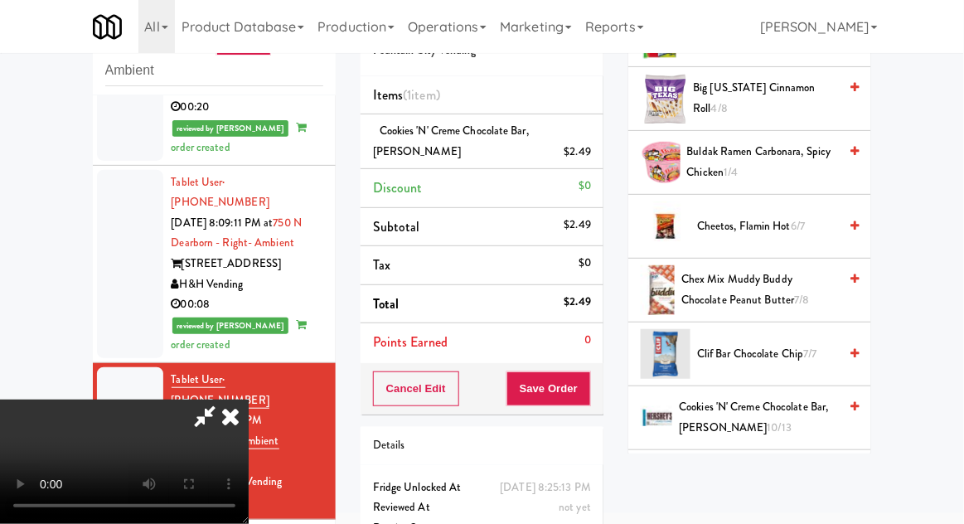
scroll to position [0, 0]
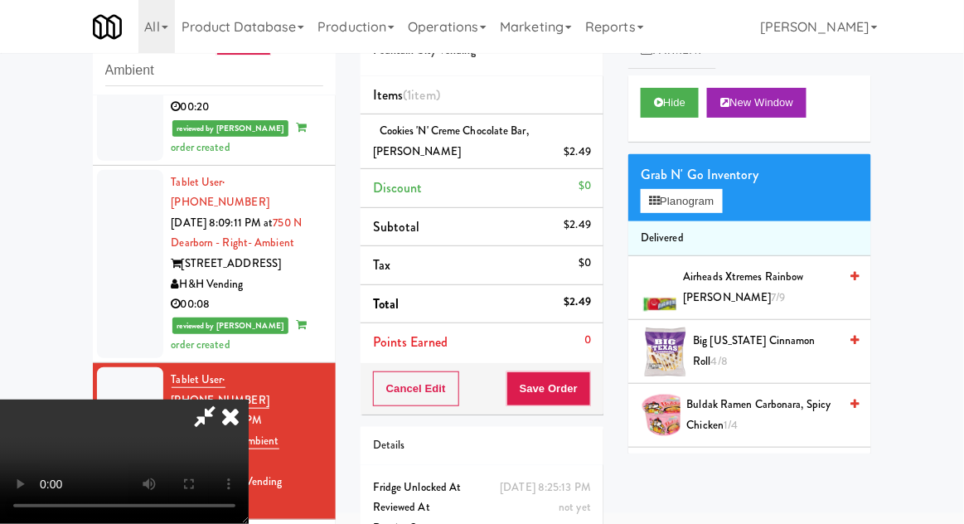
click at [793, 281] on span "Airheads Xtremes Rainbow [PERSON_NAME] 7/9" at bounding box center [760, 287] width 155 height 41
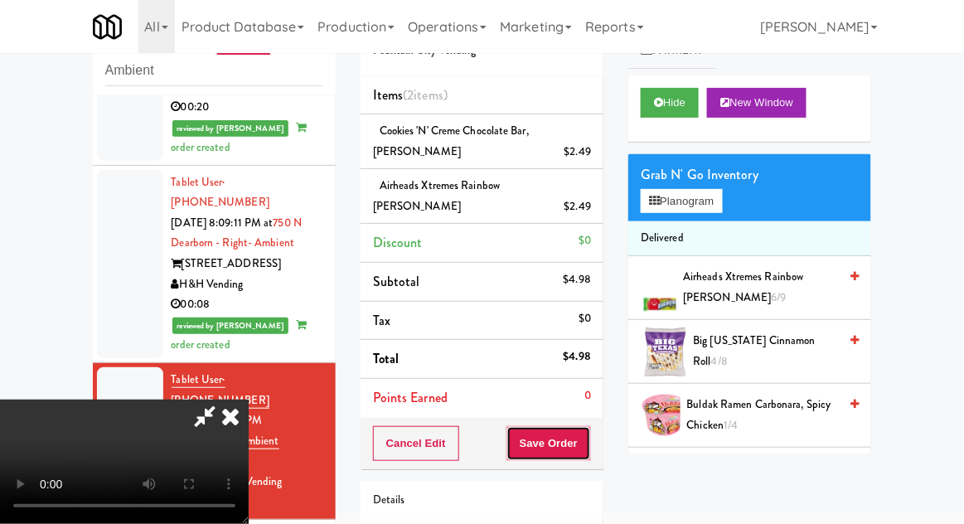
click at [589, 435] on button "Save Order" at bounding box center [548, 443] width 85 height 35
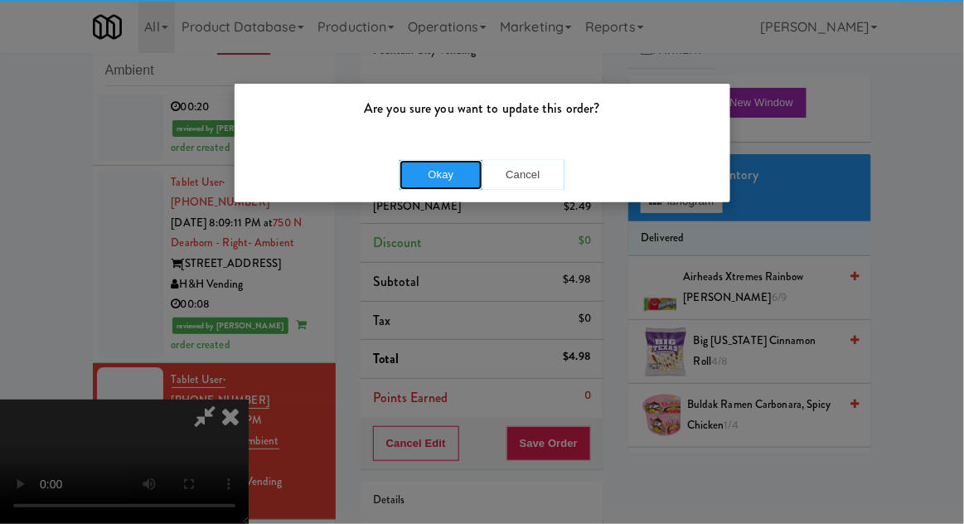
click at [421, 167] on button "Okay" at bounding box center [440, 175] width 83 height 30
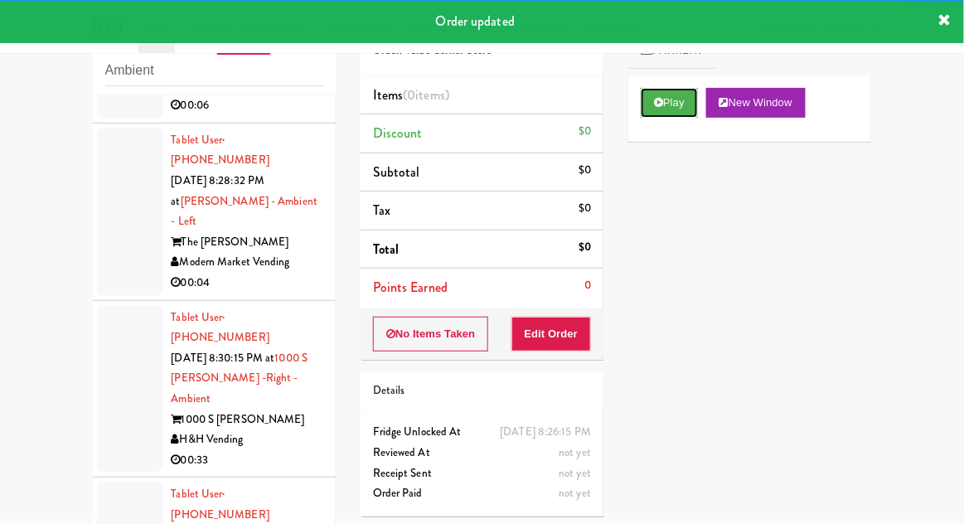
click at [651, 105] on button "Play" at bounding box center [669, 103] width 57 height 30
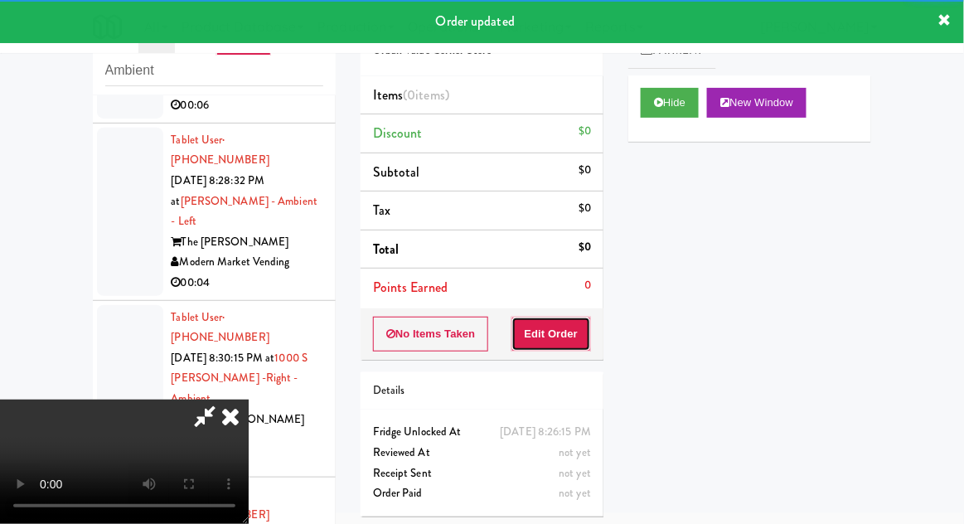
click at [549, 345] on button "Edit Order" at bounding box center [551, 334] width 80 height 35
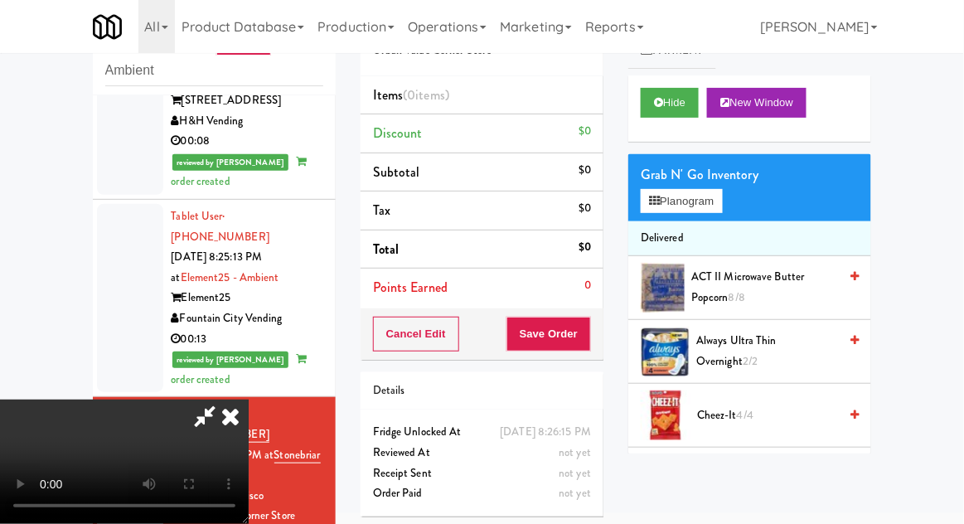
scroll to position [60, 0]
click at [721, 203] on button "Planogram" at bounding box center [681, 201] width 81 height 25
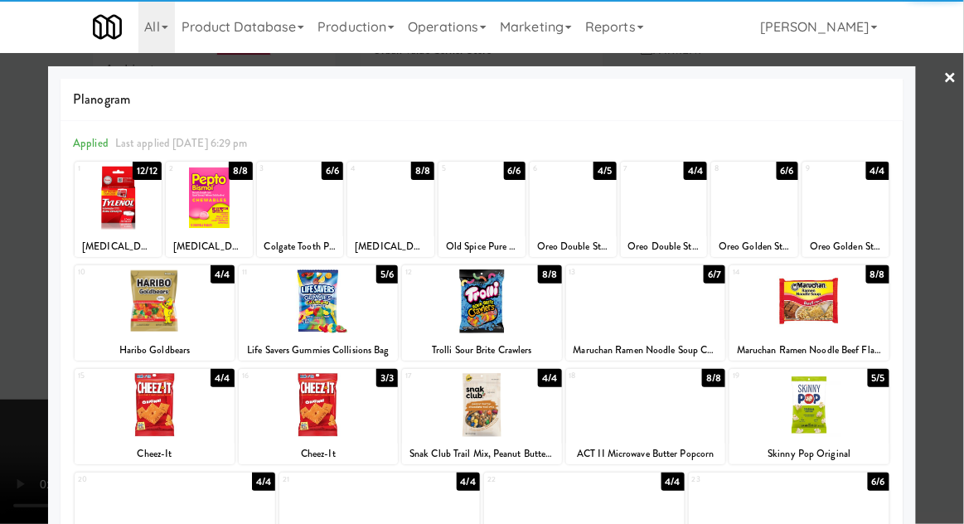
click at [699, 404] on div at bounding box center [646, 405] width 160 height 64
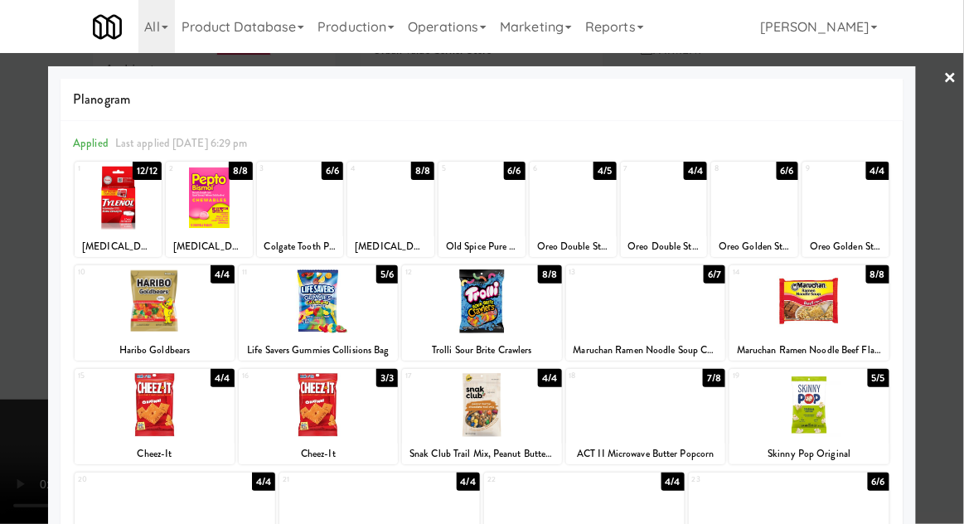
click at [962, 233] on div at bounding box center [482, 262] width 964 height 524
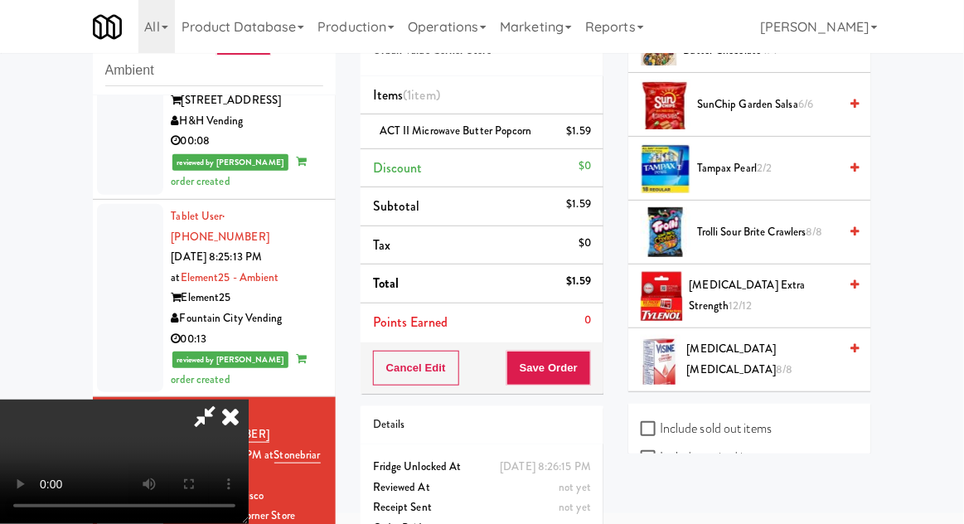
scroll to position [1574, 0]
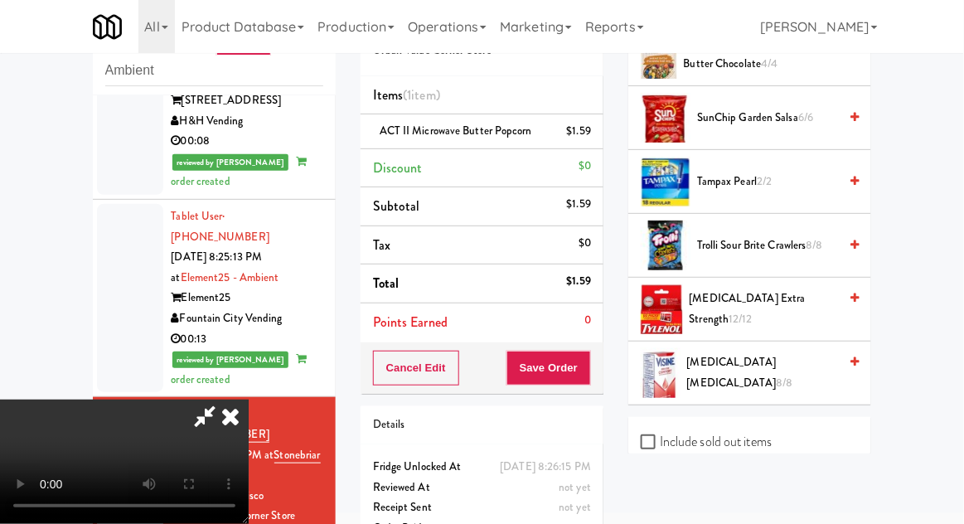
click at [810, 237] on span "8/8" at bounding box center [814, 245] width 17 height 16
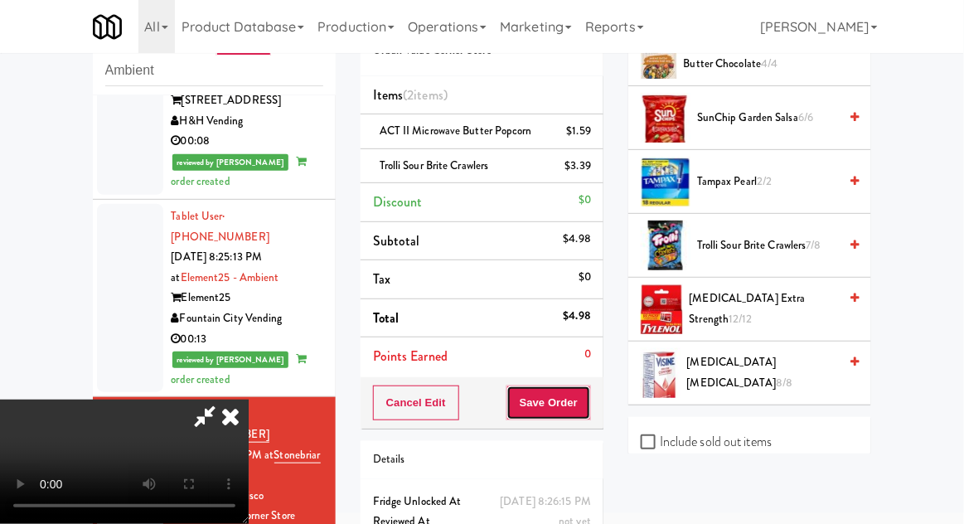
click at [588, 404] on button "Save Order" at bounding box center [548, 402] width 85 height 35
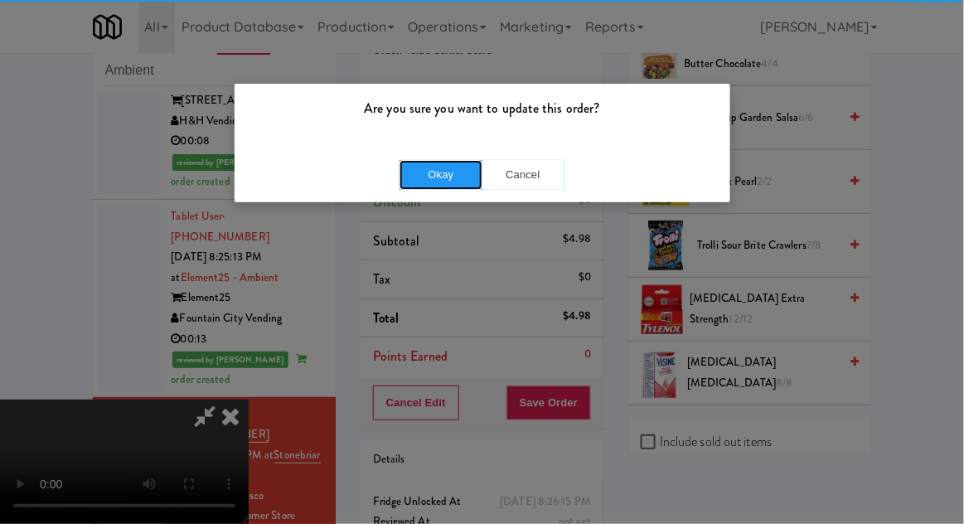
click at [428, 186] on button "Okay" at bounding box center [440, 175] width 83 height 30
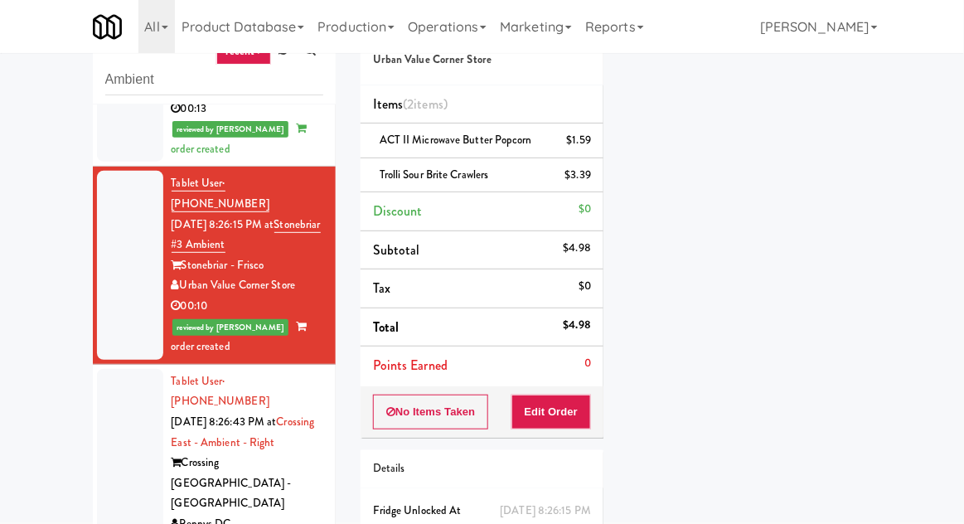
scroll to position [1763, 0]
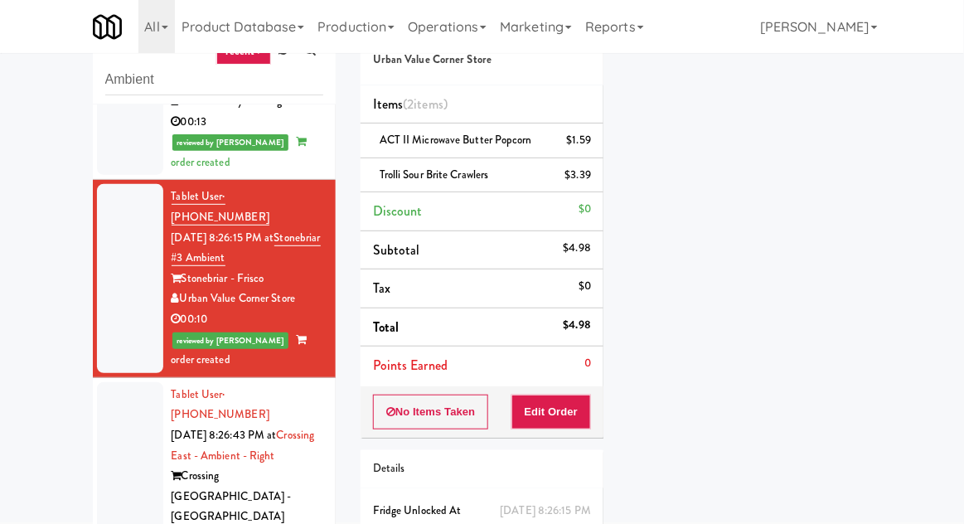
click at [110, 382] on div at bounding box center [130, 476] width 66 height 188
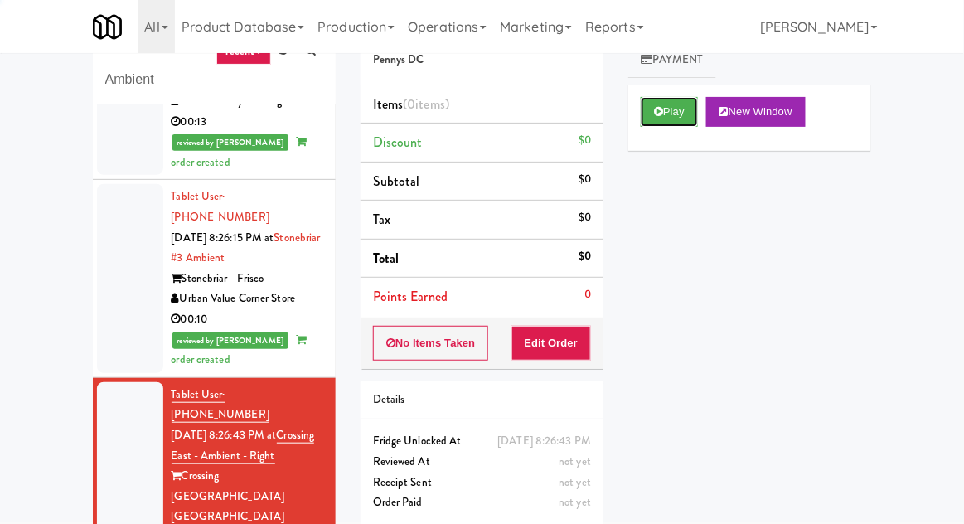
click at [670, 115] on button "Play" at bounding box center [669, 112] width 57 height 30
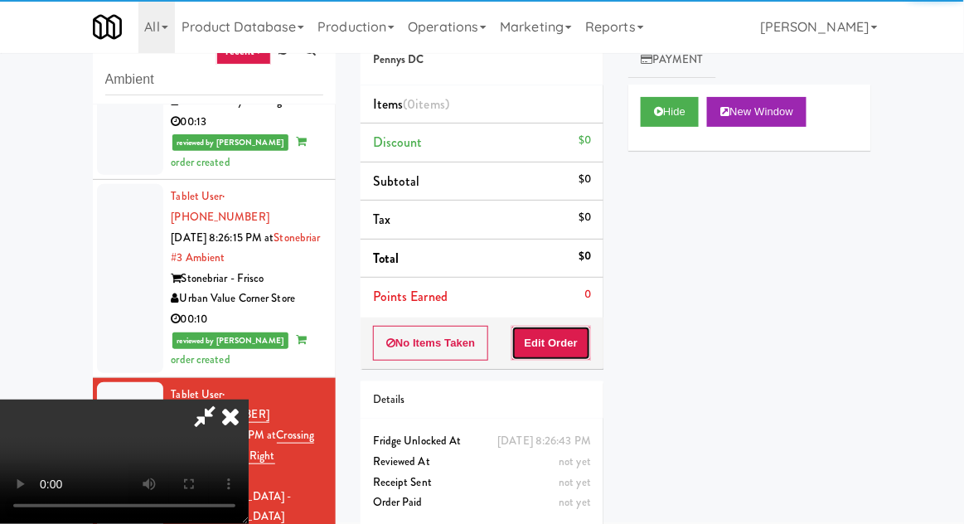
click at [554, 336] on button "Edit Order" at bounding box center [551, 343] width 80 height 35
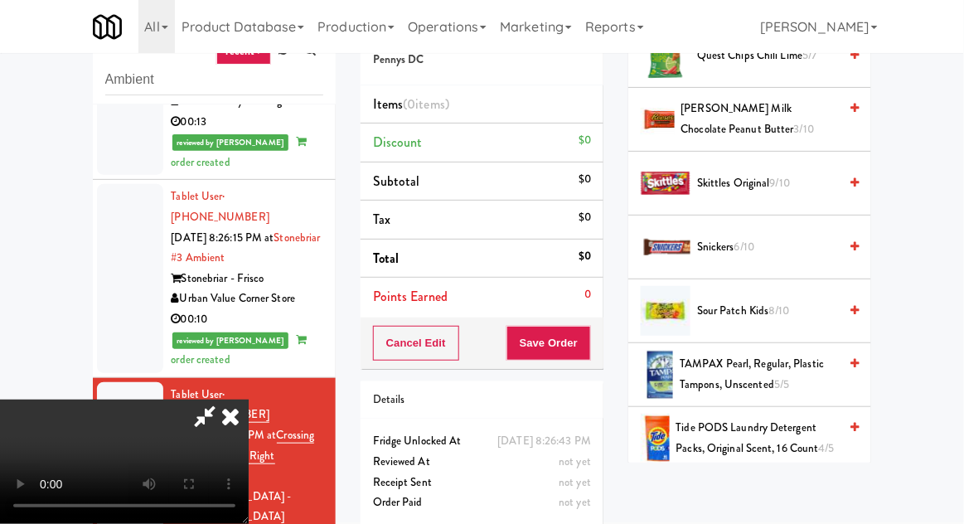
scroll to position [1583, 0]
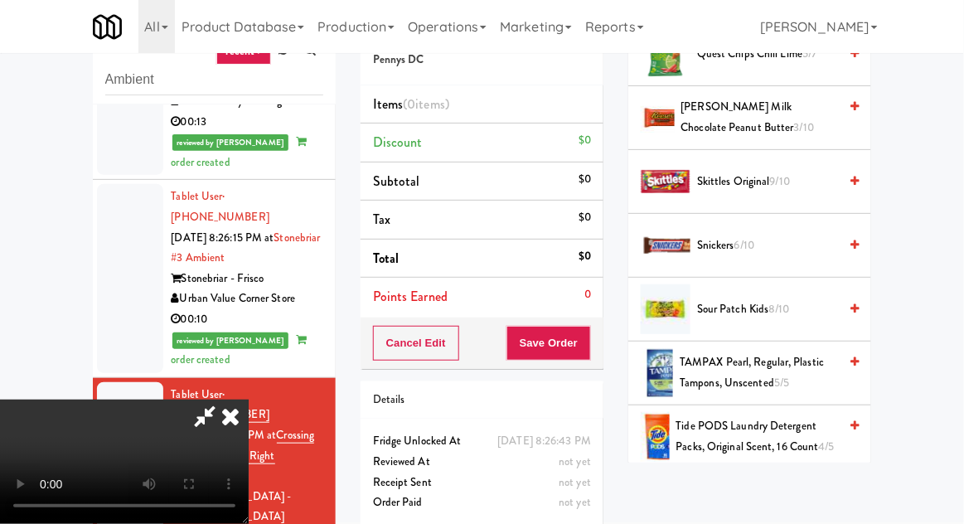
click at [803, 308] on span "Sour Patch Kids 8/10" at bounding box center [767, 309] width 141 height 21
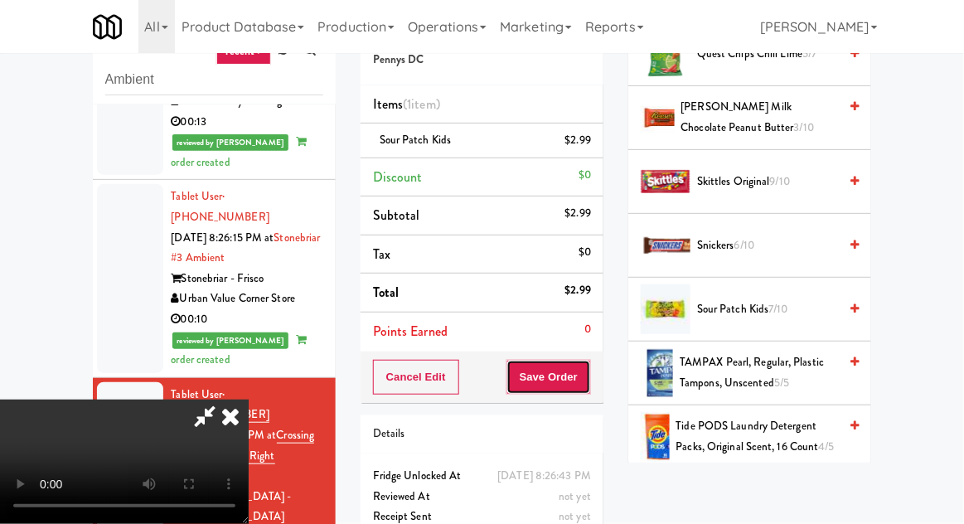
click at [585, 377] on button "Save Order" at bounding box center [548, 377] width 85 height 35
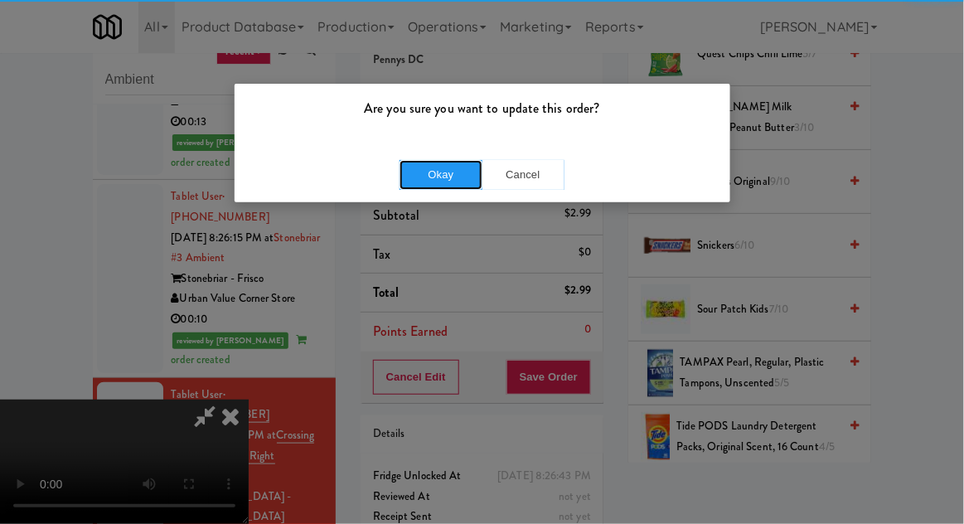
click at [414, 175] on button "Okay" at bounding box center [440, 175] width 83 height 30
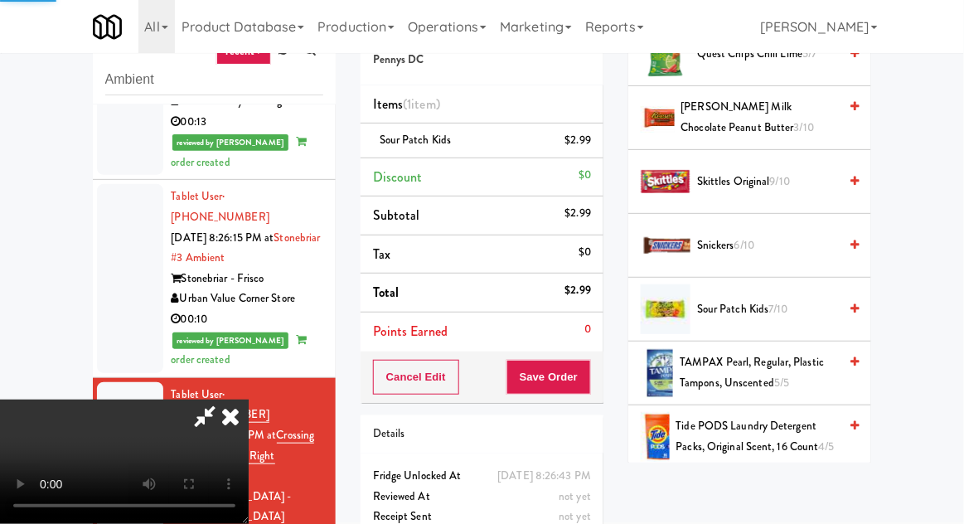
scroll to position [163, 0]
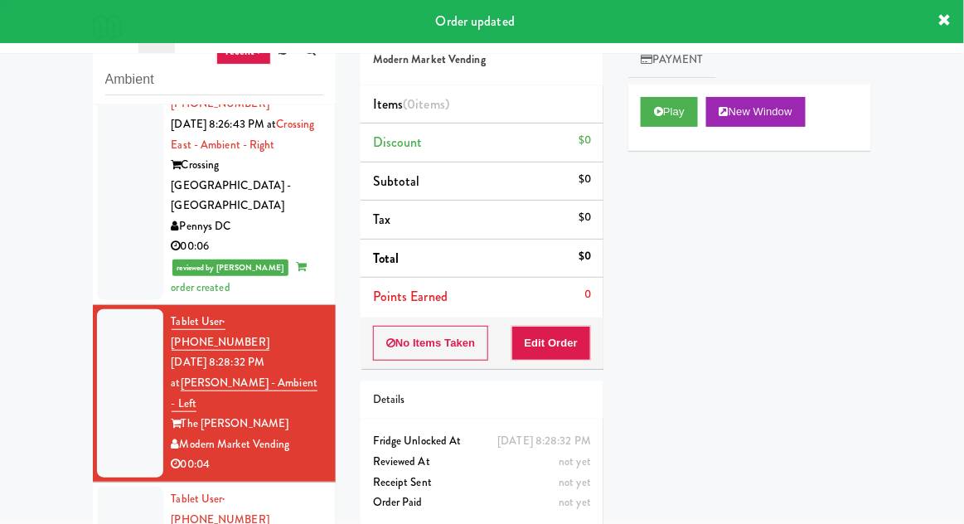
scroll to position [2247, 0]
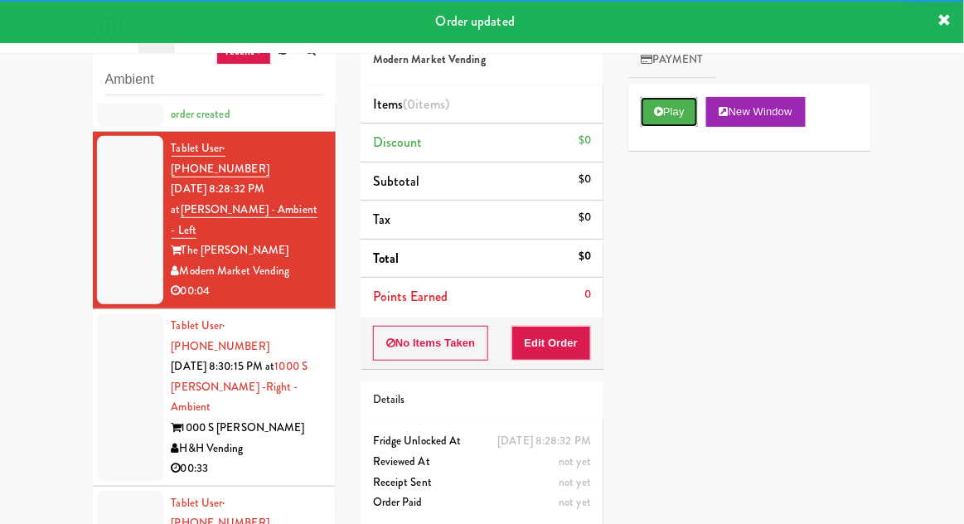
click at [654, 106] on icon at bounding box center [658, 111] width 9 height 11
click at [554, 347] on button "Edit Order" at bounding box center [551, 343] width 80 height 35
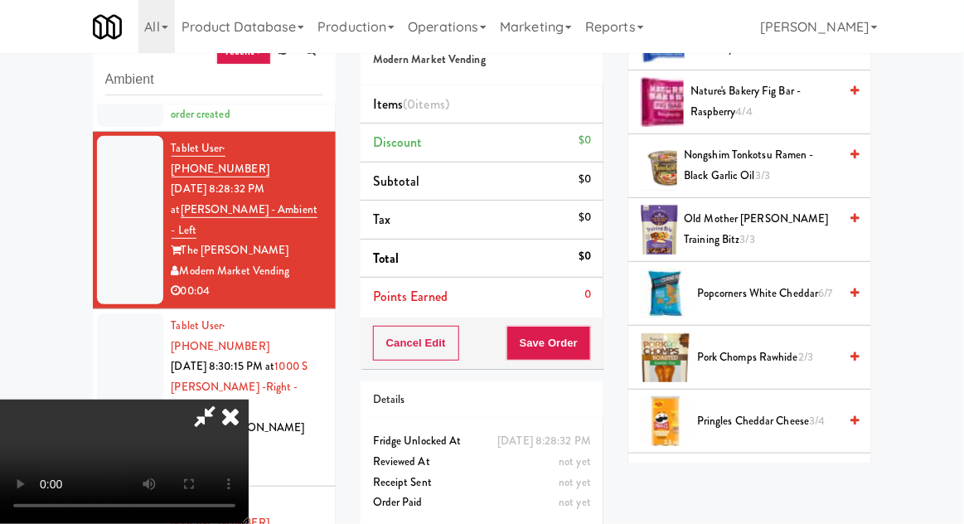
scroll to position [1223, 0]
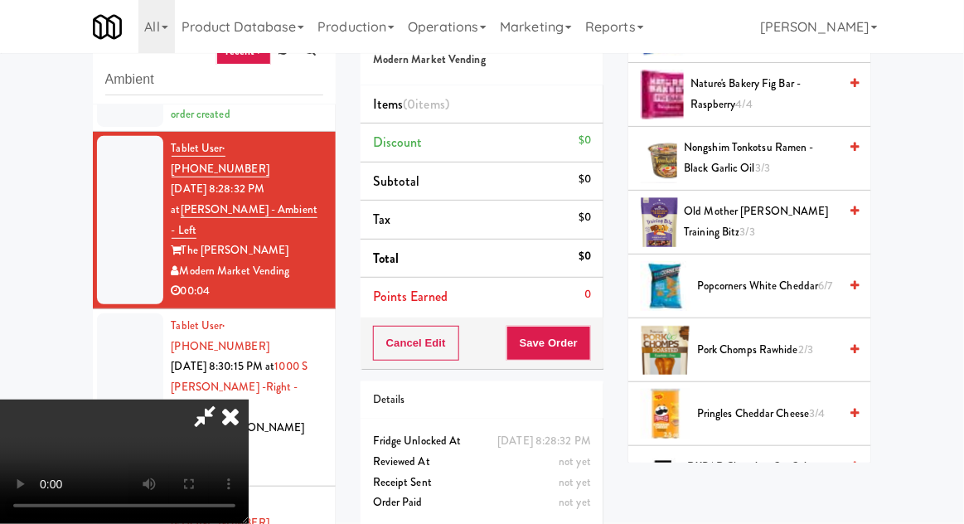
click at [827, 287] on span "6/7" at bounding box center [826, 286] width 14 height 16
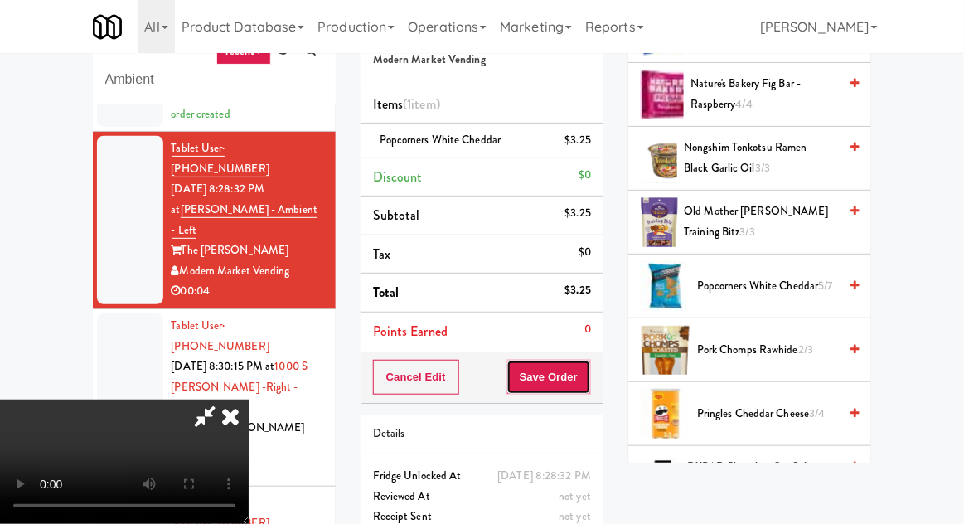
click at [583, 370] on button "Save Order" at bounding box center [548, 377] width 85 height 35
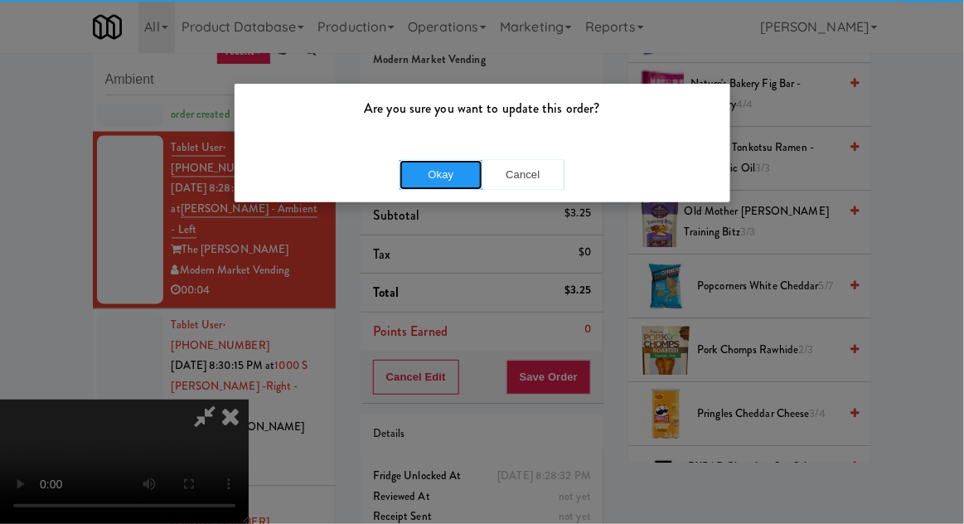
click at [417, 172] on button "Okay" at bounding box center [440, 175] width 83 height 30
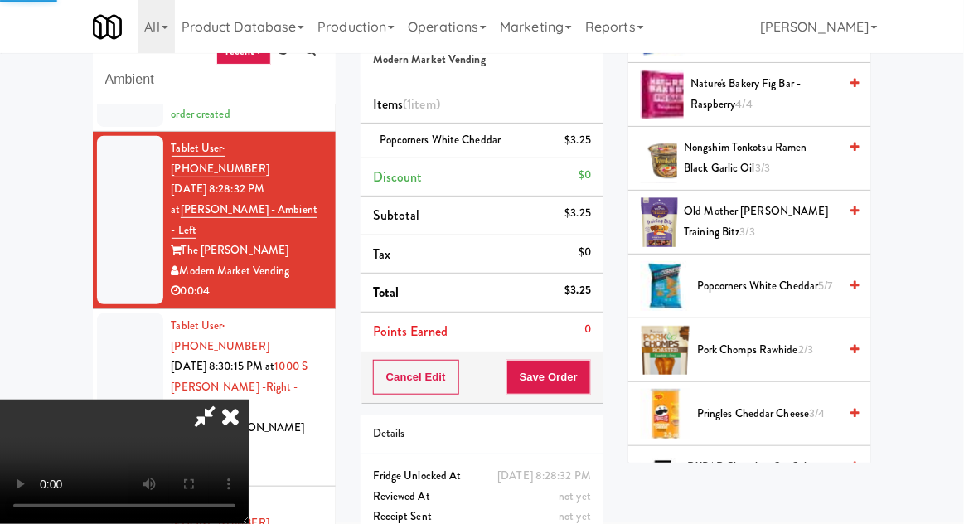
scroll to position [163, 0]
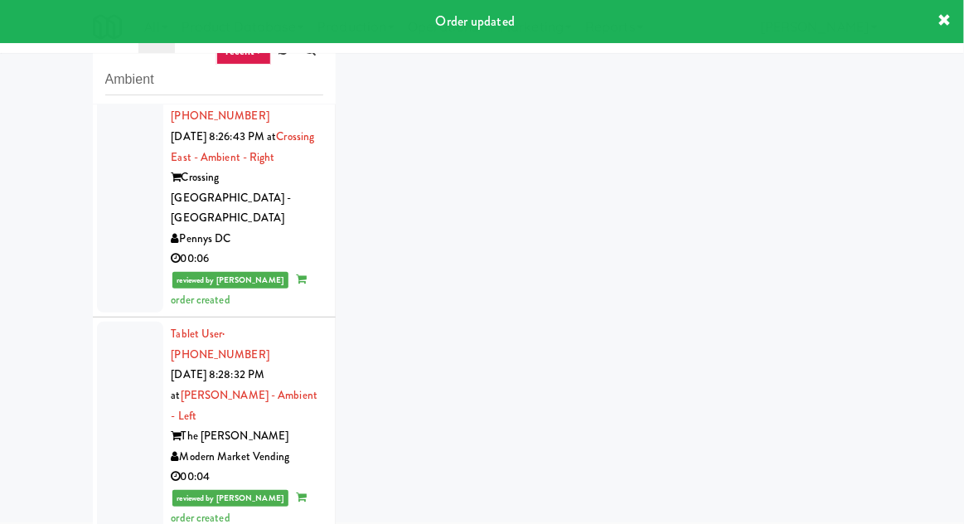
scroll to position [2287, 0]
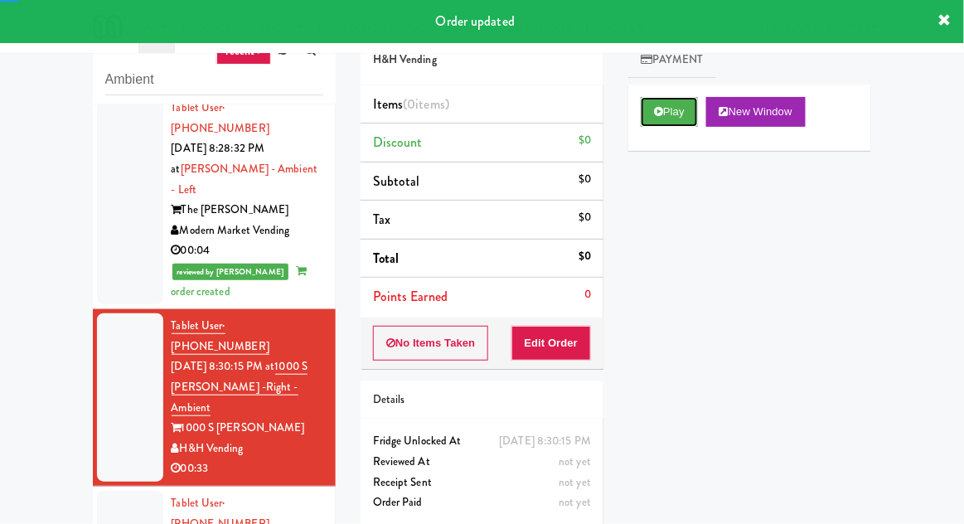
click at [656, 109] on icon at bounding box center [658, 111] width 9 height 11
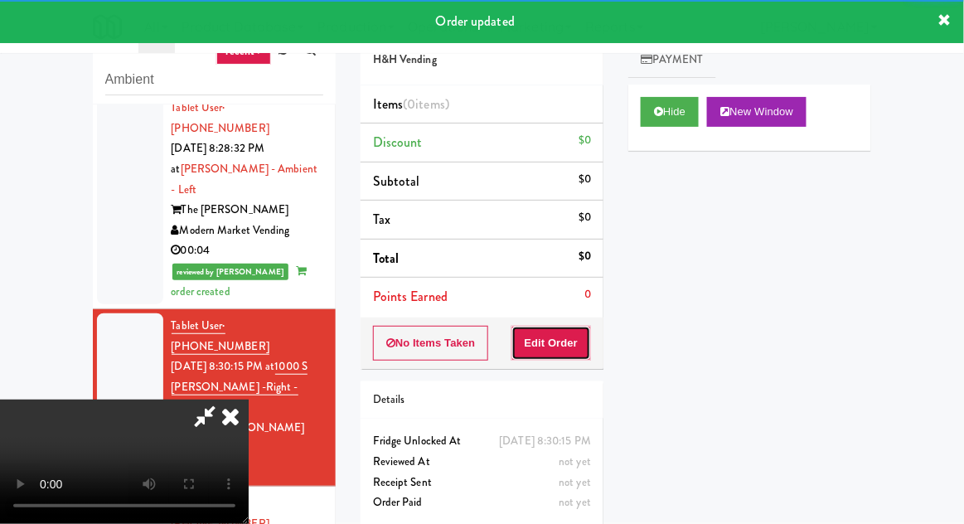
click at [553, 343] on button "Edit Order" at bounding box center [551, 343] width 80 height 35
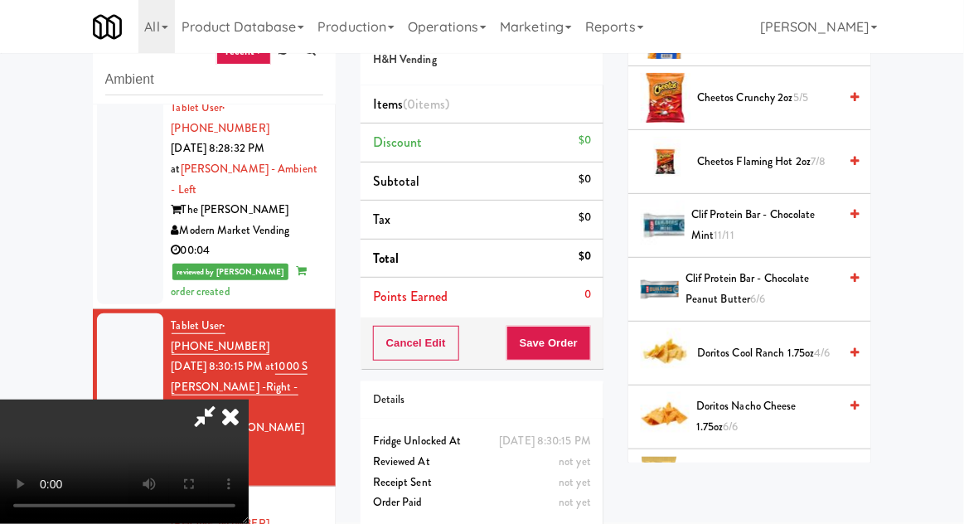
scroll to position [333, 0]
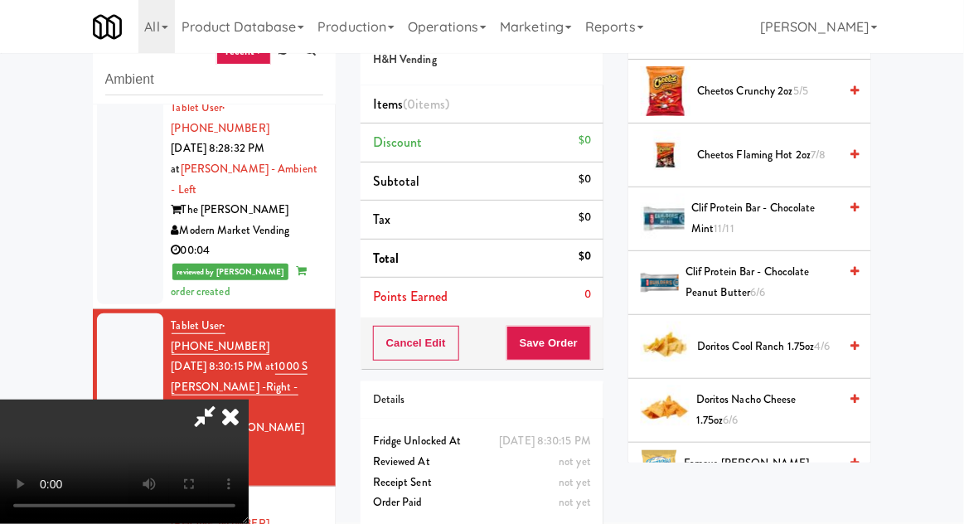
click at [780, 397] on span "Doritos Nacho Cheese 1.75oz 6/6" at bounding box center [767, 409] width 142 height 41
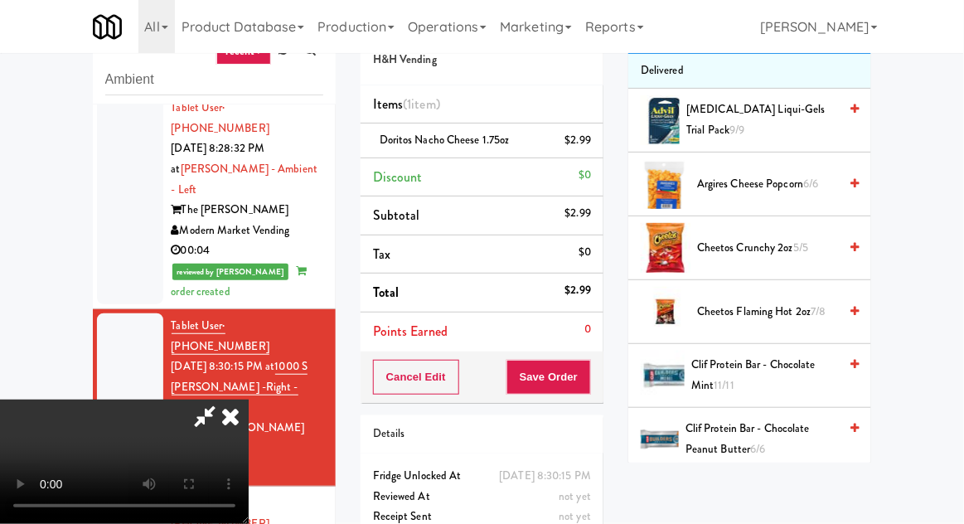
scroll to position [180, 0]
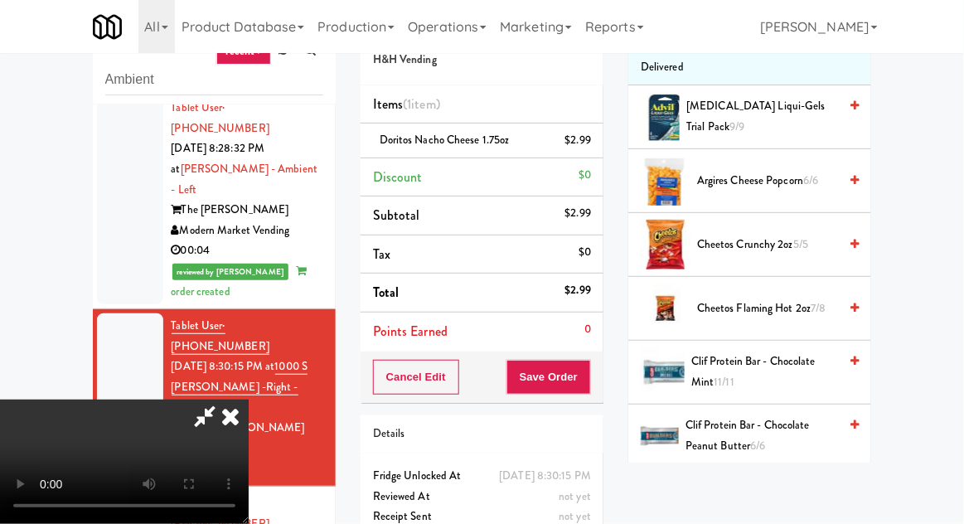
click at [828, 307] on span "Cheetos Flaming Hot 2oz 7/8" at bounding box center [767, 308] width 141 height 21
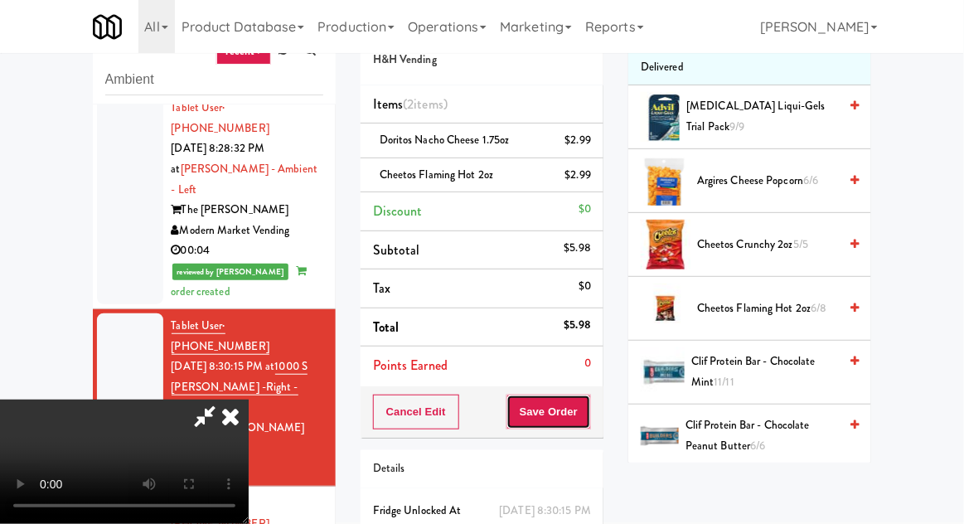
click at [588, 423] on button "Save Order" at bounding box center [548, 411] width 85 height 35
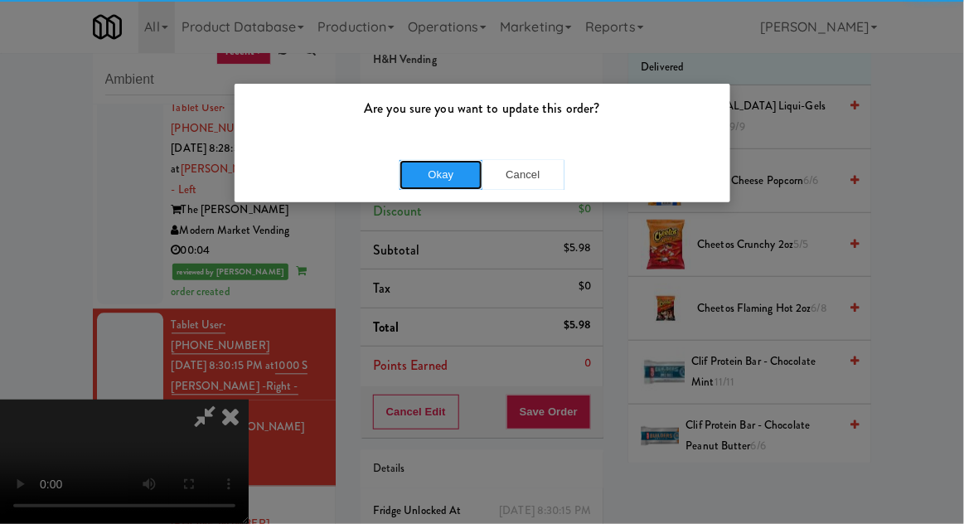
click at [440, 169] on button "Okay" at bounding box center [440, 175] width 83 height 30
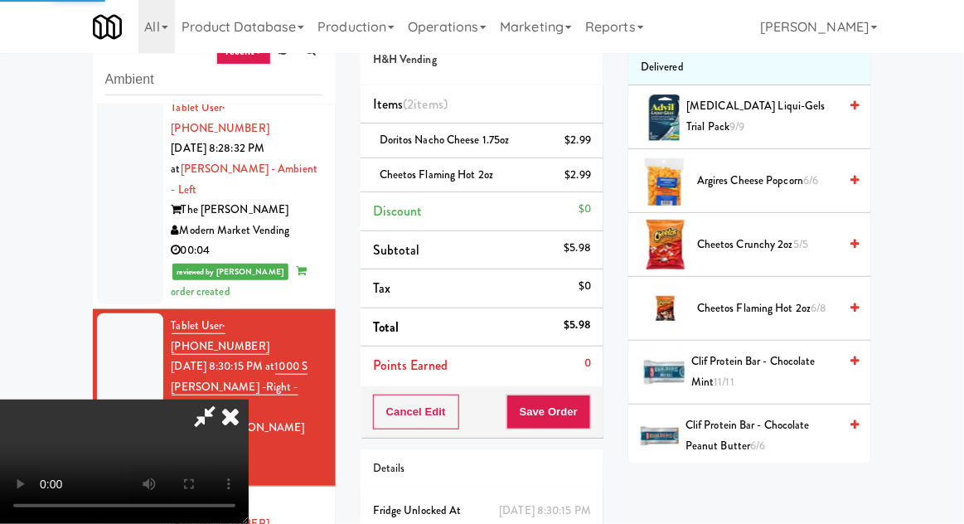
scroll to position [163, 0]
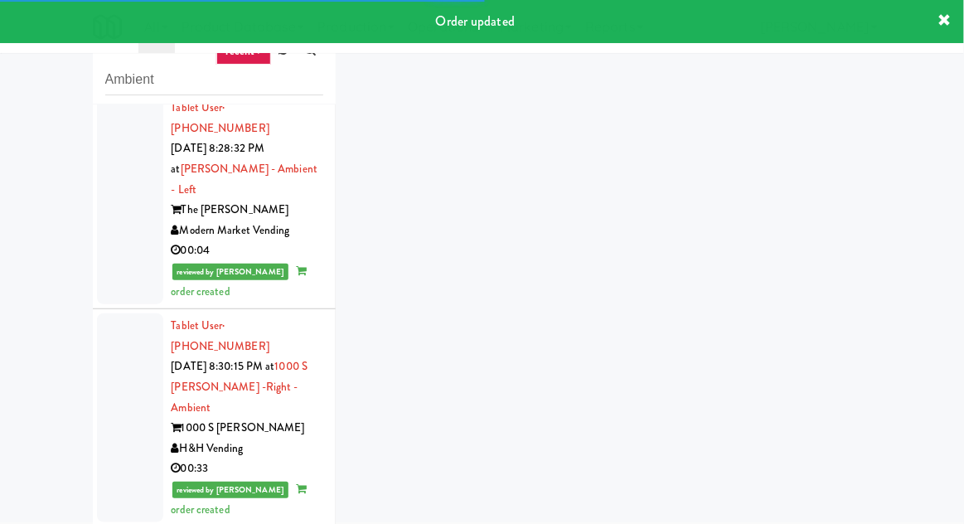
scroll to position [2328, 0]
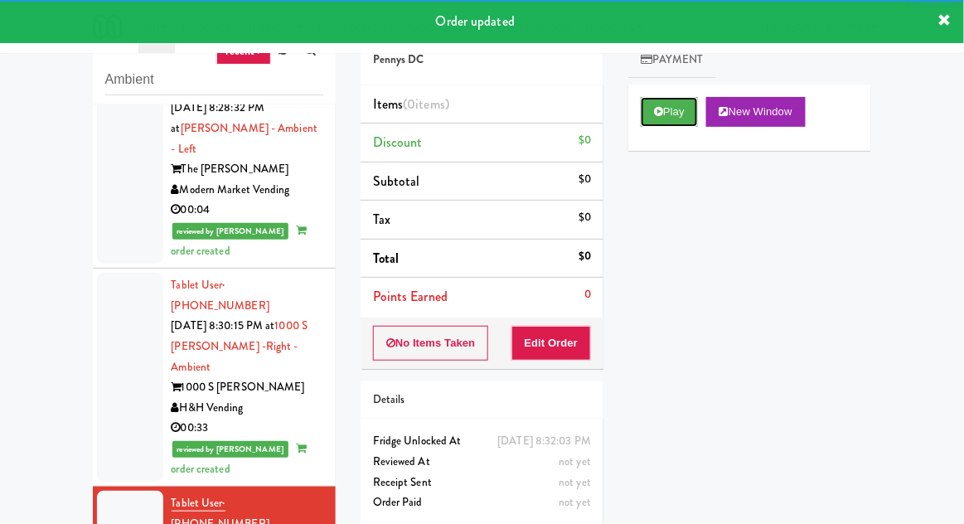
click at [647, 109] on button "Play" at bounding box center [669, 112] width 57 height 30
click at [555, 352] on button "Edit Order" at bounding box center [551, 343] width 80 height 35
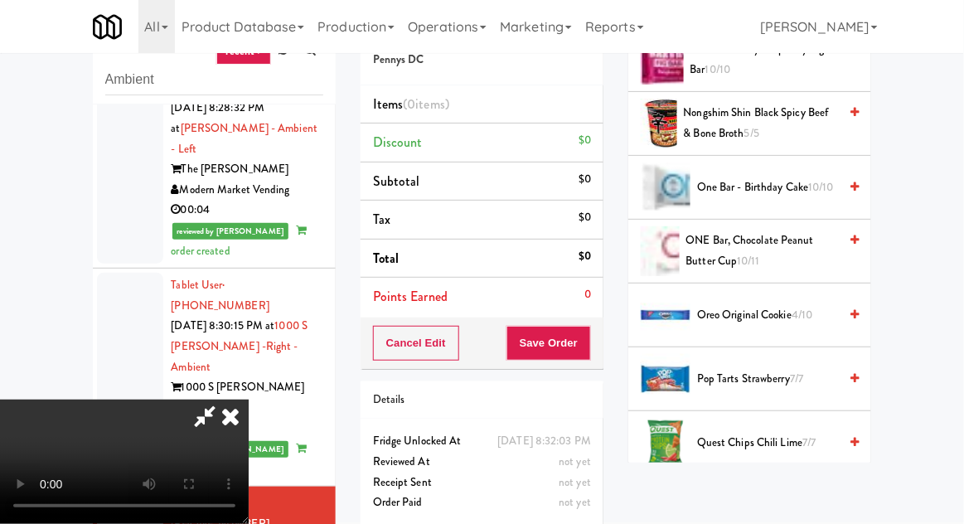
scroll to position [1340, 0]
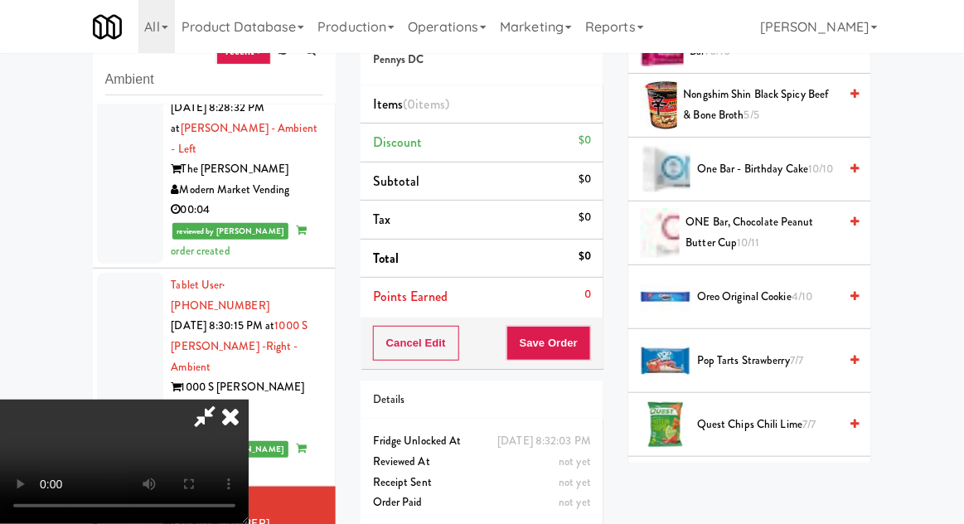
click at [796, 358] on span "7/7" at bounding box center [796, 360] width 13 height 16
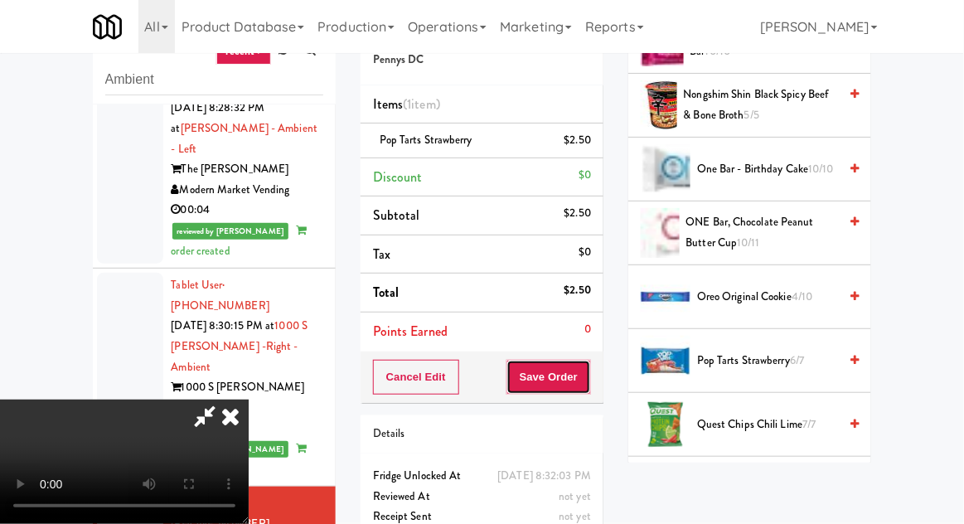
click at [588, 380] on button "Save Order" at bounding box center [548, 377] width 85 height 35
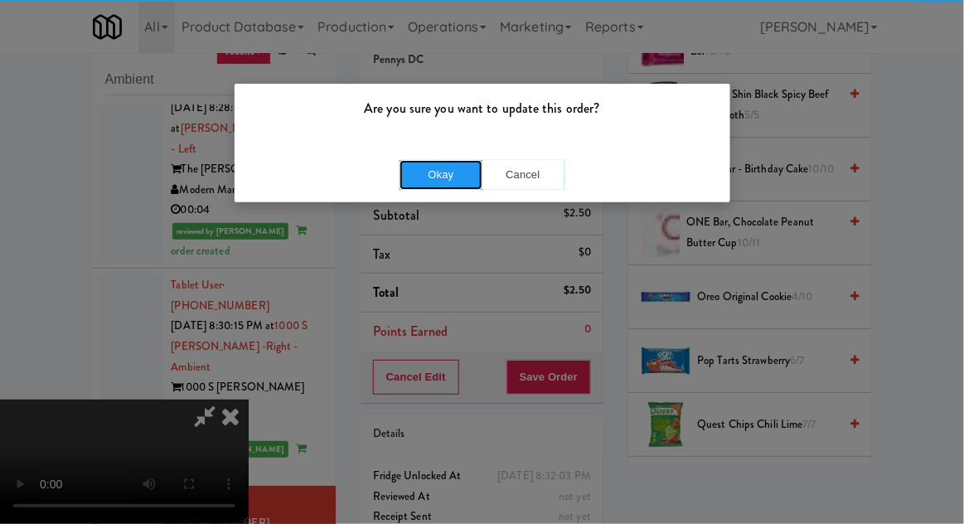
click at [441, 183] on button "Okay" at bounding box center [440, 175] width 83 height 30
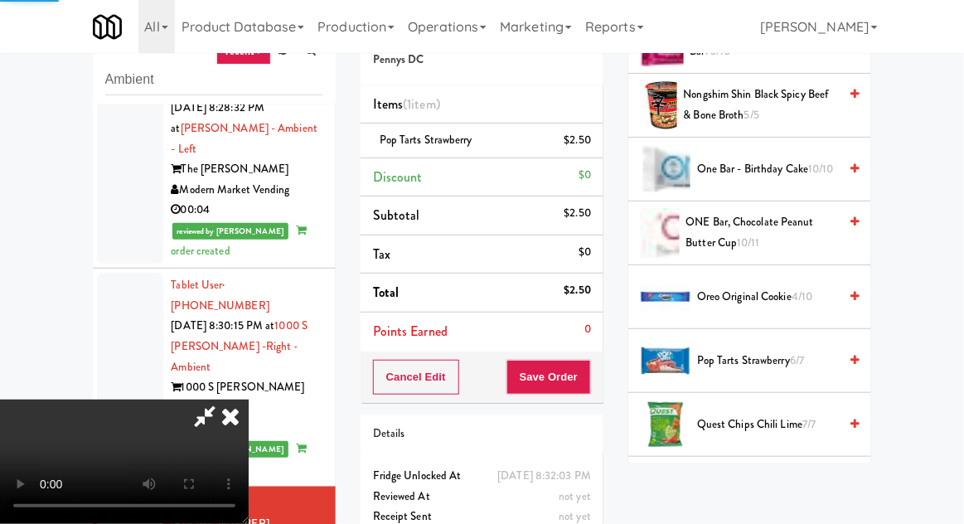
scroll to position [163, 0]
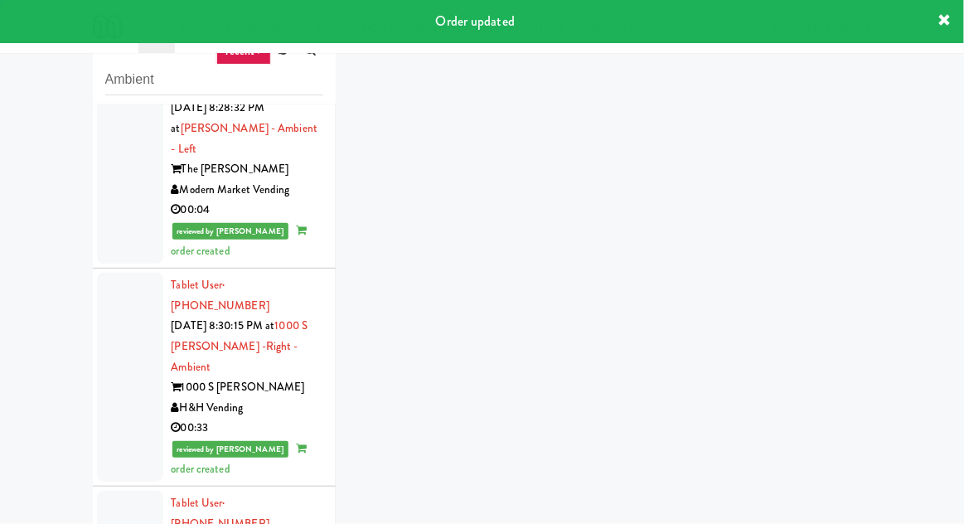
scroll to position [2368, 0]
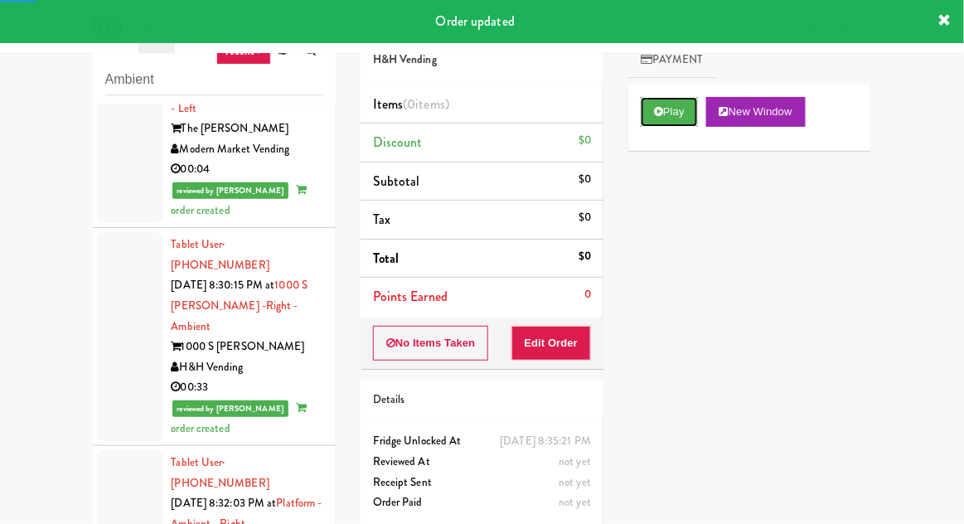
click at [643, 104] on button "Play" at bounding box center [669, 112] width 57 height 30
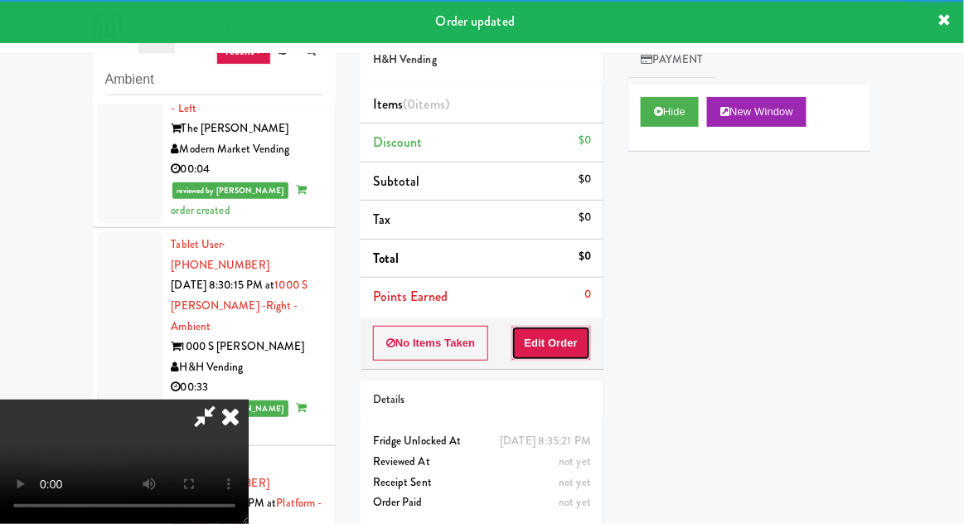
click at [557, 327] on button "Edit Order" at bounding box center [551, 343] width 80 height 35
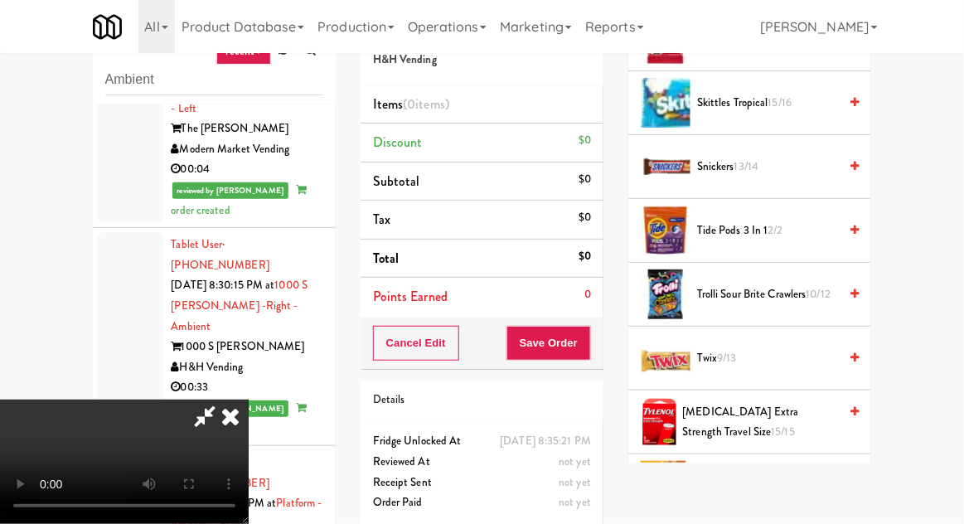
scroll to position [1715, 0]
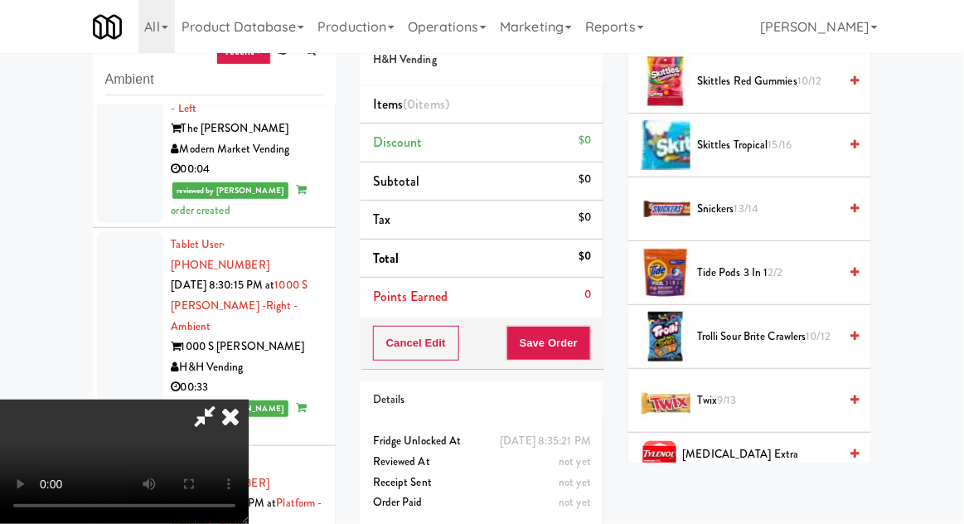
click at [831, 328] on span "10/12" at bounding box center [818, 336] width 25 height 16
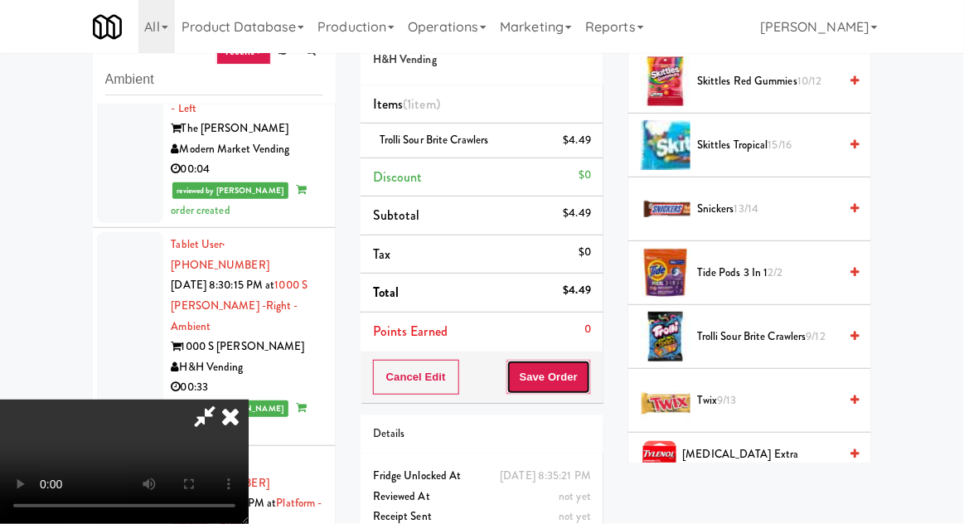
click at [588, 383] on button "Save Order" at bounding box center [548, 377] width 85 height 35
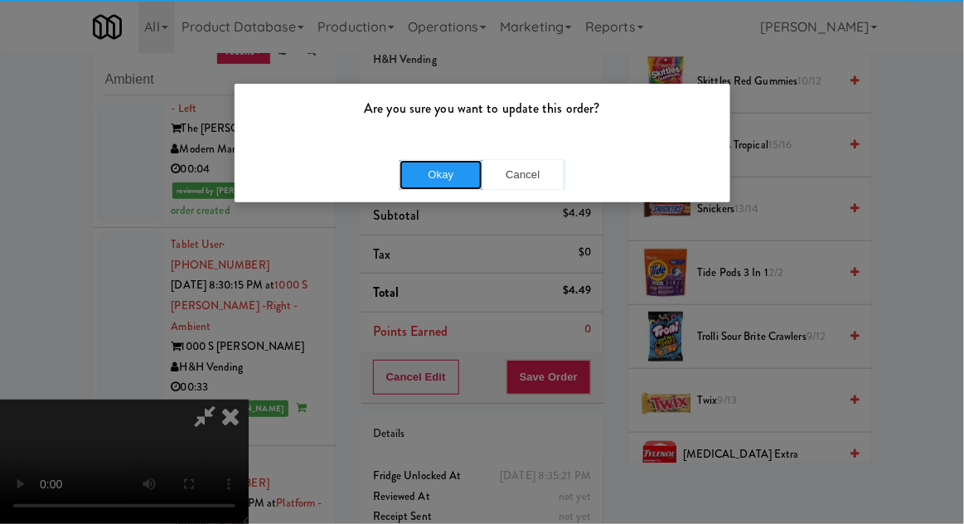
click at [435, 182] on button "Okay" at bounding box center [440, 175] width 83 height 30
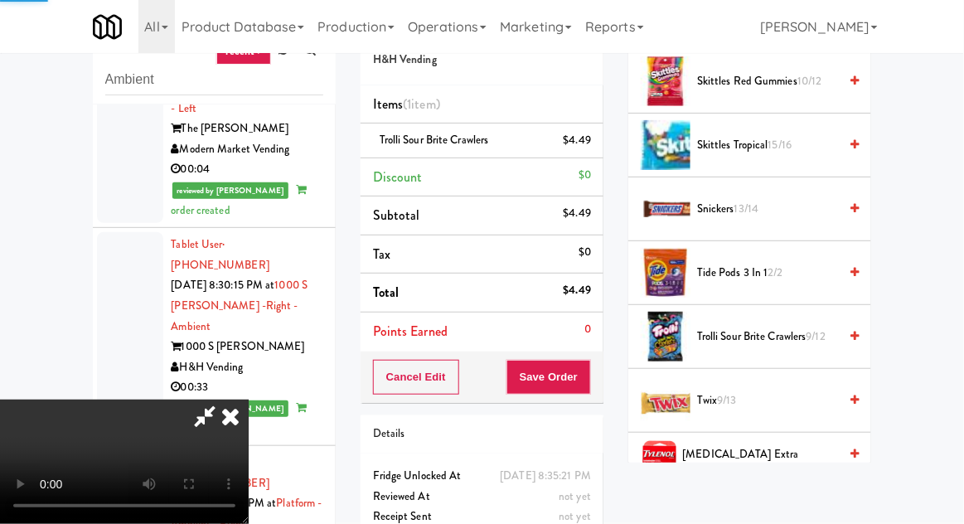
scroll to position [163, 0]
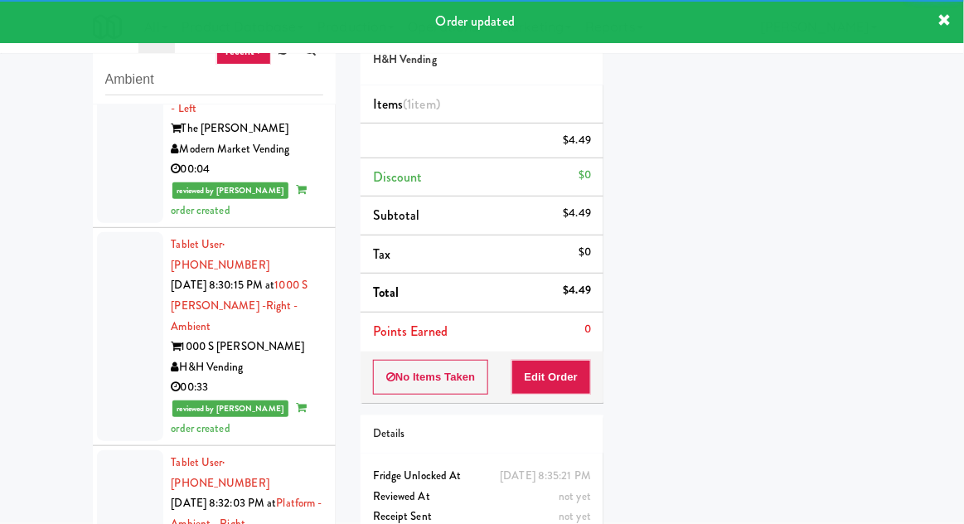
click at [84, 414] on div "inbox reviewed recent all unclear take inventory issue suspicious failed recent…" at bounding box center [214, 309] width 268 height 609
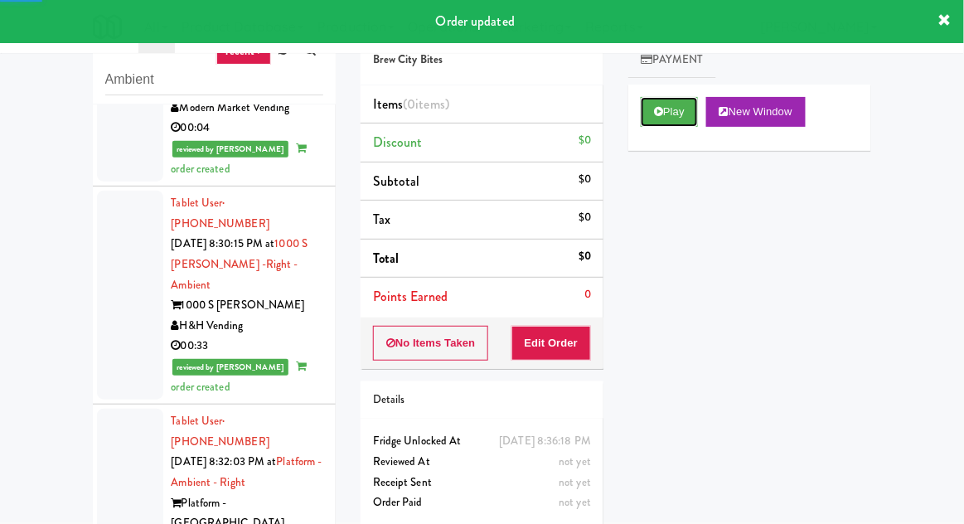
click at [655, 108] on icon at bounding box center [658, 111] width 9 height 11
click at [567, 338] on button "Edit Order" at bounding box center [551, 343] width 80 height 35
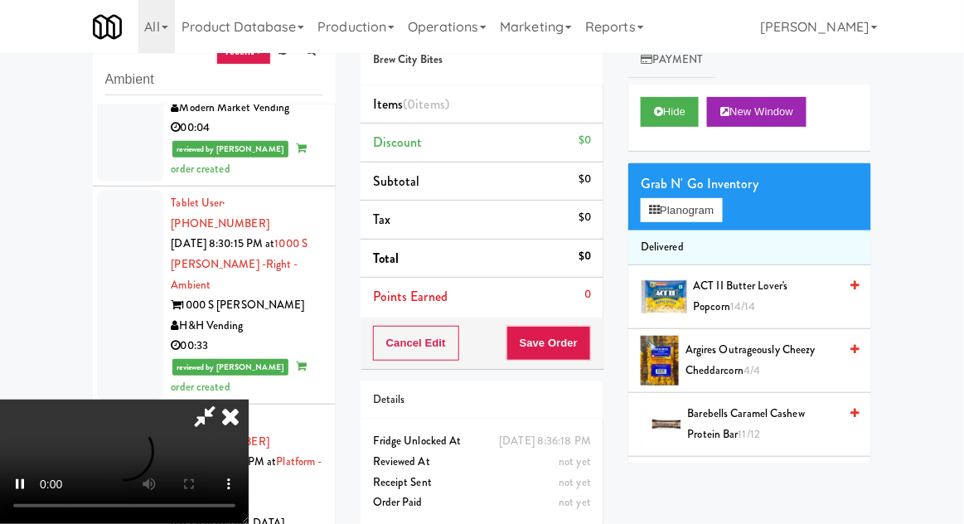
scroll to position [60, 0]
click at [722, 210] on button "Planogram" at bounding box center [681, 210] width 81 height 25
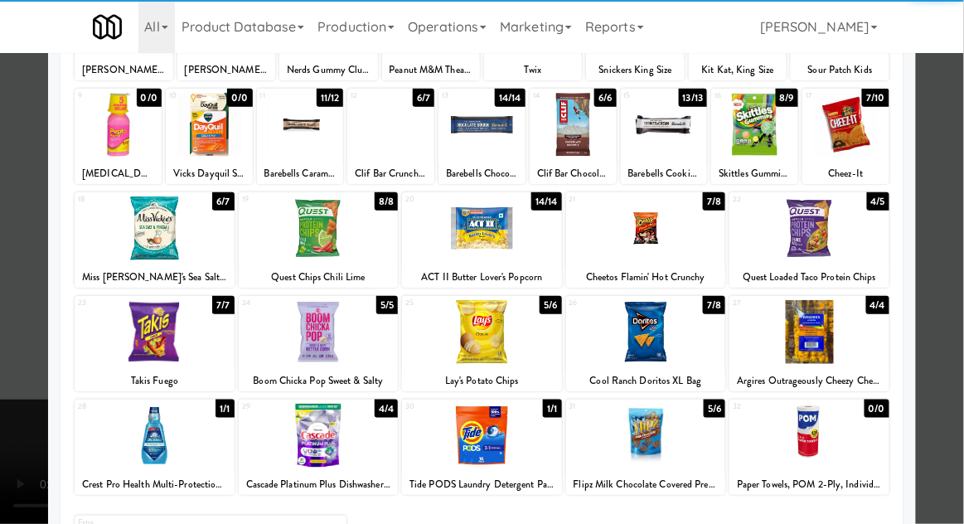
scroll to position [177, 0]
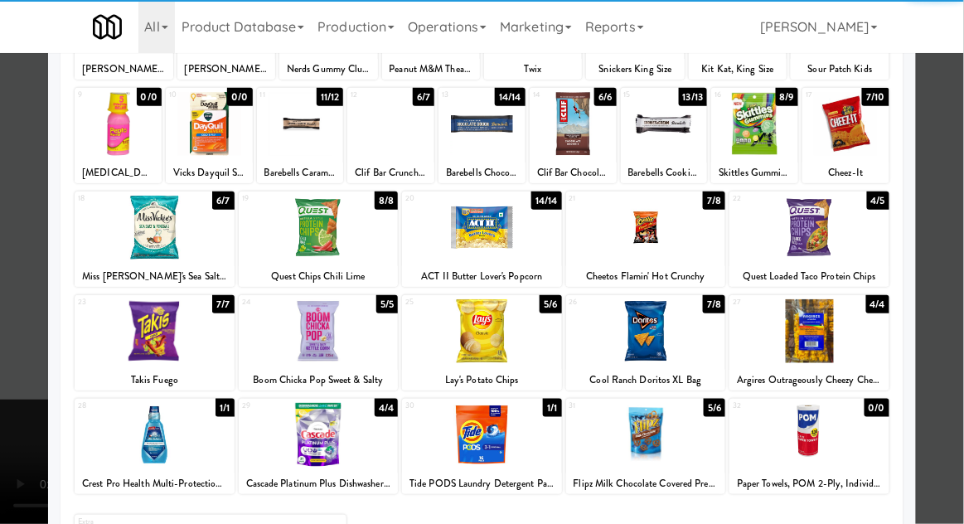
click at [464, 336] on div at bounding box center [482, 331] width 160 height 64
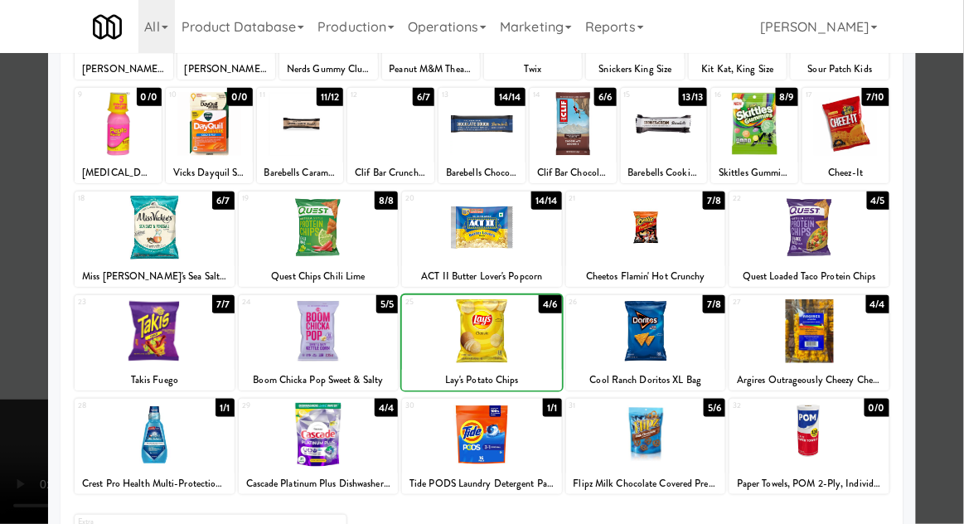
click at [960, 264] on div at bounding box center [482, 262] width 964 height 524
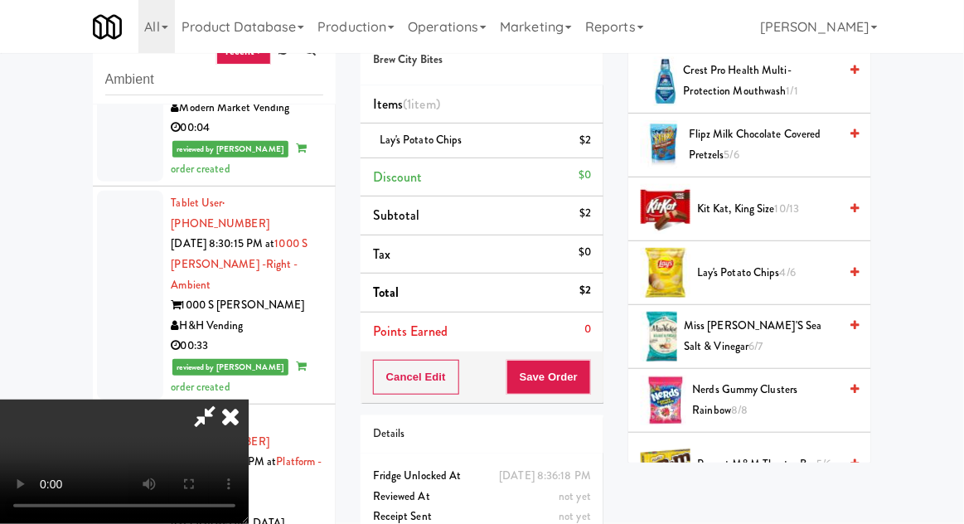
scroll to position [982, 0]
click at [778, 391] on span "Nerds Gummy Clusters Rainbow 8/8" at bounding box center [766, 399] width 146 height 41
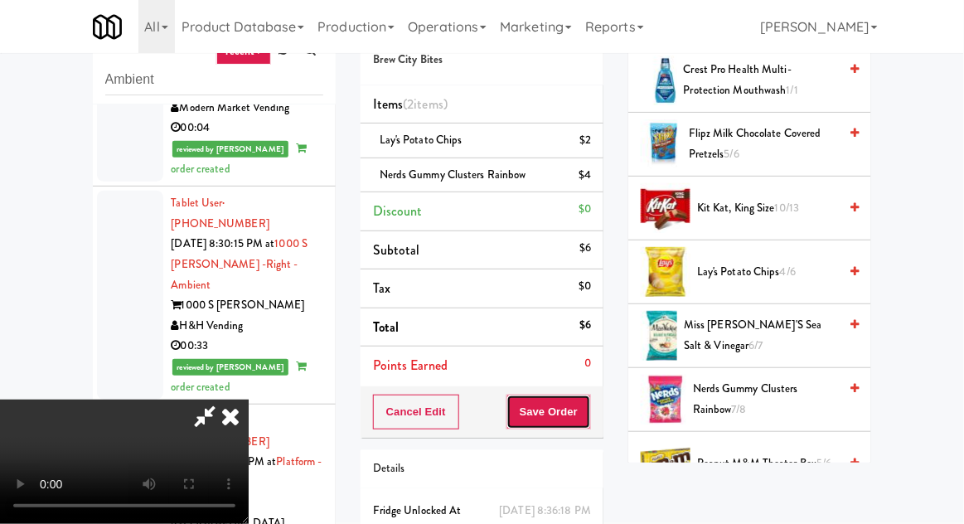
click at [588, 422] on button "Save Order" at bounding box center [548, 411] width 85 height 35
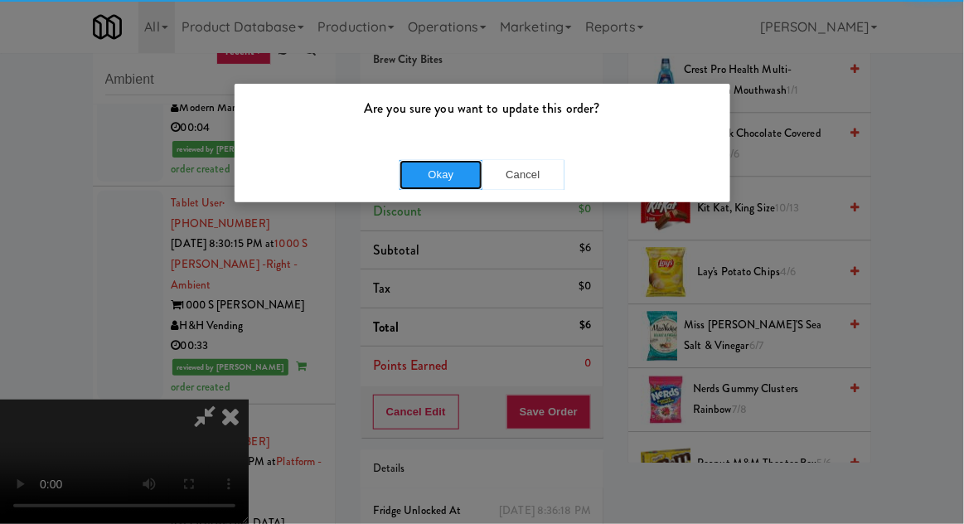
click at [428, 168] on button "Okay" at bounding box center [440, 175] width 83 height 30
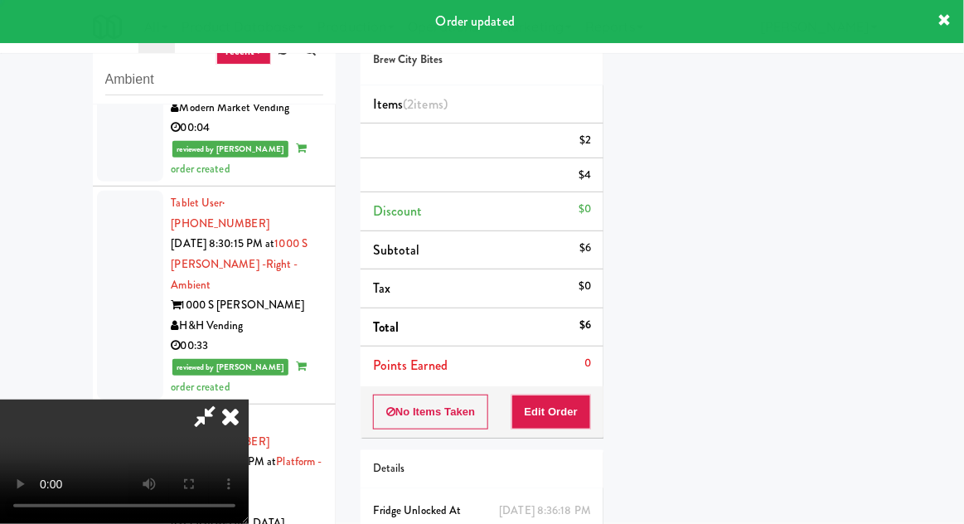
scroll to position [0, 0]
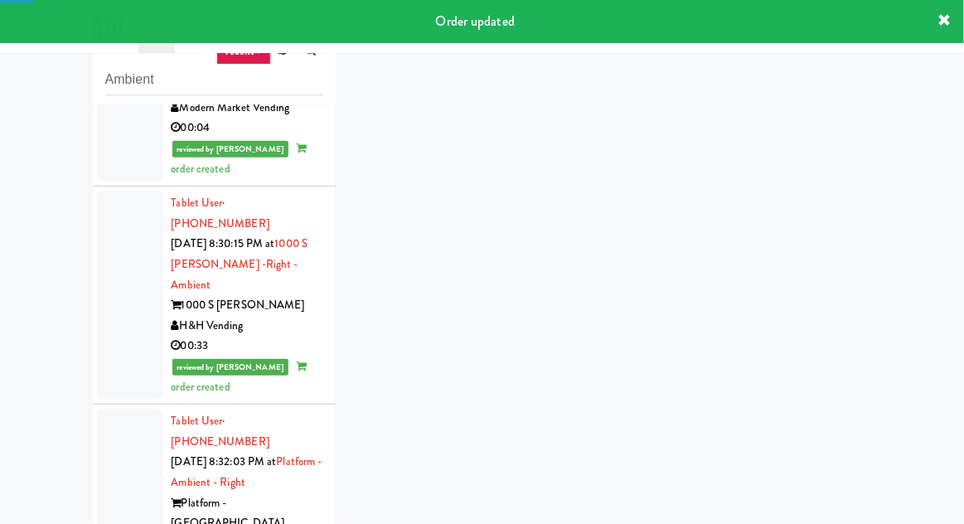
scroll to position [2451, 0]
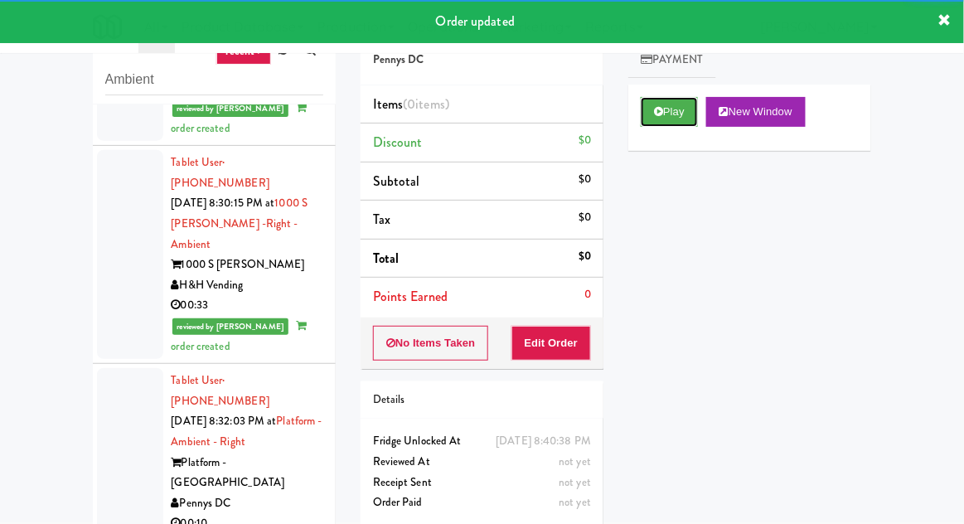
click at [651, 123] on button "Play" at bounding box center [669, 112] width 57 height 30
click at [555, 352] on button "Edit Order" at bounding box center [551, 343] width 80 height 35
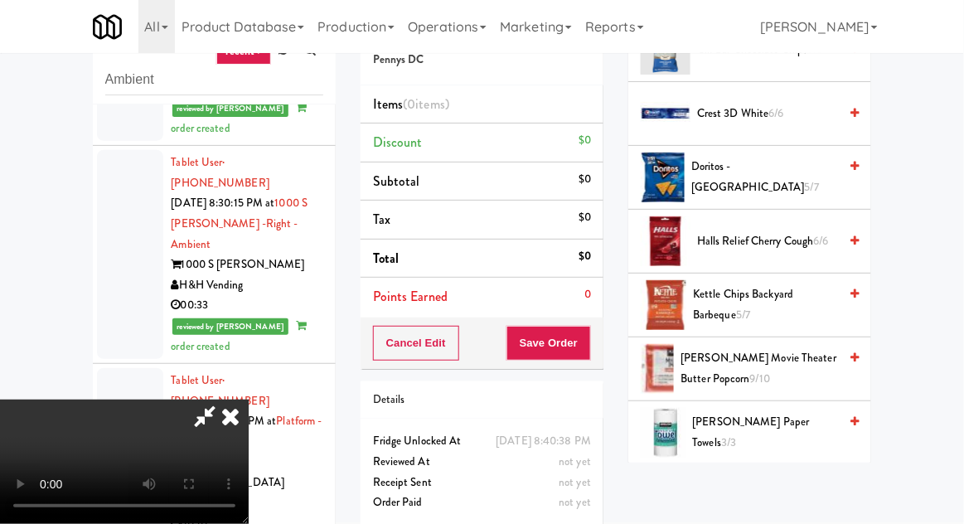
scroll to position [439, 0]
click at [804, 358] on span "[PERSON_NAME] Movie Theater Butter Popcorn 9/10" at bounding box center [758, 367] width 157 height 41
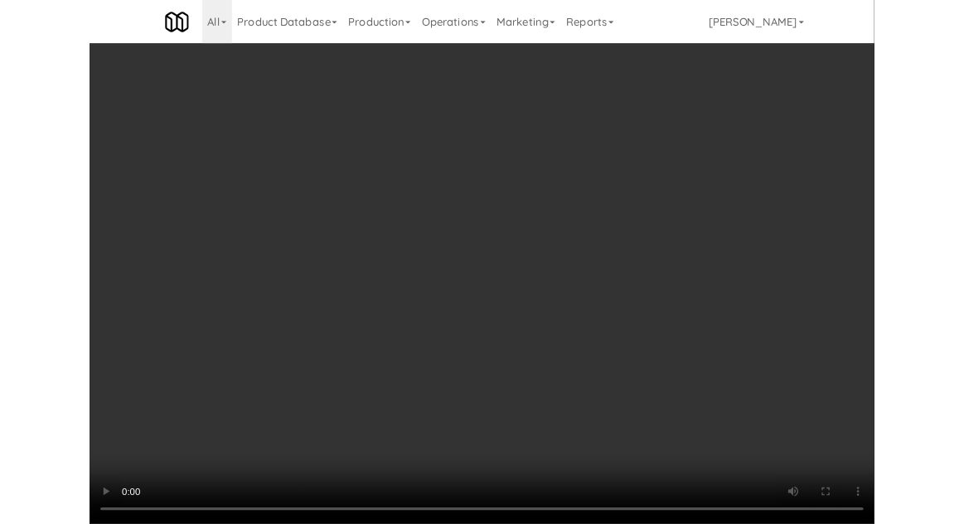
scroll to position [126, 0]
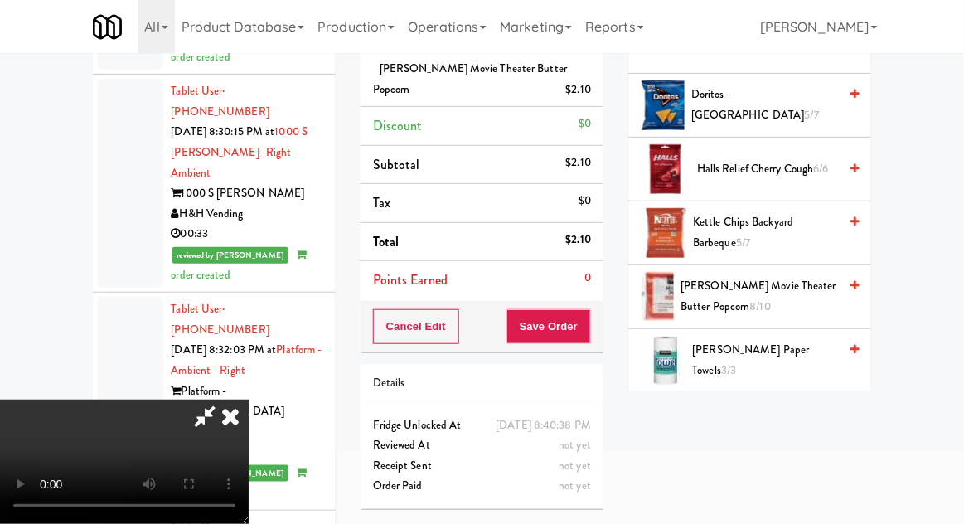
click at [726, 303] on span "[PERSON_NAME] Movie Theater Butter Popcorn 8/10" at bounding box center [758, 296] width 157 height 41
click at [750, 302] on span "7/10" at bounding box center [759, 306] width 19 height 16
click at [537, 86] on div "[PERSON_NAME] Movie Theater Butter Popcorn (3) $6.30" at bounding box center [482, 79] width 218 height 41
click at [587, 91] on link at bounding box center [589, 96] width 15 height 21
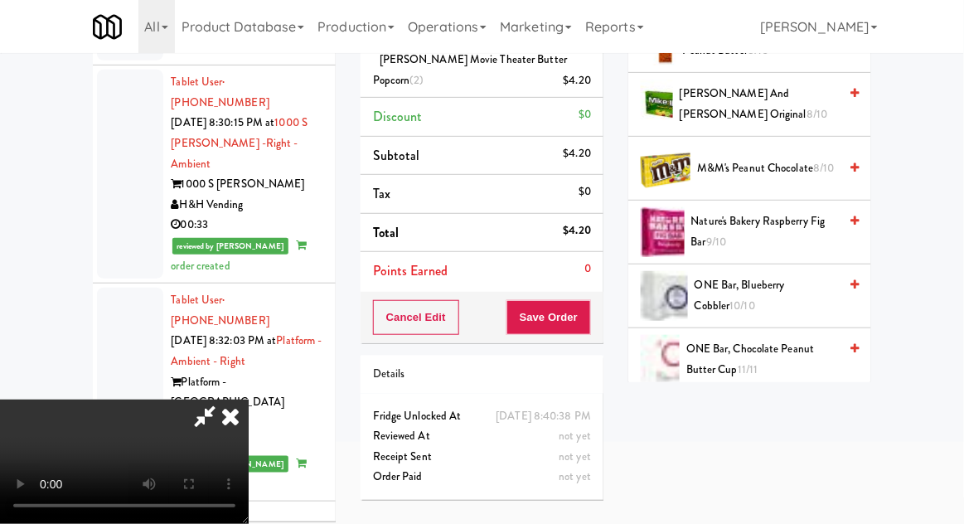
scroll to position [912, 0]
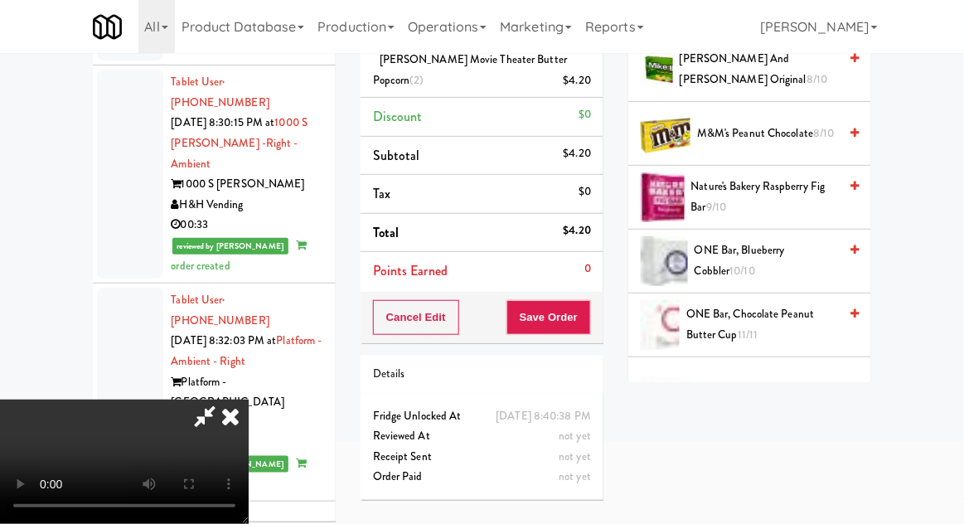
click at [806, 123] on span "M&M's Peanut Chocolate 8/10" at bounding box center [767, 133] width 141 height 21
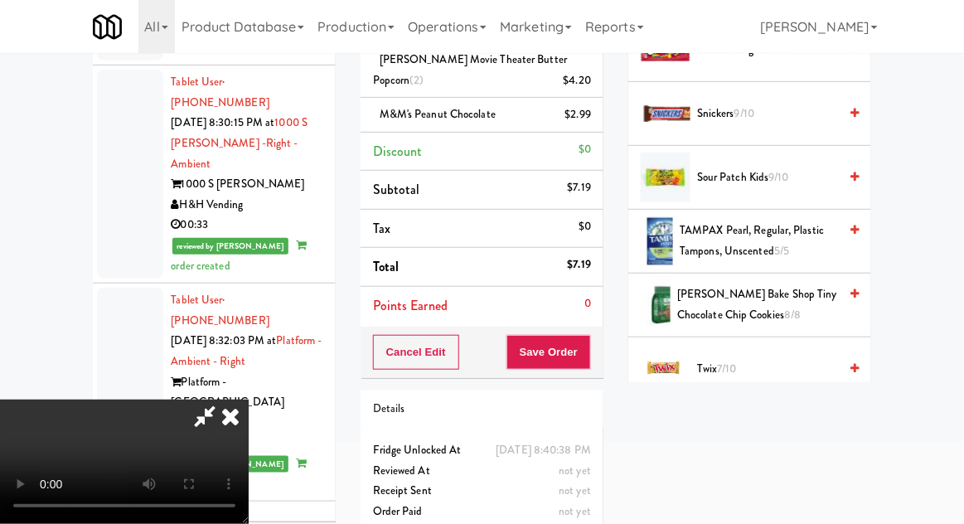
scroll to position [1697, 0]
click at [801, 168] on span "Sour Patch Kids 9/10" at bounding box center [767, 178] width 141 height 21
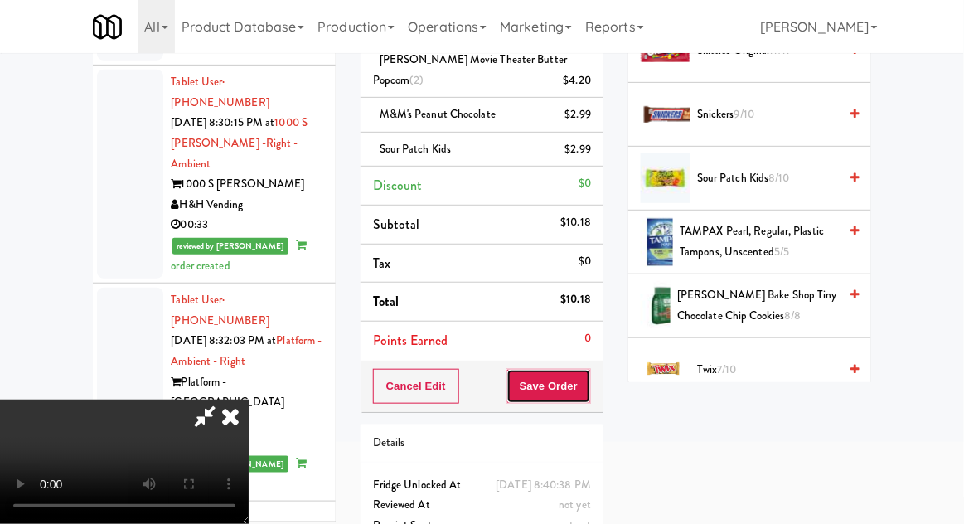
click at [588, 375] on button "Save Order" at bounding box center [548, 386] width 85 height 35
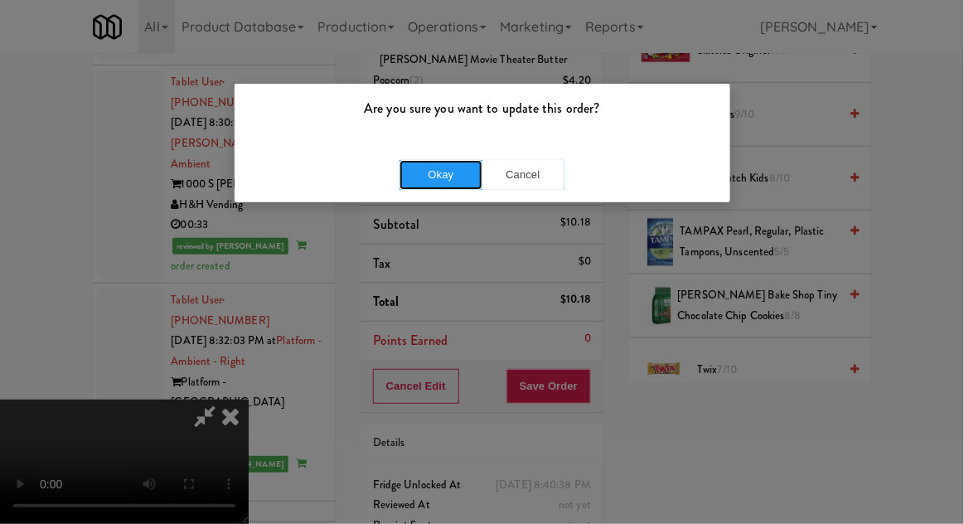
click at [426, 161] on button "Okay" at bounding box center [440, 175] width 83 height 30
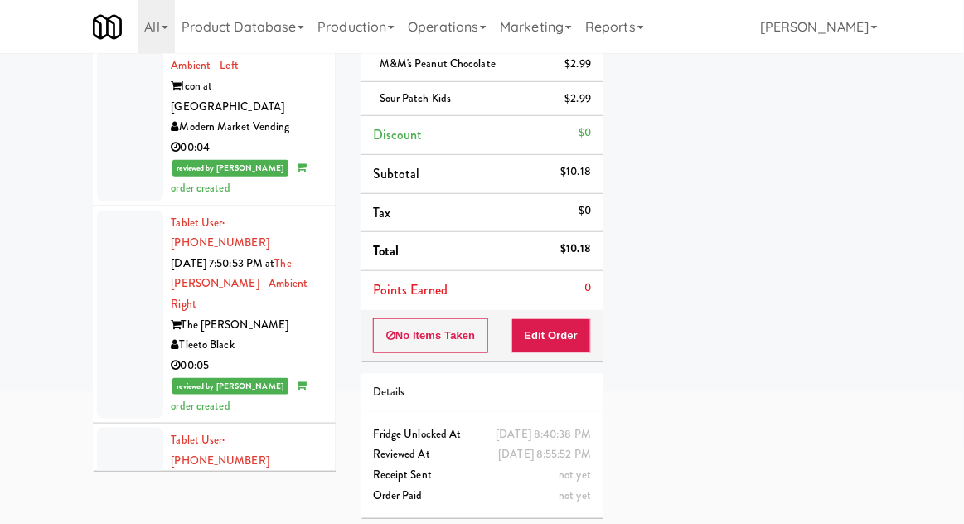
scroll to position [0, 0]
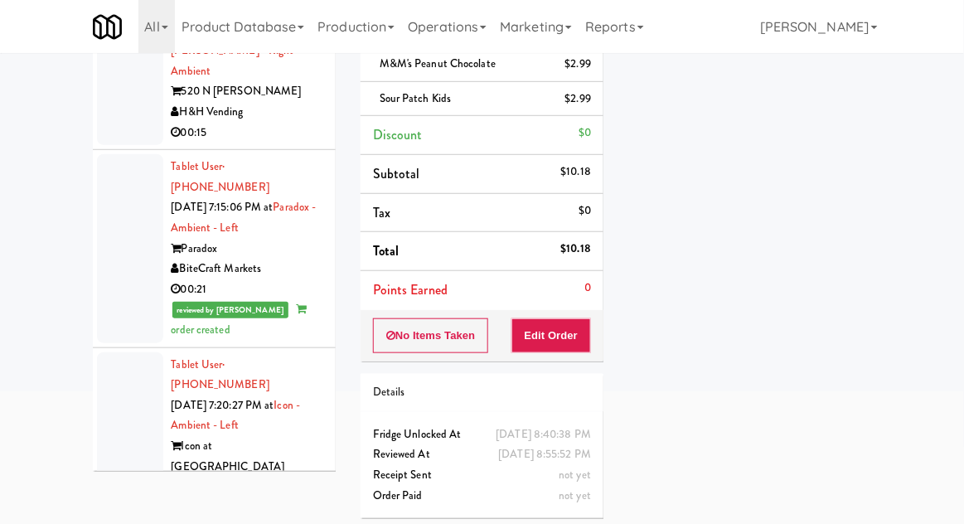
click at [136, 198] on div at bounding box center [130, 248] width 66 height 188
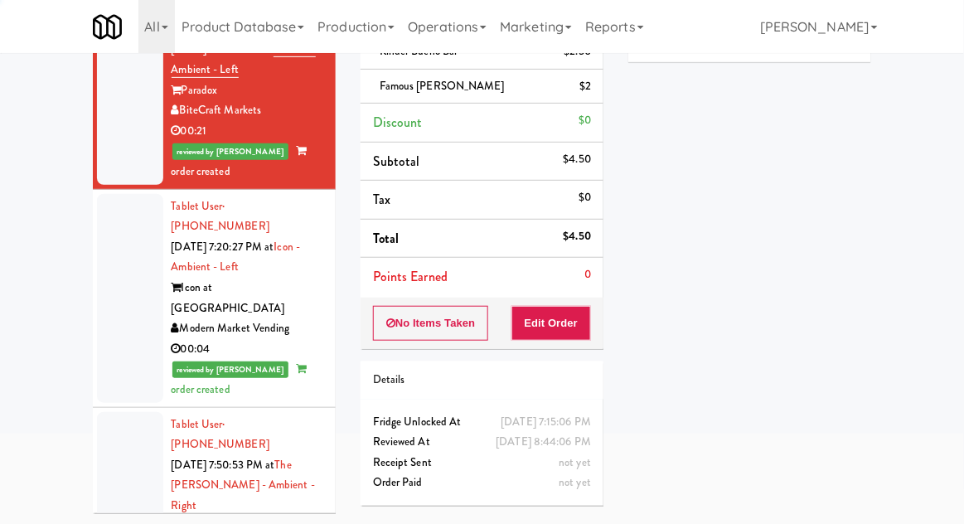
scroll to position [201, 0]
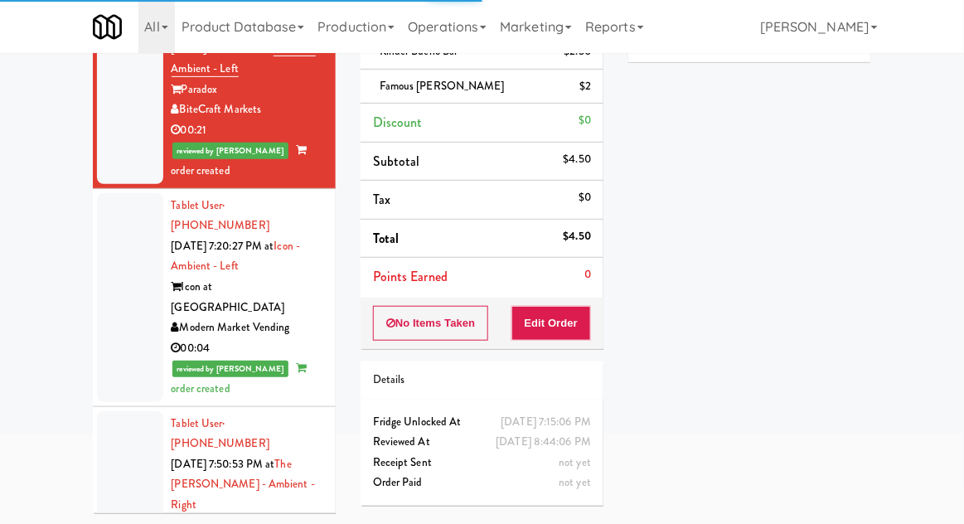
click at [117, 244] on div at bounding box center [130, 297] width 66 height 209
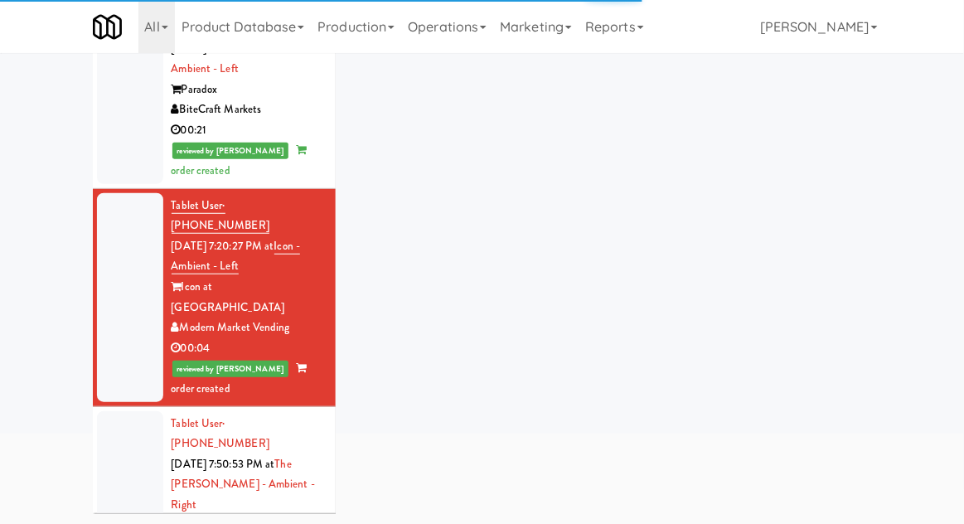
click at [132, 411] on div at bounding box center [130, 515] width 66 height 209
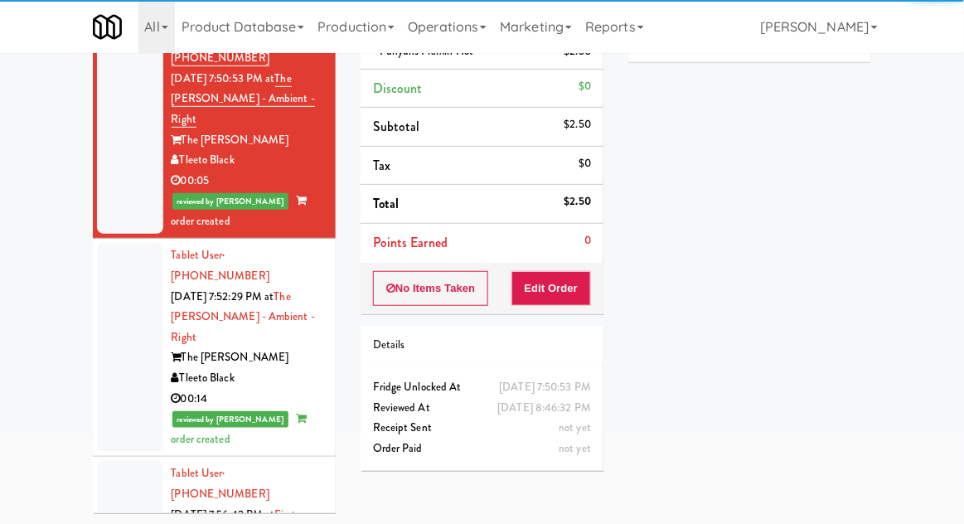
click at [119, 243] on div at bounding box center [130, 347] width 66 height 209
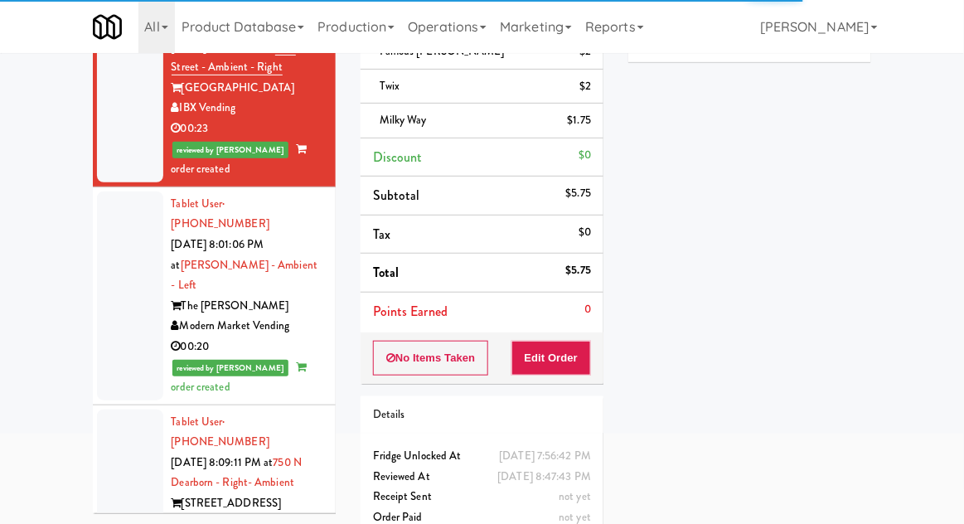
scroll to position [1054, 0]
click at [118, 191] on div at bounding box center [130, 295] width 66 height 209
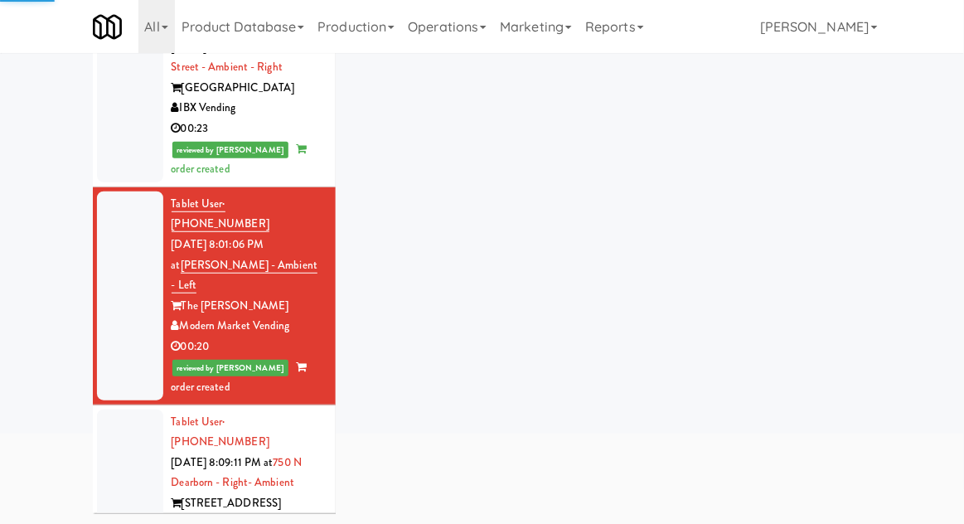
click at [114, 409] on div at bounding box center [130, 503] width 66 height 188
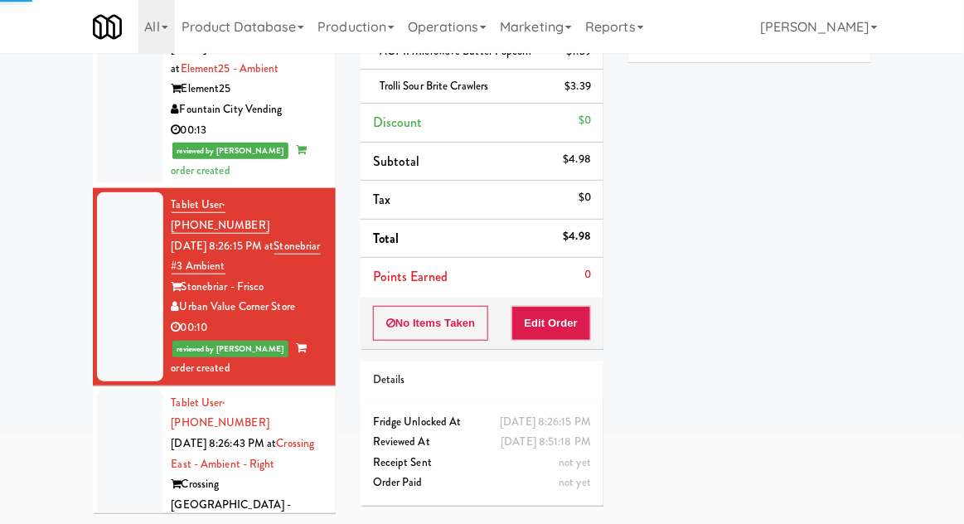
click at [120, 390] on div at bounding box center [130, 505] width 66 height 230
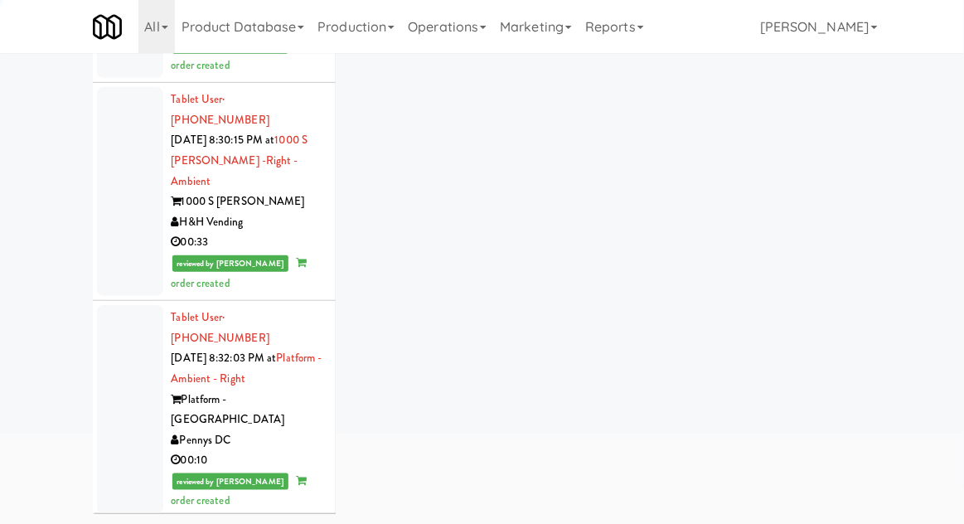
scroll to position [2491, 0]
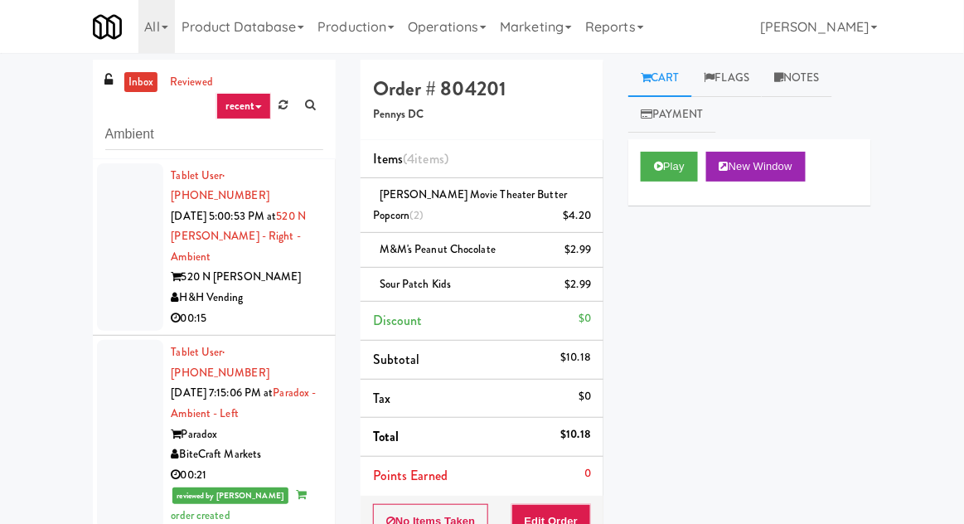
click at [138, 88] on link "inbox" at bounding box center [141, 82] width 34 height 21
